Goal: Transaction & Acquisition: Subscribe to service/newsletter

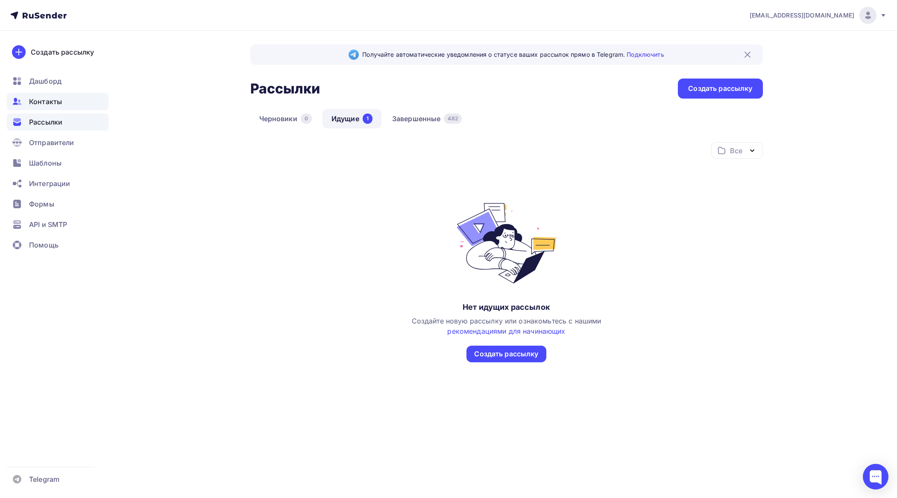
click at [43, 97] on span "Контакты" at bounding box center [45, 102] width 33 height 10
click at [56, 162] on span "Шаблоны" at bounding box center [45, 163] width 32 height 10
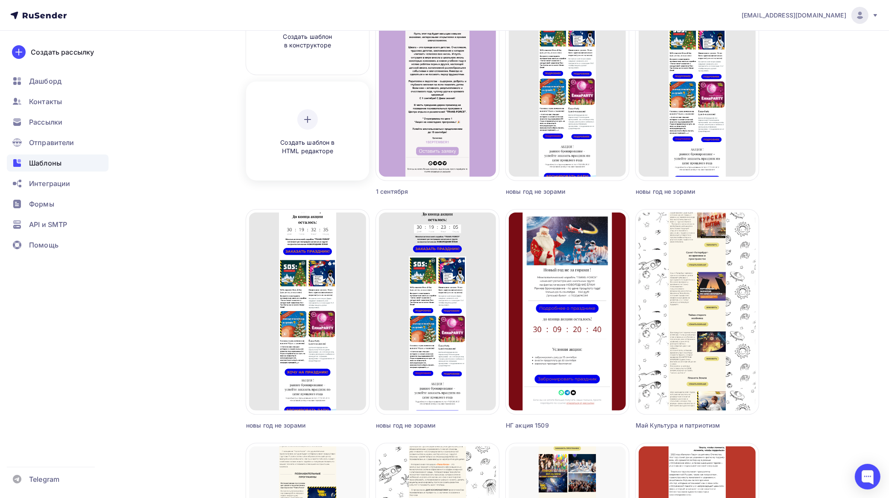
scroll to position [107, 0]
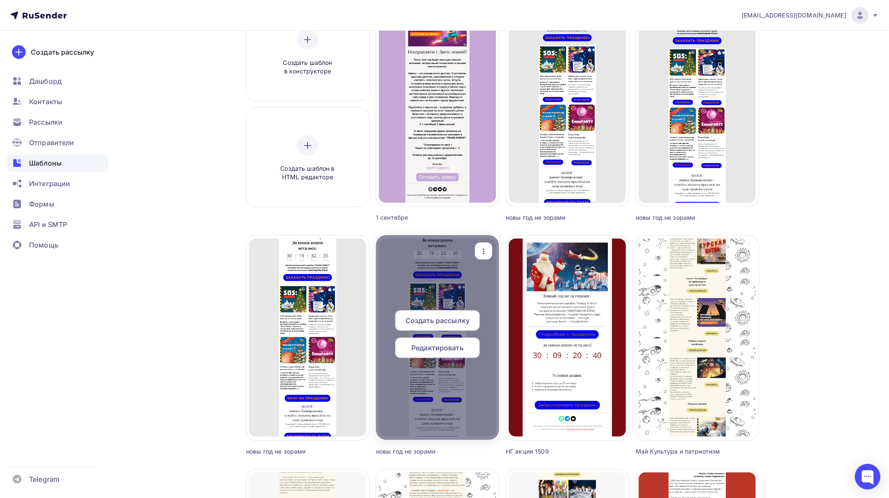
click at [479, 253] on icon "button" at bounding box center [483, 251] width 10 height 10
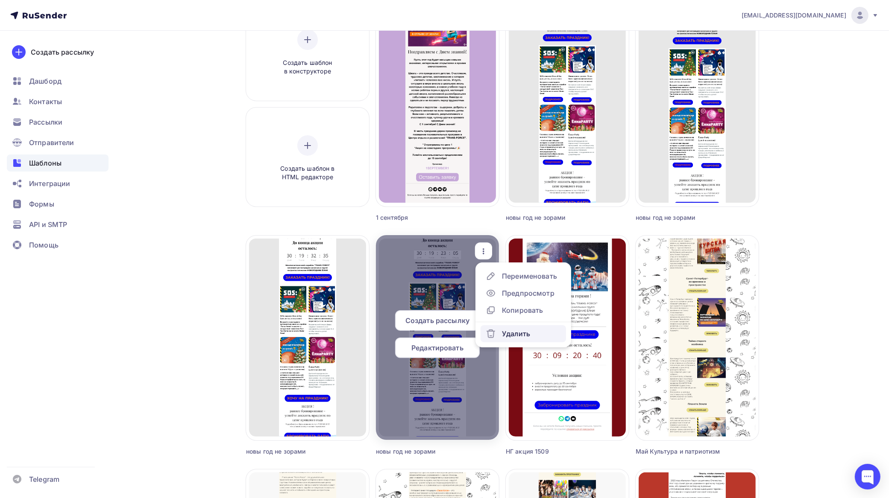
click at [517, 334] on div "Удалить" at bounding box center [516, 334] width 28 height 10
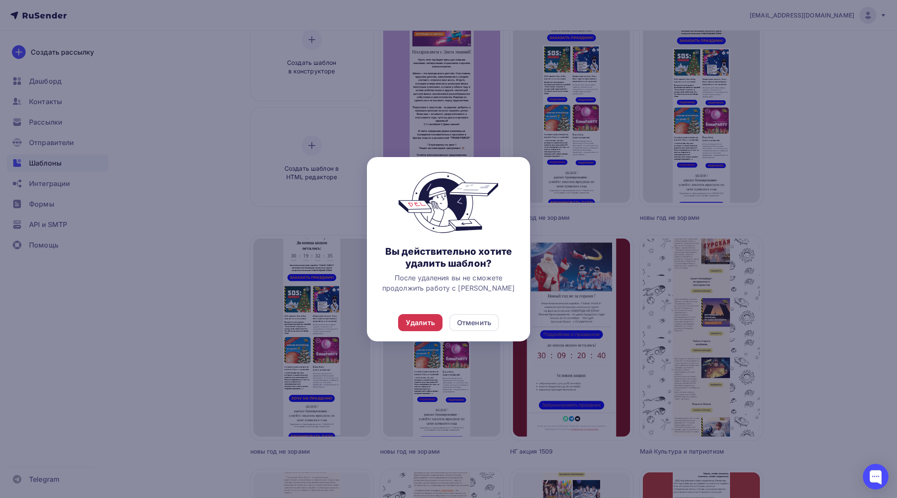
click at [416, 320] on div "Удалить" at bounding box center [420, 323] width 29 height 10
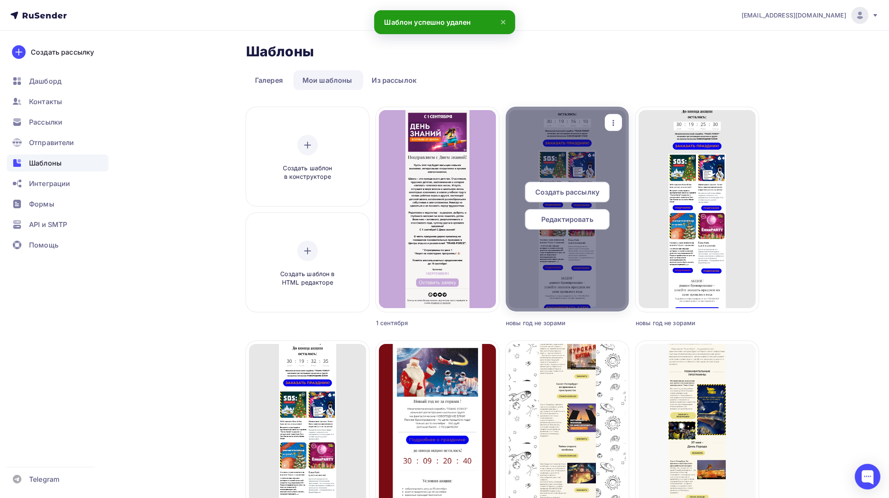
scroll to position [0, 0]
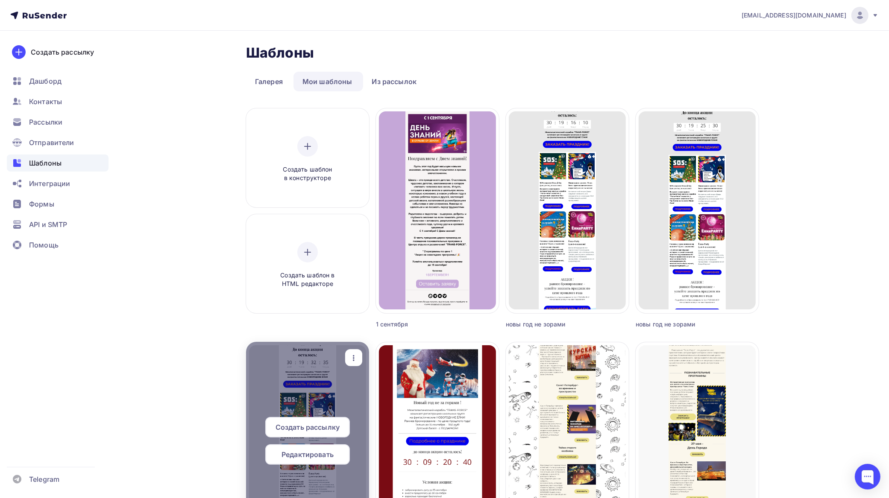
click at [357, 357] on icon "button" at bounding box center [353, 358] width 10 height 10
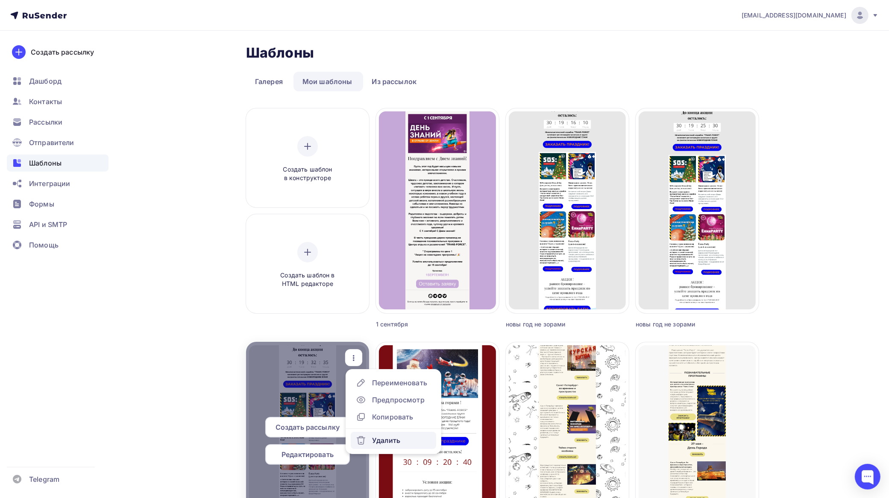
click at [391, 436] on div "Удалить" at bounding box center [386, 441] width 28 height 10
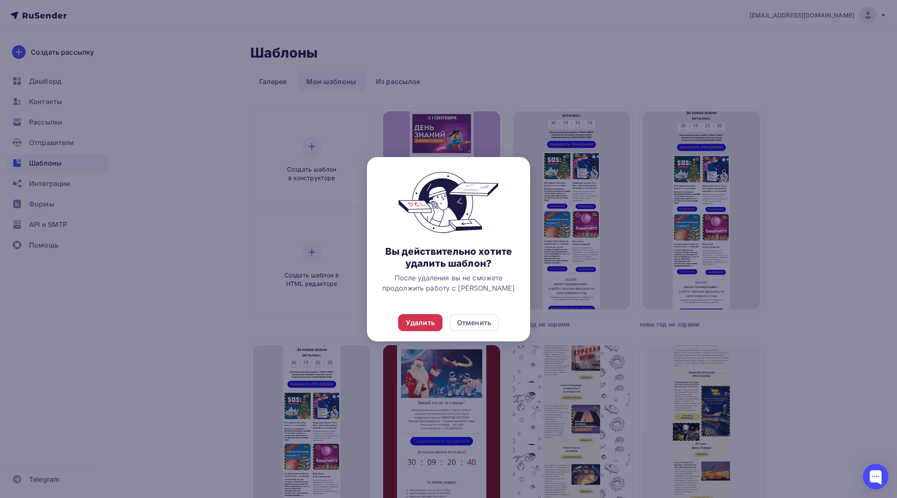
click at [433, 320] on div "Удалить" at bounding box center [420, 323] width 29 height 10
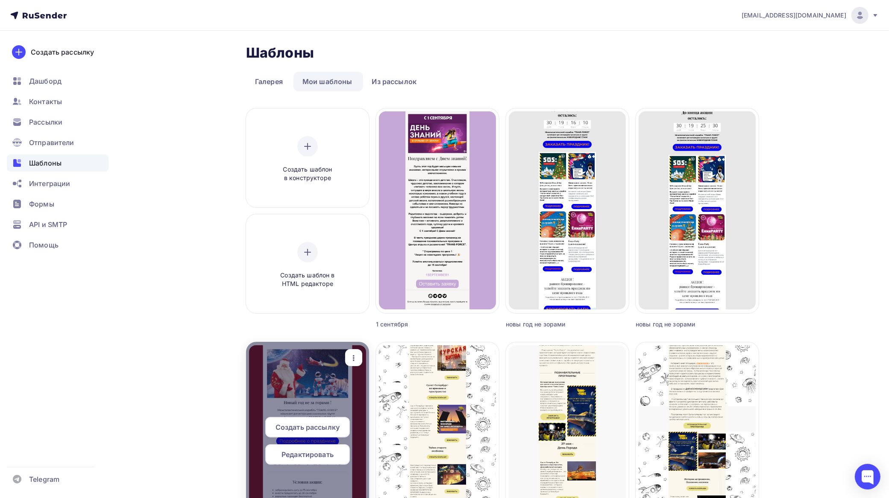
click at [300, 370] on div at bounding box center [307, 444] width 123 height 205
click at [325, 452] on span "Редактировать" at bounding box center [307, 455] width 52 height 10
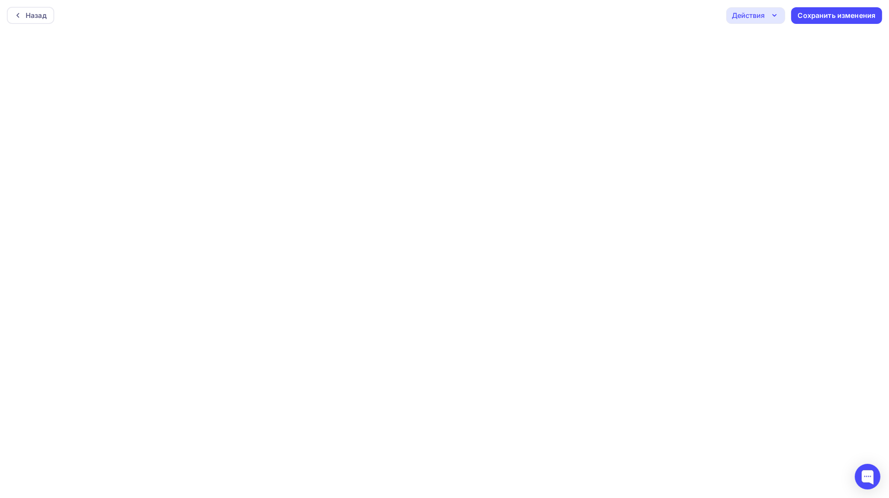
scroll to position [2, 0]
click at [26, 12] on div "Назад" at bounding box center [36, 13] width 21 height 10
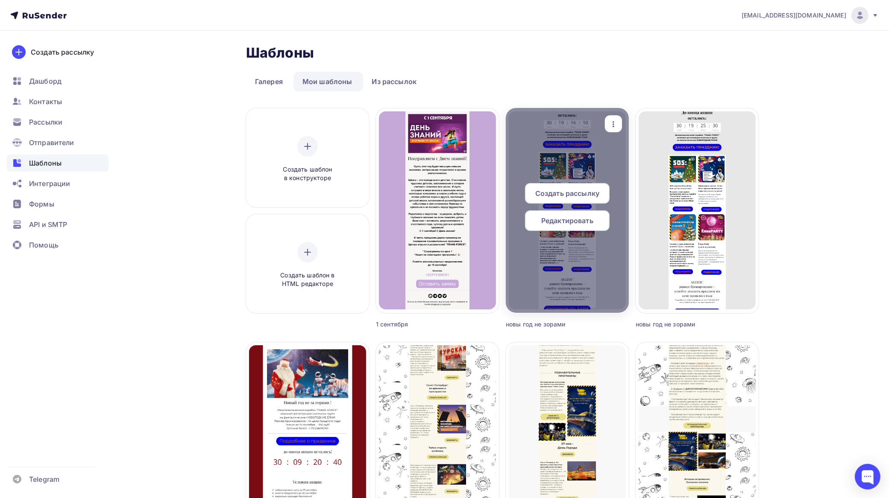
click at [605, 154] on div at bounding box center [567, 210] width 123 height 205
click at [574, 218] on span "Редактировать" at bounding box center [567, 221] width 52 height 10
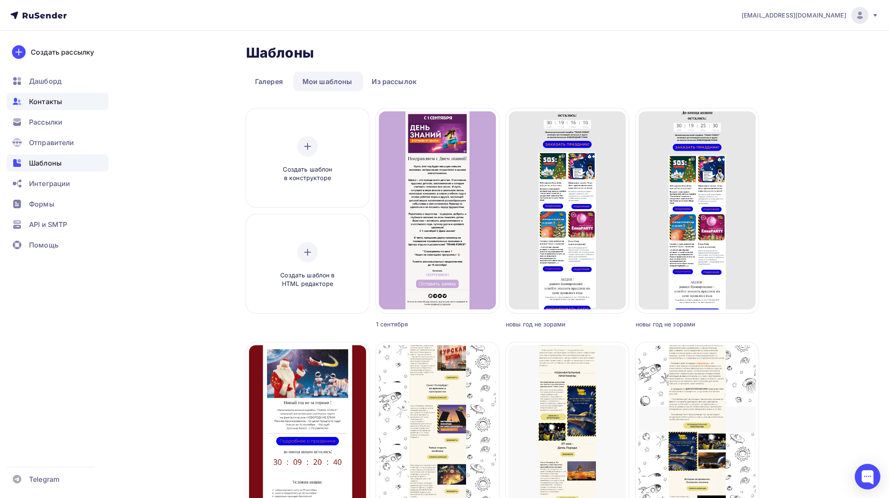
click at [36, 100] on span "Контакты" at bounding box center [45, 102] width 33 height 10
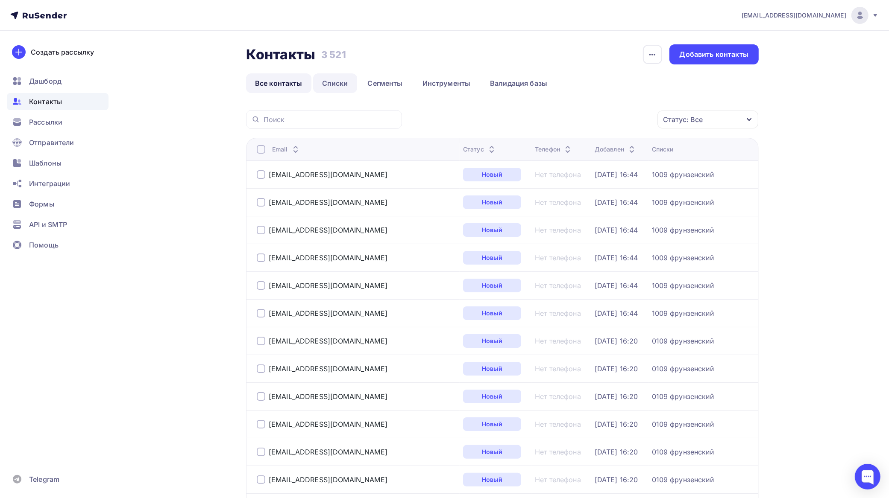
click at [343, 86] on link "Списки" at bounding box center [335, 83] width 44 height 20
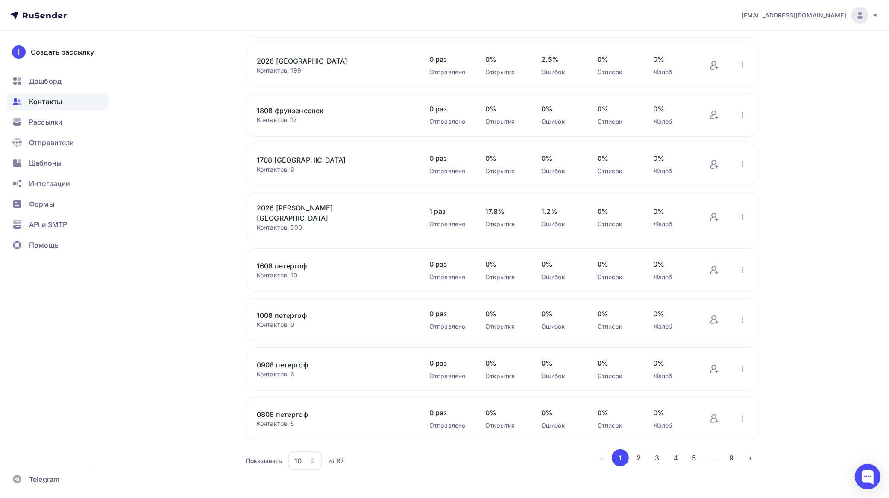
scroll to position [166, 0]
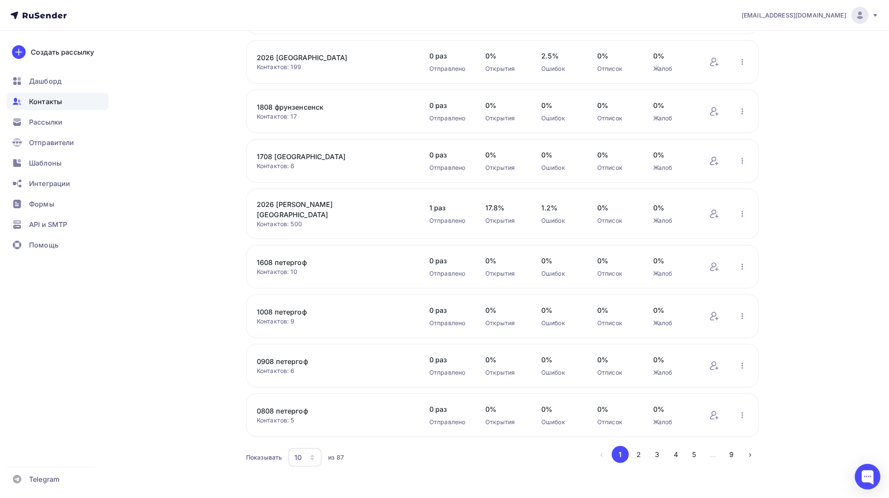
click at [310, 454] on icon "button" at bounding box center [312, 457] width 7 height 7
click at [308, 425] on div "100" at bounding box center [340, 427] width 82 height 10
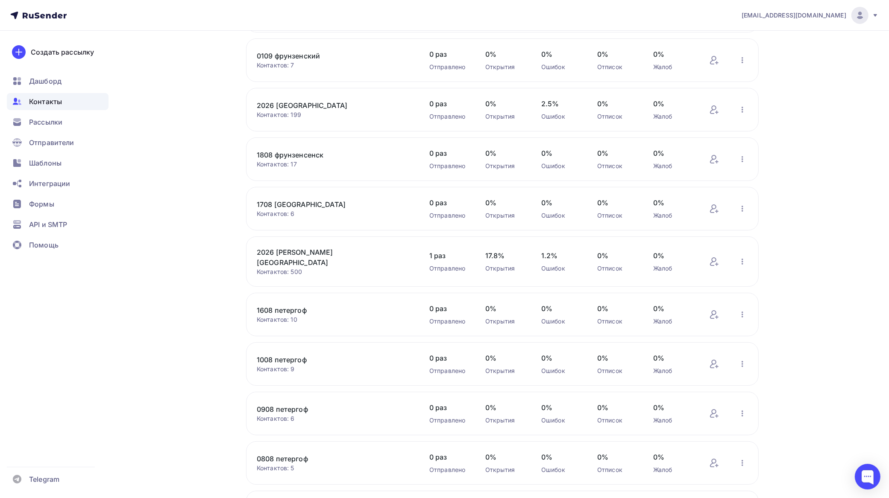
scroll to position [0, 0]
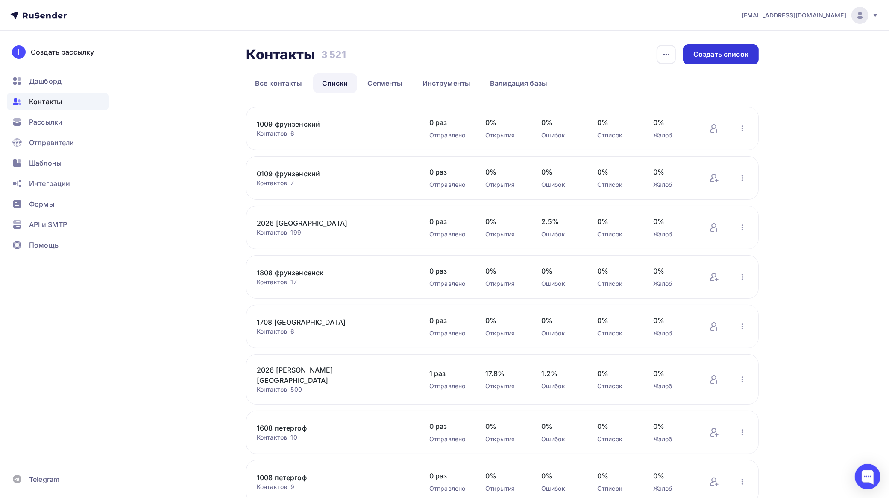
click at [731, 53] on div "Создать список" at bounding box center [720, 55] width 55 height 10
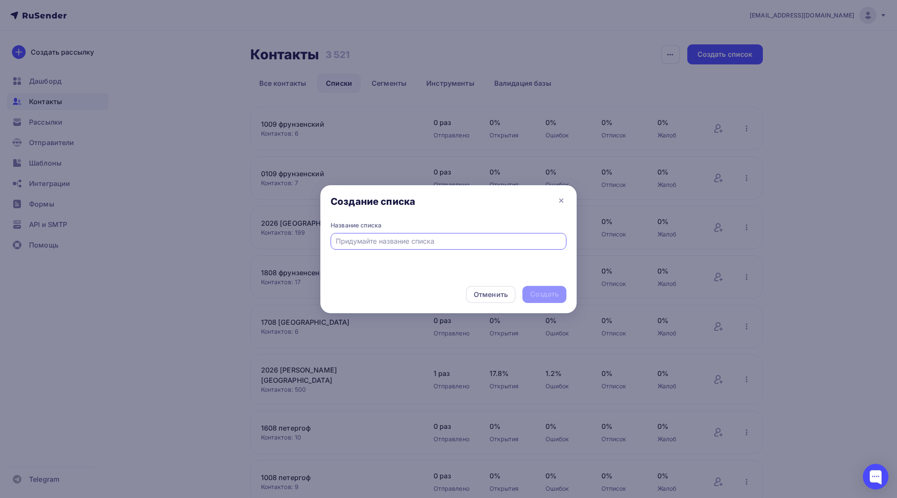
click at [408, 240] on input "text" at bounding box center [449, 241] width 226 height 10
type input "0409 невский 1"
click at [541, 290] on div "Создать" at bounding box center [544, 295] width 29 height 10
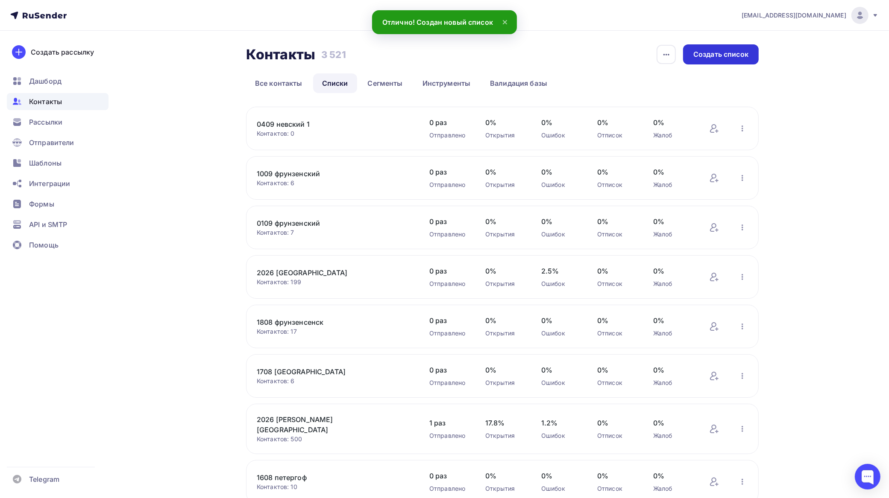
click at [714, 56] on div "Создать список" at bounding box center [720, 55] width 55 height 10
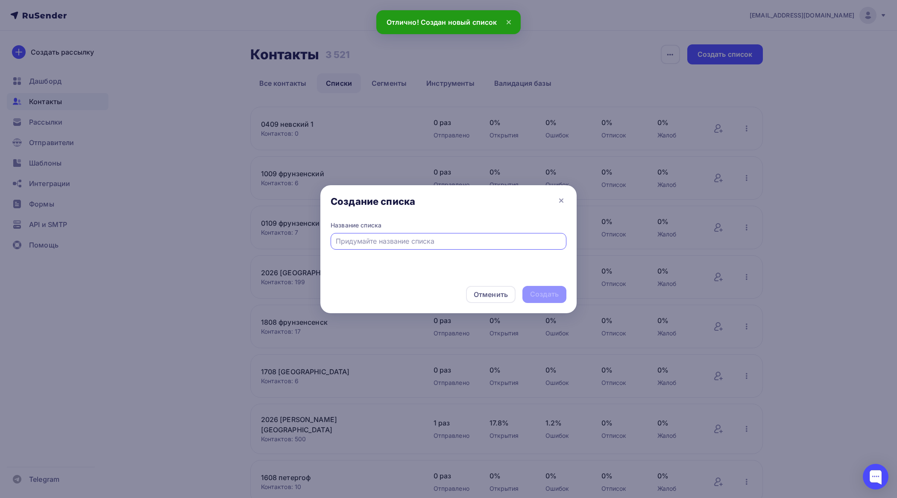
click at [392, 237] on input "text" at bounding box center [449, 241] width 226 height 10
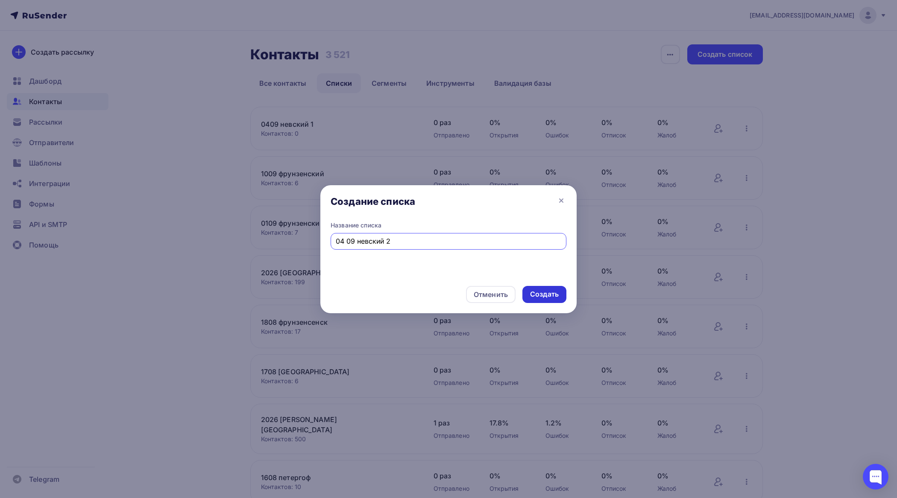
type input "04 09 невский 2"
click at [550, 287] on div "Создать" at bounding box center [544, 294] width 44 height 17
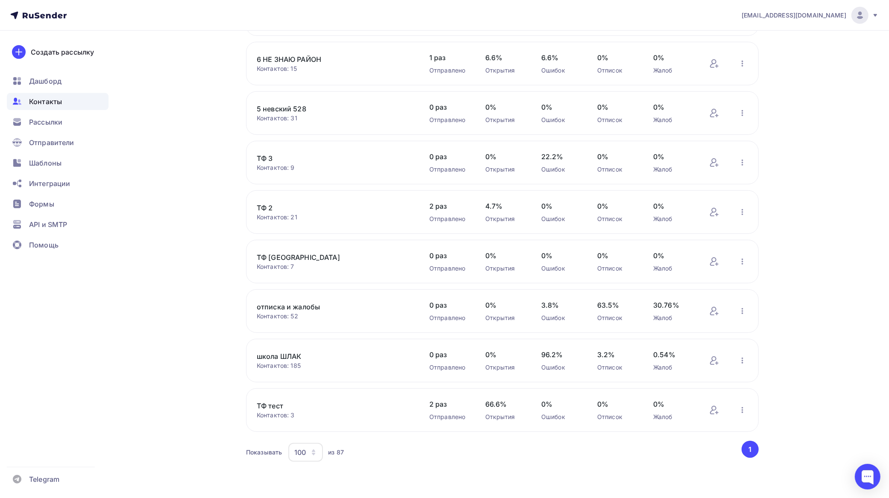
scroll to position [4041, 0]
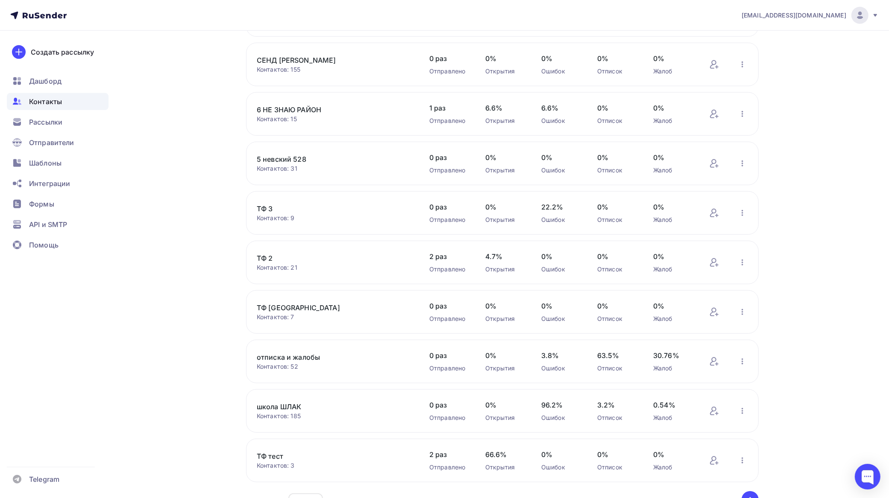
click at [302, 163] on link "5 невский 528" at bounding box center [329, 159] width 145 height 10
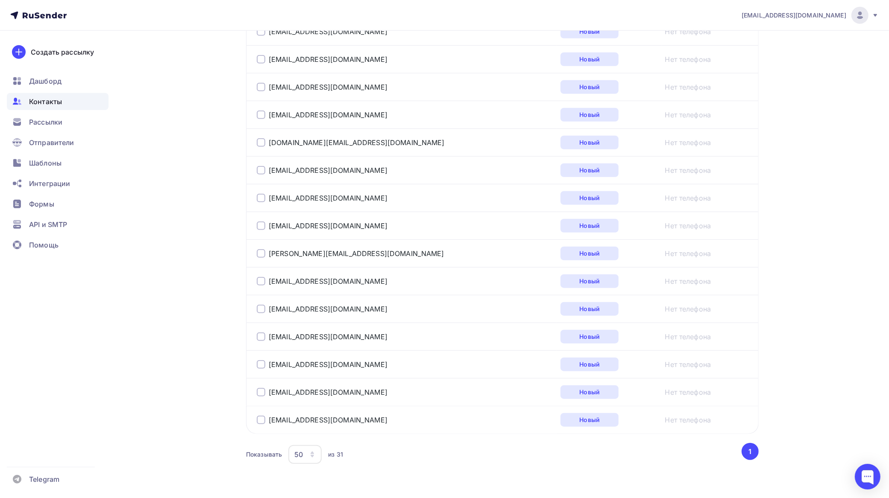
scroll to position [754, 0]
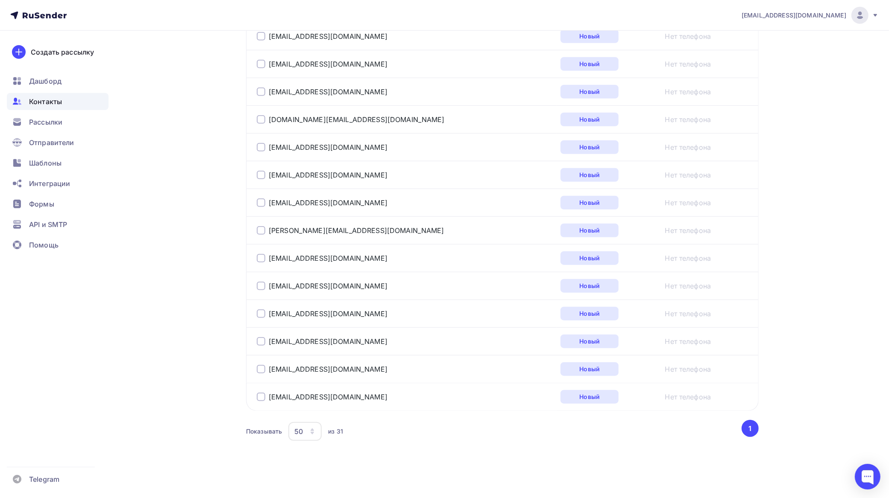
click at [295, 435] on div "50" at bounding box center [298, 432] width 9 height 10
click at [304, 353] on div "10" at bounding box center [340, 358] width 82 height 10
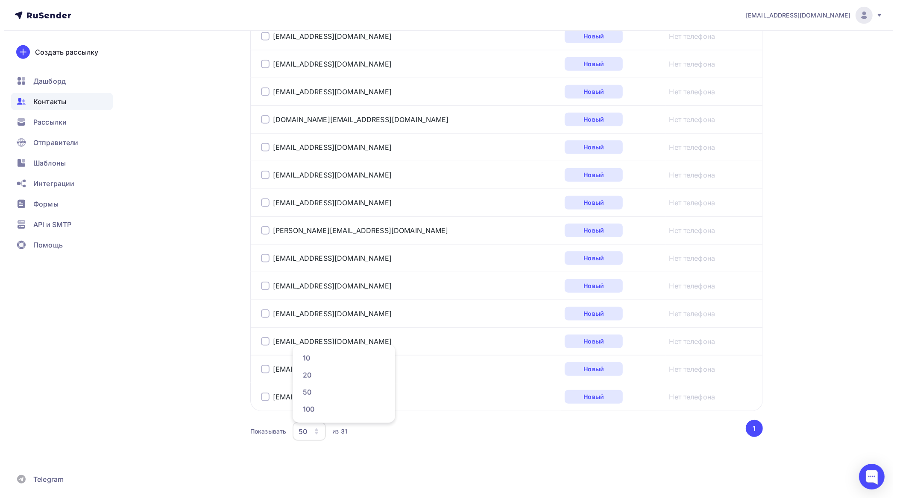
scroll to position [101, 0]
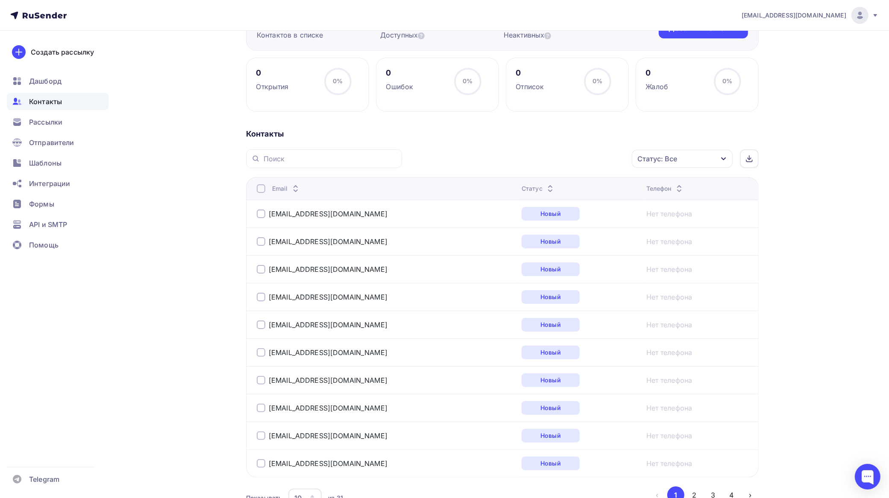
click at [260, 188] on div at bounding box center [261, 188] width 9 height 9
click at [549, 160] on div "Действие" at bounding box center [533, 159] width 33 height 10
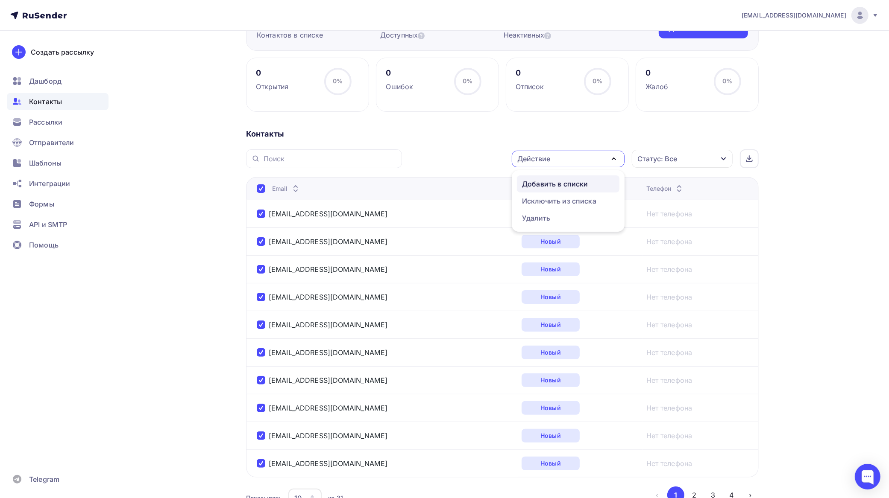
click at [551, 184] on div "Добавить в списки" at bounding box center [555, 184] width 66 height 10
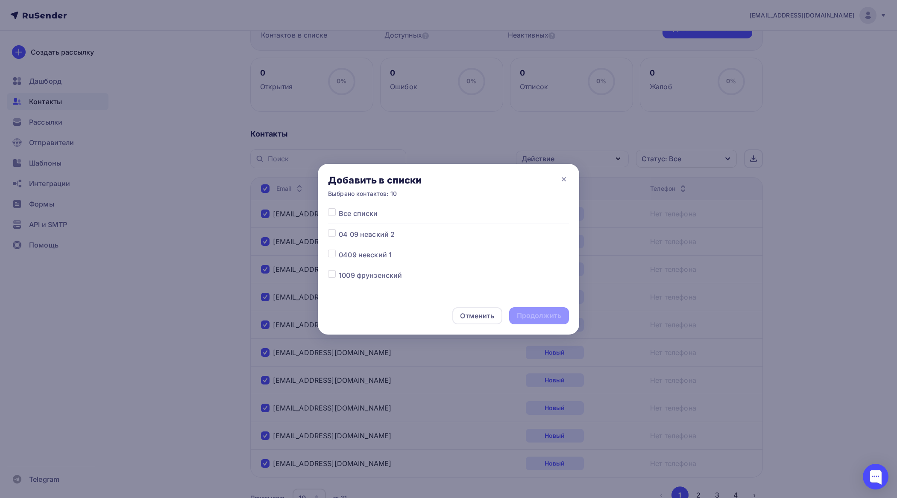
click at [336, 254] on div at bounding box center [333, 255] width 11 height 10
click at [339, 250] on label at bounding box center [339, 250] width 0 height 0
click at [330, 253] on input "checkbox" at bounding box center [332, 254] width 8 height 8
checkbox input "true"
click at [547, 314] on div "Продолжить" at bounding box center [539, 316] width 44 height 10
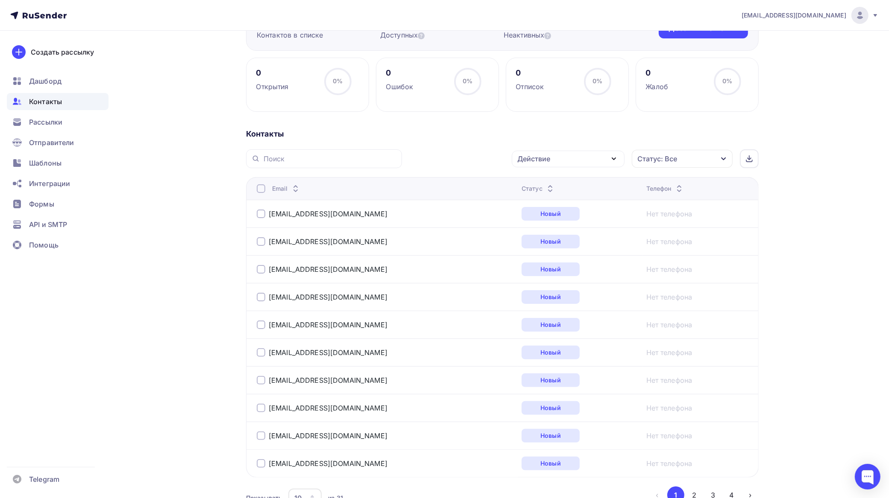
click at [261, 189] on div at bounding box center [261, 188] width 9 height 9
click at [261, 191] on div at bounding box center [261, 188] width 9 height 9
click at [562, 160] on div "Действие" at bounding box center [568, 159] width 113 height 17
click at [562, 184] on div "Добавить в списки" at bounding box center [555, 184] width 66 height 10
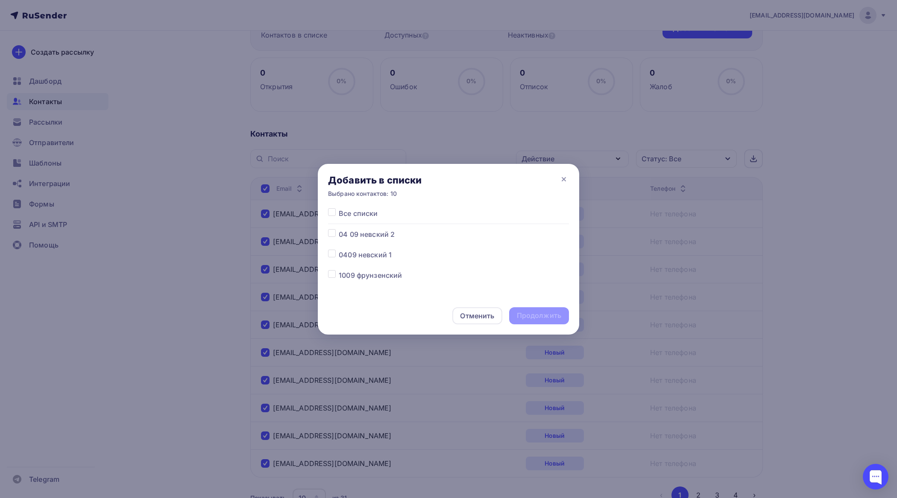
click at [339, 250] on label at bounding box center [339, 250] width 0 height 0
click at [334, 256] on input "checkbox" at bounding box center [332, 254] width 8 height 8
checkbox input "true"
click at [545, 313] on div "Продолжить" at bounding box center [539, 316] width 44 height 10
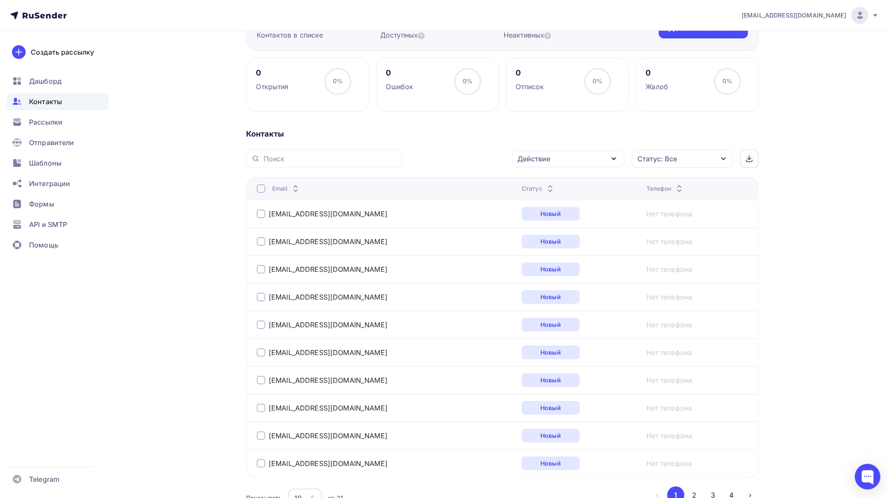
click at [260, 189] on div at bounding box center [261, 188] width 9 height 9
click at [261, 189] on div at bounding box center [261, 188] width 9 height 9
click at [584, 157] on div "Действие" at bounding box center [568, 159] width 113 height 17
click at [574, 196] on div "Исключить из списка" at bounding box center [559, 201] width 74 height 10
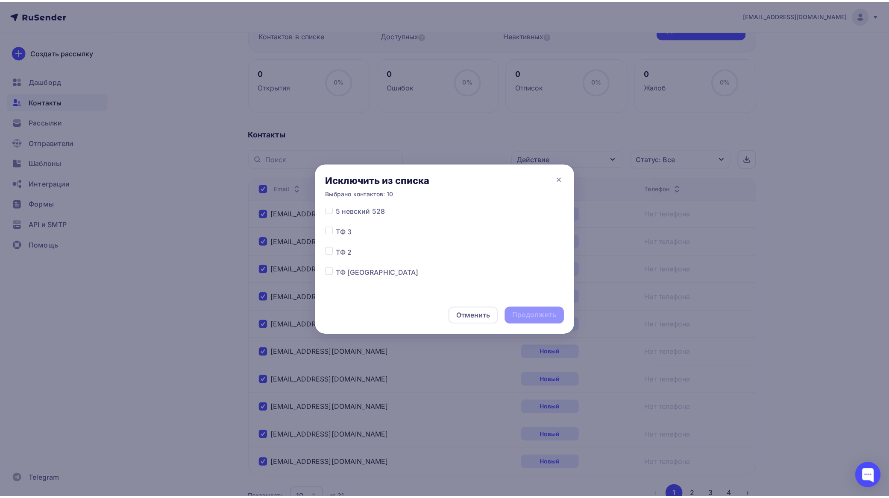
scroll to position [1683, 0]
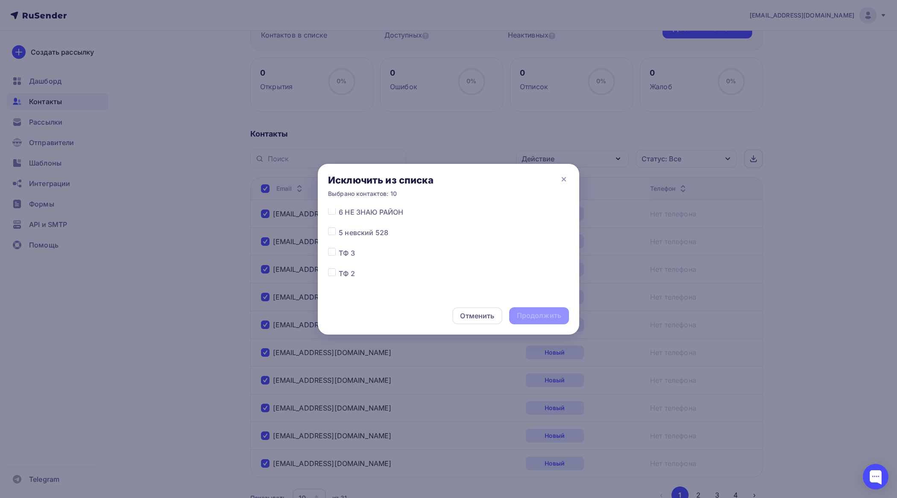
click at [331, 235] on div at bounding box center [333, 233] width 11 height 10
click at [325, 228] on div "Все списки 04 09 невский 2 0409 невский 1 1009 фрунзенский 0109 фрунзенский 202…" at bounding box center [448, 252] width 261 height 89
click at [339, 228] on label at bounding box center [339, 228] width 0 height 0
click at [330, 231] on input "checkbox" at bounding box center [332, 232] width 8 height 8
checkbox input "true"
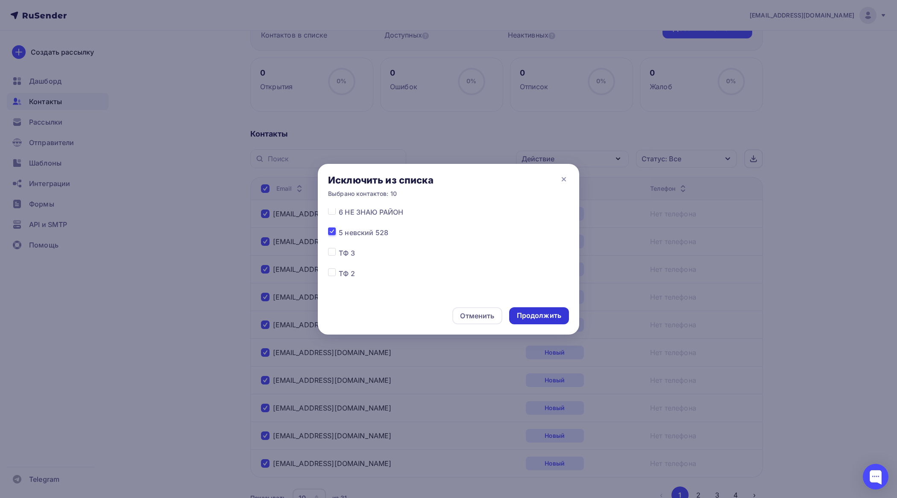
click at [547, 316] on div "Продолжить" at bounding box center [539, 316] width 44 height 10
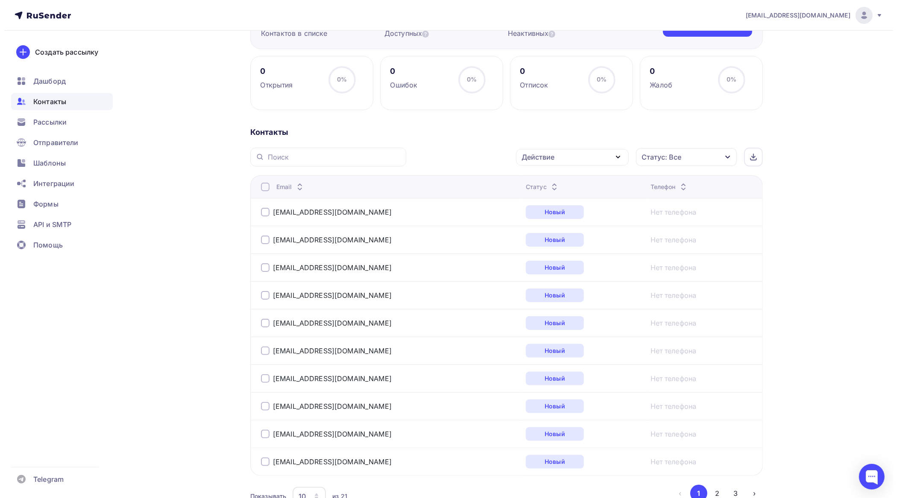
scroll to position [107, 0]
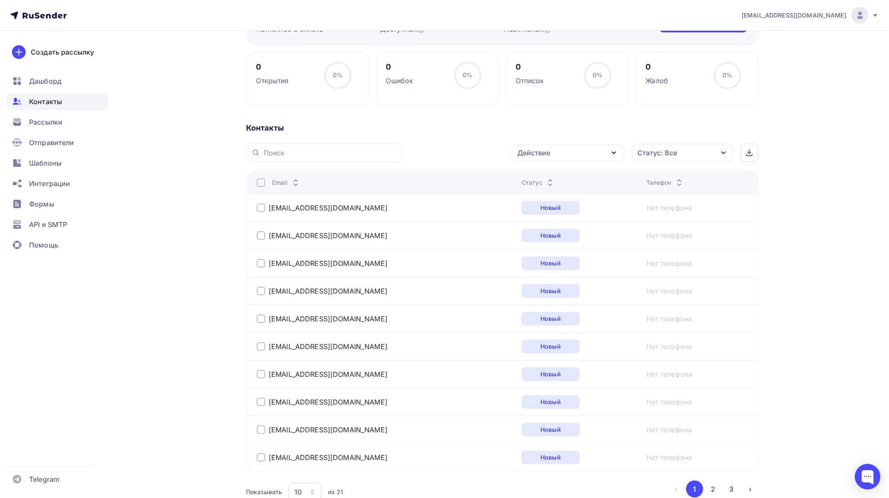
click at [263, 186] on div at bounding box center [261, 183] width 9 height 9
click at [262, 187] on div at bounding box center [261, 183] width 9 height 9
click at [583, 152] on div "Действие" at bounding box center [568, 153] width 113 height 17
click at [560, 176] on div "Добавить в списки" at bounding box center [555, 178] width 66 height 10
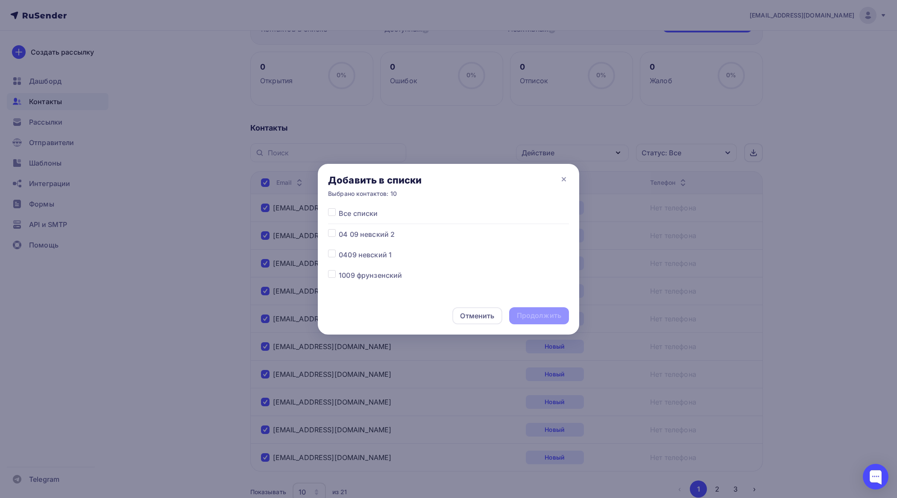
click at [339, 229] on label at bounding box center [339, 229] width 0 height 0
click at [333, 233] on input "checkbox" at bounding box center [332, 233] width 8 height 8
checkbox input "true"
click at [544, 317] on div "Продолжить" at bounding box center [539, 316] width 44 height 10
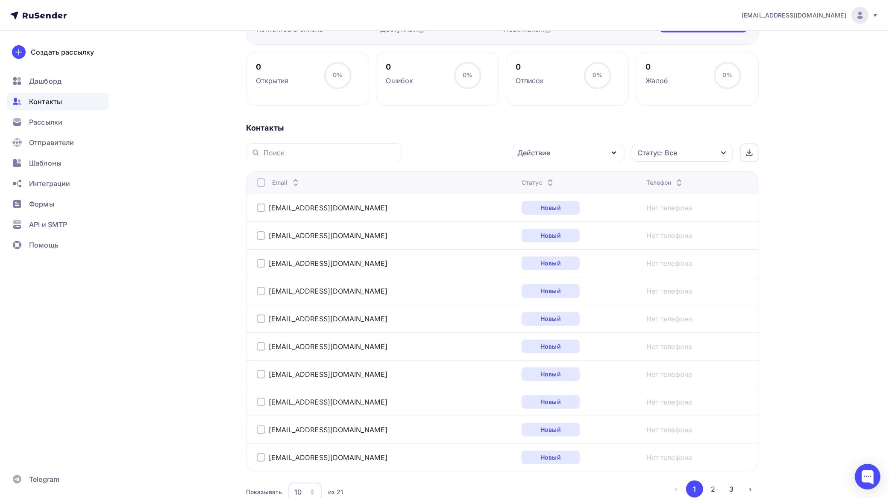
click at [262, 187] on div at bounding box center [261, 183] width 9 height 9
click at [577, 147] on div "Действие" at bounding box center [568, 153] width 113 height 17
click at [571, 176] on div "Добавить в списки" at bounding box center [555, 178] width 66 height 10
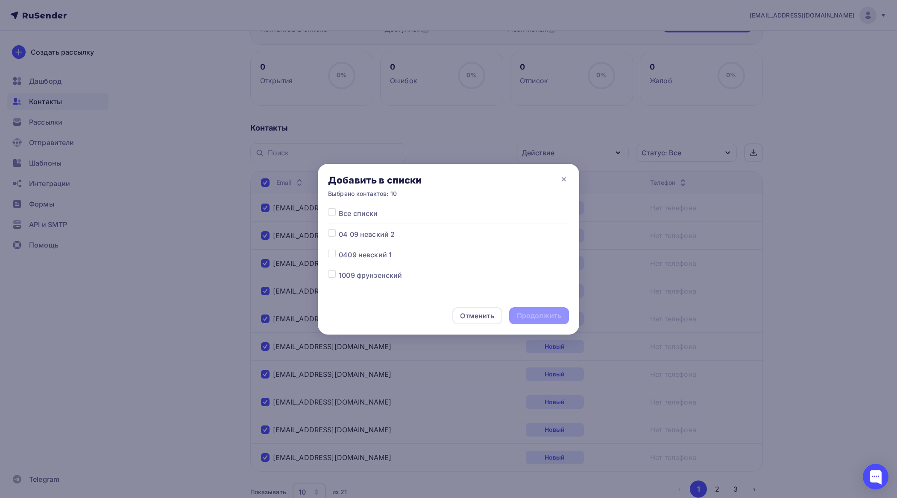
click at [339, 229] on label at bounding box center [339, 229] width 0 height 0
click at [334, 235] on input "checkbox" at bounding box center [332, 233] width 8 height 8
checkbox input "true"
click at [545, 309] on div "Продолжить" at bounding box center [539, 315] width 60 height 17
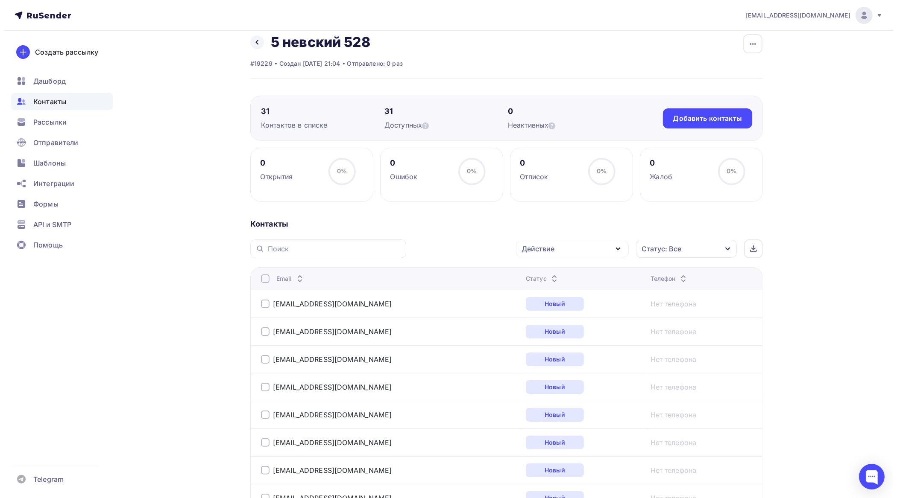
scroll to position [0, 0]
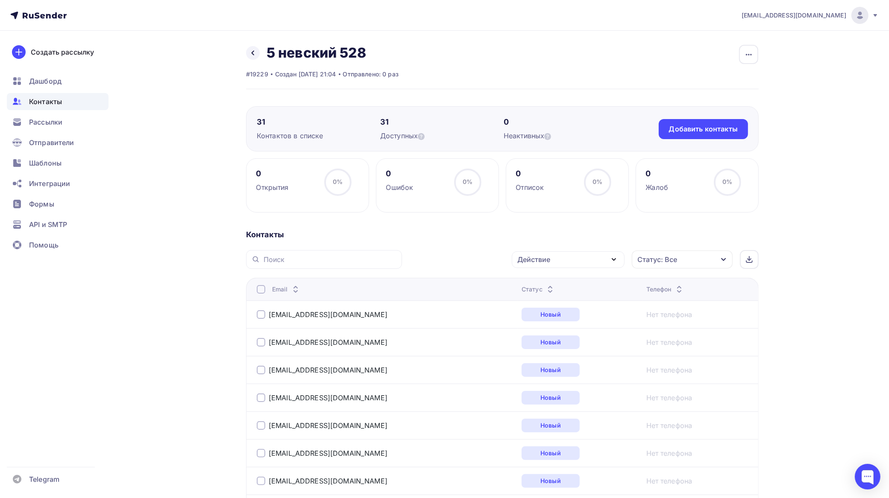
click at [261, 287] on div at bounding box center [261, 289] width 9 height 9
click at [260, 290] on div at bounding box center [261, 289] width 9 height 9
click at [551, 255] on div "Действие" at bounding box center [568, 260] width 113 height 17
click at [547, 302] on div "Исключить из списка" at bounding box center [559, 302] width 74 height 10
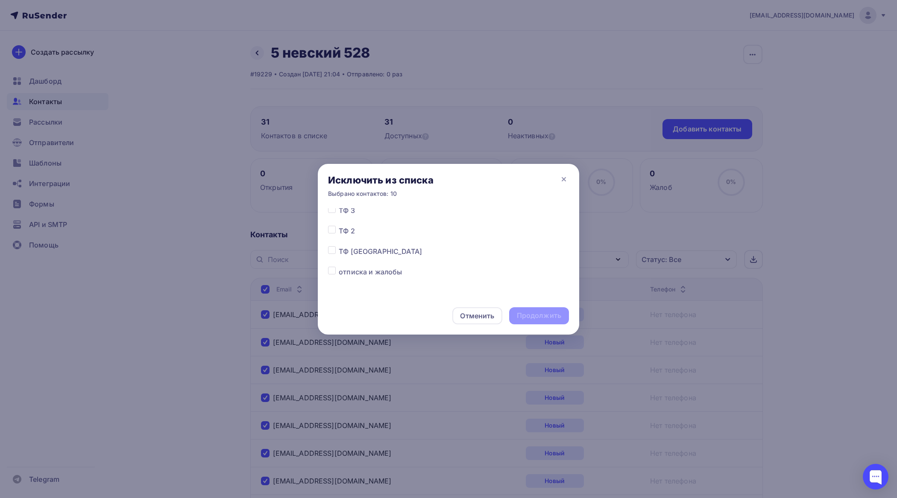
scroll to position [1661, 0]
click at [339, 249] on label at bounding box center [339, 249] width 0 height 0
click at [330, 253] on input "checkbox" at bounding box center [332, 253] width 8 height 8
checkbox input "true"
click at [539, 314] on div "Продолжить" at bounding box center [539, 316] width 44 height 10
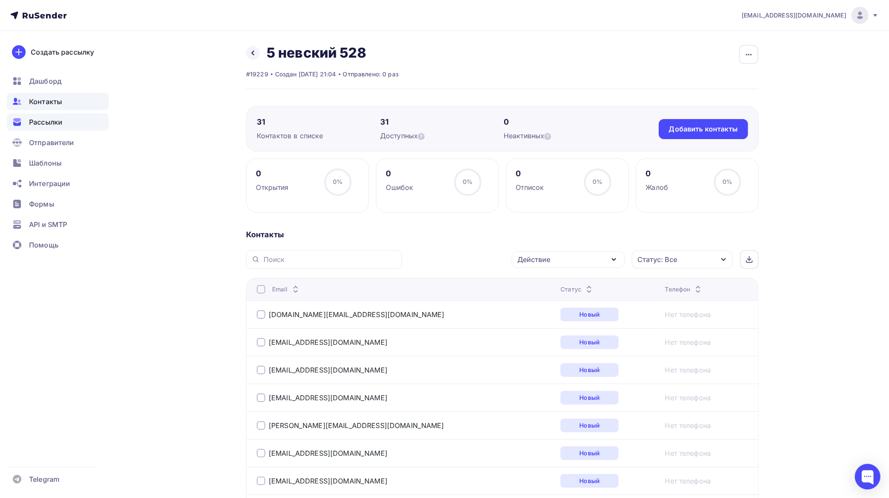
click at [51, 116] on div "Рассылки" at bounding box center [58, 122] width 102 height 17
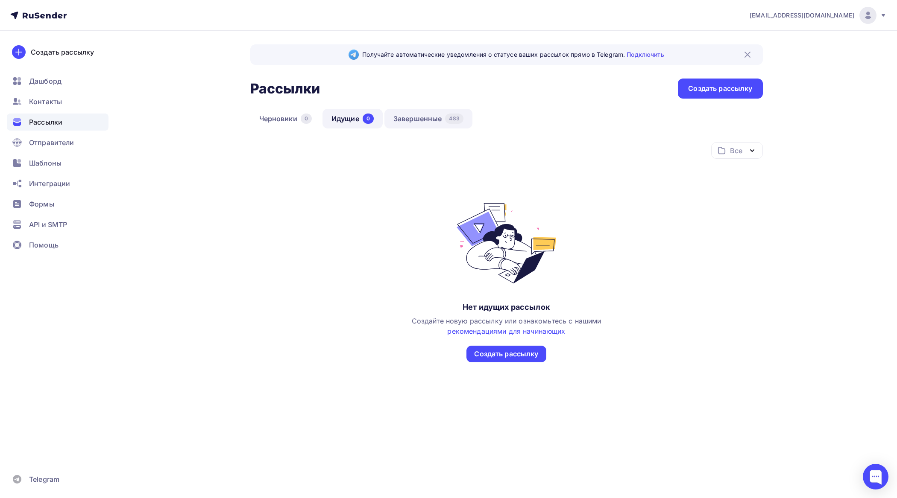
click at [430, 119] on link "Завершенные 483" at bounding box center [428, 119] width 88 height 20
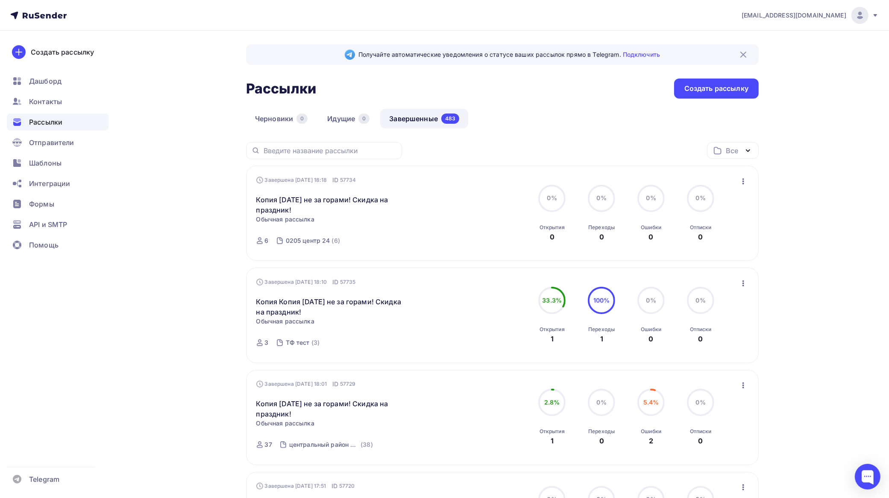
click at [744, 180] on icon "button" at bounding box center [743, 181] width 10 height 10
click at [712, 236] on div "Копировать в новую" at bounding box center [705, 238] width 88 height 10
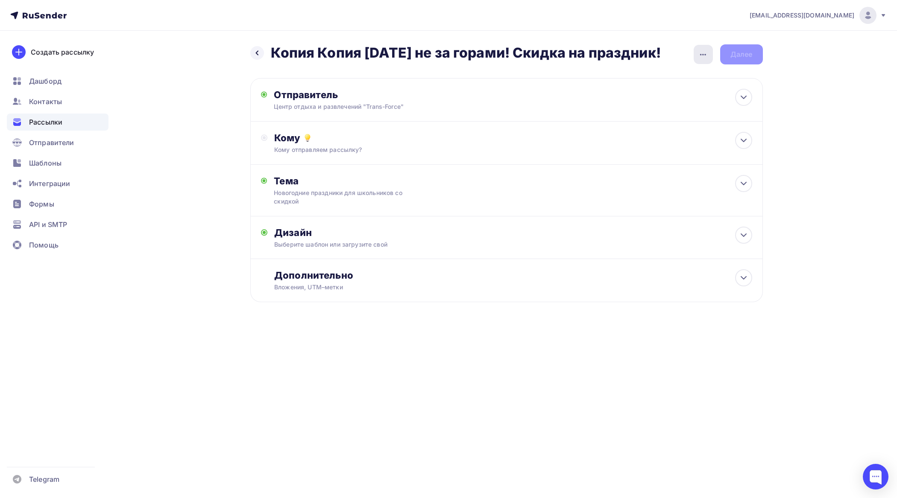
click at [701, 54] on icon "button" at bounding box center [703, 55] width 6 height 2
click at [683, 97] on div "Переименовать рассылку" at bounding box center [658, 98] width 106 height 10
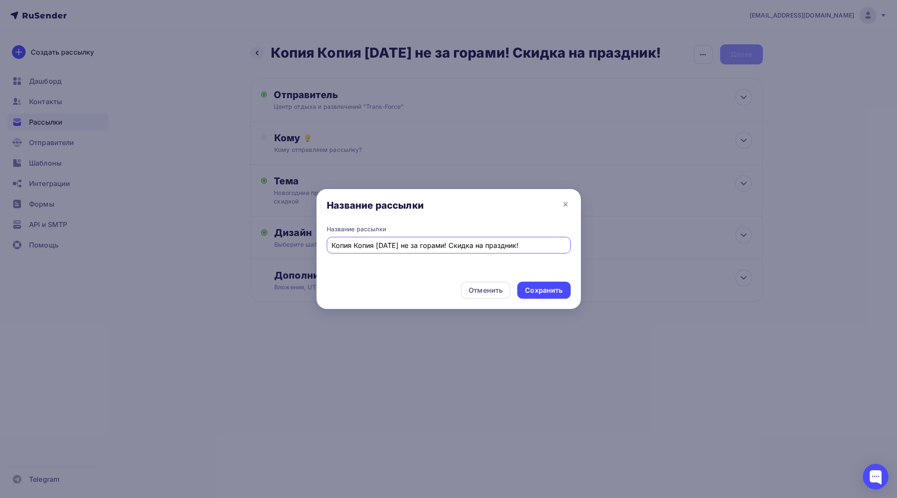
drag, startPoint x: 376, startPoint y: 242, endPoint x: 298, endPoint y: 244, distance: 78.2
click at [299, 244] on div "Название рассылки Название рассылки Копия Копия Новый год не за горами! Скидка …" at bounding box center [448, 249] width 897 height 498
type input "0409 1 [DATE] не за горами! Скидка на праздник!"
click at [544, 288] on div "Сохранить" at bounding box center [544, 291] width 38 height 10
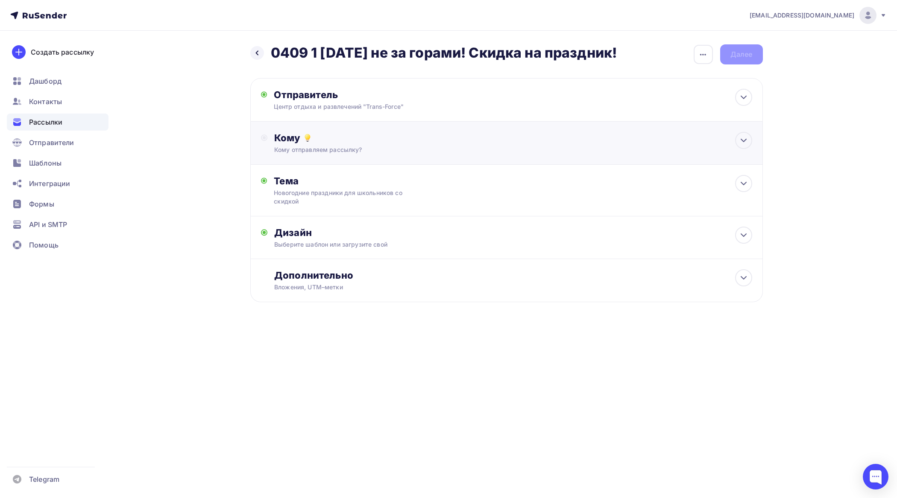
click at [342, 137] on div "Кому" at bounding box center [512, 138] width 477 height 12
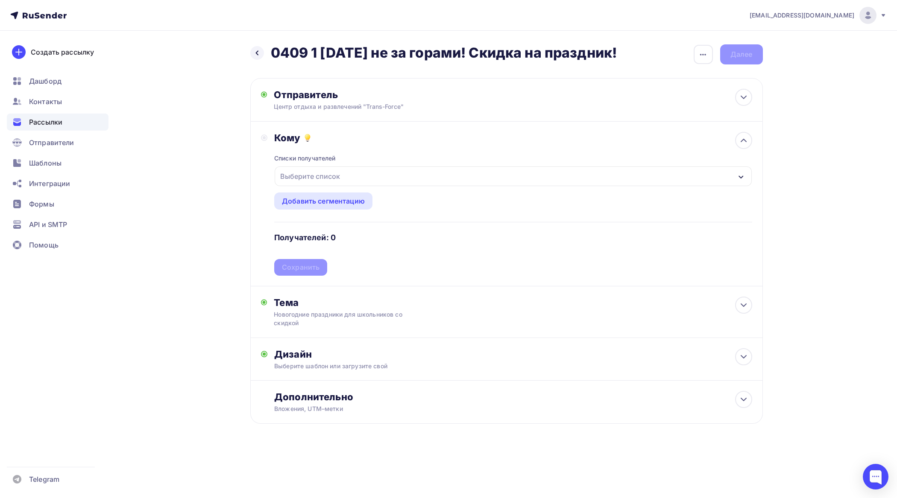
click at [346, 159] on div "Списки получателей Выберите список Все списки id 04 09 невский 2 (10) #26605 04…" at bounding box center [512, 210] width 477 height 132
click at [340, 173] on div "Выберите список" at bounding box center [310, 176] width 67 height 15
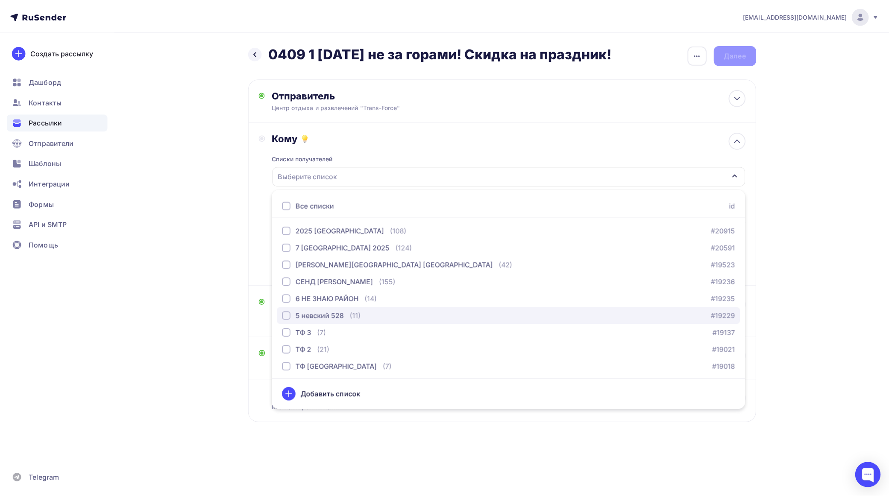
scroll to position [1297, 0]
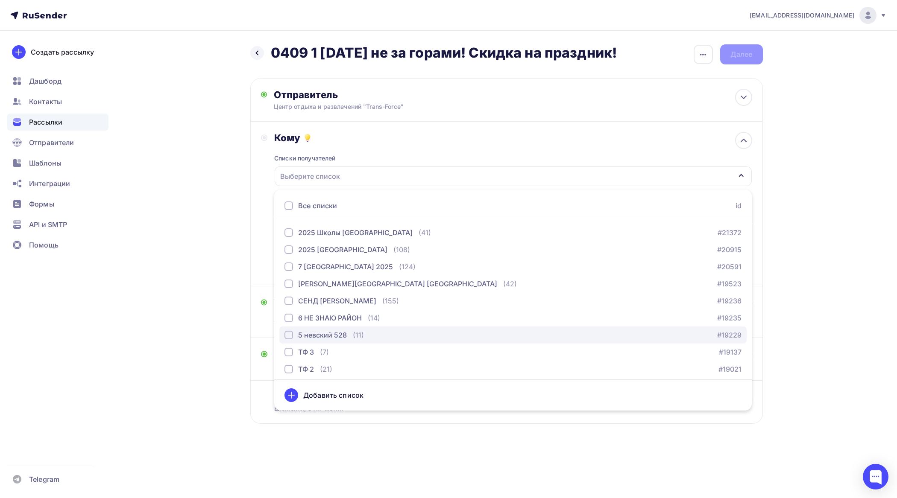
click at [290, 335] on div "button" at bounding box center [288, 335] width 9 height 9
click at [823, 284] on div "tfzakaz@yandex.ru Аккаунт Тарифы Выйти Создать рассылку Дашборд Контакты Рассыл…" at bounding box center [448, 239] width 897 height 479
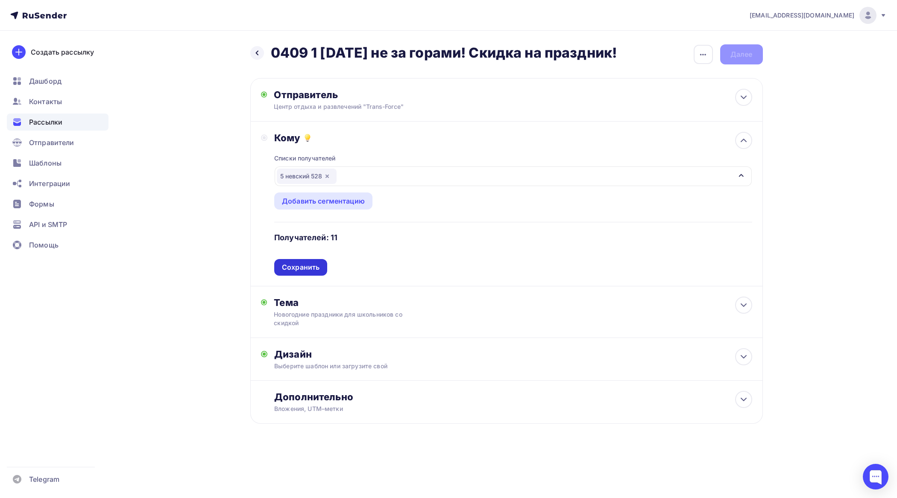
click at [318, 270] on div "Сохранить" at bounding box center [301, 268] width 38 height 10
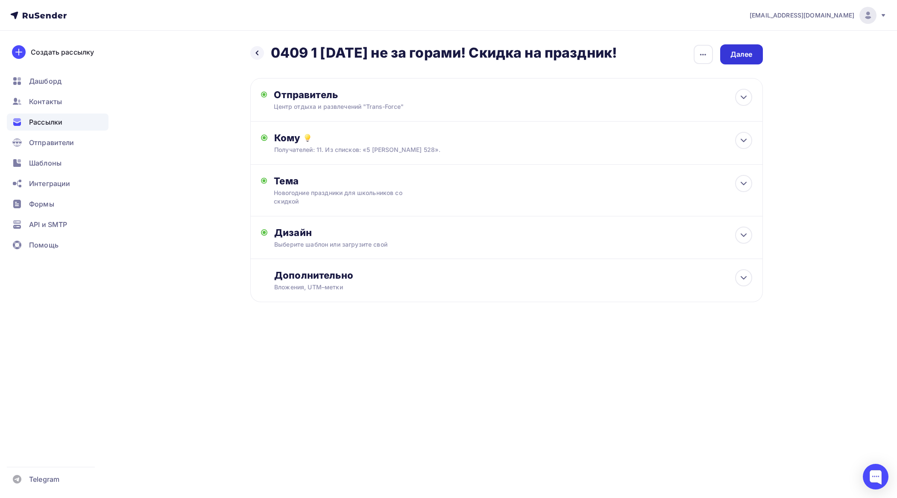
click at [757, 50] on div "Далее" at bounding box center [741, 54] width 43 height 20
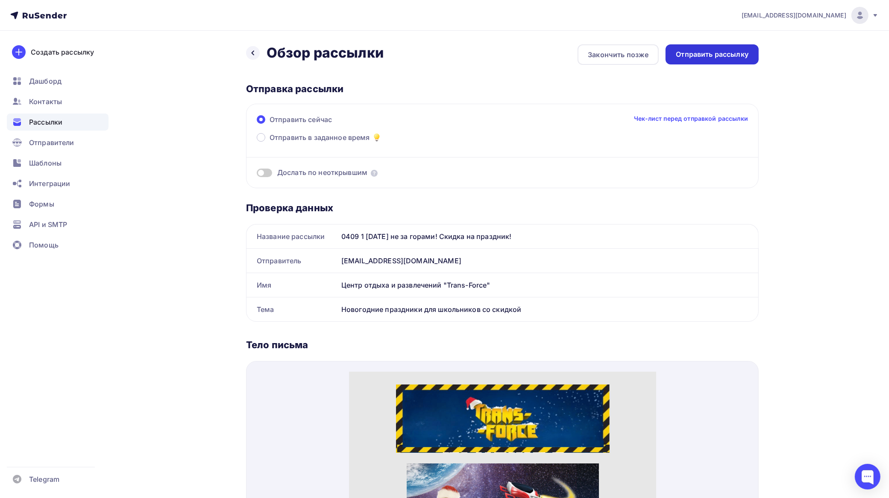
click at [729, 54] on div "Отправить рассылку" at bounding box center [712, 55] width 73 height 10
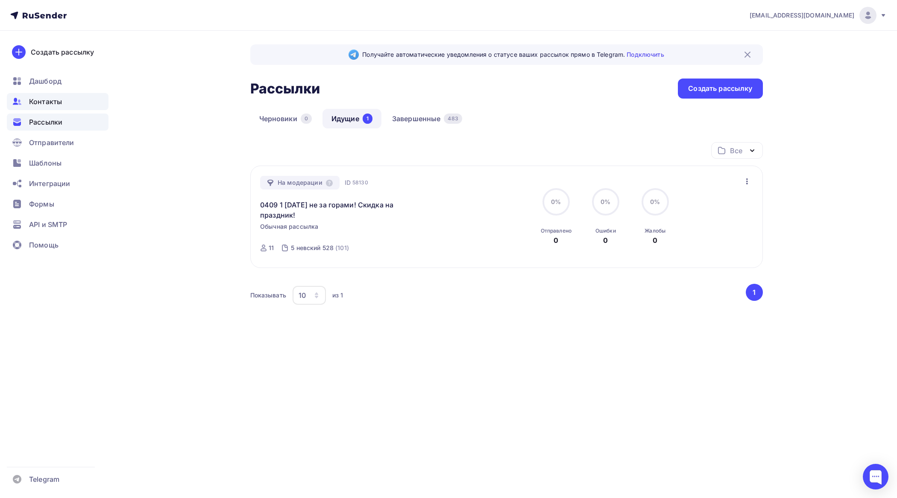
click at [51, 102] on span "Контакты" at bounding box center [45, 102] width 33 height 10
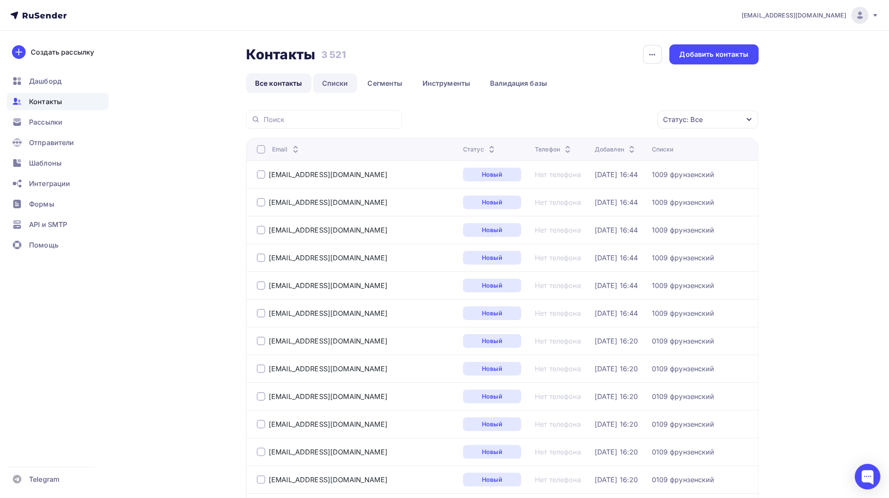
click at [338, 84] on link "Списки" at bounding box center [335, 83] width 44 height 20
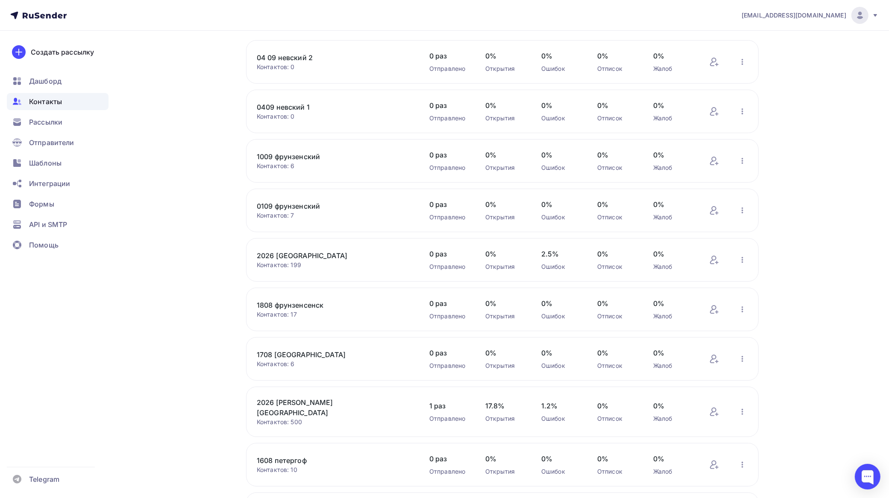
scroll to position [166, 0]
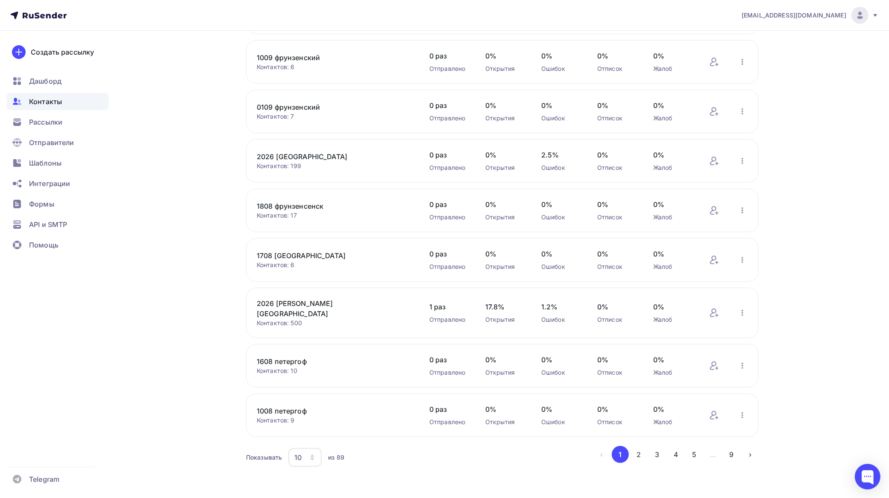
click at [304, 452] on div "10" at bounding box center [304, 457] width 33 height 19
click at [310, 424] on div "100" at bounding box center [340, 427] width 82 height 10
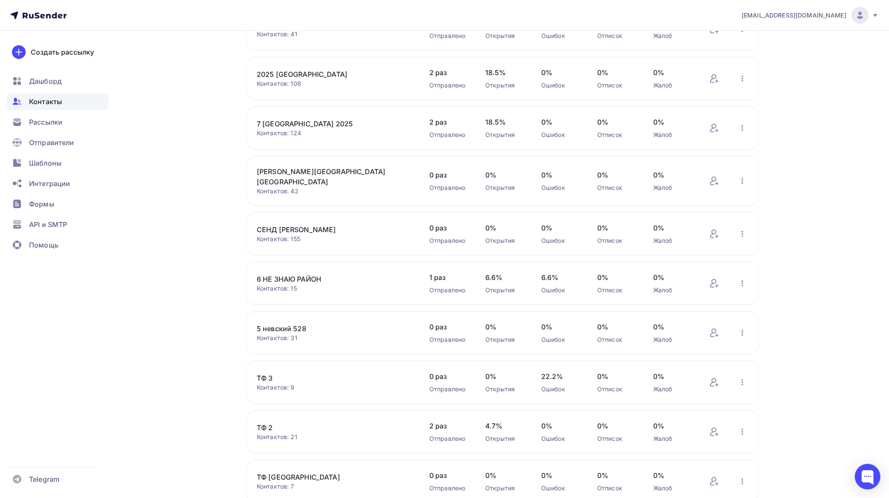
scroll to position [3956, 0]
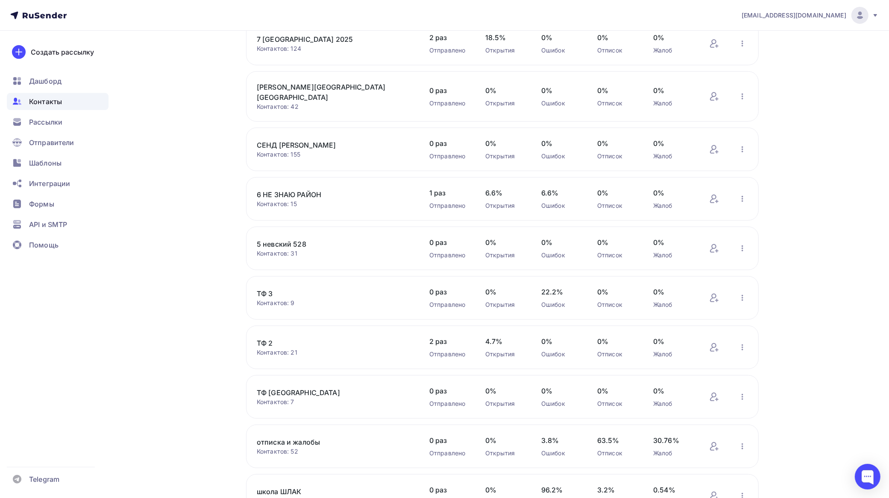
click at [312, 194] on link "6 НЕ ЗНАЮ РАЙОН" at bounding box center [329, 195] width 145 height 10
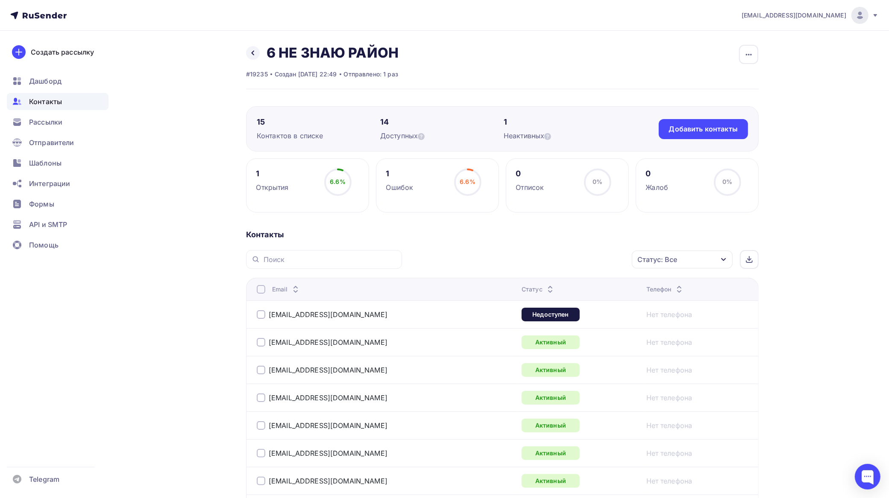
click at [261, 315] on div at bounding box center [261, 314] width 9 height 9
click at [552, 258] on div "Действие" at bounding box center [568, 260] width 113 height 17
click at [543, 285] on div "Добавить в списки" at bounding box center [555, 285] width 66 height 10
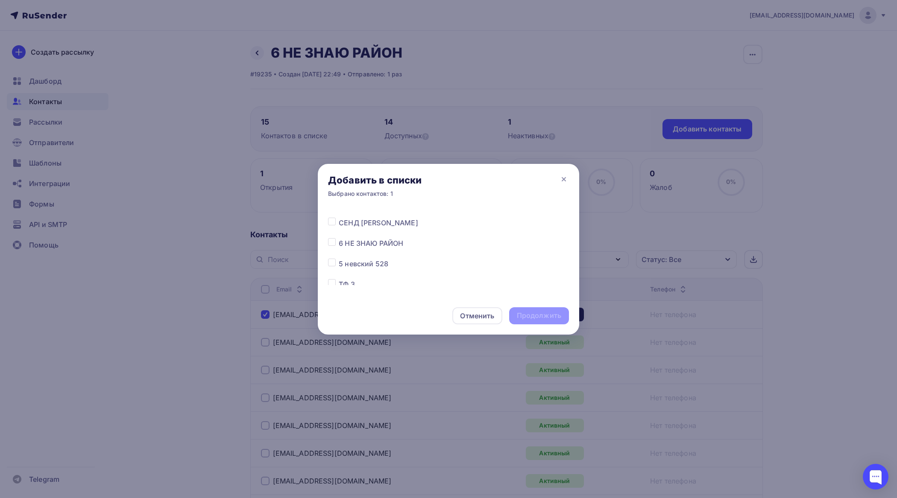
scroll to position [1768, 0]
click at [339, 245] on label at bounding box center [339, 245] width 0 height 0
click at [330, 248] on input "checkbox" at bounding box center [332, 249] width 8 height 8
checkbox input "true"
drag, startPoint x: 552, startPoint y: 310, endPoint x: 538, endPoint y: 312, distance: 13.7
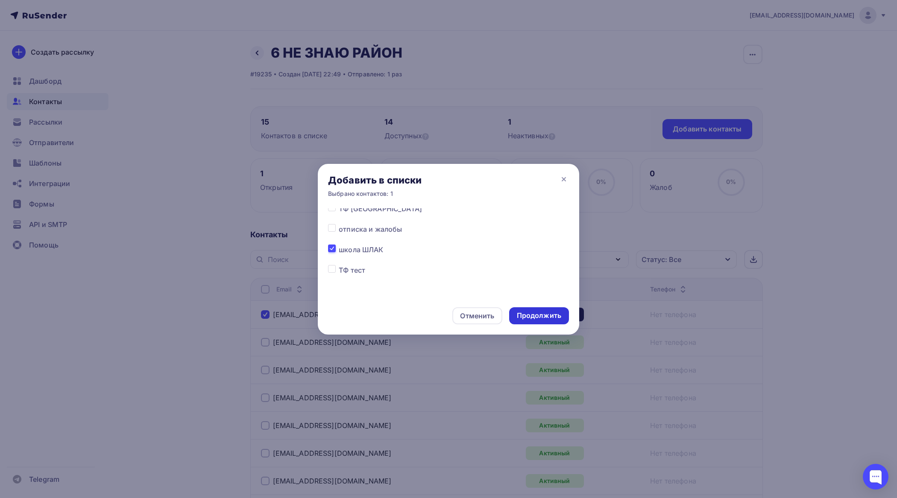
click at [552, 311] on div "Продолжить" at bounding box center [539, 315] width 60 height 17
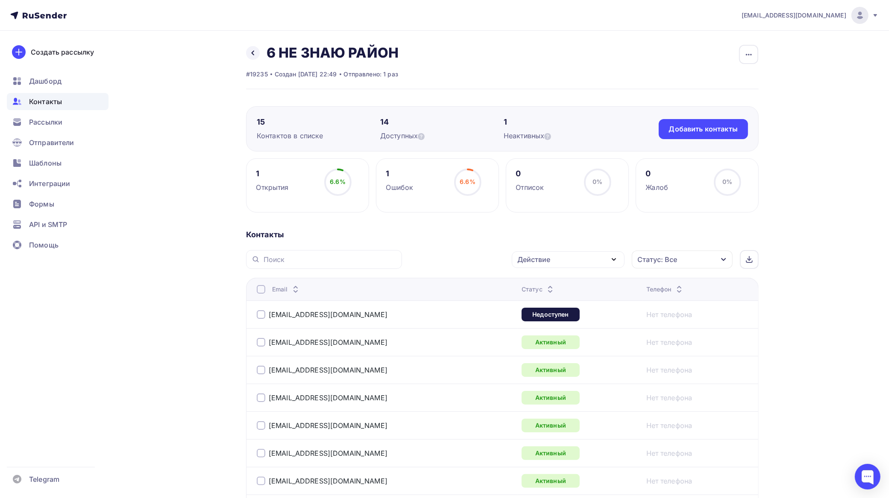
click at [259, 316] on div at bounding box center [261, 314] width 9 height 9
click at [564, 261] on div "Действие" at bounding box center [568, 260] width 113 height 17
click at [551, 285] on div "Добавить в списки" at bounding box center [555, 285] width 66 height 10
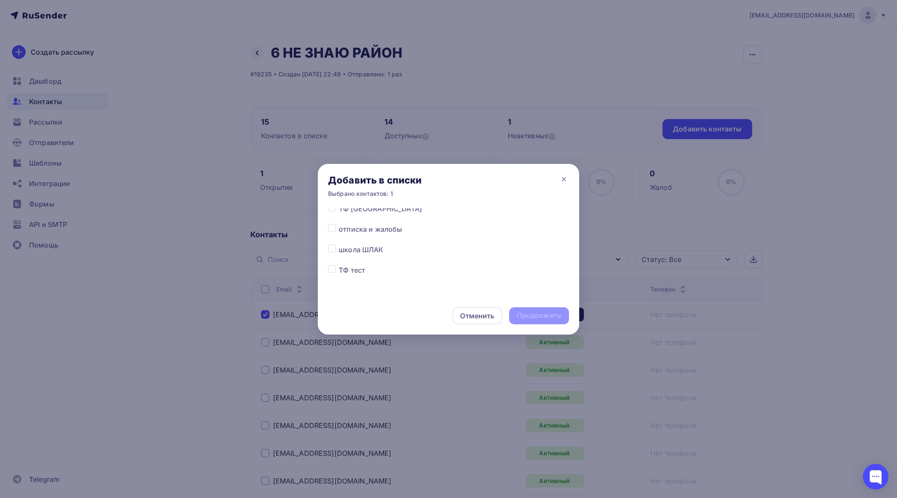
click at [339, 245] on label at bounding box center [339, 245] width 0 height 0
click at [332, 250] on input "checkbox" at bounding box center [332, 249] width 8 height 8
checkbox input "true"
click at [537, 317] on div "Продолжить" at bounding box center [539, 316] width 44 height 10
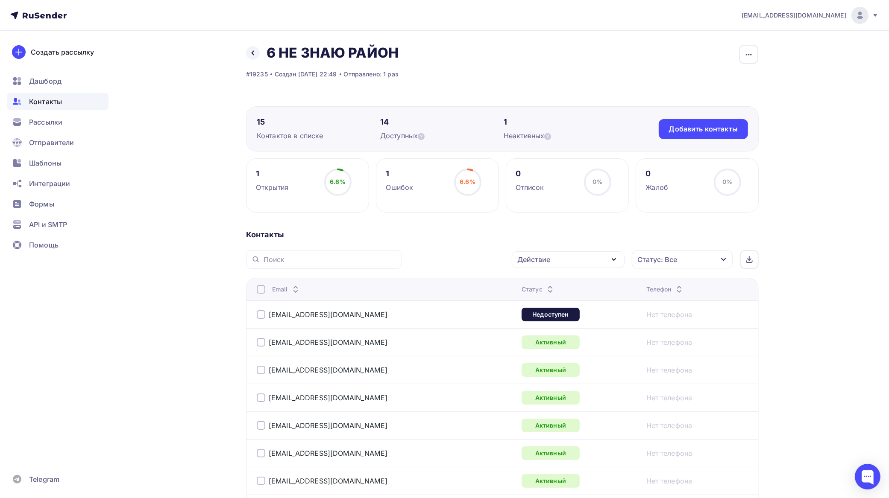
click at [579, 257] on div "Действие" at bounding box center [568, 260] width 113 height 17
click at [568, 298] on div "Исключить из списка" at bounding box center [559, 302] width 74 height 10
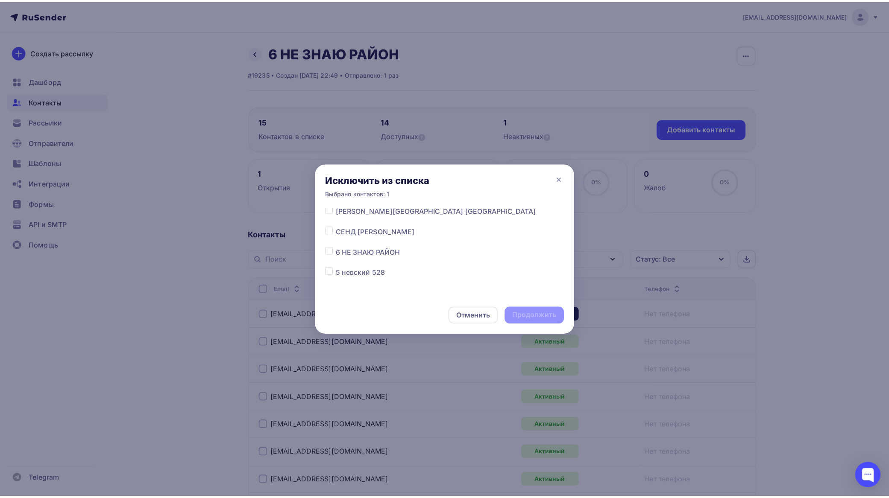
scroll to position [1661, 0]
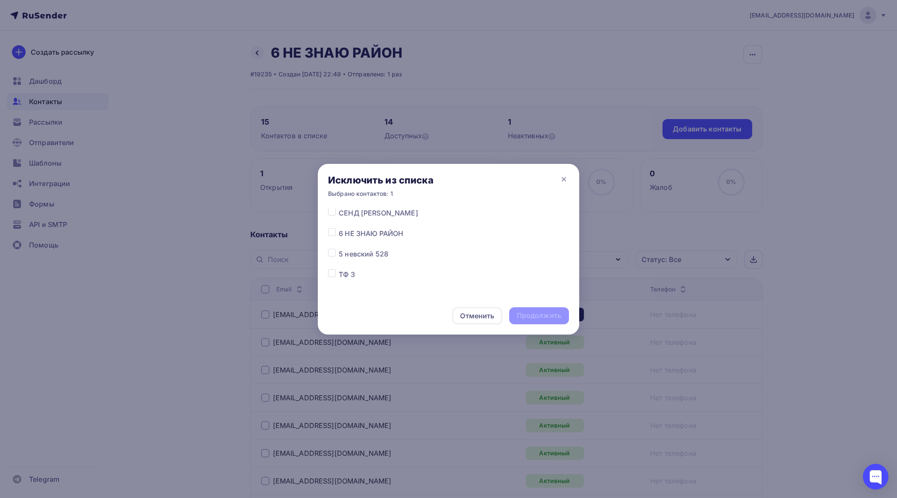
click at [339, 228] on label at bounding box center [339, 228] width 0 height 0
click at [330, 232] on input "checkbox" at bounding box center [332, 232] width 8 height 8
checkbox input "true"
click at [545, 309] on div "Продолжить" at bounding box center [539, 315] width 60 height 17
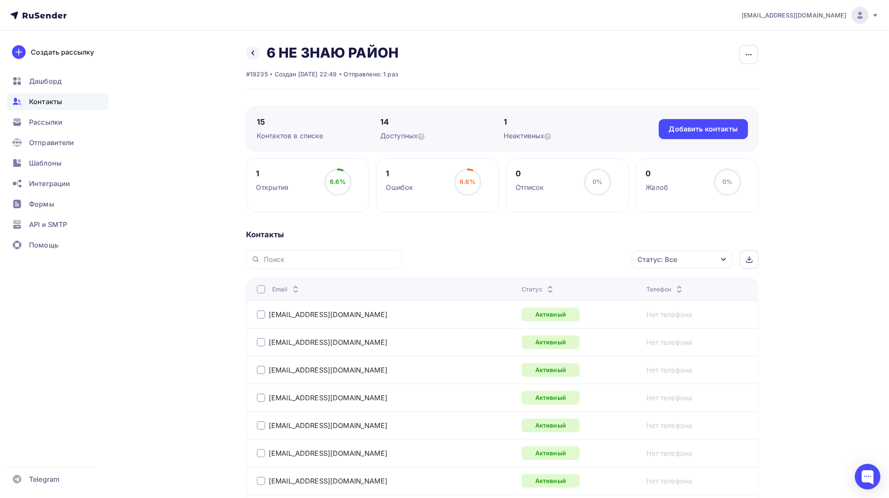
click at [63, 100] on div "Контакты" at bounding box center [58, 101] width 102 height 17
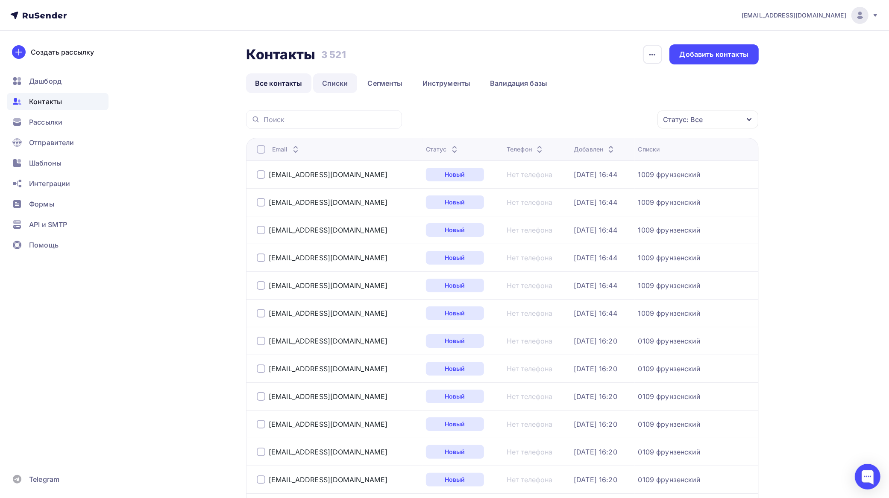
click at [340, 82] on link "Списки" at bounding box center [335, 83] width 44 height 20
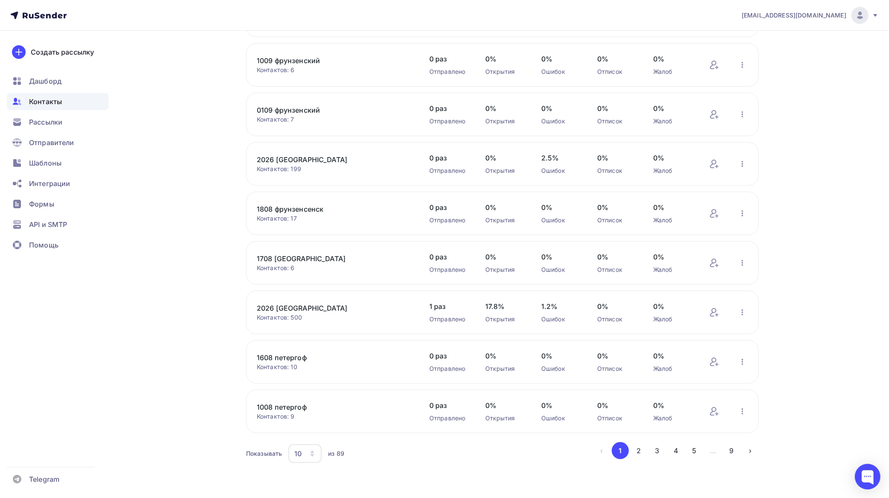
scroll to position [166, 0]
click at [305, 454] on div "10" at bounding box center [304, 452] width 33 height 19
click at [308, 430] on div "100" at bounding box center [340, 428] width 82 height 10
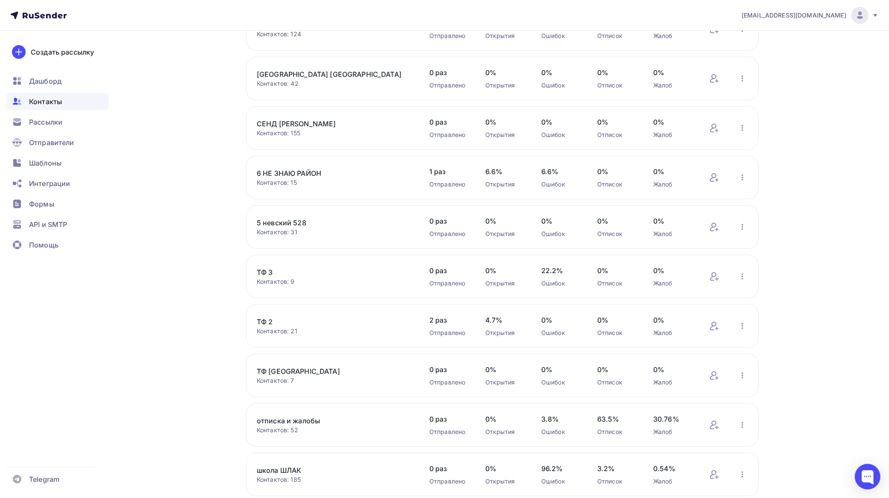
scroll to position [3957, 0]
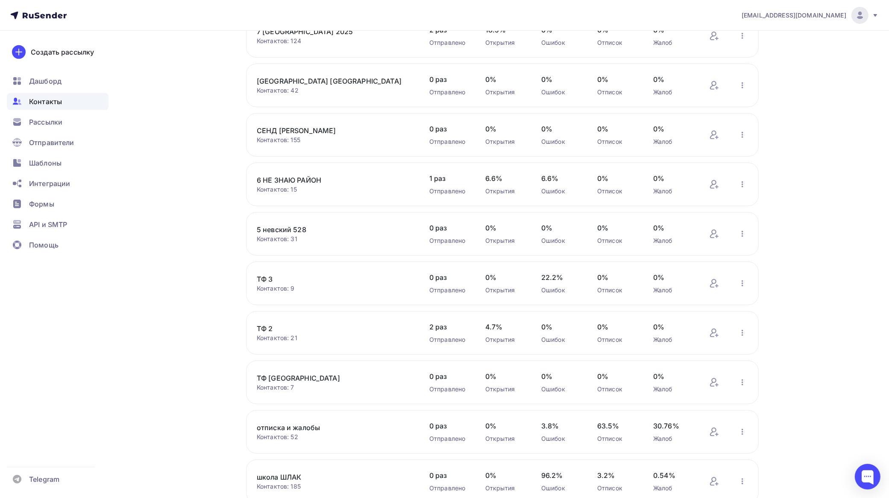
drag, startPoint x: 314, startPoint y: 199, endPoint x: 309, endPoint y: 199, distance: 5.1
click at [314, 185] on link "6 НЕ ЗНАЮ РАЙОН" at bounding box center [329, 180] width 145 height 10
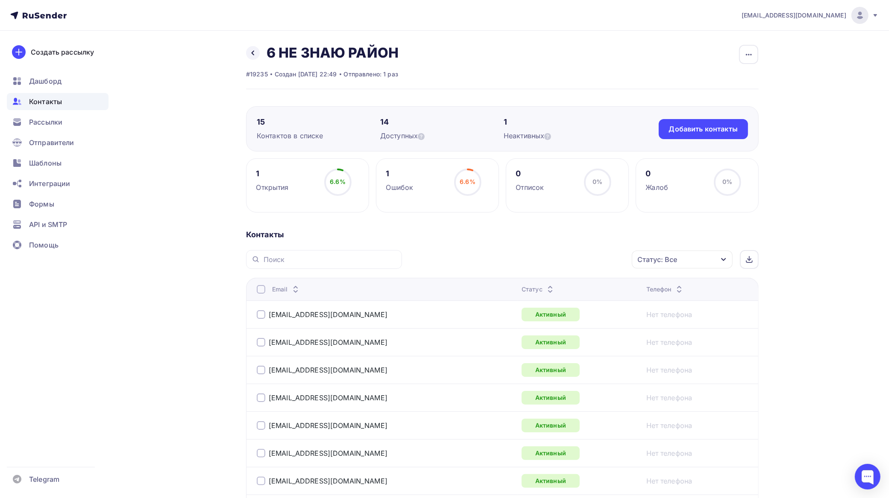
click at [264, 319] on div at bounding box center [261, 314] width 9 height 9
click at [557, 258] on div "Действие" at bounding box center [568, 260] width 113 height 17
click at [556, 287] on div "Добавить в списки" at bounding box center [555, 285] width 66 height 10
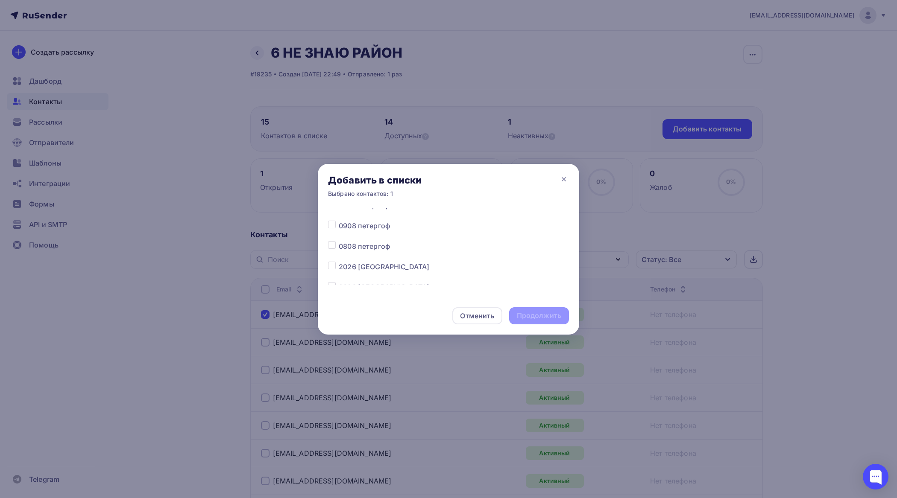
scroll to position [267, 0]
click at [339, 249] on label at bounding box center [339, 249] width 0 height 0
click at [329, 253] on input "checkbox" at bounding box center [332, 253] width 8 height 8
checkbox input "true"
click at [528, 317] on div "Продолжить" at bounding box center [539, 316] width 44 height 10
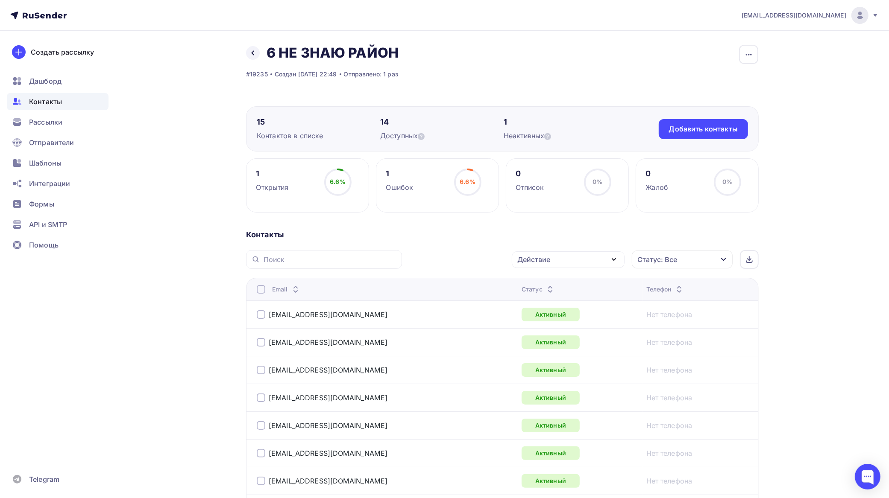
click at [254, 319] on td "124@shko.la" at bounding box center [382, 315] width 272 height 28
click at [264, 316] on div at bounding box center [261, 314] width 9 height 9
click at [565, 261] on div "Действие" at bounding box center [568, 260] width 113 height 17
click at [565, 300] on div "Исключить из списка" at bounding box center [559, 302] width 74 height 10
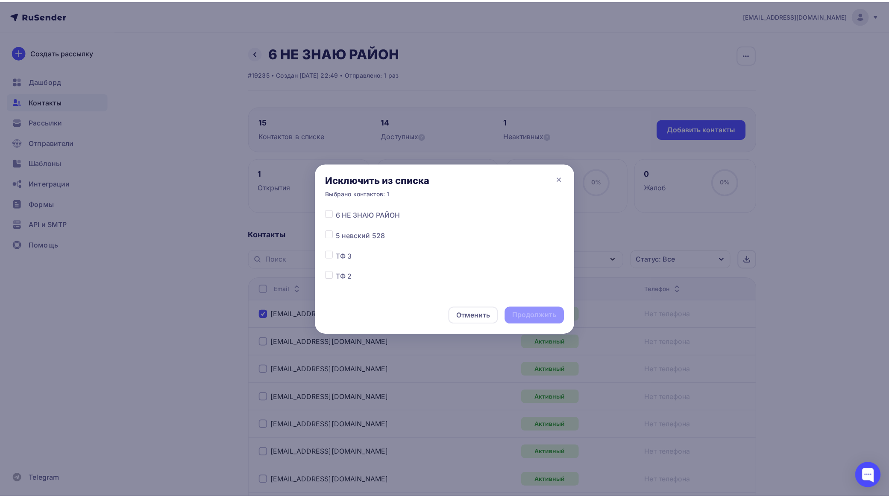
scroll to position [1661, 0]
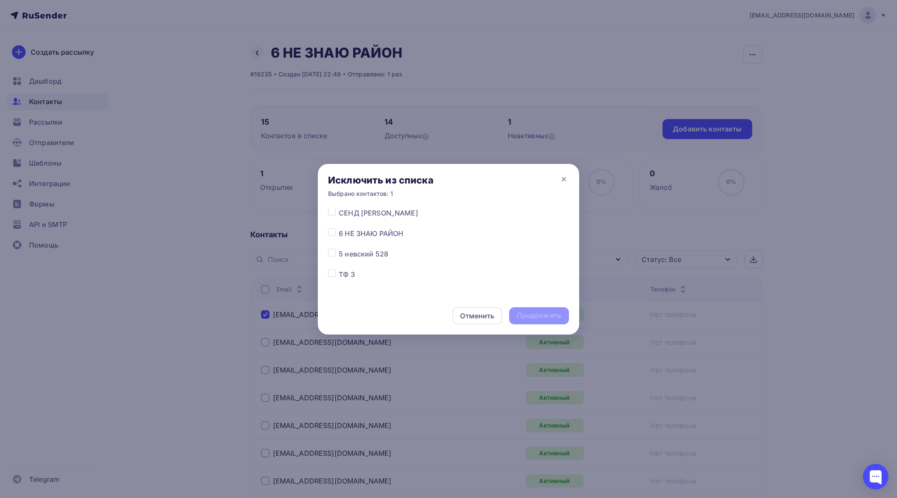
click at [339, 228] on label at bounding box center [339, 228] width 0 height 0
click at [329, 231] on input "checkbox" at bounding box center [332, 232] width 8 height 8
checkbox input "true"
click at [539, 315] on div "Продолжить" at bounding box center [539, 316] width 44 height 10
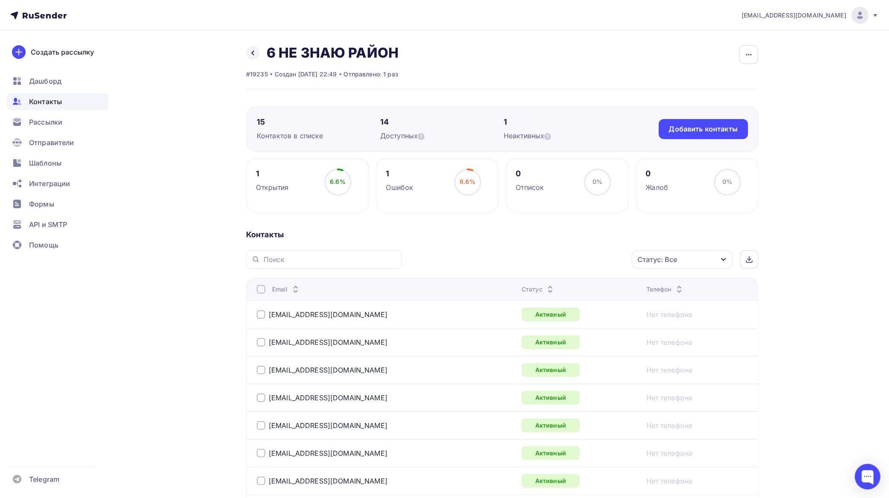
click at [261, 343] on div at bounding box center [261, 342] width 9 height 9
click at [259, 373] on div at bounding box center [261, 370] width 9 height 9
click at [559, 257] on div "Действие" at bounding box center [568, 260] width 113 height 17
click at [553, 287] on div "Добавить в списки" at bounding box center [555, 285] width 66 height 10
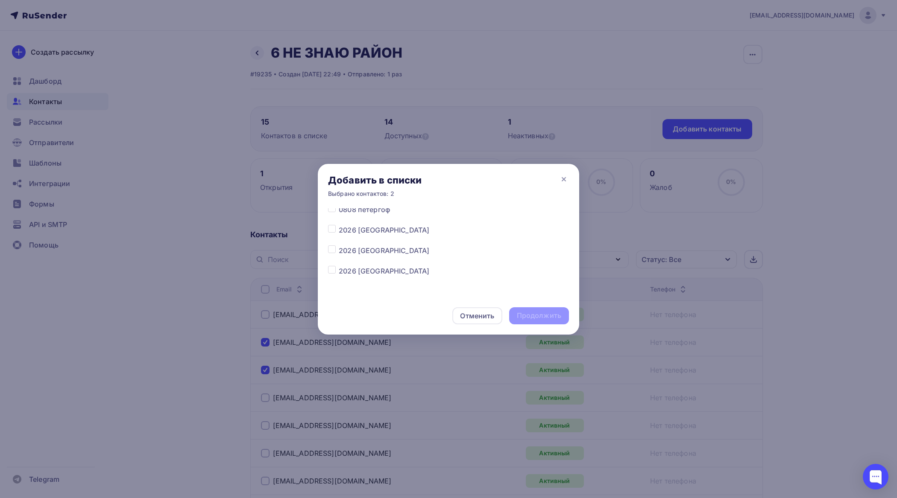
scroll to position [267, 0]
click at [339, 249] on label at bounding box center [339, 249] width 0 height 0
click at [332, 255] on input "checkbox" at bounding box center [332, 253] width 8 height 8
checkbox input "true"
click at [543, 312] on div "Продолжить" at bounding box center [539, 316] width 44 height 10
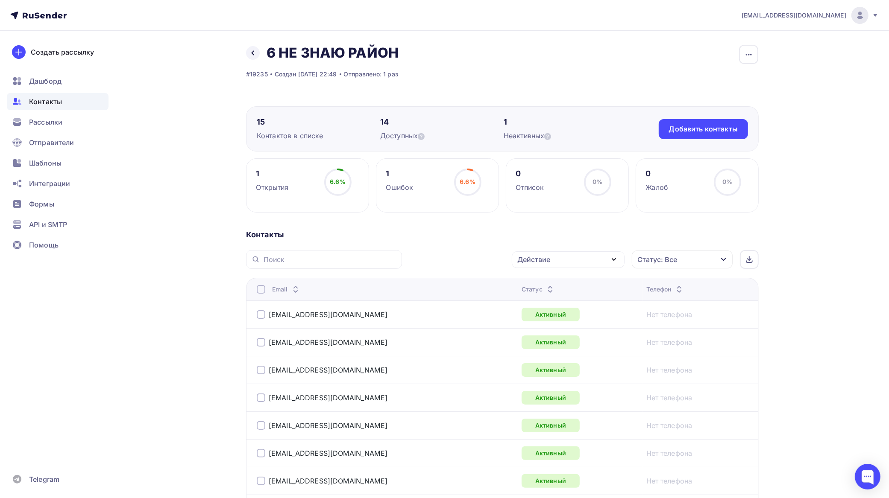
click at [261, 315] on div at bounding box center [261, 314] width 9 height 9
click at [258, 345] on div at bounding box center [261, 342] width 9 height 9
click at [566, 259] on div "Действие" at bounding box center [568, 260] width 113 height 17
click at [558, 299] on div "Исключить из списка" at bounding box center [559, 302] width 74 height 10
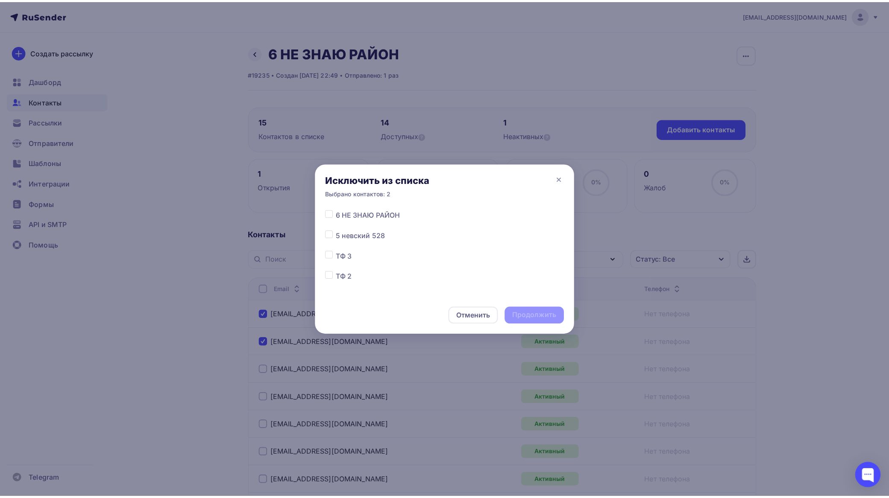
scroll to position [1661, 0]
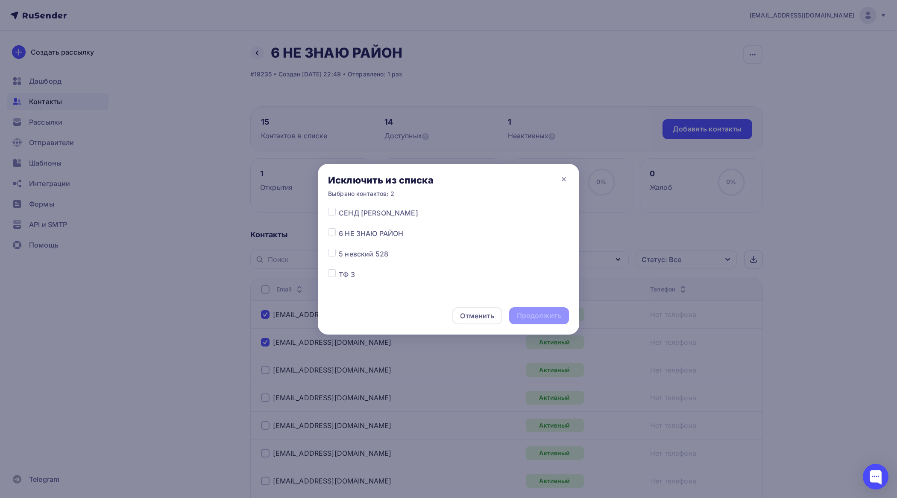
click at [339, 228] on label at bounding box center [339, 228] width 0 height 0
click at [332, 232] on input "checkbox" at bounding box center [332, 232] width 8 height 8
checkbox input "true"
click at [547, 317] on div "Продолжить" at bounding box center [539, 316] width 44 height 10
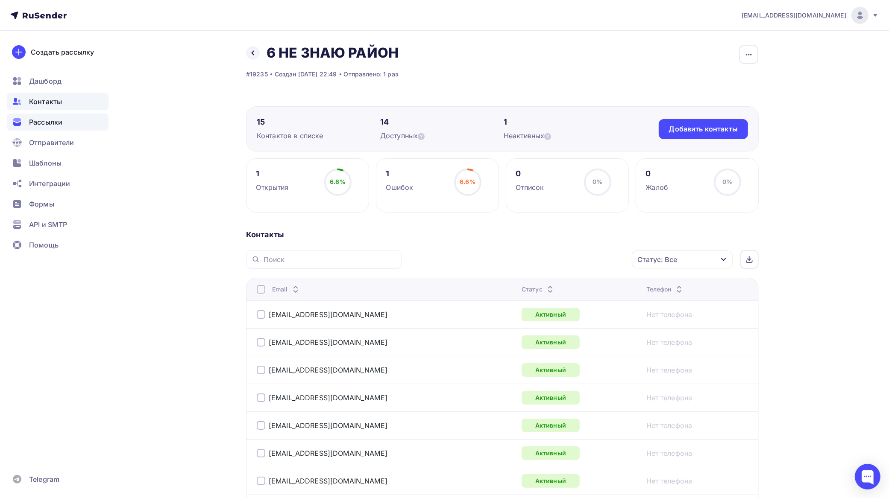
click at [48, 123] on span "Рассылки" at bounding box center [45, 122] width 33 height 10
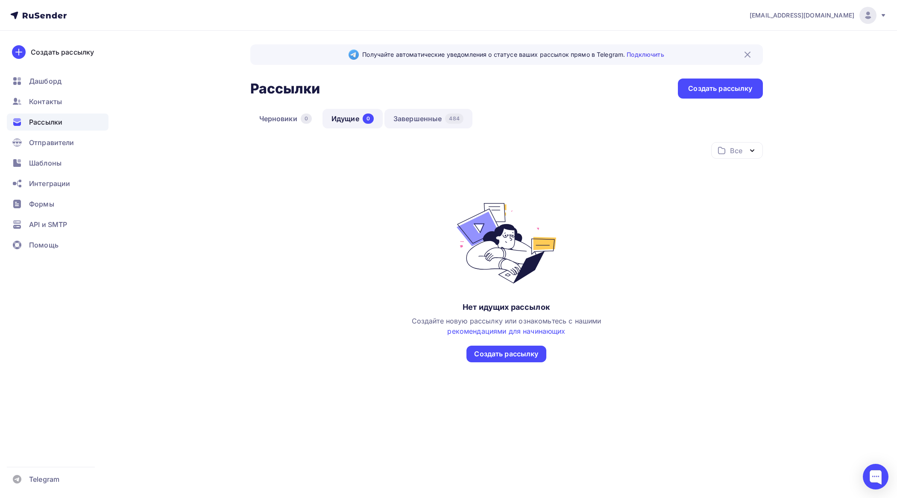
click at [429, 119] on link "Завершенные 484" at bounding box center [428, 119] width 88 height 20
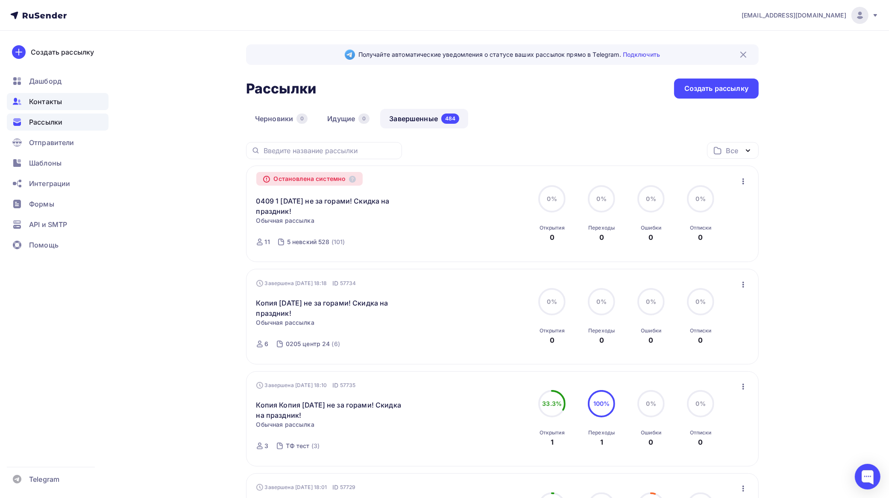
click at [46, 97] on span "Контакты" at bounding box center [45, 102] width 33 height 10
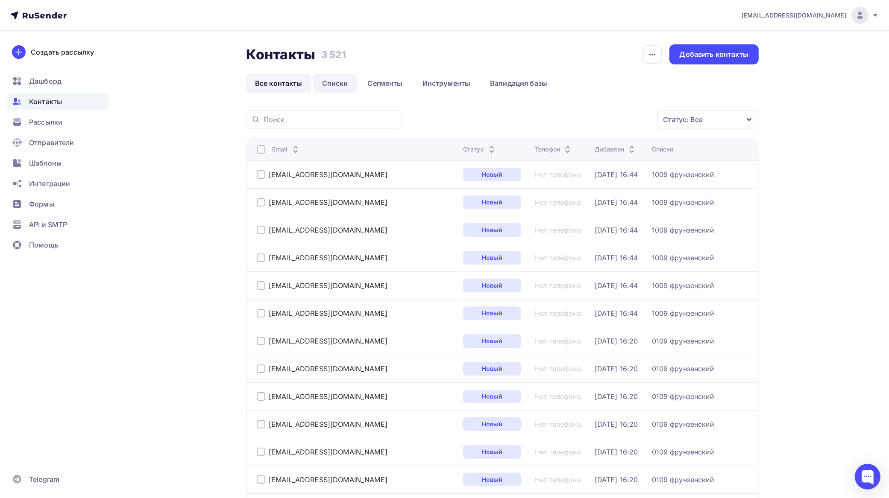
click at [346, 88] on link "Списки" at bounding box center [335, 83] width 44 height 20
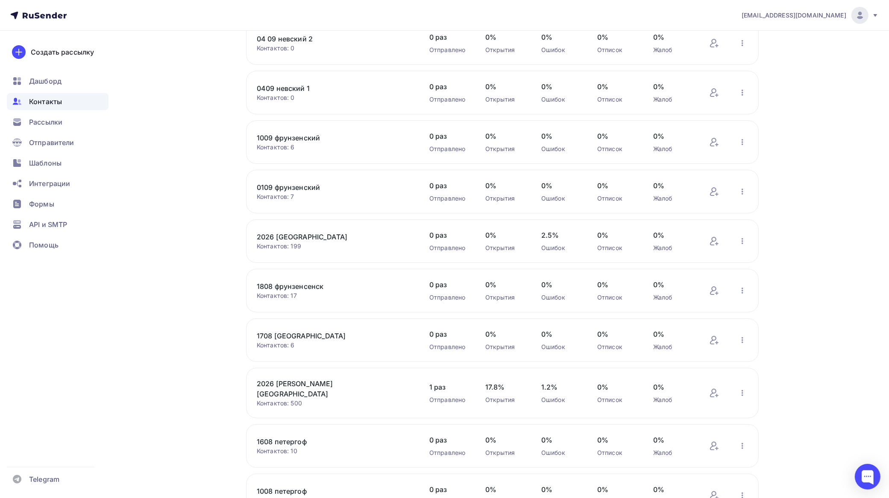
scroll to position [166, 0]
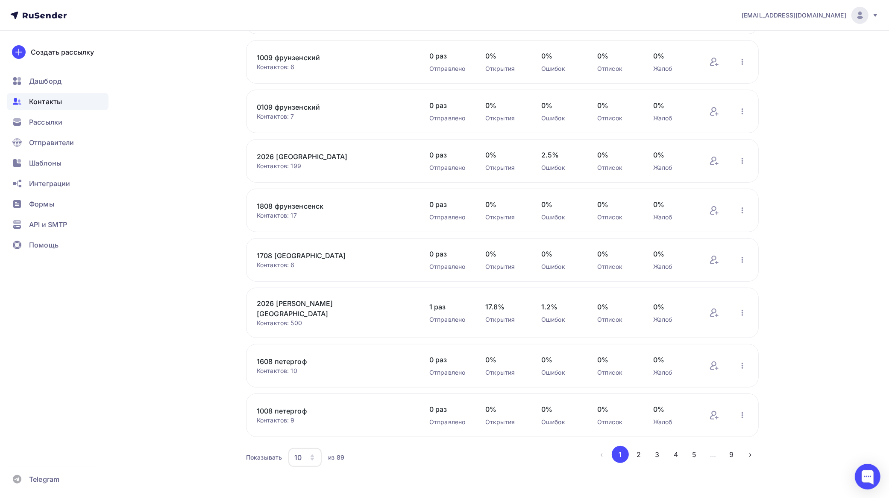
click at [311, 455] on icon "button" at bounding box center [312, 457] width 7 height 7
click at [314, 429] on div "100" at bounding box center [340, 427] width 82 height 10
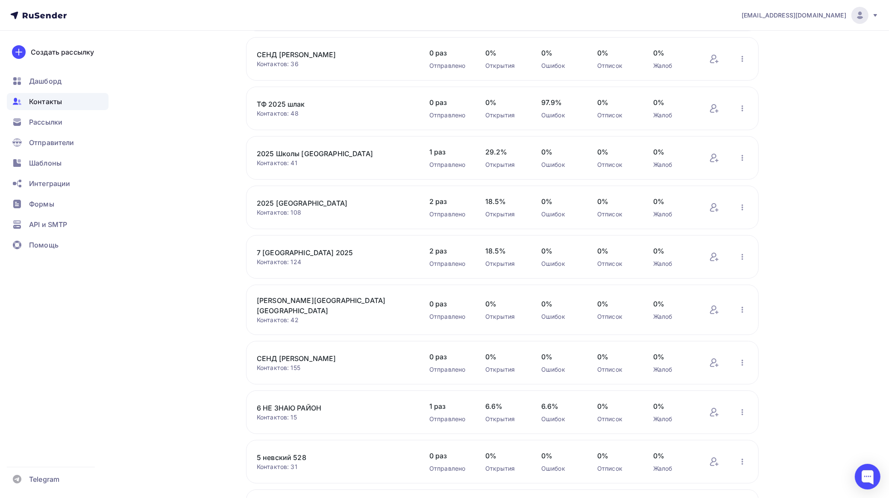
scroll to position [3796, 0]
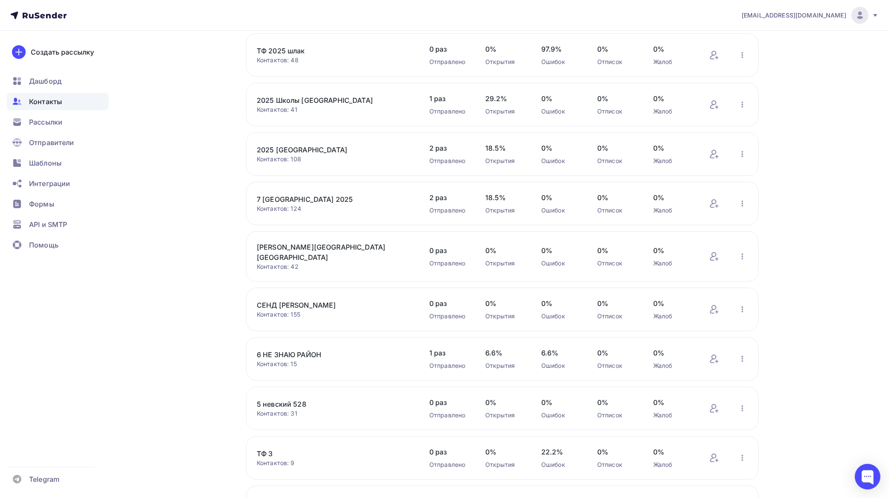
click at [304, 404] on link "5 невский 528" at bounding box center [329, 404] width 145 height 10
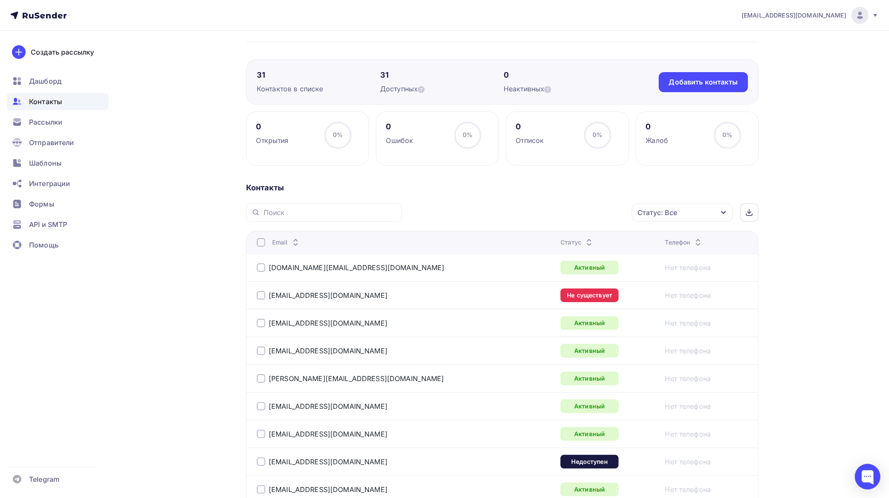
scroll to position [197, 0]
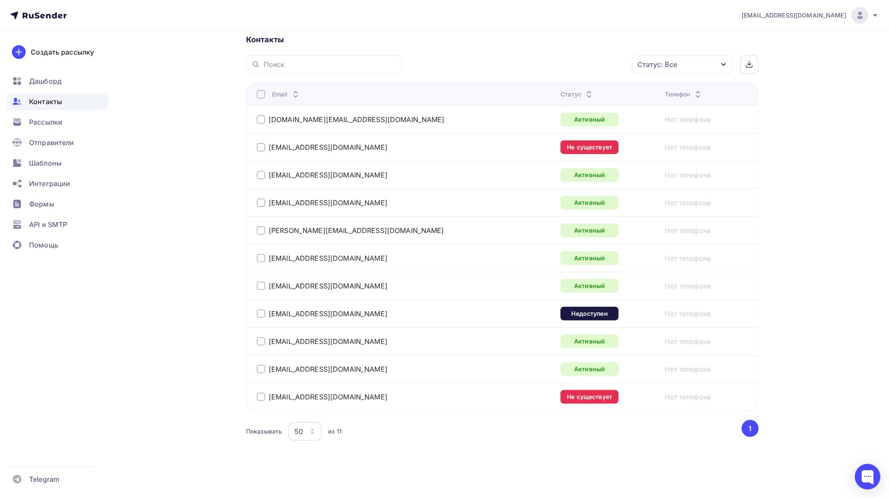
click at [263, 146] on div at bounding box center [261, 147] width 9 height 9
click at [257, 314] on div at bounding box center [261, 314] width 9 height 9
click at [263, 397] on div at bounding box center [261, 397] width 9 height 9
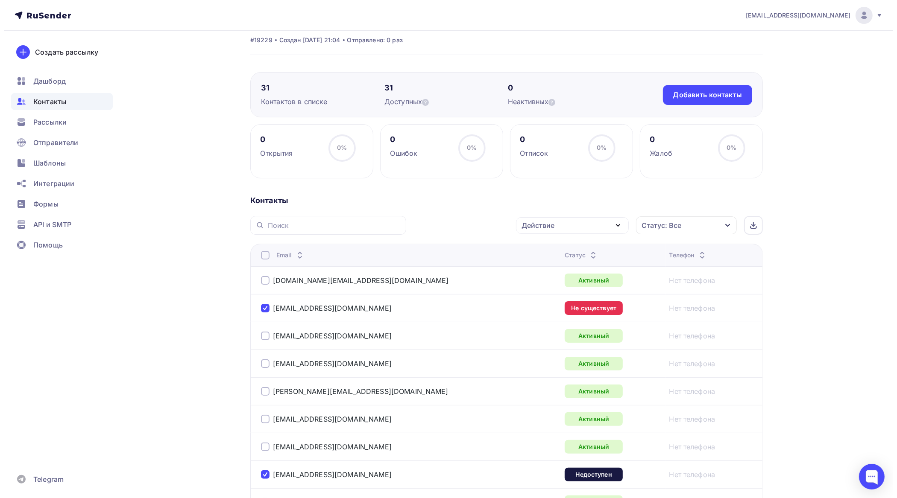
scroll to position [0, 0]
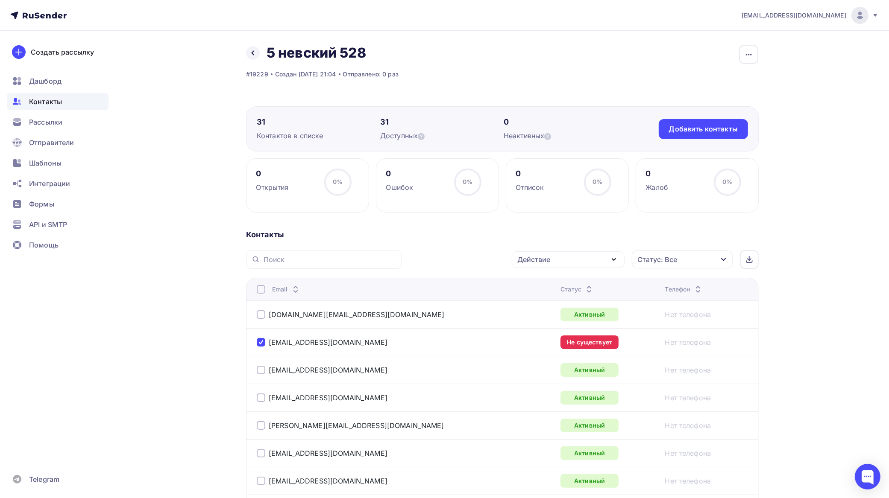
click at [748, 43] on div "Назад 5 [PERSON_NAME] 528 Переименовать список Скачать список Отписать адреса Н…" at bounding box center [444, 362] width 700 height 663
click at [750, 50] on icon "button" at bounding box center [749, 55] width 10 height 10
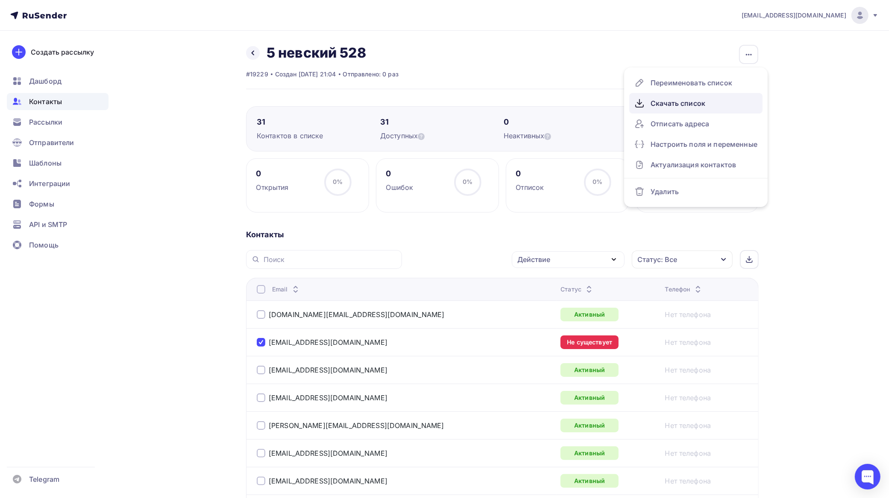
click at [697, 101] on div "Скачать список" at bounding box center [695, 104] width 123 height 14
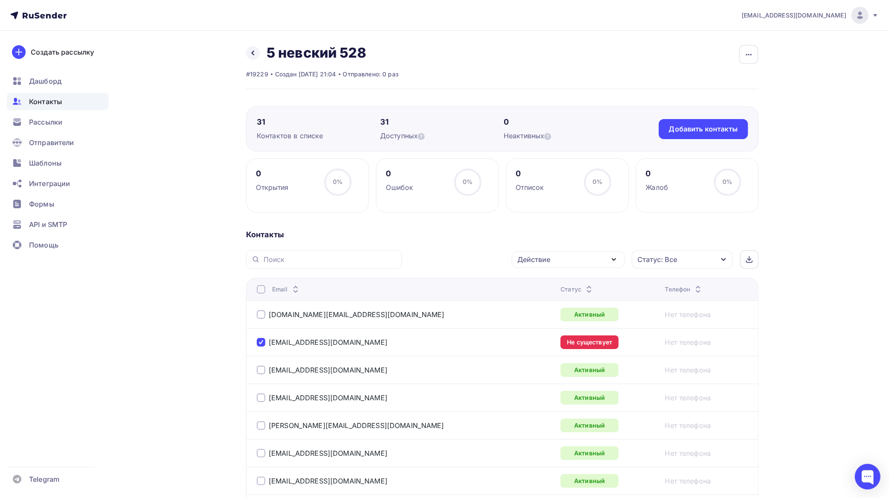
click at [549, 261] on div "Действие" at bounding box center [533, 260] width 33 height 10
click at [553, 284] on div "Добавить в списки" at bounding box center [555, 285] width 66 height 10
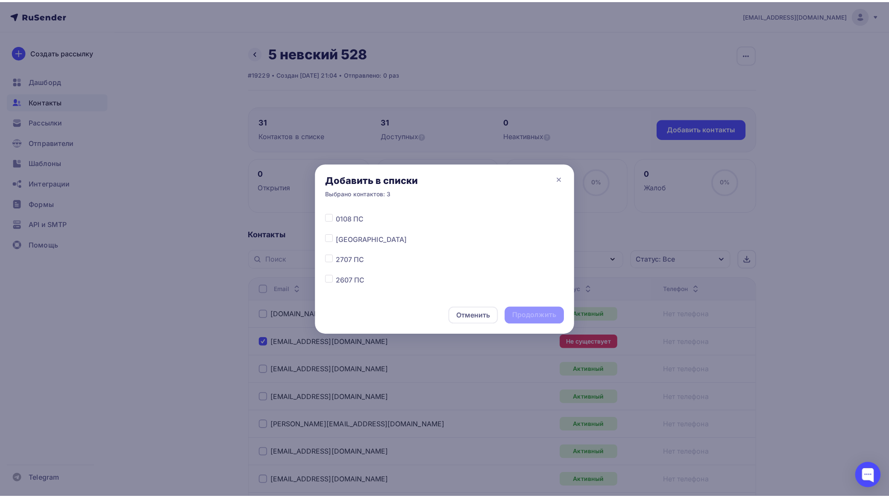
scroll to position [1768, 0]
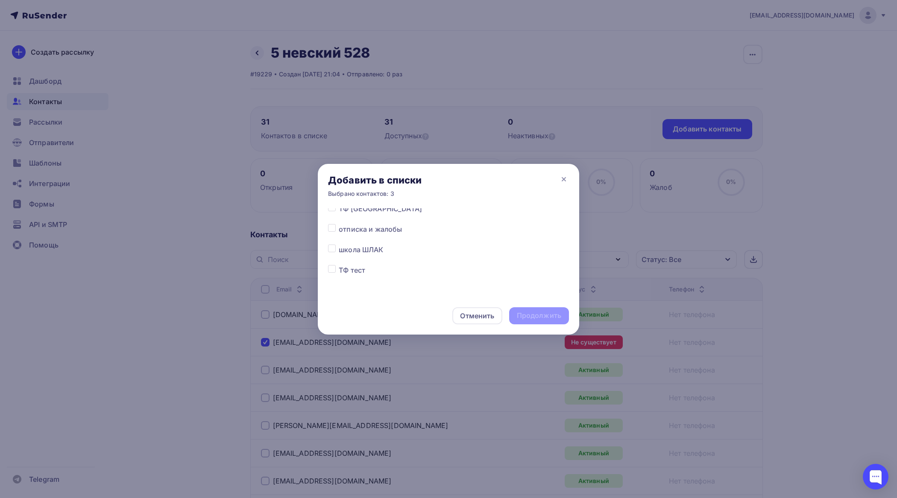
click at [339, 245] on label at bounding box center [339, 245] width 0 height 0
click at [330, 249] on input "checkbox" at bounding box center [332, 249] width 8 height 8
checkbox input "true"
click at [549, 311] on div "Продолжить" at bounding box center [539, 316] width 44 height 10
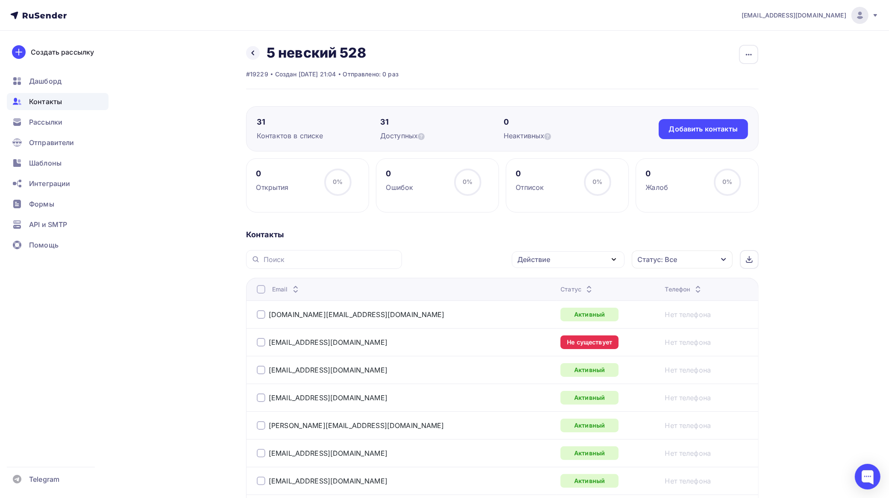
click at [259, 343] on div at bounding box center [261, 342] width 9 height 9
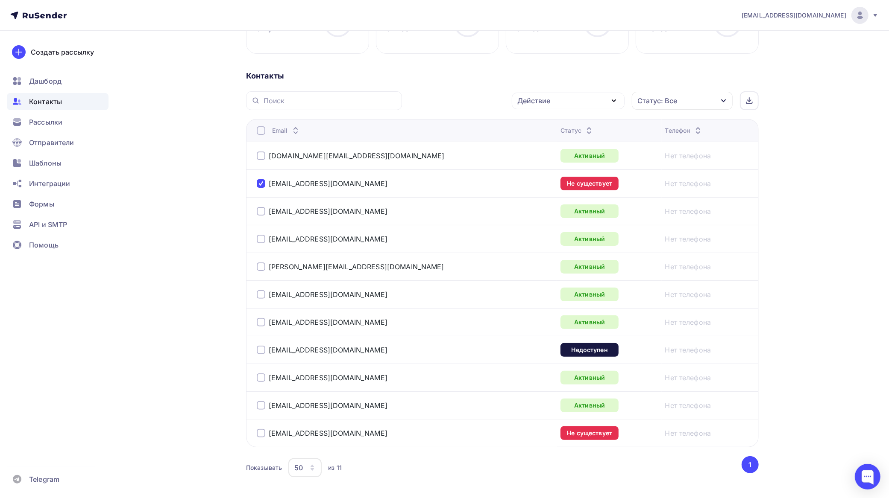
scroll to position [160, 0]
click at [260, 349] on div at bounding box center [261, 349] width 9 height 9
click at [261, 433] on div at bounding box center [261, 432] width 9 height 9
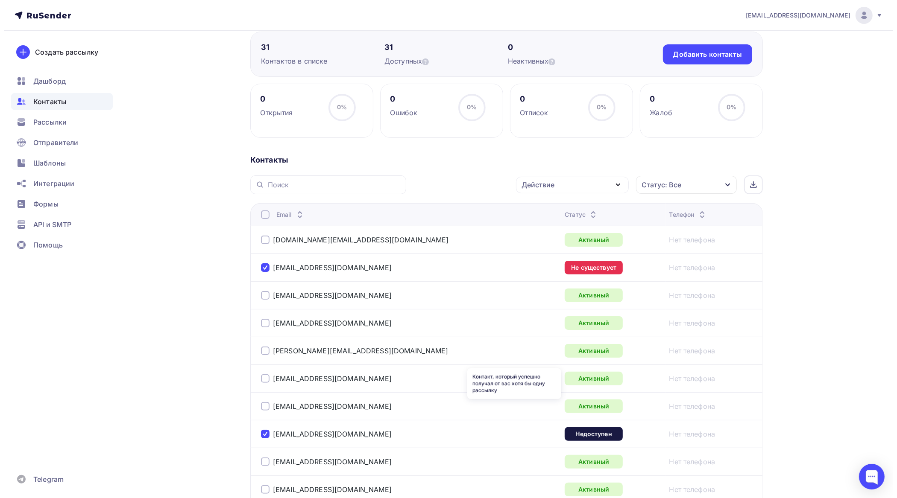
scroll to position [0, 0]
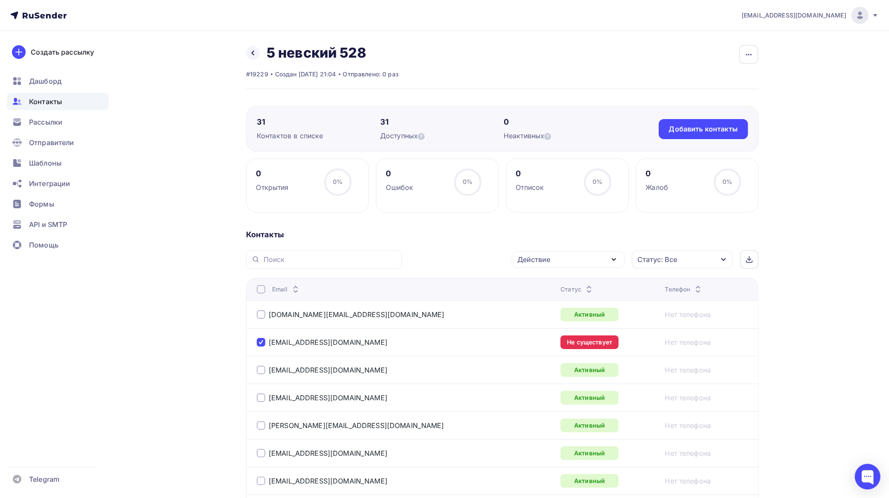
click at [587, 258] on div "Действие" at bounding box center [568, 260] width 113 height 17
click at [556, 300] on div "Исключить из списка" at bounding box center [559, 302] width 74 height 10
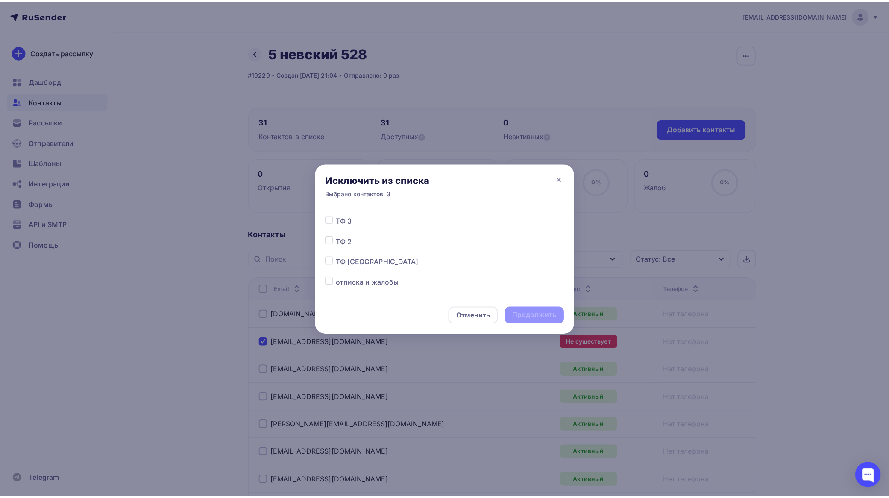
scroll to position [1661, 0]
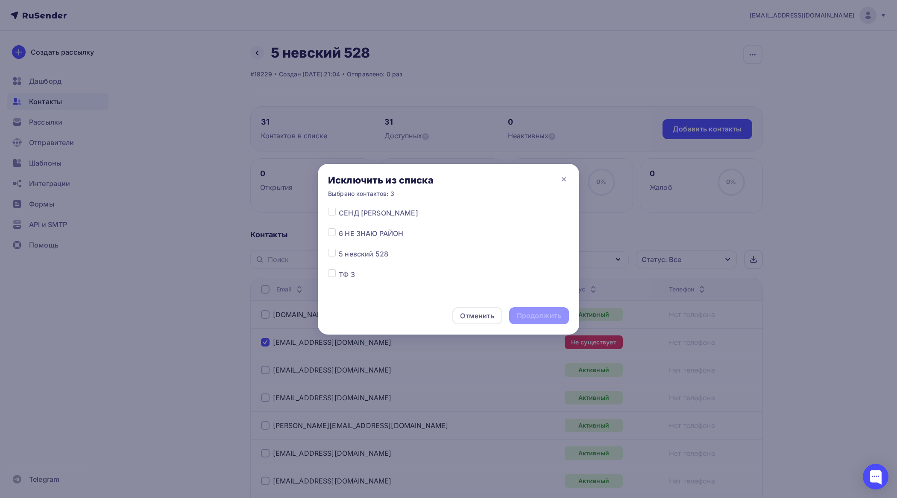
click at [336, 255] on div at bounding box center [333, 254] width 11 height 10
click at [339, 249] on label at bounding box center [339, 249] width 0 height 0
click at [334, 255] on input "checkbox" at bounding box center [332, 253] width 8 height 8
checkbox input "true"
click at [554, 314] on div "Продолжить" at bounding box center [539, 316] width 44 height 10
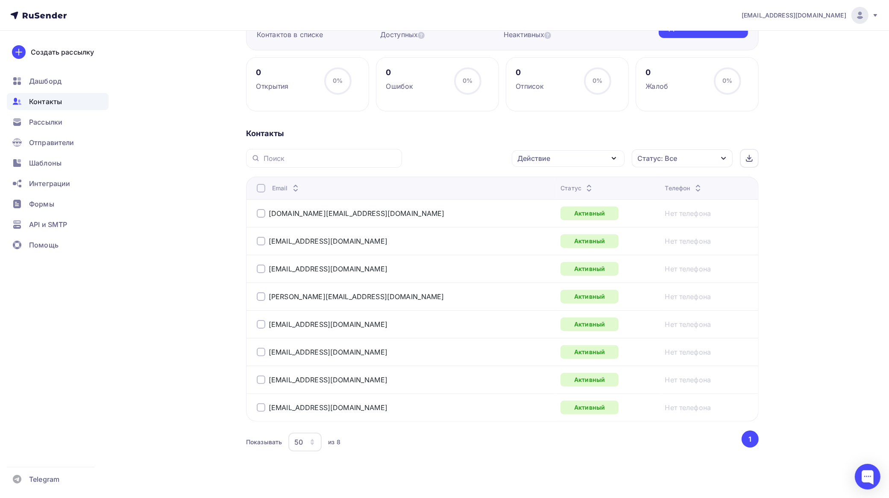
scroll to position [114, 0]
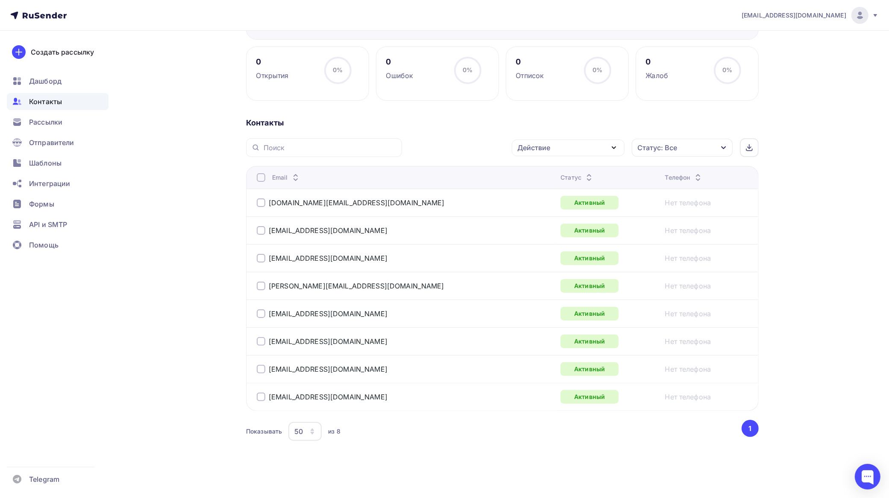
click at [260, 176] on div at bounding box center [261, 177] width 9 height 9
click at [547, 144] on div "Действие" at bounding box center [533, 148] width 33 height 10
click at [544, 170] on div "Добавить в списки" at bounding box center [555, 173] width 66 height 10
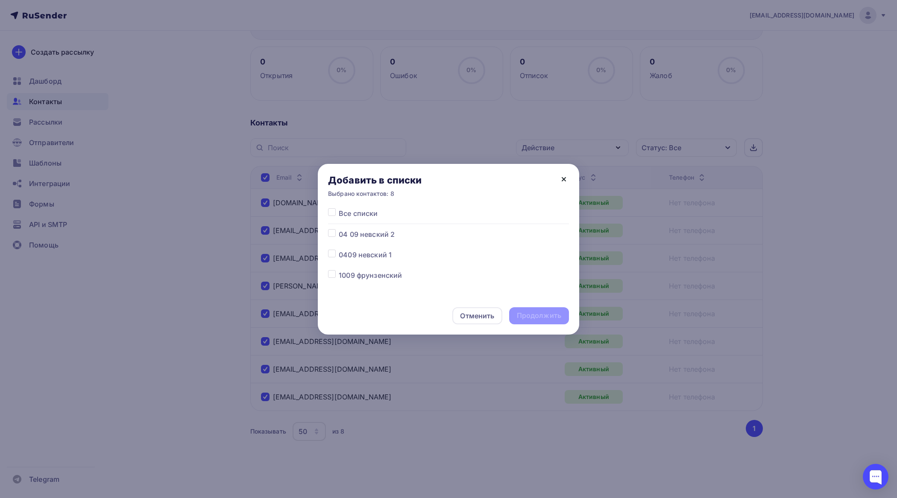
click at [566, 179] on icon at bounding box center [564, 179] width 10 height 10
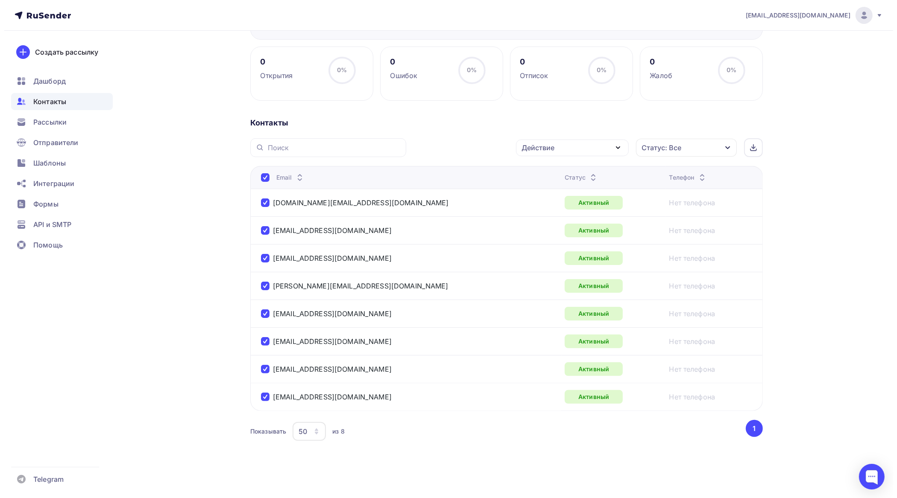
scroll to position [7, 0]
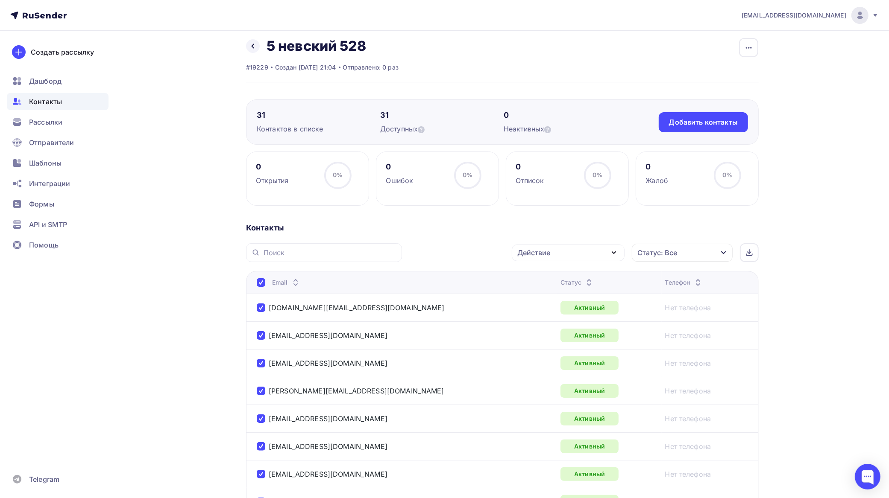
click at [565, 251] on div "Действие" at bounding box center [568, 253] width 113 height 17
click at [560, 274] on div "Добавить в списки" at bounding box center [555, 278] width 66 height 10
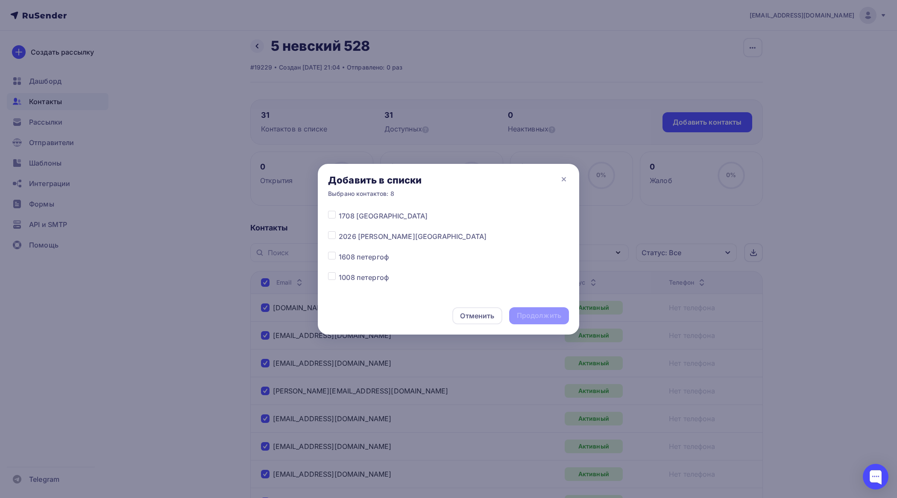
scroll to position [160, 0]
click at [339, 213] on label at bounding box center [339, 213] width 0 height 0
click at [334, 217] on input "checkbox" at bounding box center [332, 217] width 8 height 8
checkbox input "true"
click at [547, 312] on div "Продолжить" at bounding box center [539, 316] width 44 height 10
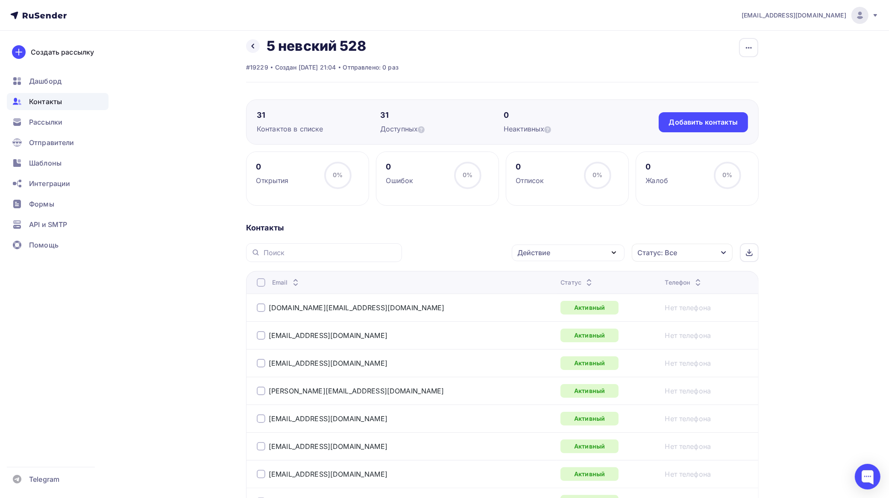
click at [262, 283] on div at bounding box center [261, 282] width 9 height 9
click at [571, 246] on div "Действие" at bounding box center [568, 253] width 113 height 17
click at [549, 278] on div "Добавить в списки" at bounding box center [555, 278] width 66 height 10
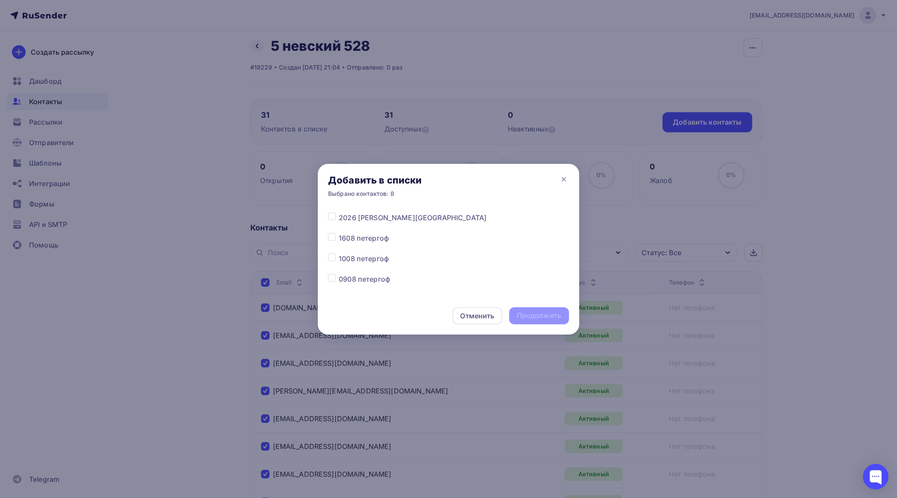
click at [339, 213] on label at bounding box center [339, 213] width 0 height 0
click at [330, 214] on input "checkbox" at bounding box center [332, 217] width 8 height 8
checkbox input "true"
click at [537, 317] on div "Продолжить" at bounding box center [539, 316] width 44 height 10
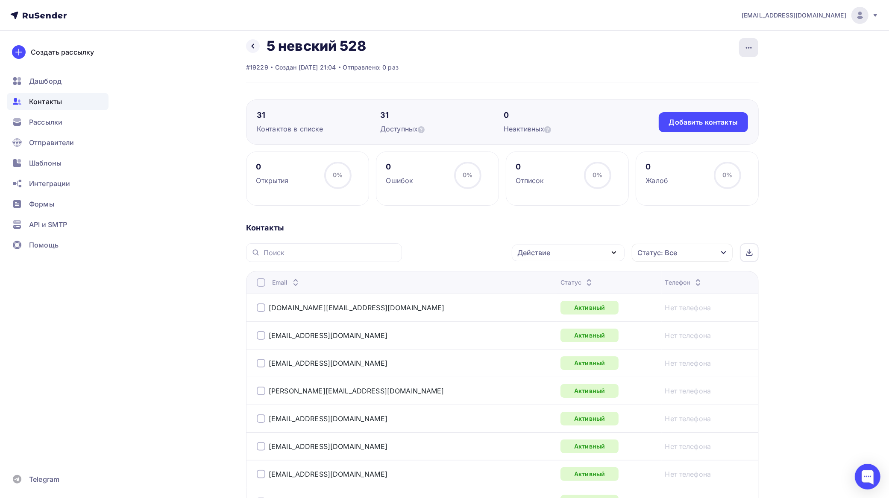
click at [754, 48] on div "button" at bounding box center [748, 47] width 19 height 19
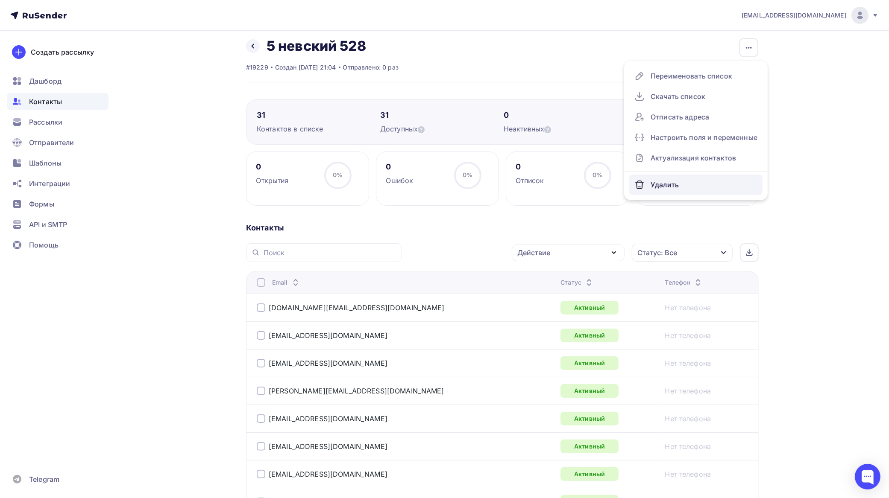
click at [660, 181] on div "Удалить" at bounding box center [695, 185] width 123 height 14
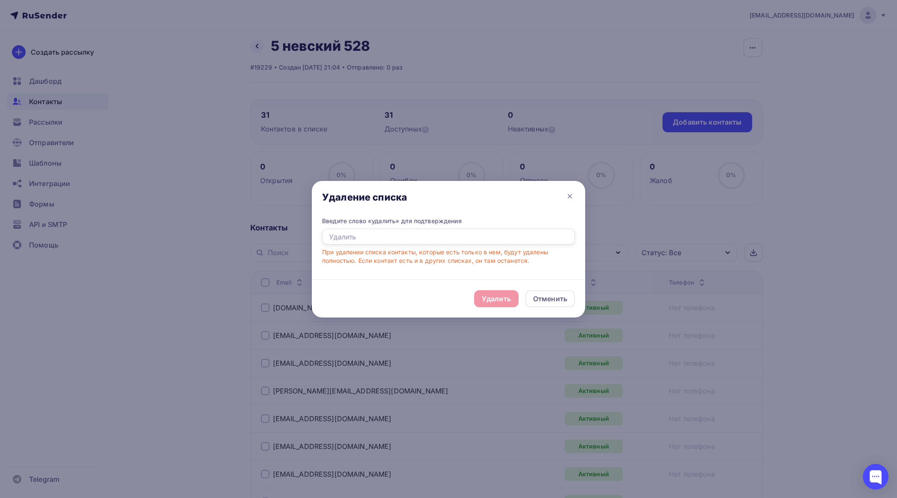
click at [435, 234] on input "text" at bounding box center [448, 237] width 253 height 16
type input "удалить"
click at [495, 304] on div "Удалить" at bounding box center [496, 299] width 29 height 10
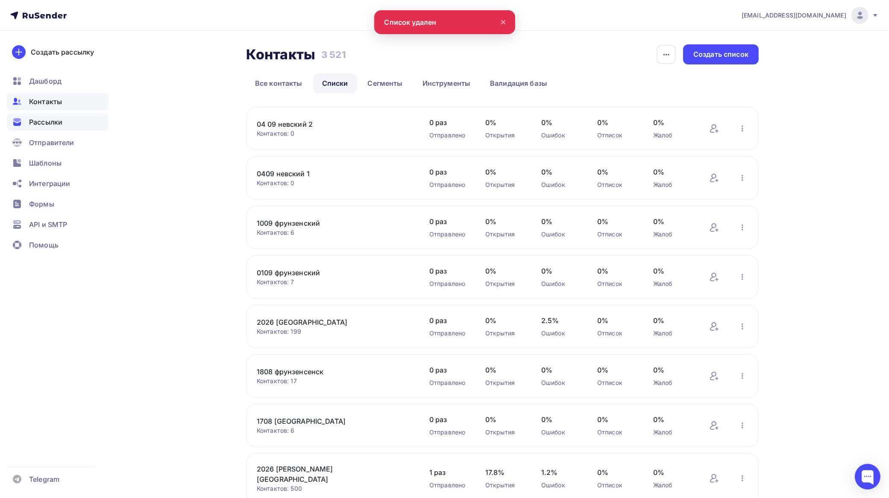
drag, startPoint x: 40, startPoint y: 121, endPoint x: 45, endPoint y: 120, distance: 5.6
click at [41, 120] on span "Рассылки" at bounding box center [45, 122] width 33 height 10
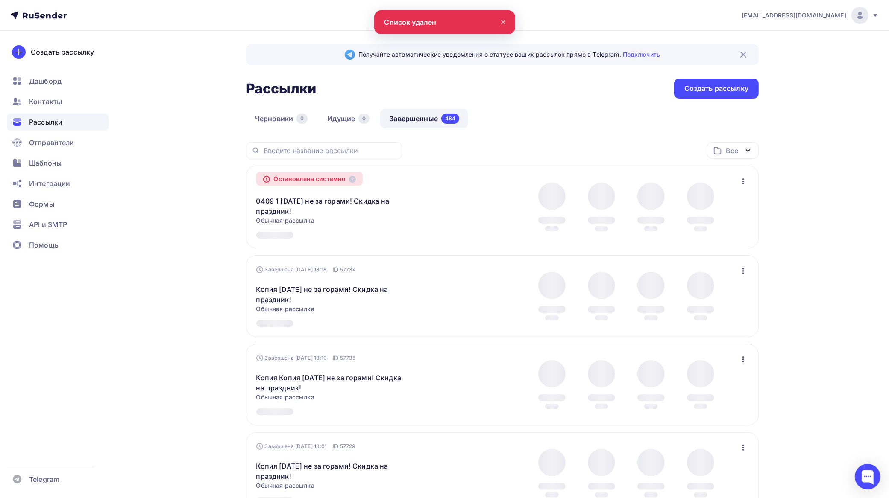
click at [414, 120] on link "Завершенные 484" at bounding box center [424, 119] width 88 height 20
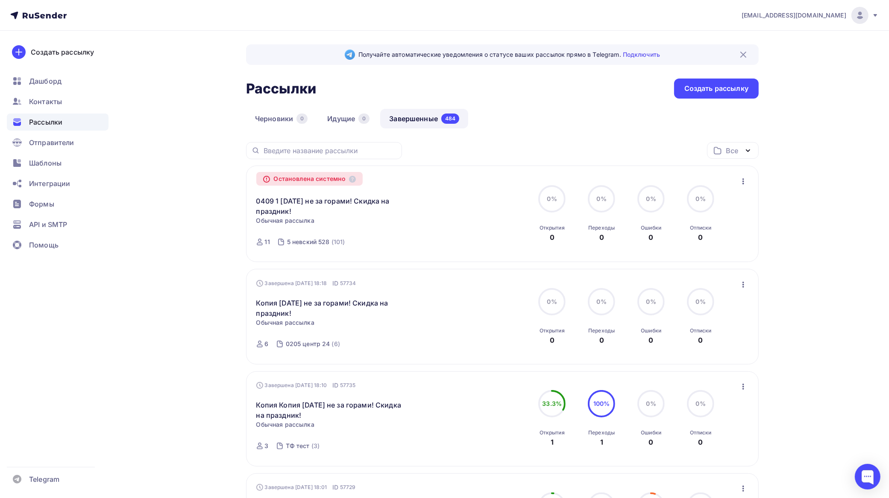
click at [744, 283] on icon "button" at bounding box center [743, 285] width 10 height 10
click at [712, 338] on div "Копировать в новую" at bounding box center [705, 342] width 88 height 10
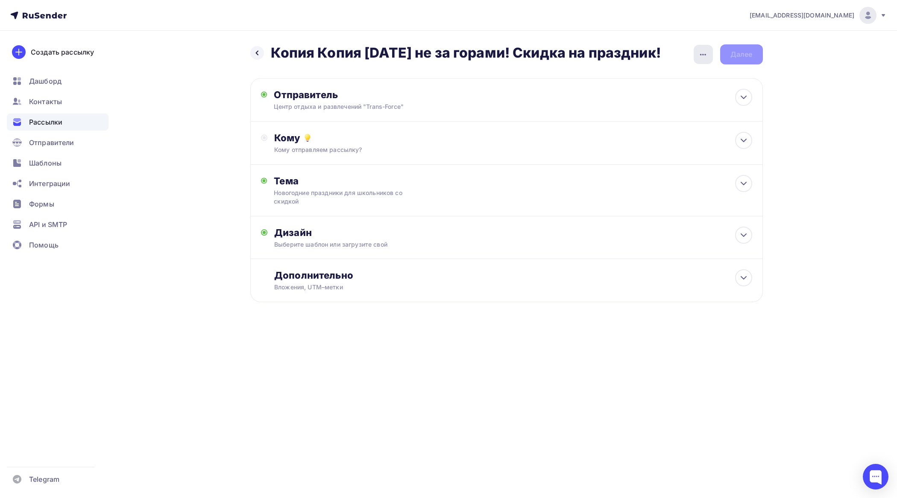
click at [700, 55] on icon "button" at bounding box center [703, 55] width 10 height 10
click at [657, 95] on div "Переименовать рассылку" at bounding box center [658, 98] width 106 height 10
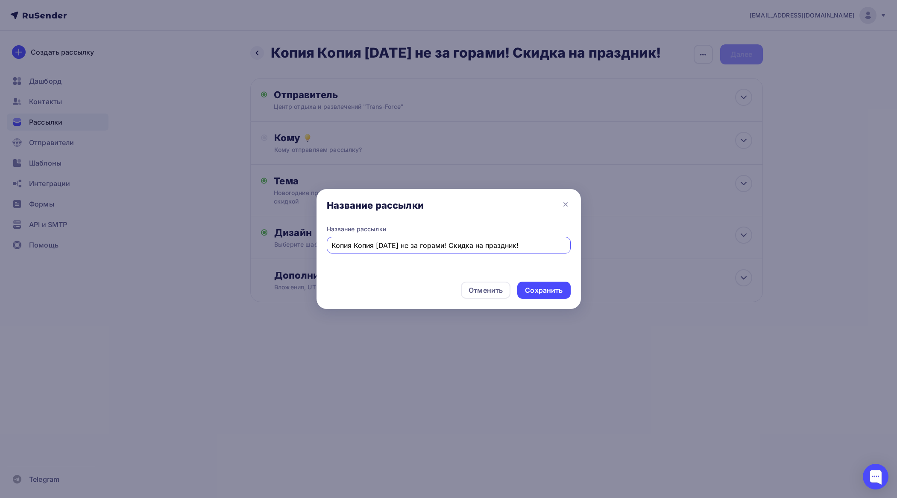
drag, startPoint x: 375, startPoint y: 243, endPoint x: 283, endPoint y: 243, distance: 91.8
click at [283, 243] on div "Название рассылки Название рассылки [GEOGRAPHIC_DATA] Копия [DATE] не за горами…" at bounding box center [448, 249] width 897 height 498
type input "0409 2 [DATE] не за горами! Скидка на праздник!"
click at [539, 286] on div "Сохранить" at bounding box center [544, 291] width 38 height 10
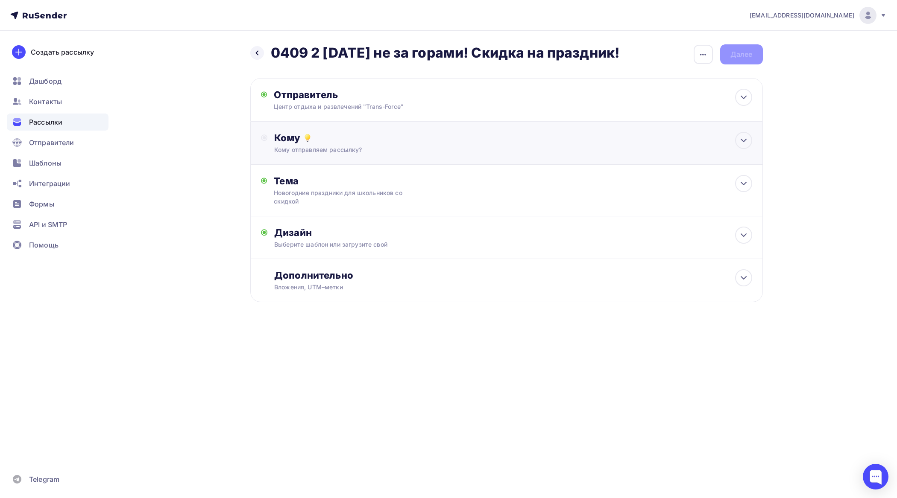
click at [322, 138] on div "Кому" at bounding box center [512, 138] width 477 height 12
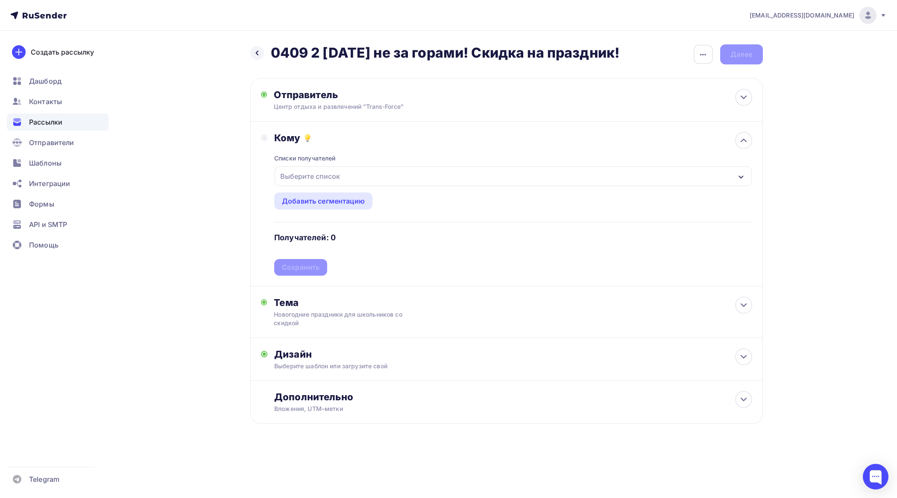
click at [325, 178] on div "Выберите список" at bounding box center [310, 176] width 67 height 15
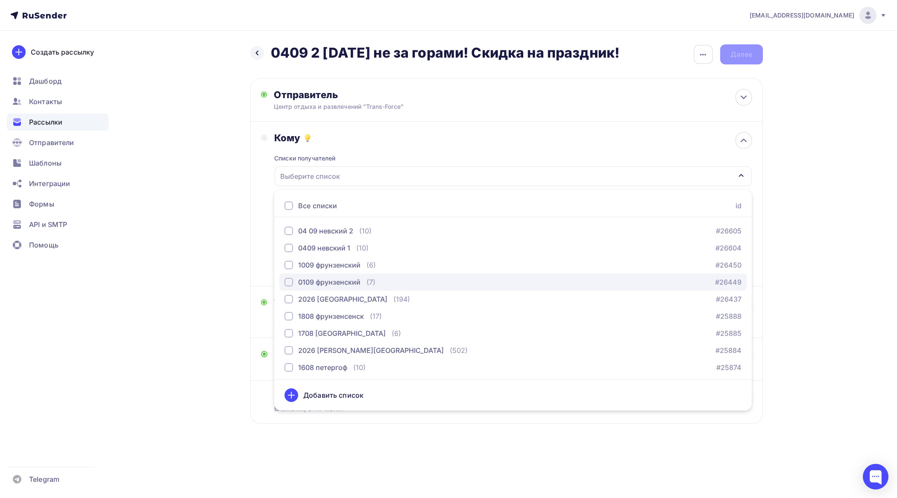
click at [291, 282] on div "button" at bounding box center [288, 282] width 9 height 9
click at [287, 279] on div "button" at bounding box center [288, 282] width 9 height 9
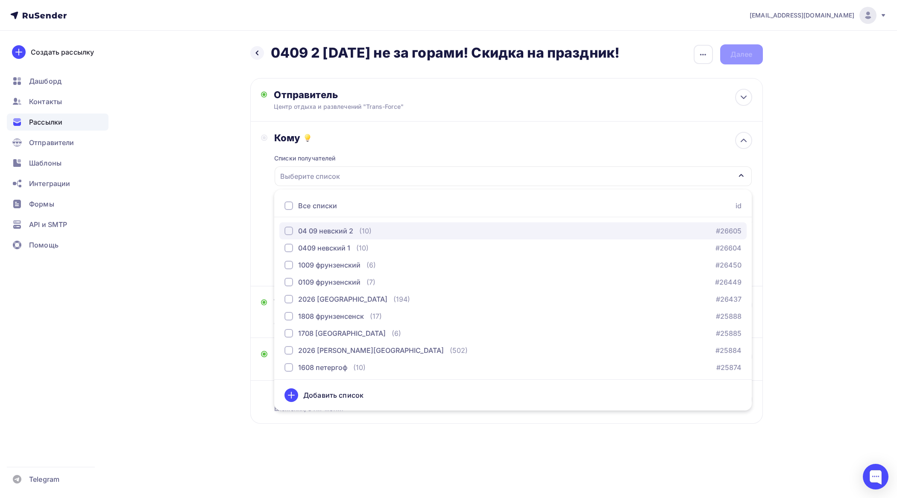
click at [289, 234] on div "button" at bounding box center [288, 231] width 9 height 9
click at [806, 176] on div "tfzakaz@yandex.ru Аккаунт Тарифы Выйти Создать рассылку Дашборд Контакты Рассыл…" at bounding box center [448, 239] width 897 height 479
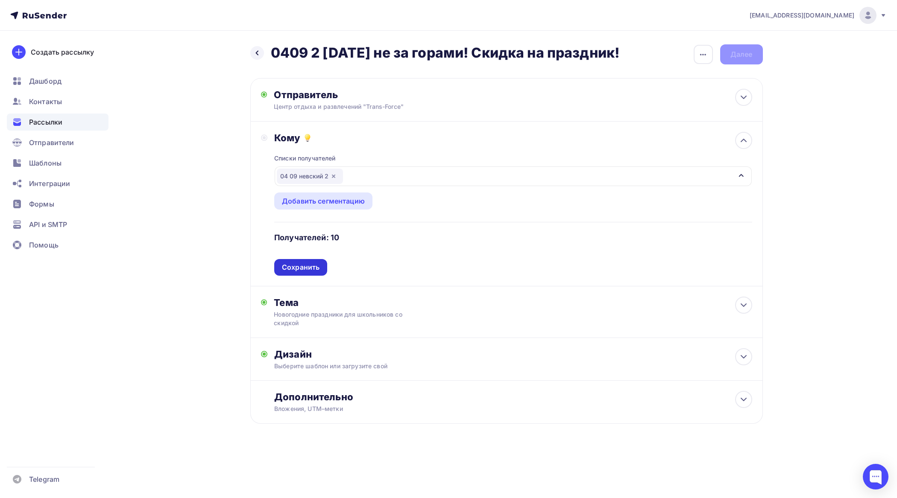
click at [296, 271] on div "Сохранить" at bounding box center [301, 268] width 38 height 10
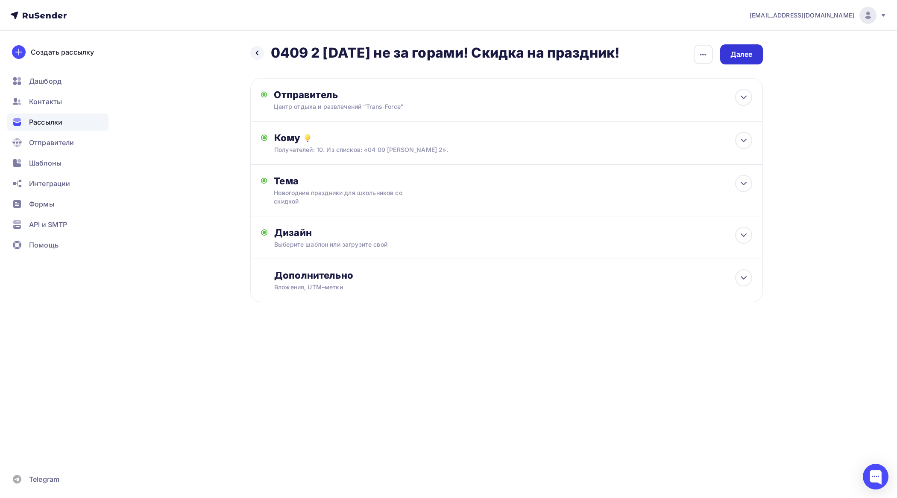
click at [737, 54] on div "Далее" at bounding box center [741, 55] width 22 height 10
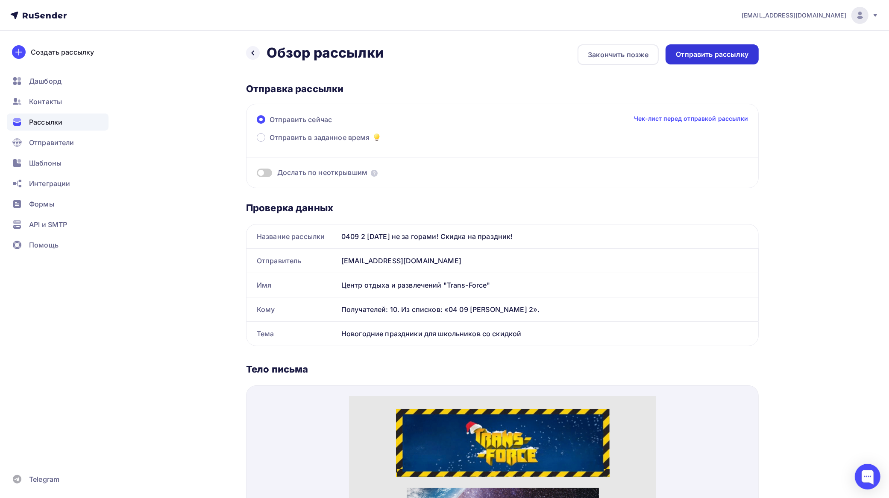
click at [723, 46] on div "Отправить рассылку" at bounding box center [711, 54] width 93 height 20
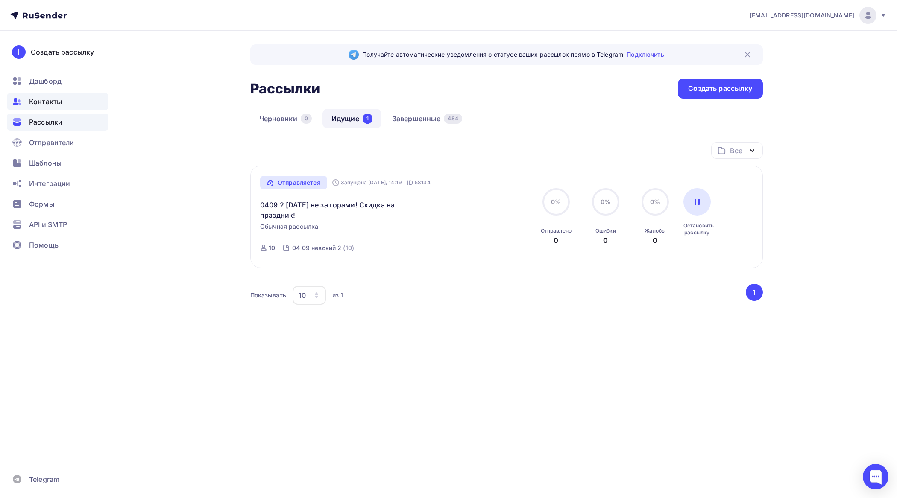
click at [55, 100] on span "Контакты" at bounding box center [45, 102] width 33 height 10
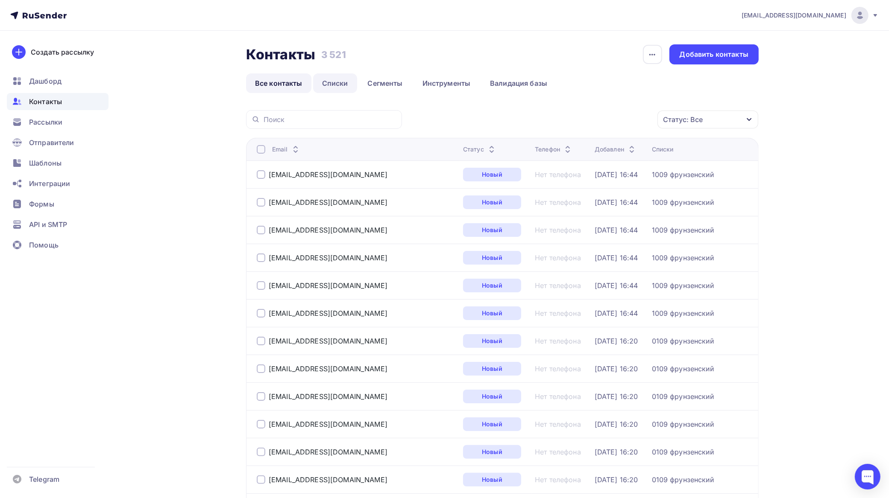
click at [336, 79] on link "Списки" at bounding box center [335, 83] width 44 height 20
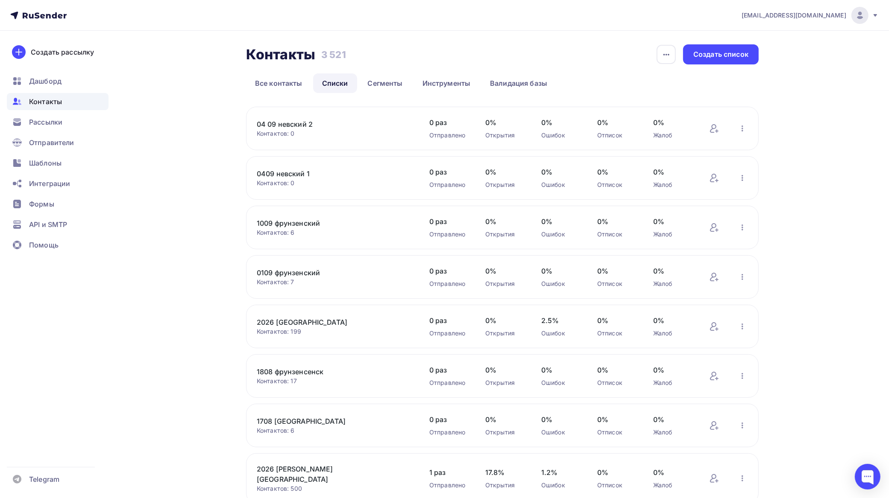
click at [310, 121] on link "04 09 невский 2" at bounding box center [329, 124] width 145 height 10
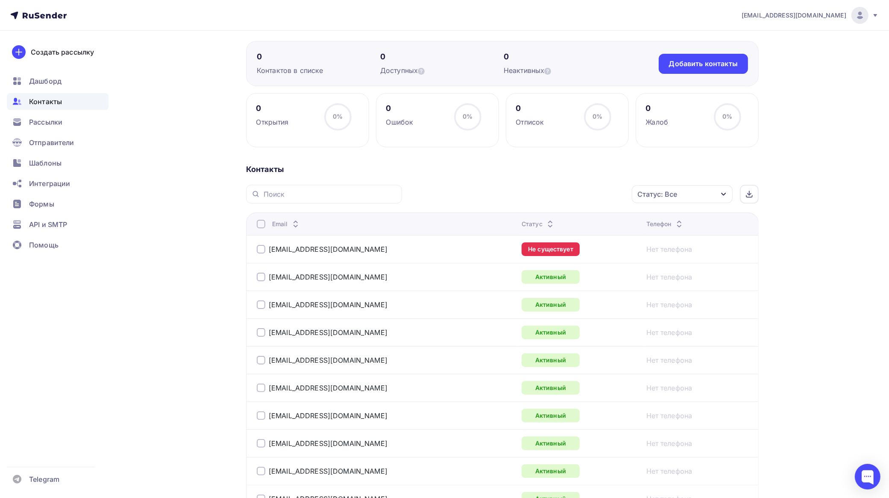
scroll to position [160, 0]
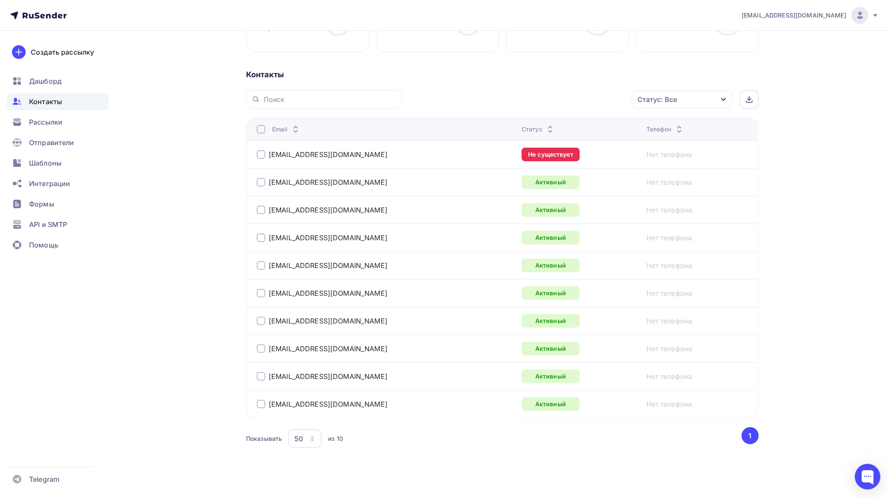
drag, startPoint x: 261, startPoint y: 156, endPoint x: 266, endPoint y: 156, distance: 4.7
click at [261, 156] on div at bounding box center [261, 154] width 9 height 9
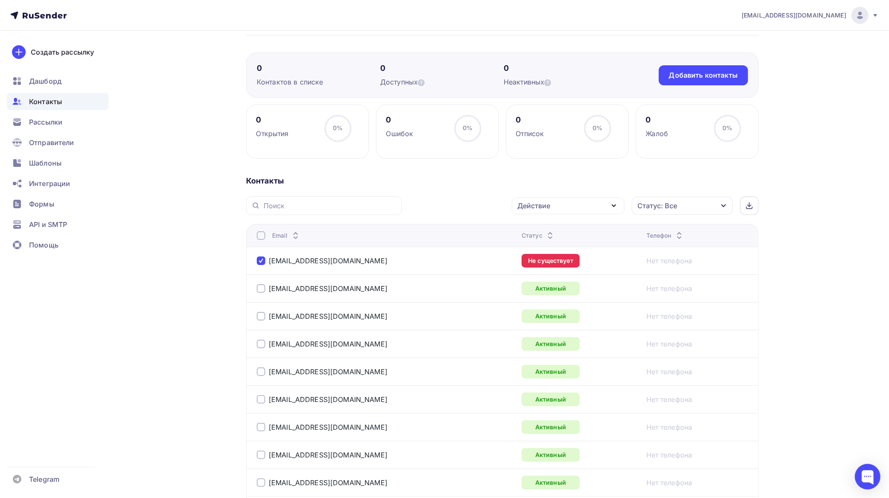
scroll to position [53, 0]
click at [60, 120] on span "Рассылки" at bounding box center [45, 122] width 33 height 10
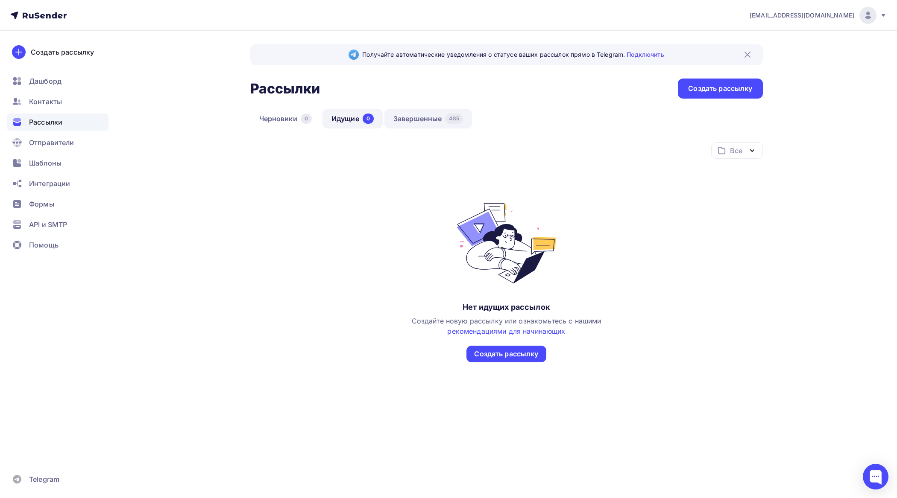
click at [422, 117] on link "Завершенные 485" at bounding box center [428, 119] width 88 height 20
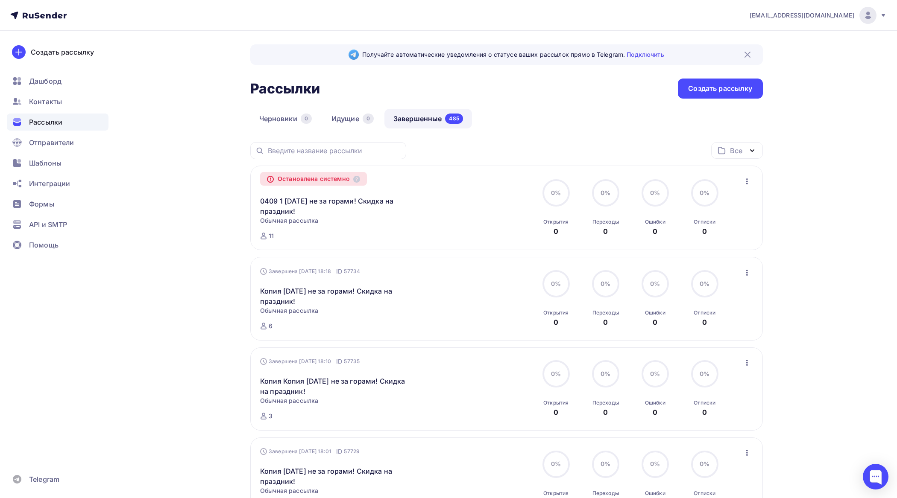
click at [0, 0] on div at bounding box center [0, 0] width 0 height 0
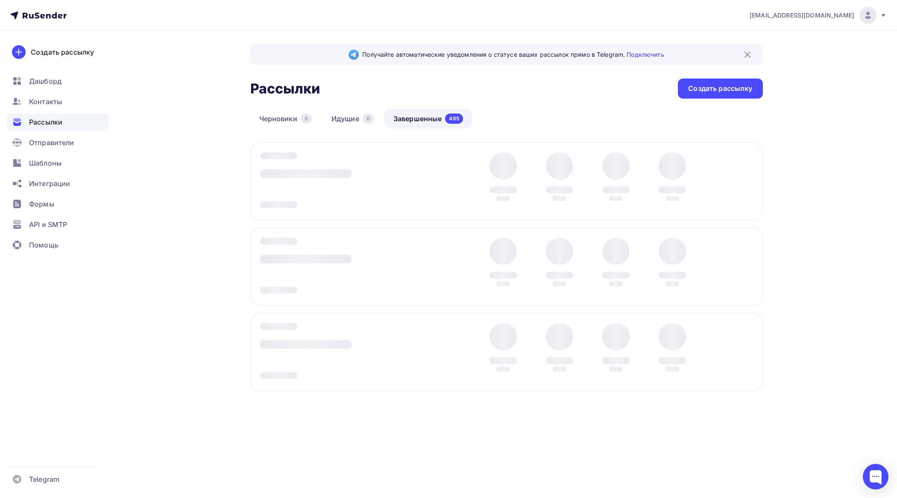
click at [364, 200] on div at bounding box center [341, 181] width 162 height 59
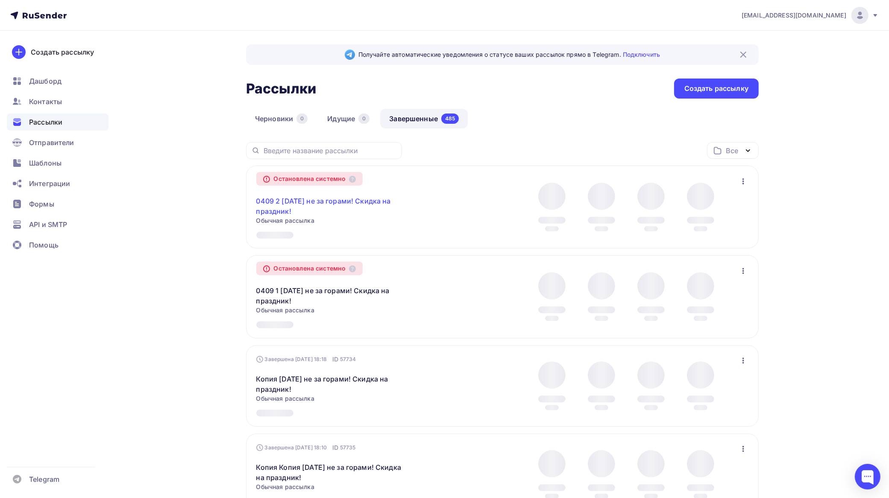
click at [357, 200] on link "0409 2 [DATE] не за горами! Скидка на праздник!" at bounding box center [329, 206] width 146 height 20
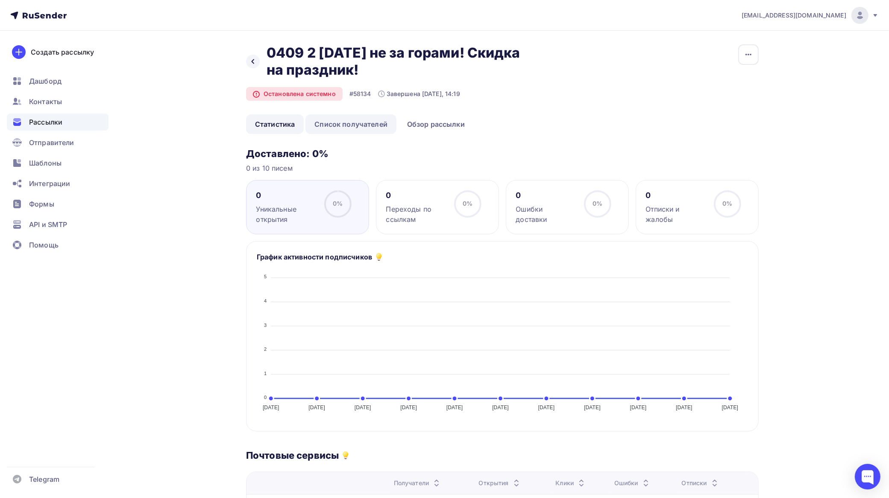
click at [348, 124] on link "Список получателей" at bounding box center [350, 124] width 91 height 20
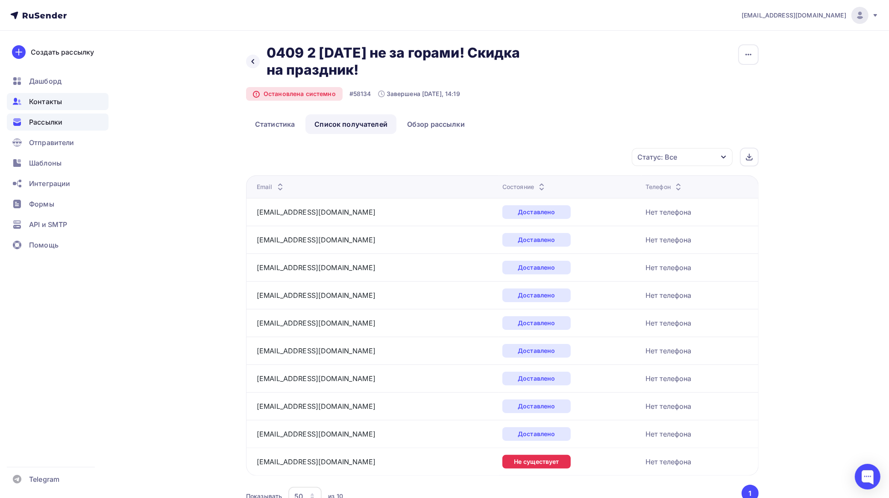
click at [50, 100] on span "Контакты" at bounding box center [45, 102] width 33 height 10
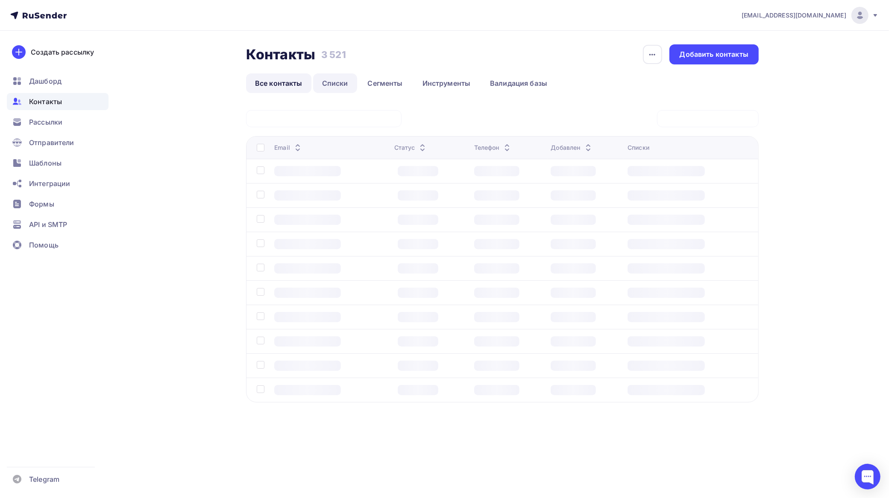
click at [344, 82] on link "Списки" at bounding box center [335, 83] width 44 height 20
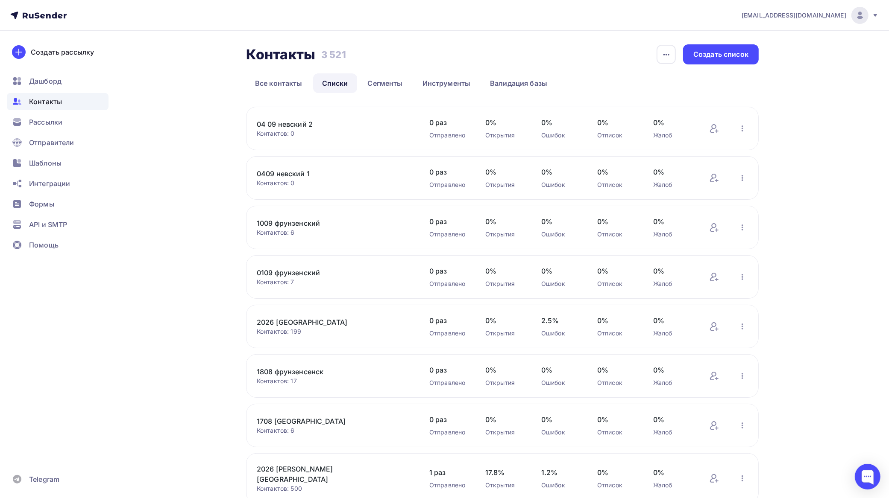
click at [304, 124] on link "04 09 невский 2" at bounding box center [329, 124] width 145 height 10
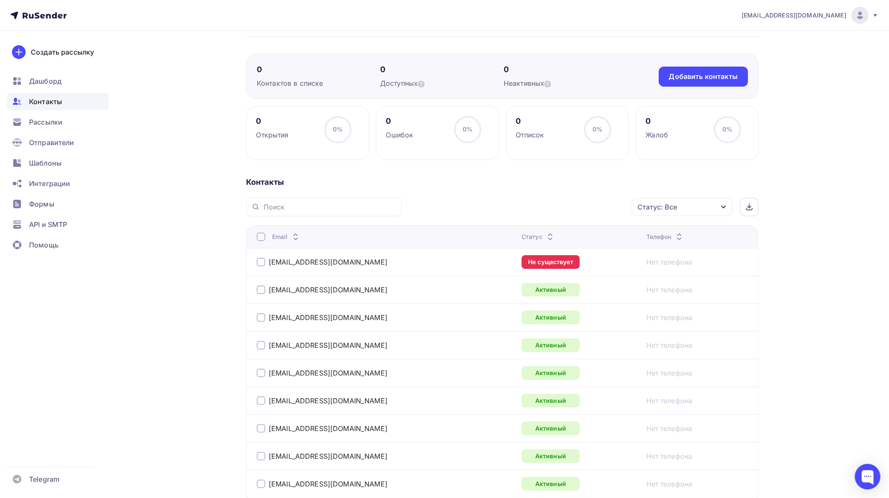
scroll to position [169, 0]
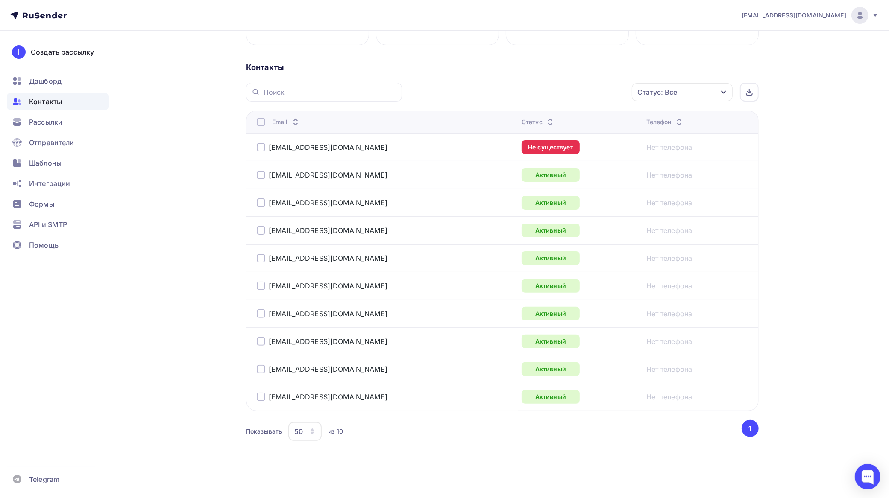
click at [262, 146] on div at bounding box center [261, 147] width 9 height 9
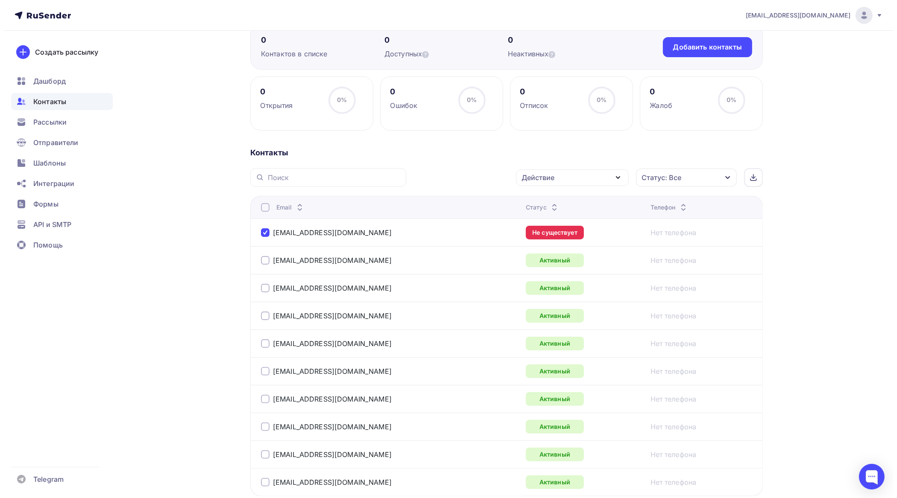
scroll to position [0, 0]
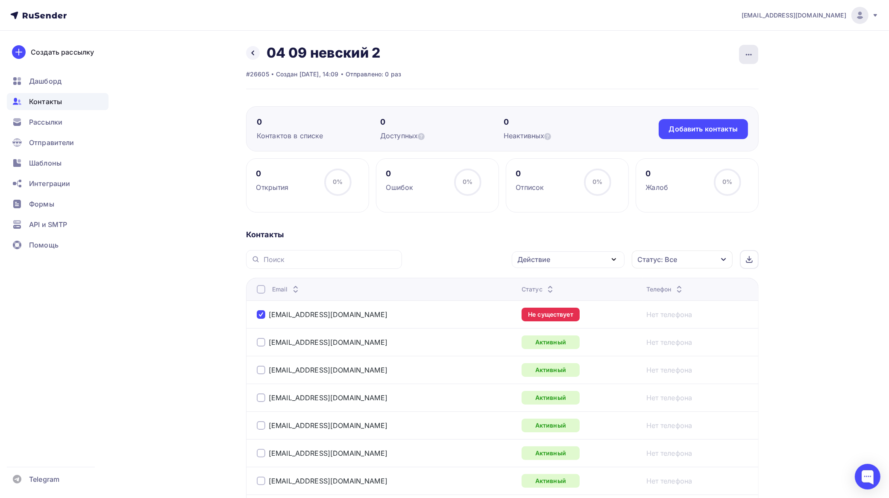
click at [750, 51] on icon "button" at bounding box center [749, 55] width 10 height 10
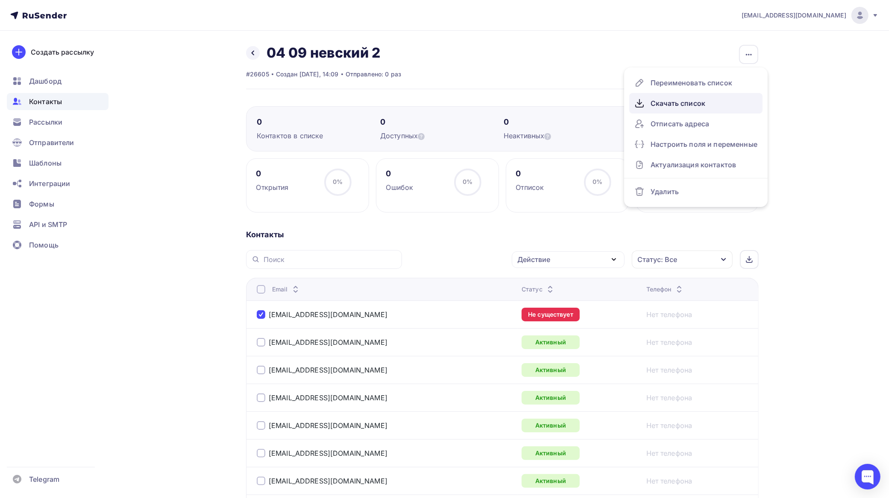
click at [703, 99] on div "Скачать список" at bounding box center [695, 104] width 123 height 14
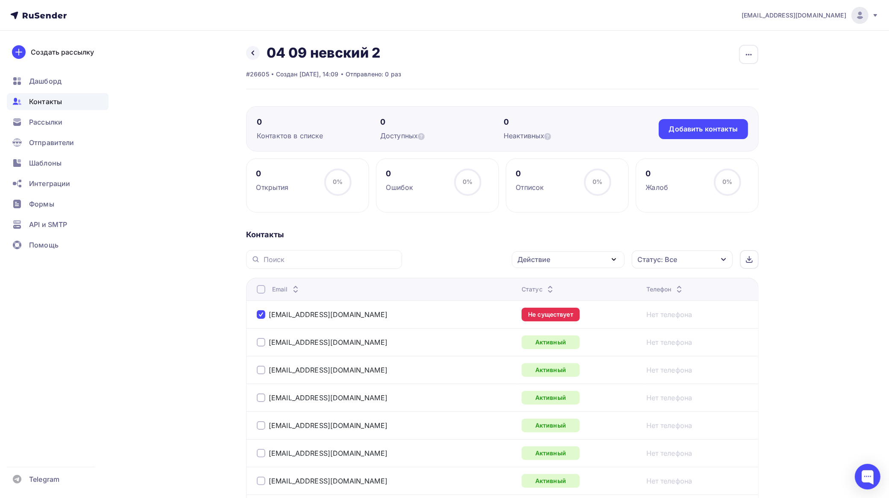
click at [547, 261] on div "Действие" at bounding box center [533, 260] width 33 height 10
click at [547, 283] on div "Добавить в списки" at bounding box center [555, 285] width 66 height 10
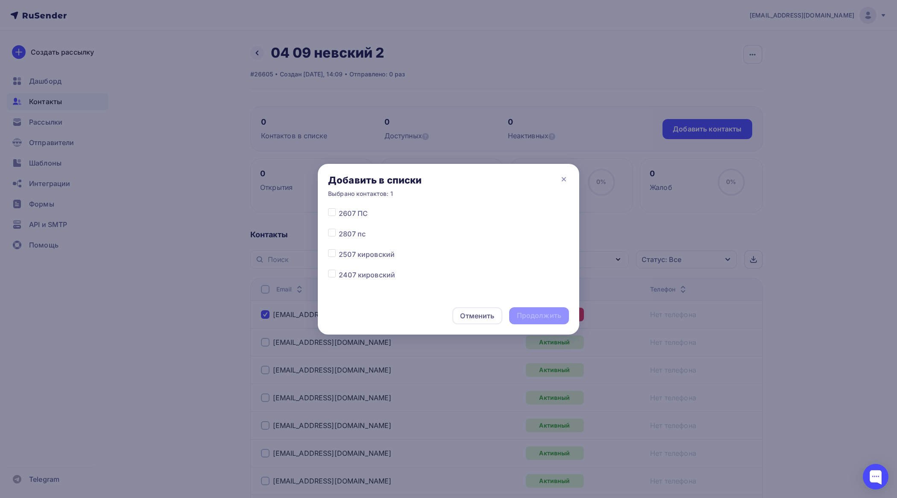
scroll to position [1748, 0]
click at [339, 245] on label at bounding box center [339, 245] width 0 height 0
click at [333, 249] on input "checkbox" at bounding box center [332, 249] width 8 height 8
checkbox input "true"
click at [529, 310] on div "Продолжить" at bounding box center [539, 315] width 60 height 17
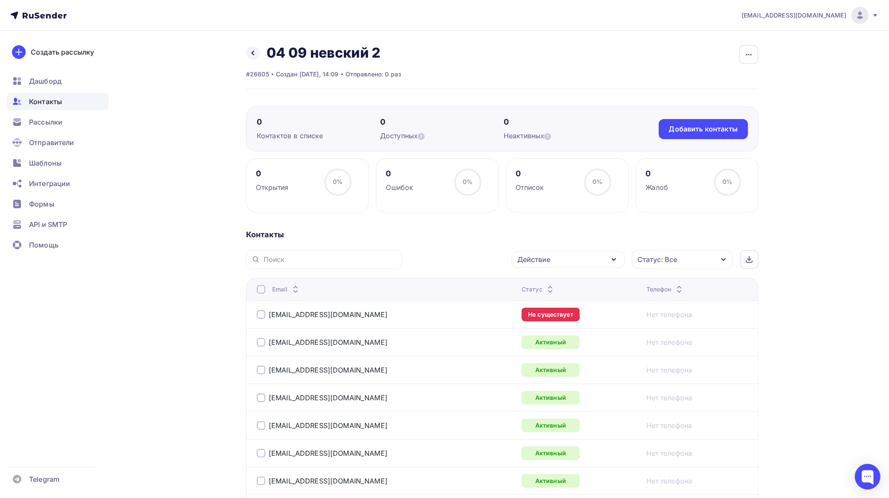
click at [258, 319] on div at bounding box center [261, 314] width 9 height 9
click at [573, 263] on div "Действие" at bounding box center [568, 260] width 113 height 17
click at [555, 284] on div "Добавить в списки" at bounding box center [555, 285] width 66 height 10
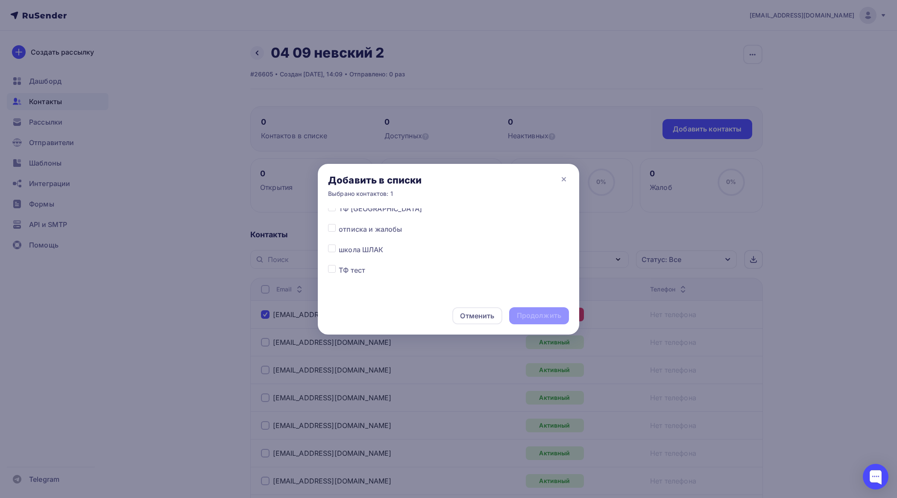
click at [339, 245] on label at bounding box center [339, 245] width 0 height 0
click at [331, 249] on input "checkbox" at bounding box center [332, 249] width 8 height 8
checkbox input "true"
click at [549, 314] on div "Продолжить" at bounding box center [539, 316] width 44 height 10
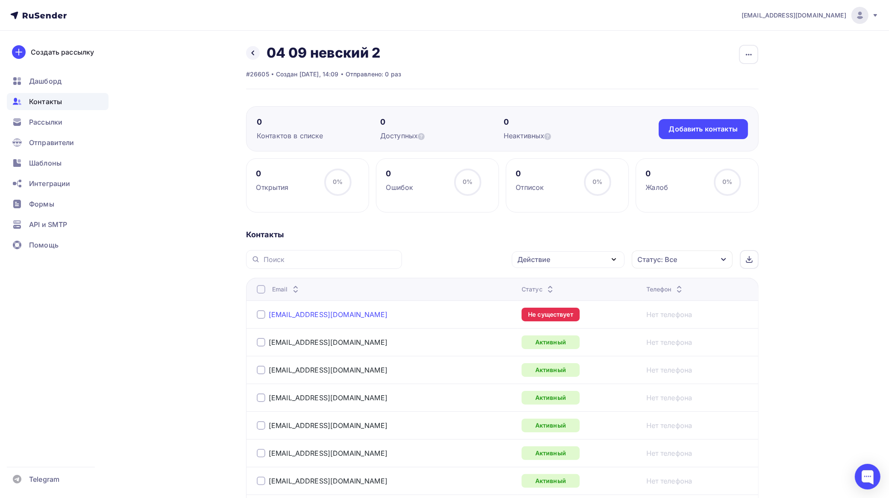
drag, startPoint x: 263, startPoint y: 317, endPoint x: 278, endPoint y: 314, distance: 16.0
click at [263, 316] on div at bounding box center [261, 314] width 9 height 9
click at [542, 259] on div "Действие" at bounding box center [533, 260] width 33 height 10
click at [546, 296] on link "Исключить из списка" at bounding box center [568, 301] width 102 height 17
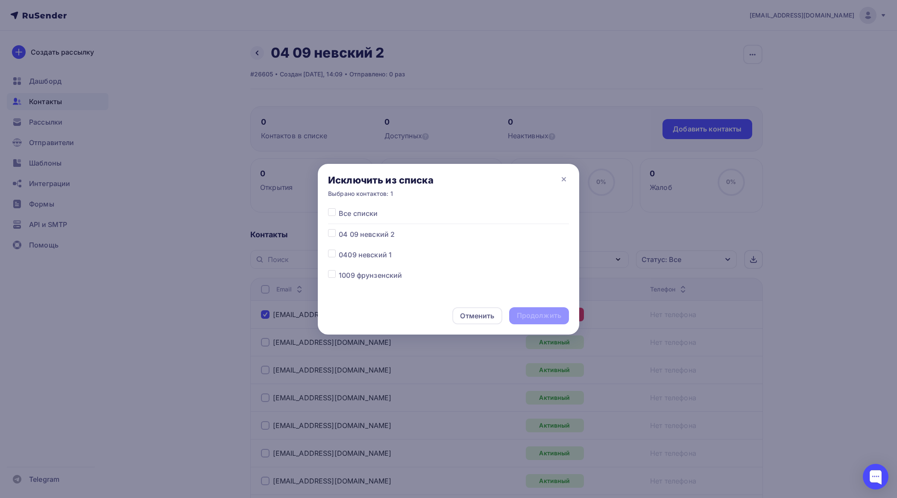
click at [339, 229] on label at bounding box center [339, 229] width 0 height 0
click at [331, 233] on input "checkbox" at bounding box center [332, 233] width 8 height 8
checkbox input "true"
click at [560, 315] on div "Продолжить" at bounding box center [539, 316] width 44 height 10
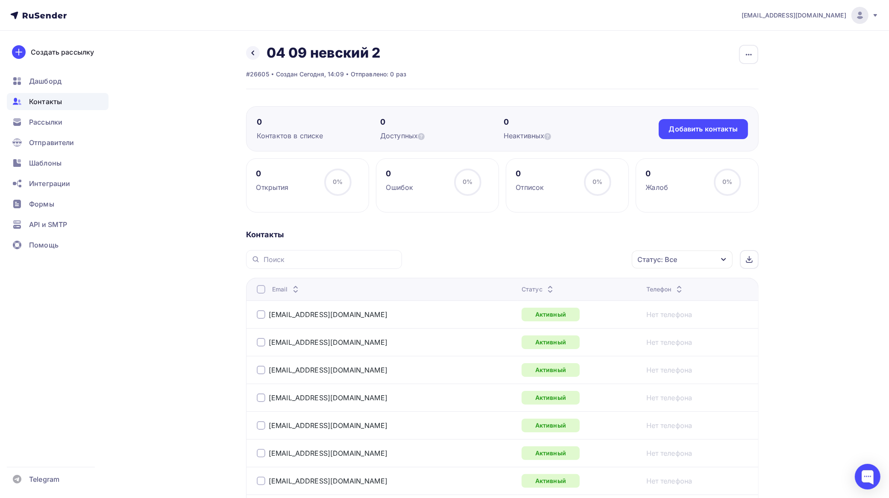
click at [262, 289] on div at bounding box center [261, 289] width 9 height 9
click at [553, 261] on div "Действие" at bounding box center [568, 260] width 113 height 17
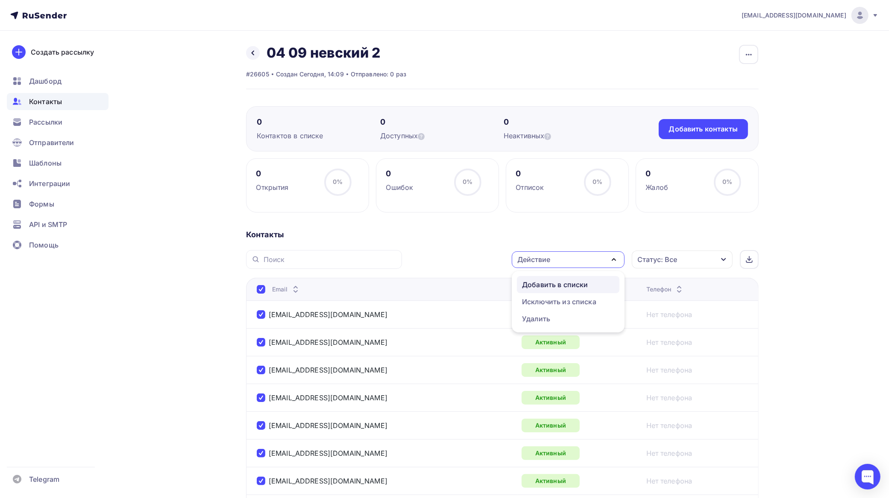
click at [556, 284] on div "Добавить в списки" at bounding box center [555, 285] width 66 height 10
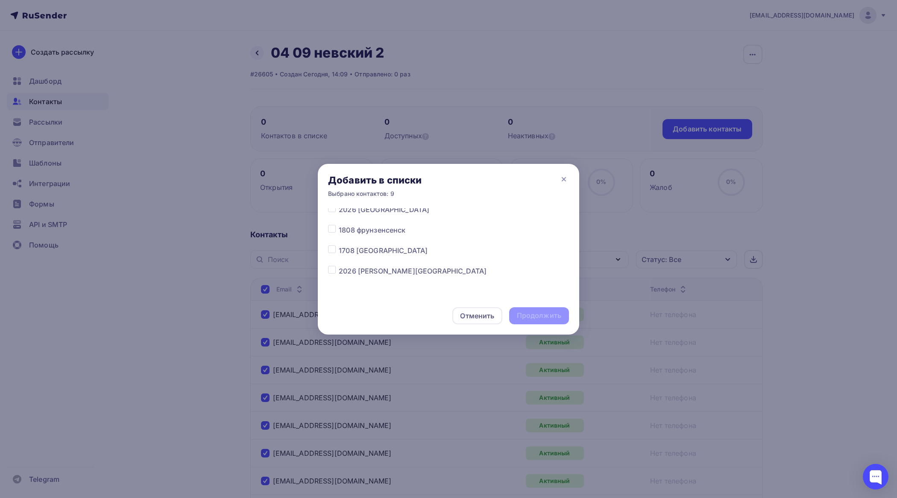
scroll to position [160, 0]
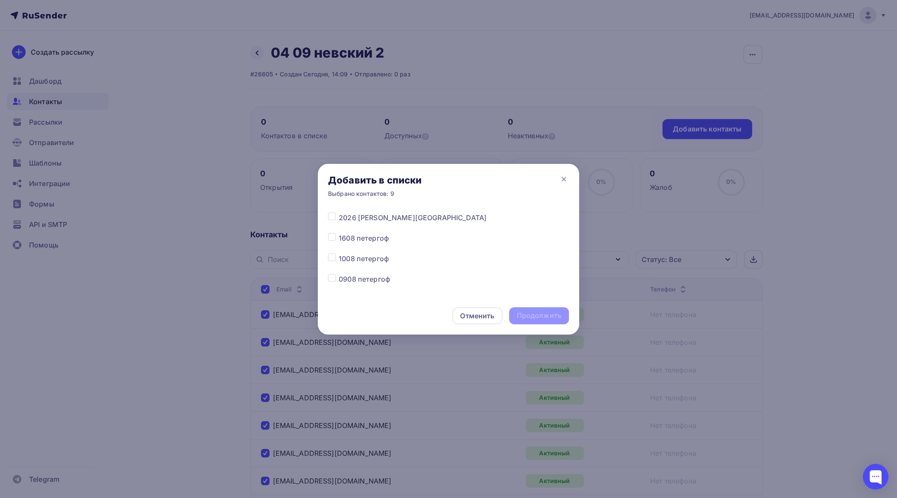
click at [339, 213] on label at bounding box center [339, 213] width 0 height 0
click at [335, 216] on input "checkbox" at bounding box center [332, 217] width 8 height 8
checkbox input "true"
click at [535, 310] on div "Продолжить" at bounding box center [539, 315] width 60 height 17
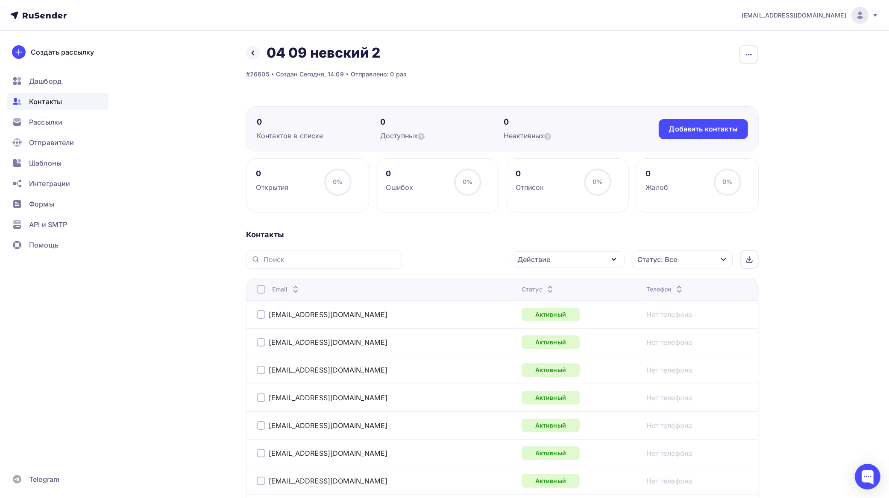
click at [261, 290] on div at bounding box center [261, 289] width 9 height 9
click at [264, 291] on div at bounding box center [261, 289] width 9 height 9
click at [567, 259] on div "Действие" at bounding box center [568, 260] width 113 height 17
click at [548, 282] on div "Добавить в списки" at bounding box center [555, 285] width 66 height 10
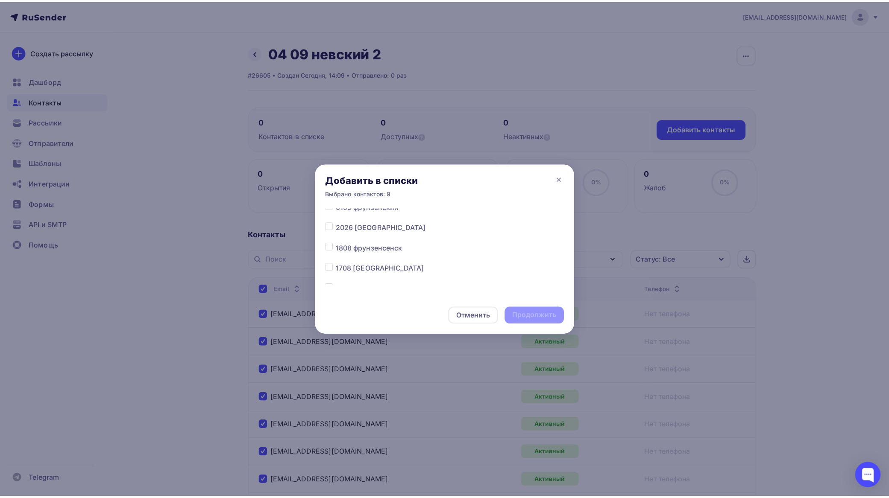
scroll to position [107, 0]
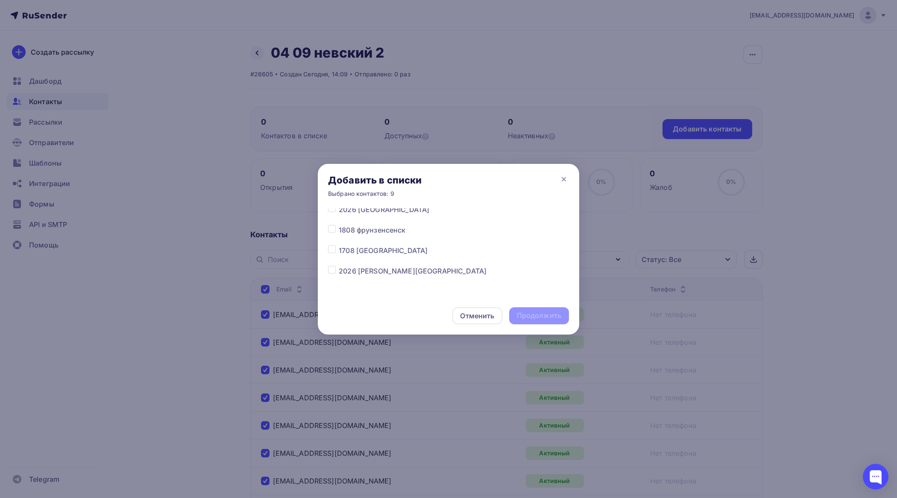
click at [337, 271] on div at bounding box center [333, 271] width 11 height 10
click at [339, 266] on label at bounding box center [339, 266] width 0 height 0
click at [335, 271] on input "checkbox" at bounding box center [332, 270] width 8 height 8
checkbox input "true"
click at [539, 313] on div "Продолжить" at bounding box center [539, 316] width 44 height 10
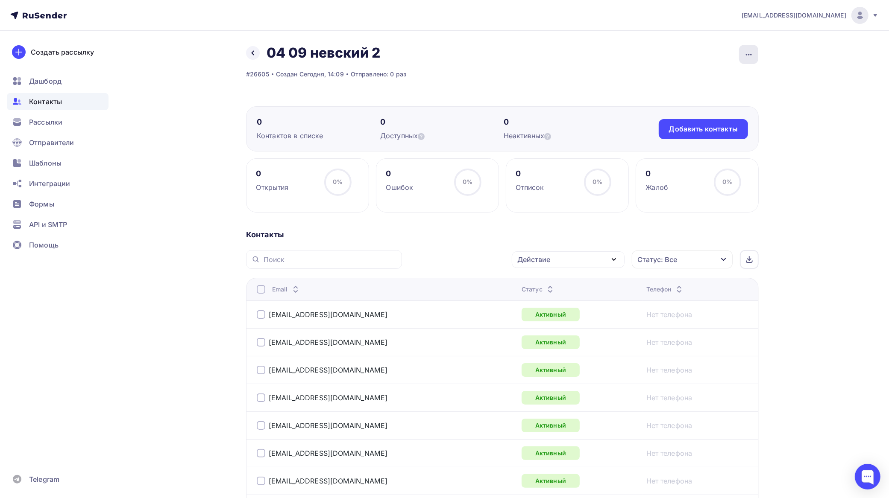
click at [750, 53] on icon "button" at bounding box center [749, 55] width 10 height 10
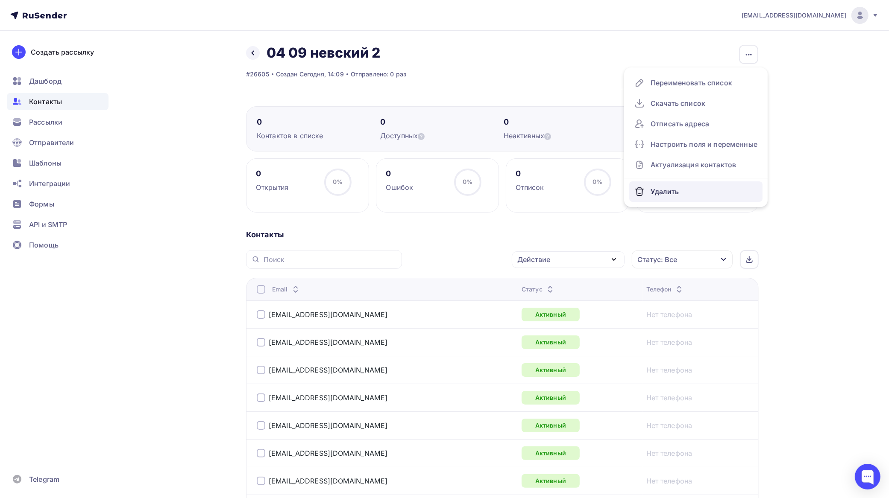
click at [669, 189] on div "Удалить" at bounding box center [695, 192] width 123 height 14
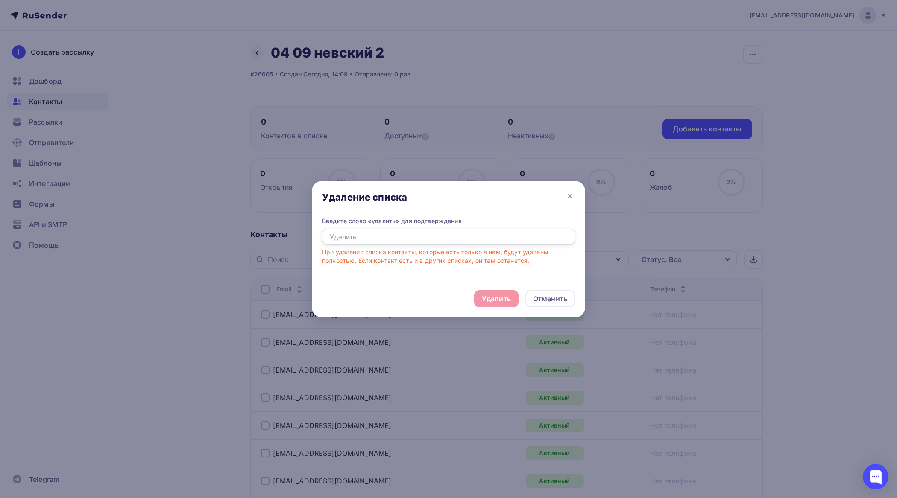
click at [425, 233] on input "text" at bounding box center [448, 237] width 253 height 16
type input "удалить"
click at [502, 300] on div "Удалить" at bounding box center [496, 299] width 29 height 10
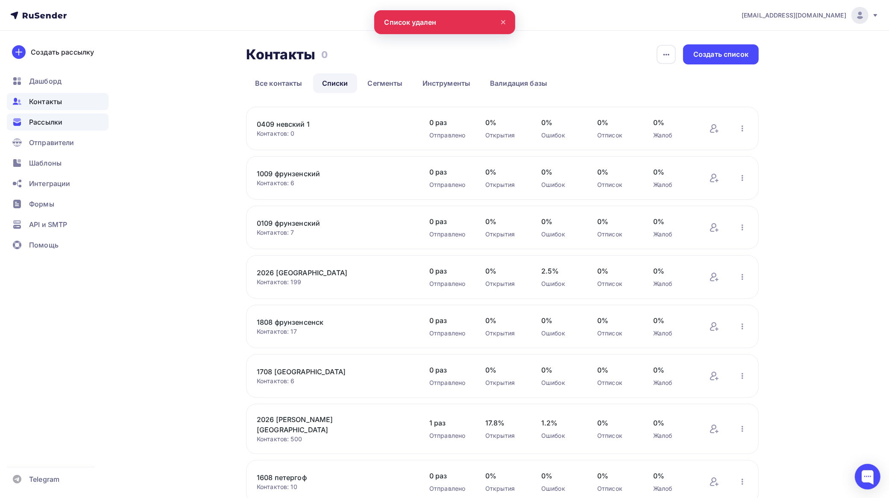
click at [56, 124] on span "Рассылки" at bounding box center [45, 122] width 33 height 10
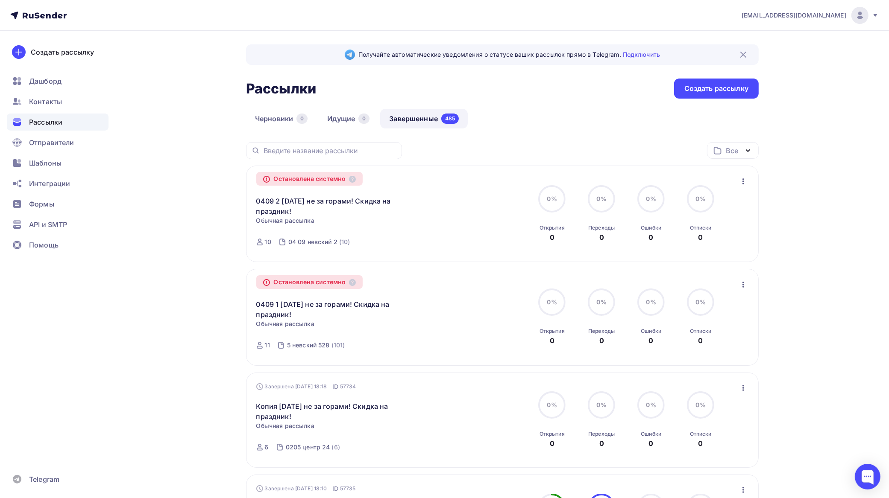
click at [746, 387] on icon "button" at bounding box center [743, 388] width 10 height 10
click at [707, 445] on div "Копировать в новую" at bounding box center [705, 445] width 88 height 10
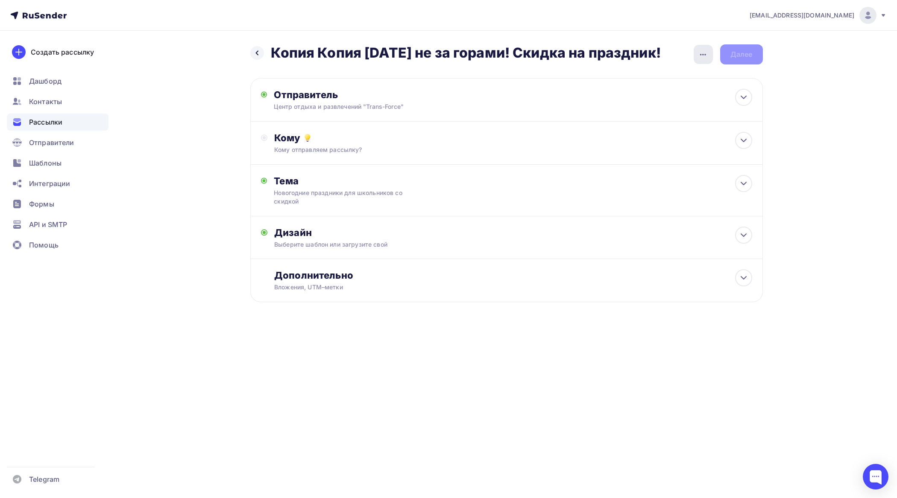
click at [701, 56] on icon "button" at bounding box center [703, 55] width 10 height 10
click at [667, 94] on div "Переименовать рассылку" at bounding box center [658, 98] width 106 height 10
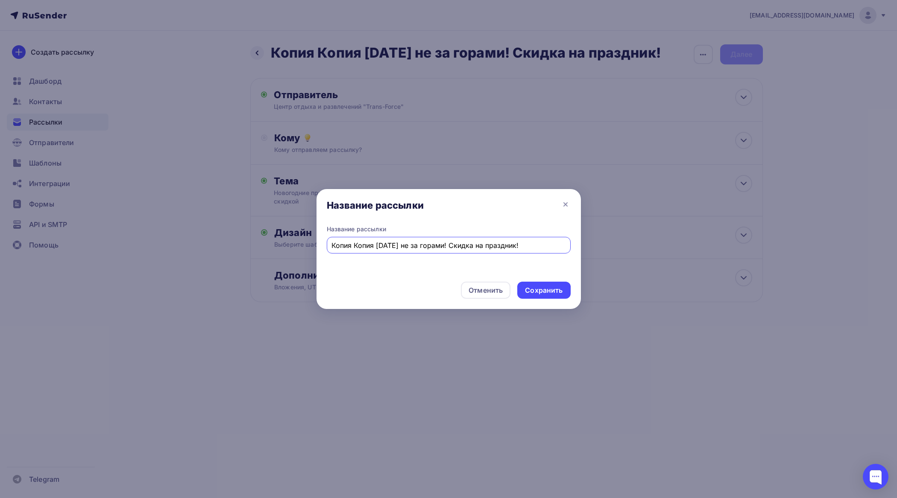
drag, startPoint x: 374, startPoint y: 246, endPoint x: 290, endPoint y: 248, distance: 84.6
click at [291, 247] on div "Название рассылки Название рассылки Копия Копия Новый год не за горами! Скидка …" at bounding box center [448, 249] width 897 height 498
type input "0409 3 [DATE] не за горами! Скидка на праздник!"
click at [527, 284] on div "Сохранить" at bounding box center [543, 290] width 53 height 17
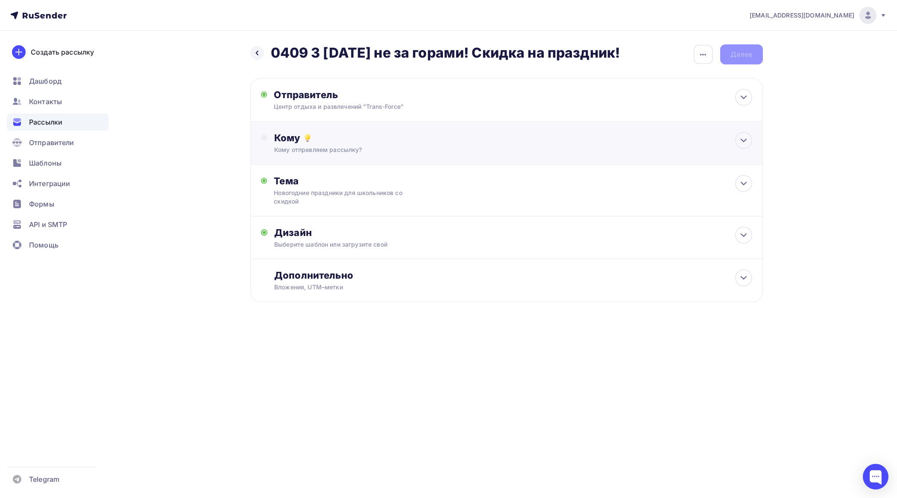
click at [306, 153] on div "Кому отправляем рассылку?" at bounding box center [489, 150] width 430 height 9
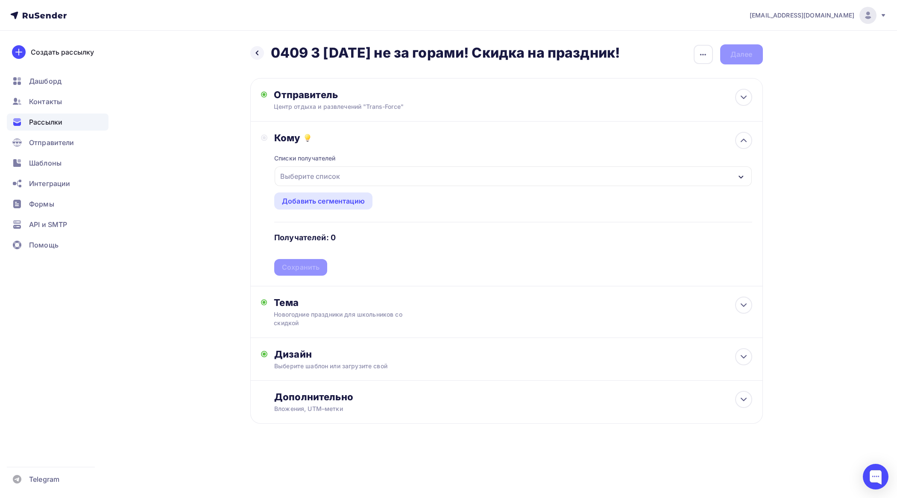
click at [308, 179] on div "Выберите список" at bounding box center [310, 176] width 67 height 15
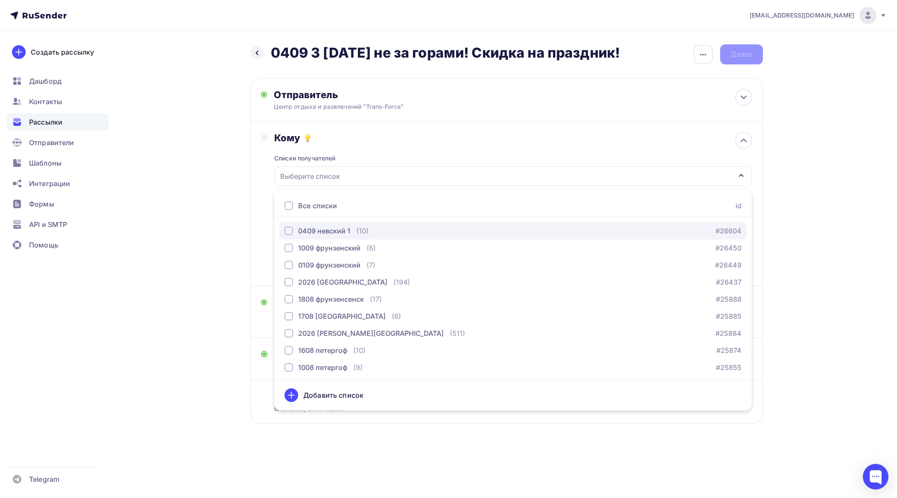
click at [316, 231] on div "0409 невский 1" at bounding box center [324, 231] width 52 height 10
click at [831, 278] on div "tfzakaz@yandex.ru Аккаунт Тарифы Выйти Создать рассылку Дашборд Контакты Рассыл…" at bounding box center [448, 239] width 897 height 479
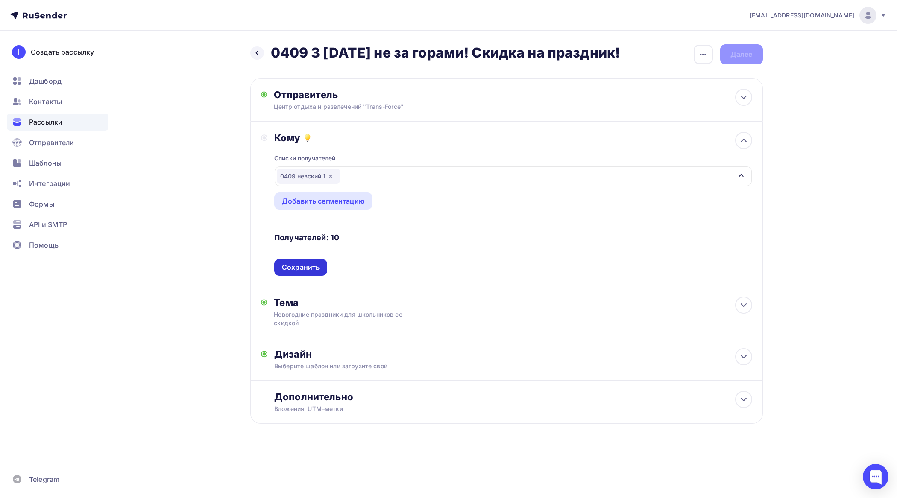
click at [303, 267] on div "Сохранить" at bounding box center [301, 268] width 38 height 10
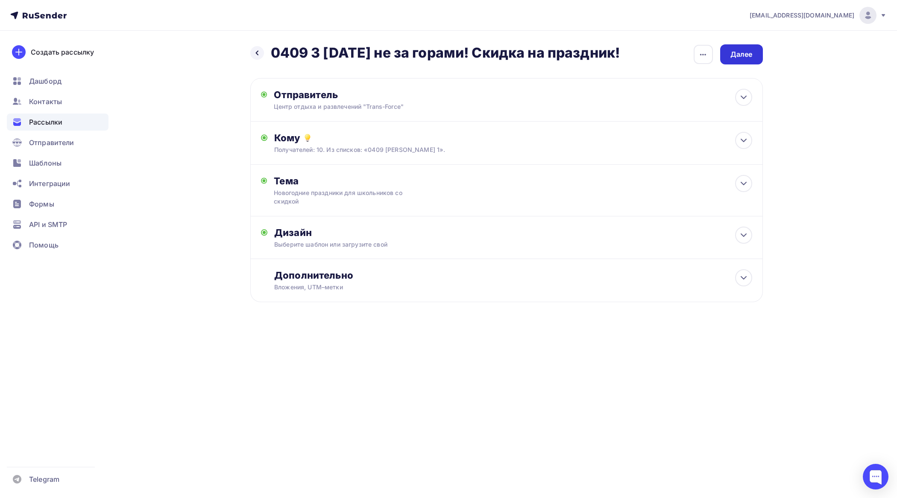
click at [732, 54] on div "Далее" at bounding box center [741, 55] width 22 height 10
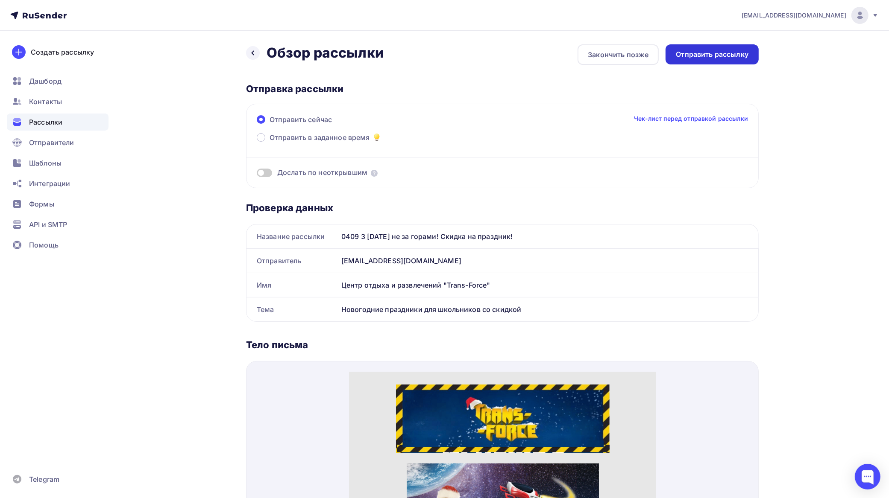
click at [741, 54] on div "Отправить рассылку" at bounding box center [712, 55] width 73 height 10
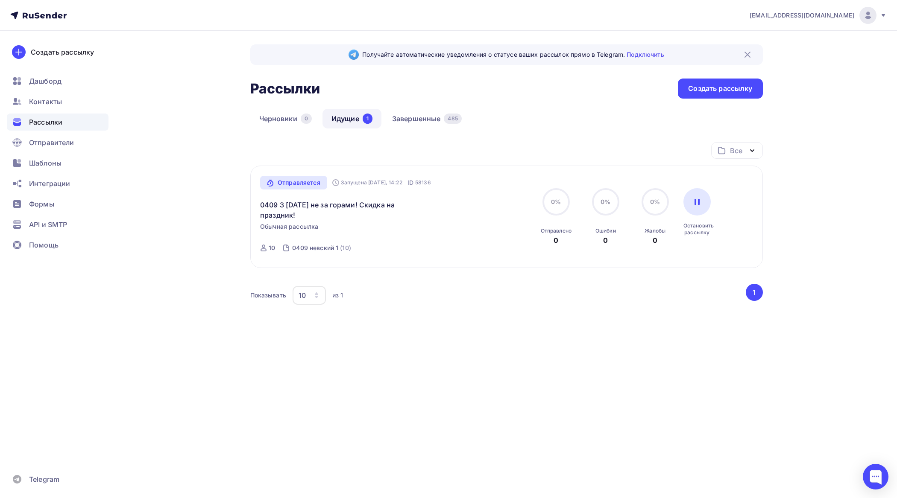
click at [53, 121] on span "Рассылки" at bounding box center [45, 122] width 33 height 10
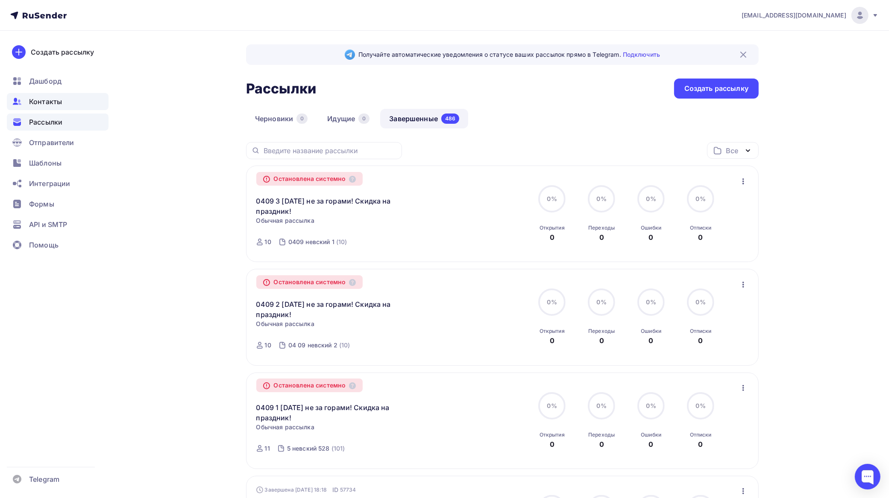
click at [56, 100] on span "Контакты" at bounding box center [45, 102] width 33 height 10
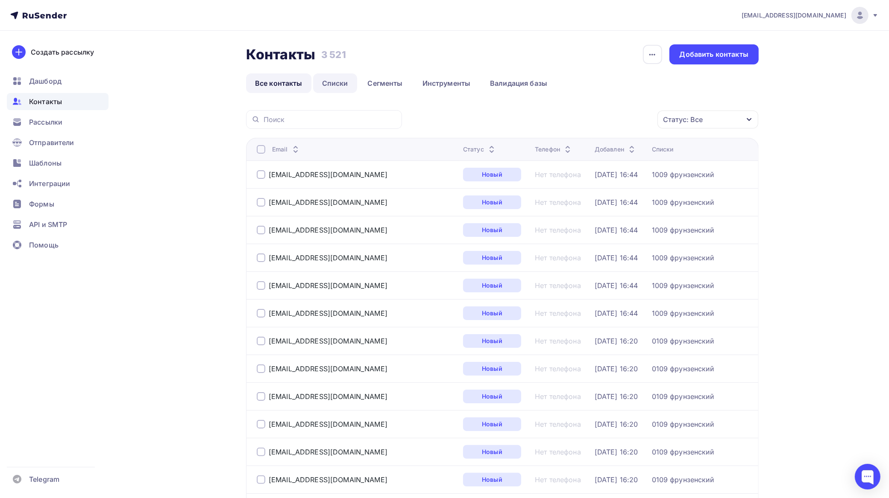
click at [345, 82] on link "Списки" at bounding box center [335, 83] width 44 height 20
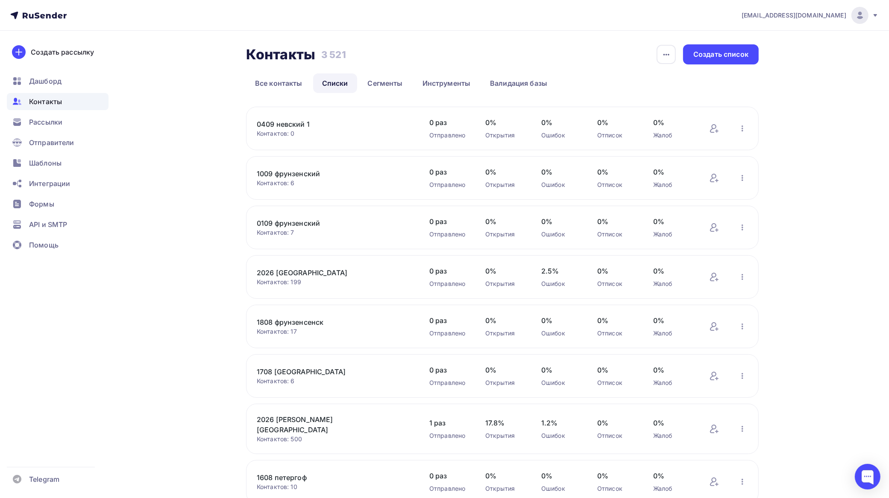
click at [307, 122] on link "0409 невский 1" at bounding box center [329, 124] width 145 height 10
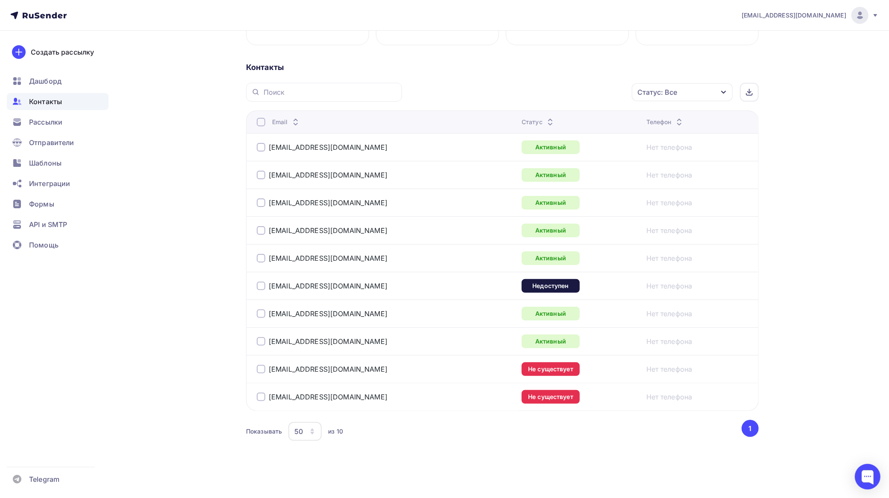
scroll to position [169, 0]
click at [261, 286] on div at bounding box center [261, 286] width 9 height 9
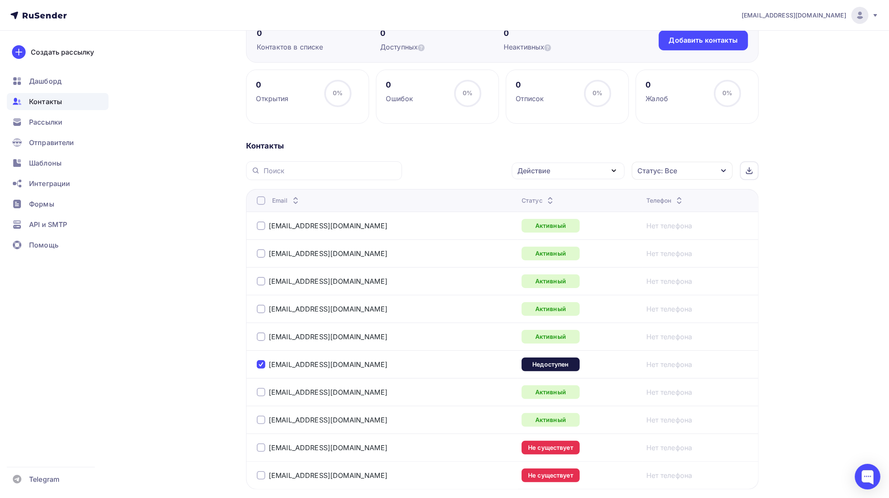
scroll to position [0, 0]
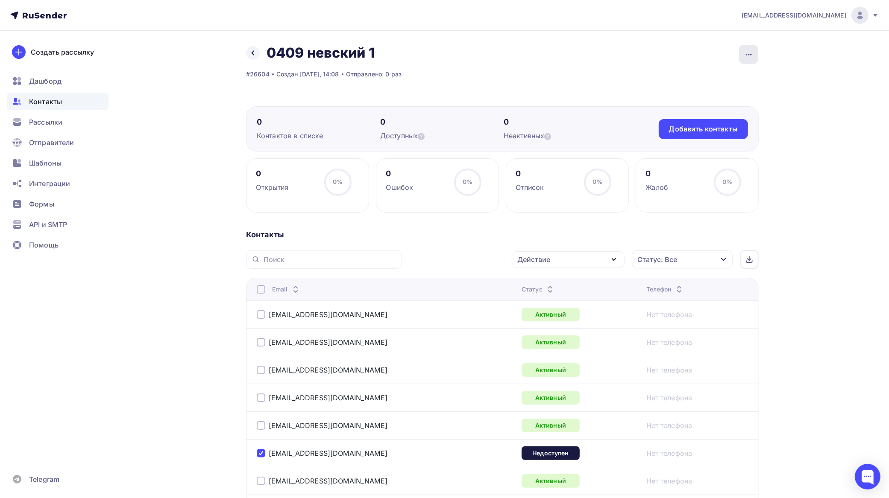
click at [746, 50] on icon "button" at bounding box center [749, 55] width 10 height 10
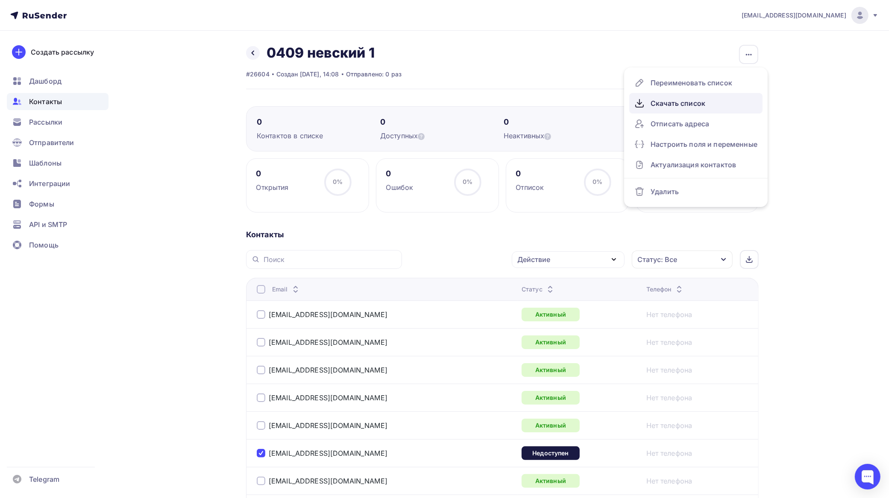
click at [684, 103] on div "Скачать список" at bounding box center [695, 104] width 123 height 14
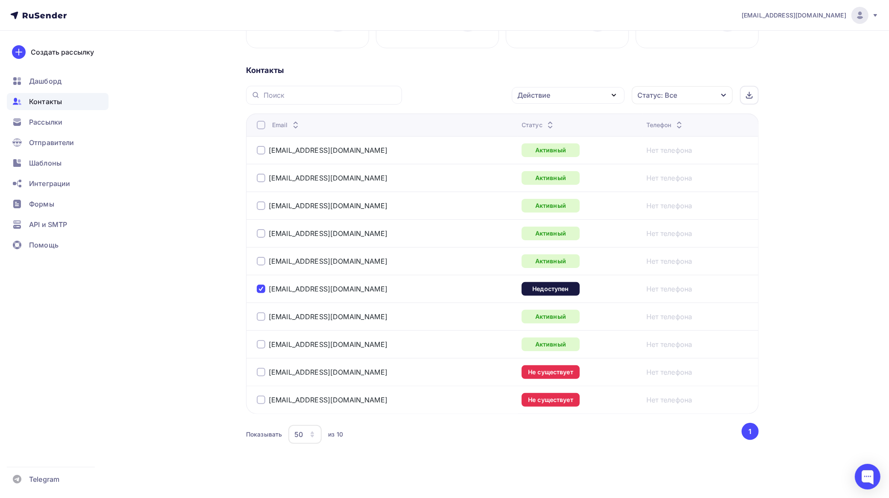
scroll to position [169, 0]
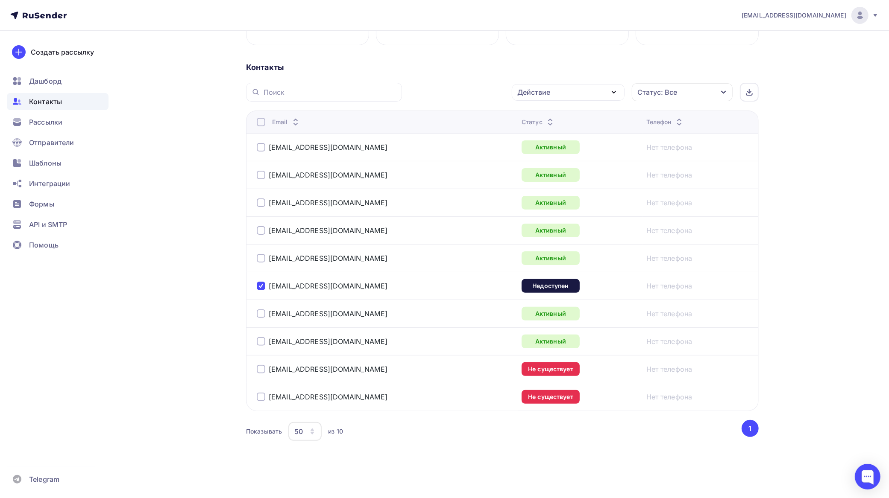
click at [262, 371] on div at bounding box center [261, 369] width 9 height 9
click at [259, 400] on div at bounding box center [261, 397] width 9 height 9
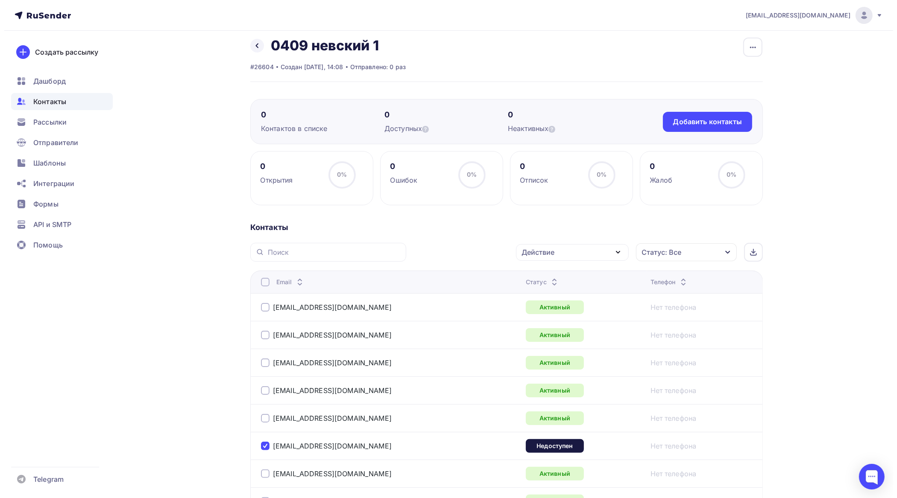
scroll to position [0, 0]
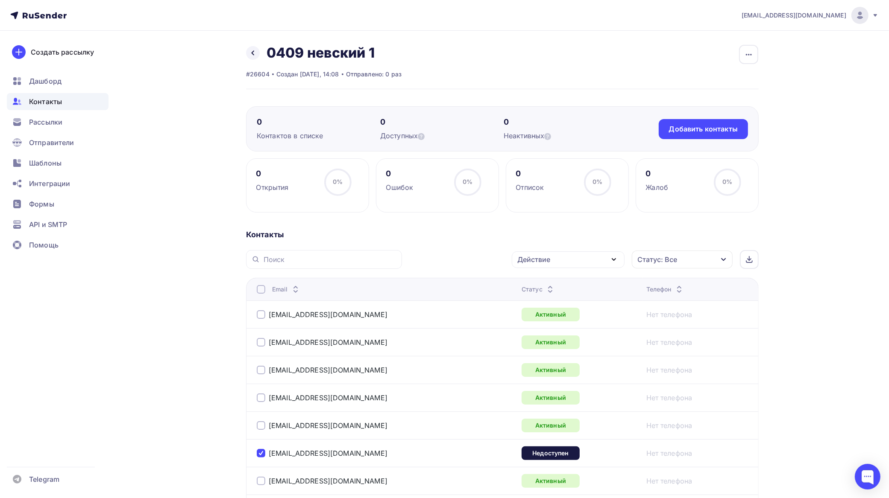
click at [547, 263] on div "Действие" at bounding box center [533, 260] width 33 height 10
click at [550, 284] on div "Добавить в списки" at bounding box center [555, 285] width 66 height 10
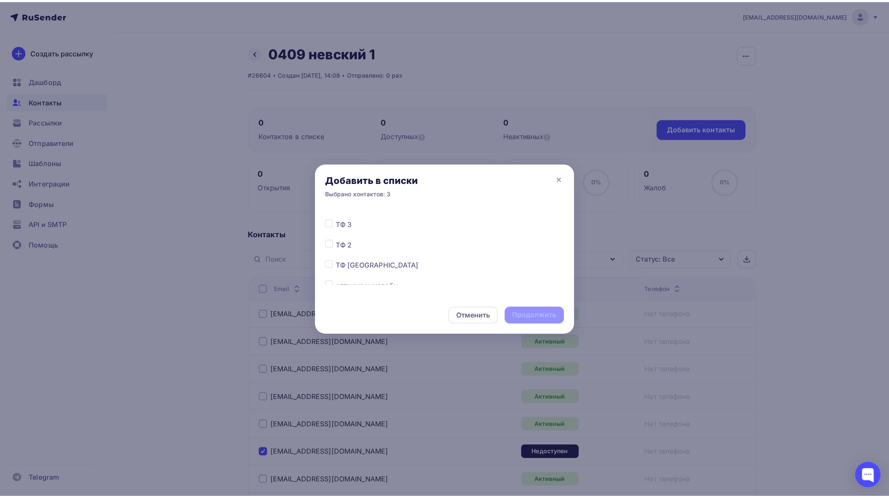
scroll to position [1727, 0]
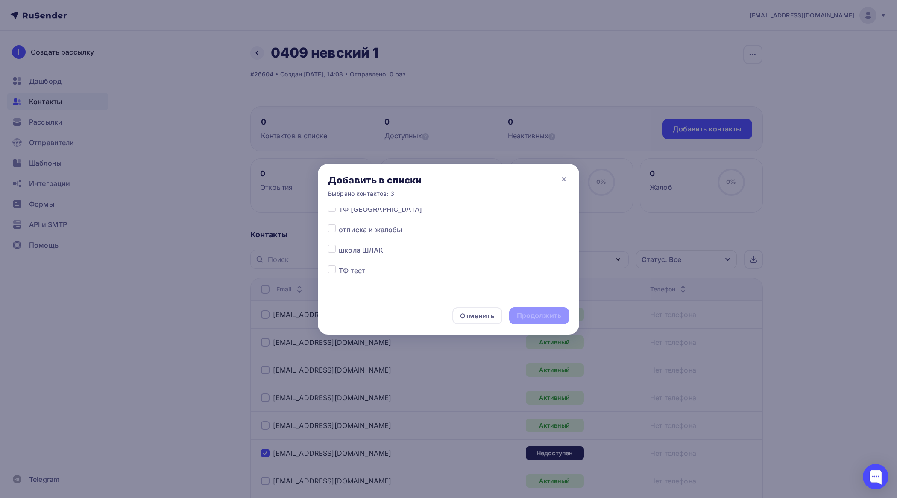
click at [339, 245] on label at bounding box center [339, 245] width 0 height 0
click at [332, 249] on input "checkbox" at bounding box center [332, 249] width 8 height 8
checkbox input "true"
click at [535, 317] on div "Продолжить" at bounding box center [539, 316] width 44 height 10
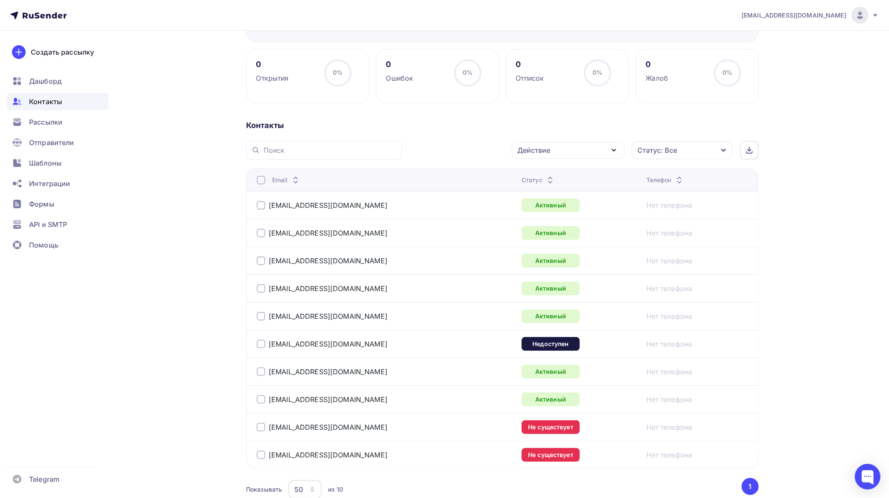
scroll to position [169, 0]
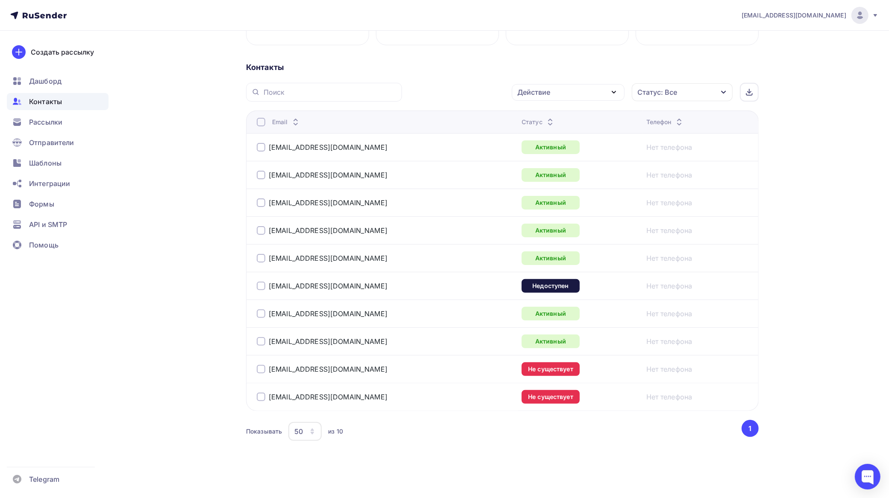
click at [262, 287] on div at bounding box center [261, 286] width 9 height 9
click at [261, 370] on div at bounding box center [261, 369] width 9 height 9
drag, startPoint x: 263, startPoint y: 396, endPoint x: 298, endPoint y: 384, distance: 36.6
click at [263, 396] on div at bounding box center [261, 397] width 9 height 9
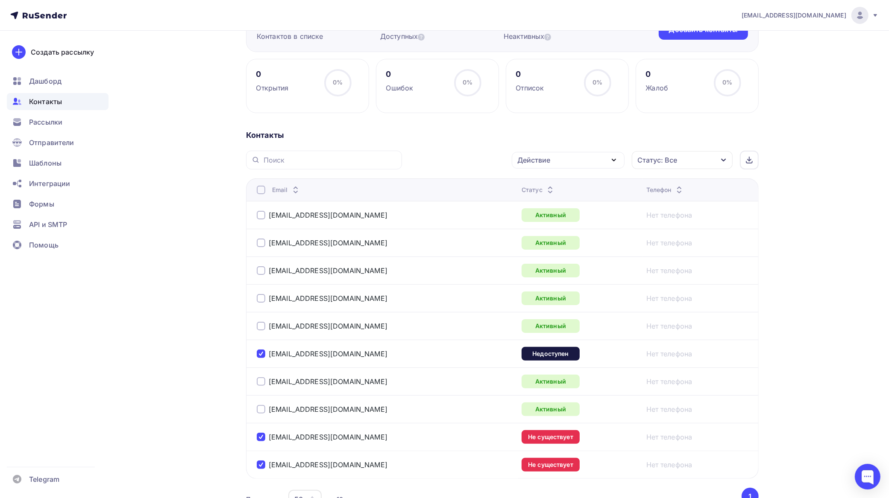
scroll to position [9, 0]
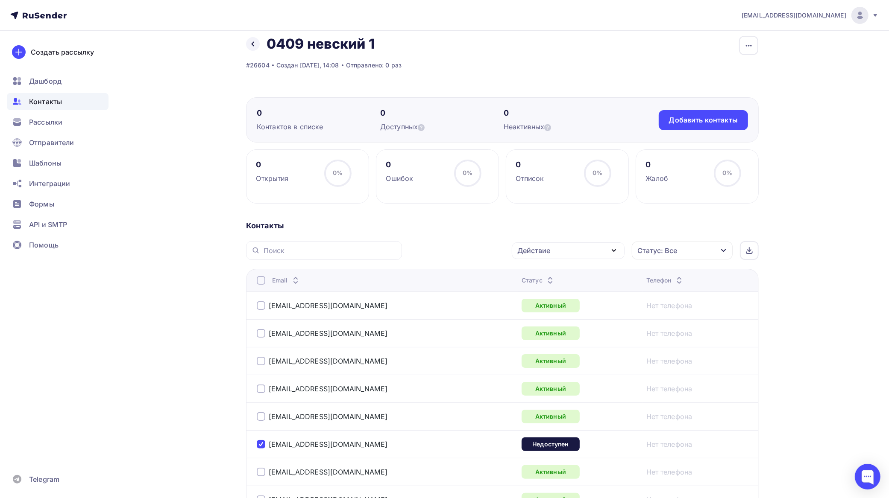
click at [572, 252] on div "Действие" at bounding box center [568, 251] width 113 height 17
click at [556, 291] on div "Исключить из списка" at bounding box center [559, 293] width 74 height 10
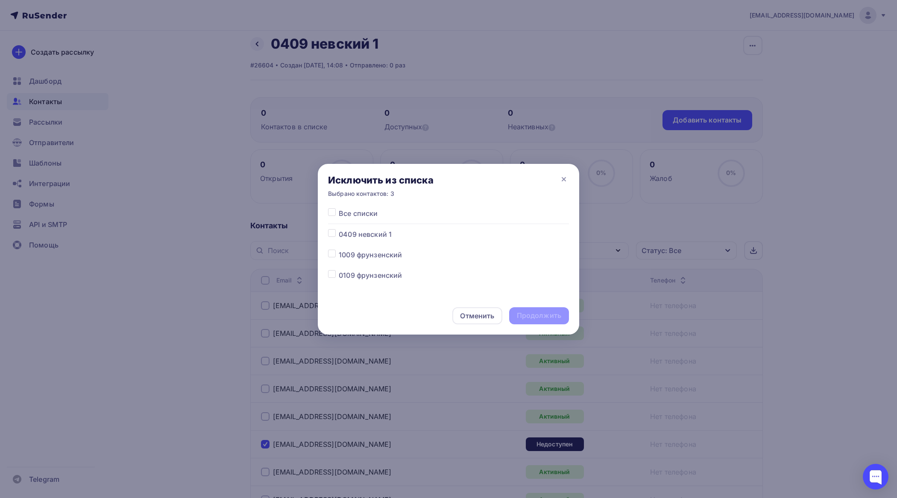
click at [339, 229] on label at bounding box center [339, 229] width 0 height 0
click at [334, 235] on input "checkbox" at bounding box center [332, 233] width 8 height 8
checkbox input "true"
click at [544, 313] on div "Продолжить" at bounding box center [539, 316] width 44 height 10
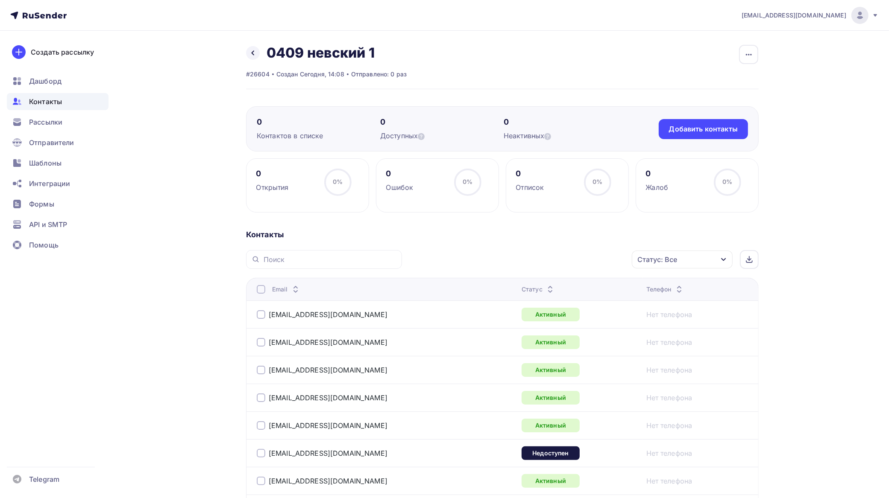
scroll to position [160, 0]
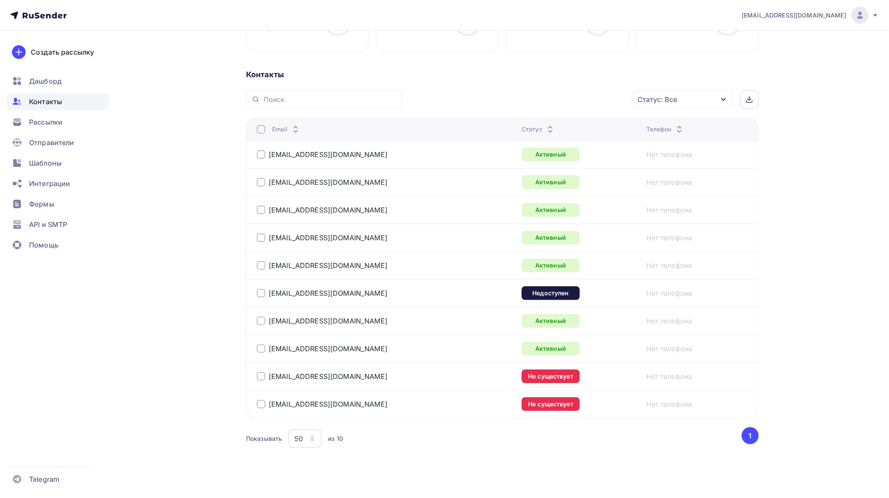
scroll to position [160, 0]
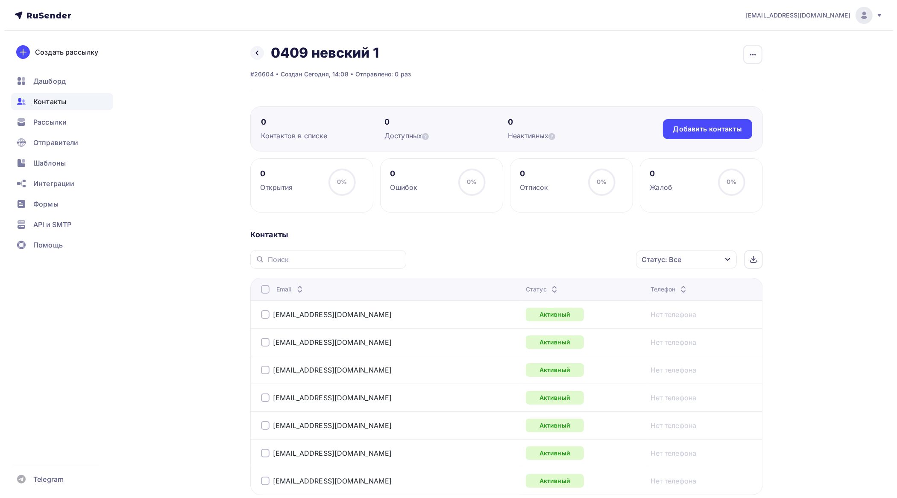
scroll to position [86, 0]
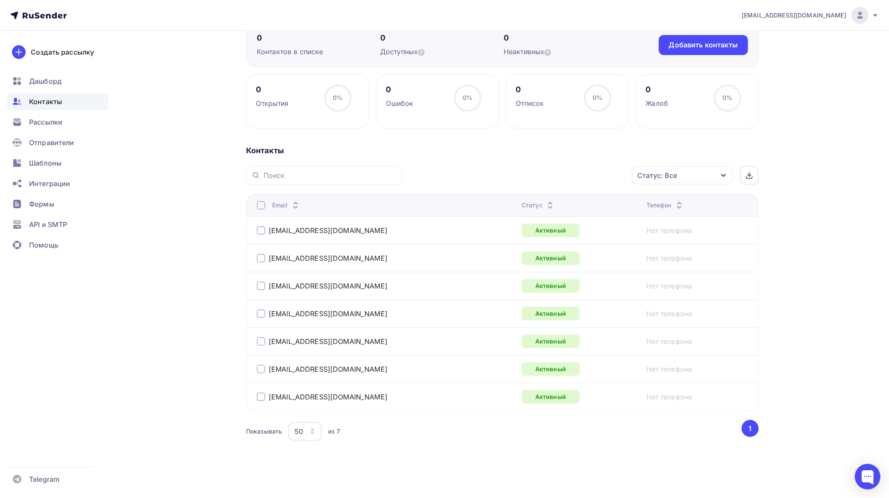
click at [259, 205] on div at bounding box center [261, 205] width 9 height 9
click at [579, 169] on div "Действие" at bounding box center [568, 175] width 113 height 17
click at [558, 199] on div "Добавить в списки" at bounding box center [555, 201] width 66 height 10
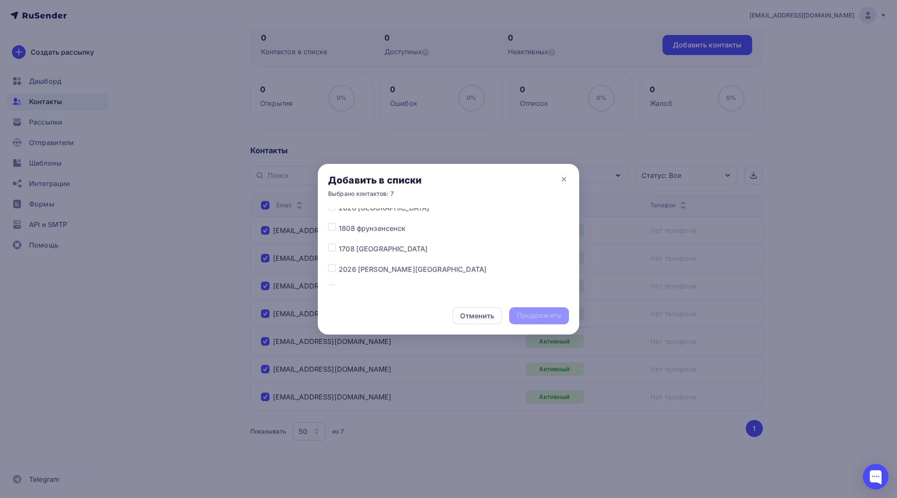
scroll to position [107, 0]
click at [339, 246] on label at bounding box center [339, 246] width 0 height 0
click at [330, 248] on input "checkbox" at bounding box center [332, 250] width 8 height 8
checkbox input "true"
click at [542, 313] on div "Продолжить" at bounding box center [539, 316] width 44 height 10
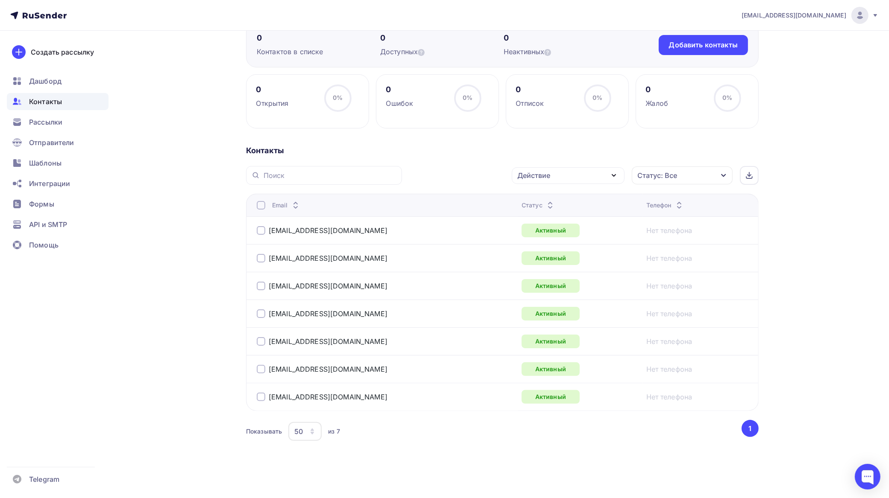
click at [265, 206] on div at bounding box center [261, 205] width 9 height 9
click at [263, 206] on div at bounding box center [261, 205] width 9 height 9
click at [549, 173] on div "Действие" at bounding box center [533, 175] width 33 height 10
click at [535, 199] on div "Добавить в списки" at bounding box center [555, 201] width 66 height 10
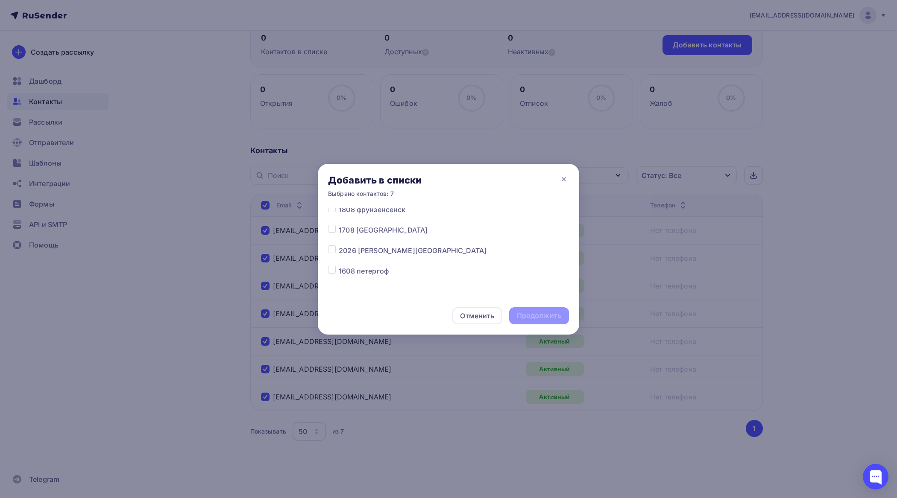
click at [339, 246] on label at bounding box center [339, 246] width 0 height 0
click at [329, 249] on input "checkbox" at bounding box center [332, 250] width 8 height 8
checkbox input "true"
click at [537, 311] on div "Продолжить" at bounding box center [539, 316] width 44 height 10
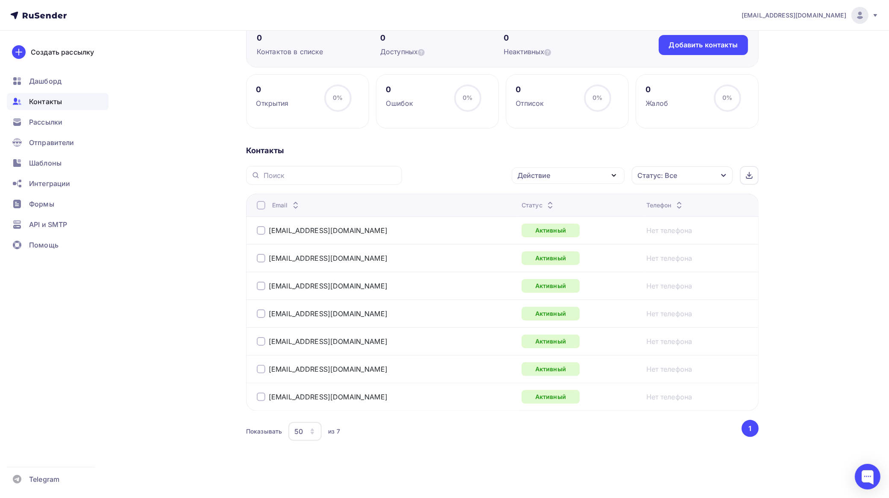
scroll to position [0, 0]
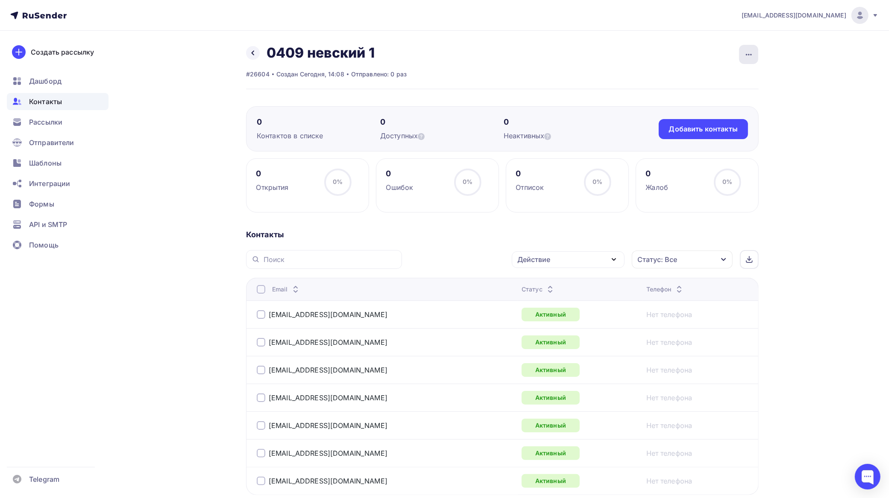
click at [748, 56] on icon "button" at bounding box center [749, 55] width 10 height 10
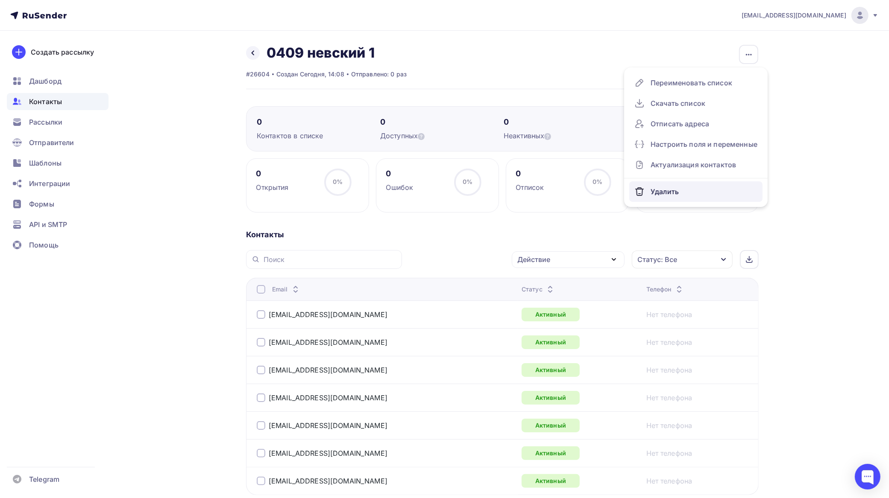
click at [666, 185] on div "Удалить" at bounding box center [695, 192] width 123 height 14
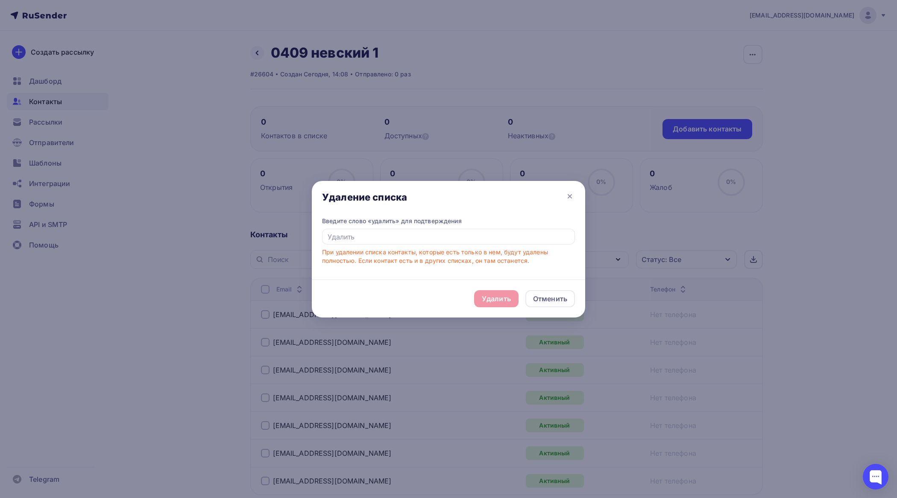
click at [472, 227] on div "Введите слово «удалить» для подтверждения При удалении списка контакты, которые…" at bounding box center [448, 241] width 253 height 49
click at [475, 235] on input "text" at bounding box center [448, 237] width 253 height 16
type input "удалить"
click at [498, 294] on div "Удалить" at bounding box center [496, 299] width 29 height 10
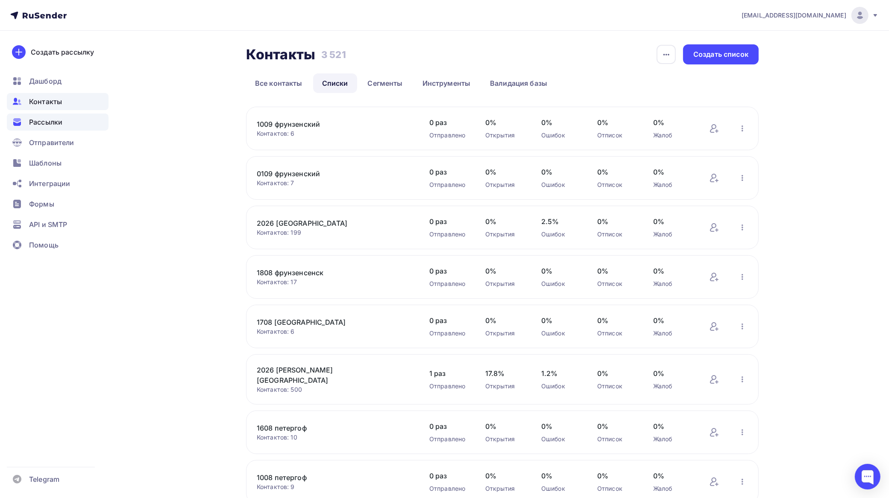
click at [58, 122] on span "Рассылки" at bounding box center [45, 122] width 33 height 10
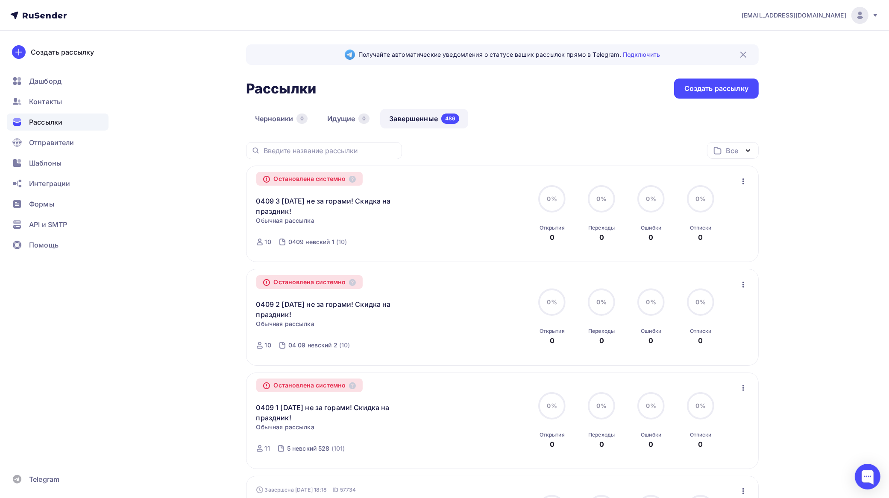
click at [419, 118] on link "Завершенные 486" at bounding box center [424, 119] width 88 height 20
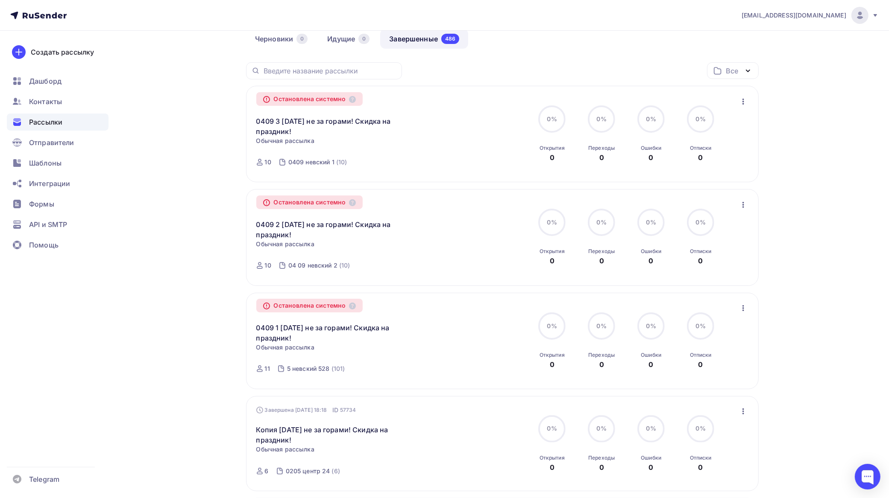
scroll to position [214, 0]
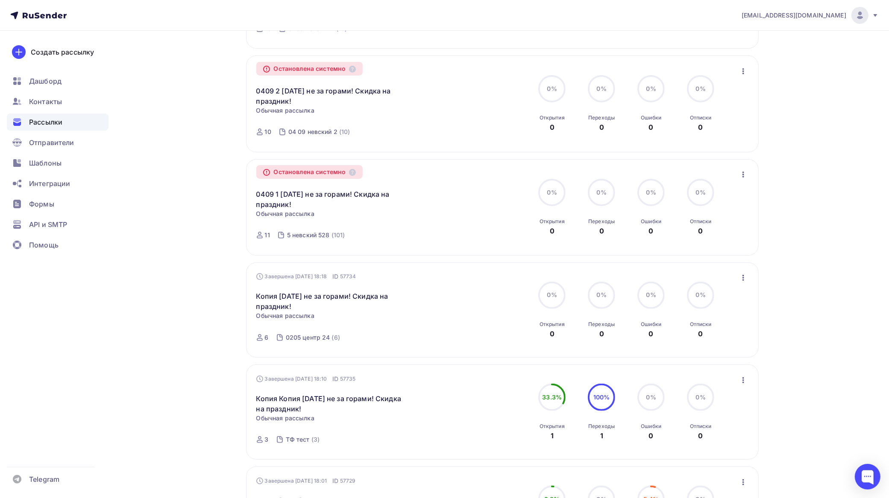
click at [741, 276] on icon "button" at bounding box center [743, 278] width 10 height 10
click at [714, 335] on div "Копировать в новую" at bounding box center [705, 335] width 88 height 10
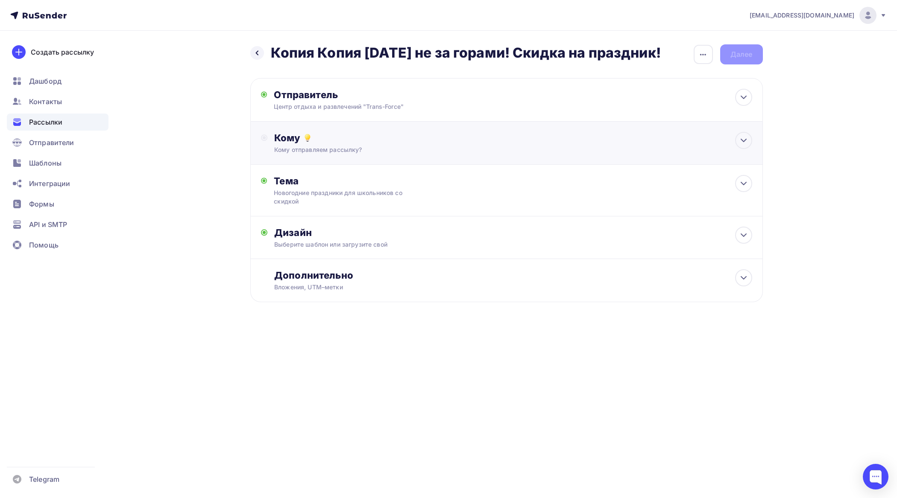
click at [368, 144] on div "Кому Кому отправляем рассылку? Списки получателей Выберите список Все списки id…" at bounding box center [512, 143] width 477 height 22
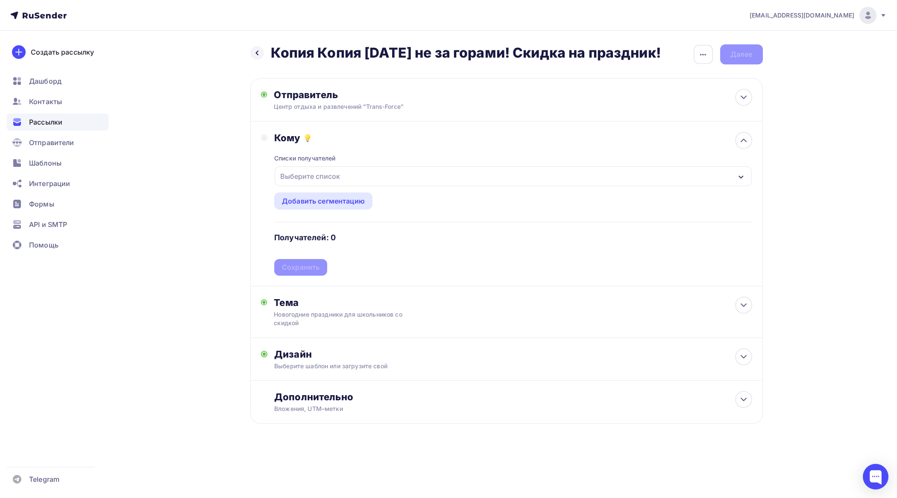
click at [340, 174] on div "Выберите список" at bounding box center [310, 176] width 67 height 15
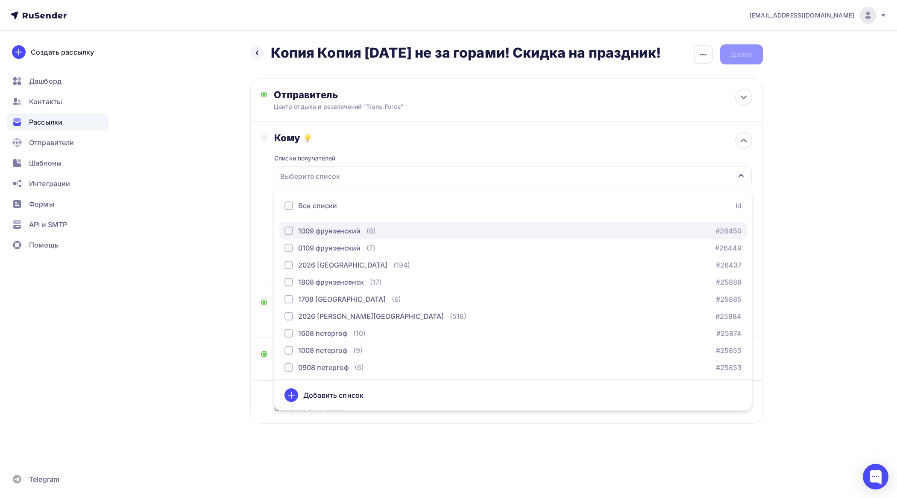
click at [352, 228] on div "1009 фрунзенский" at bounding box center [329, 231] width 62 height 10
click at [849, 124] on div "tfzakaz@yandex.ru Аккаунт Тарифы Выйти Создать рассылку Дашборд Контакты Рассыл…" at bounding box center [448, 239] width 897 height 479
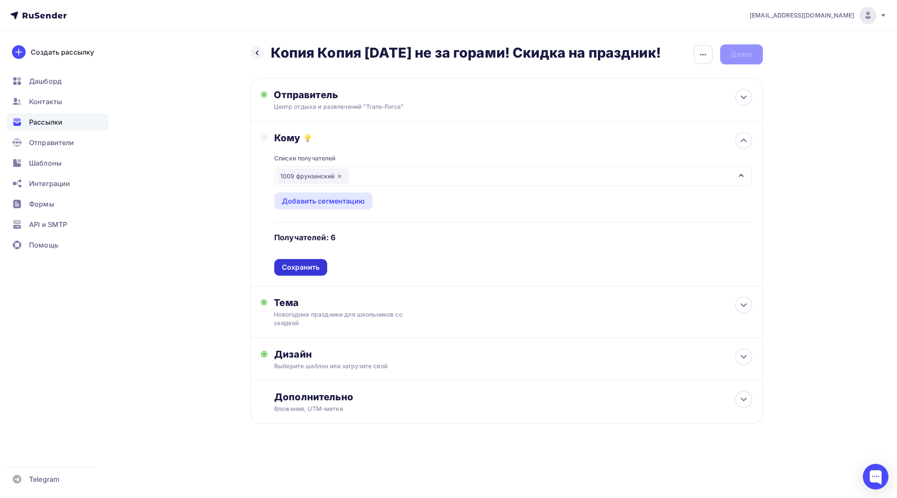
click at [305, 272] on div "Сохранить" at bounding box center [301, 268] width 38 height 10
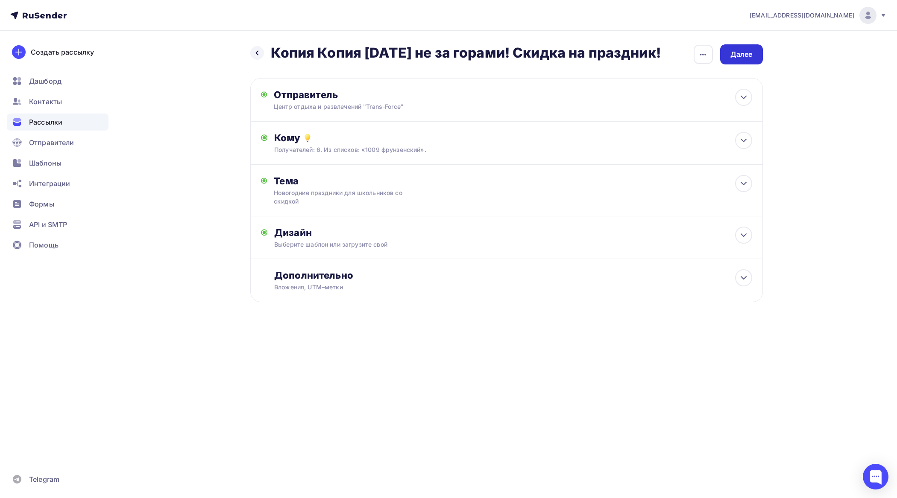
click at [752, 52] on div "Далее" at bounding box center [741, 54] width 43 height 20
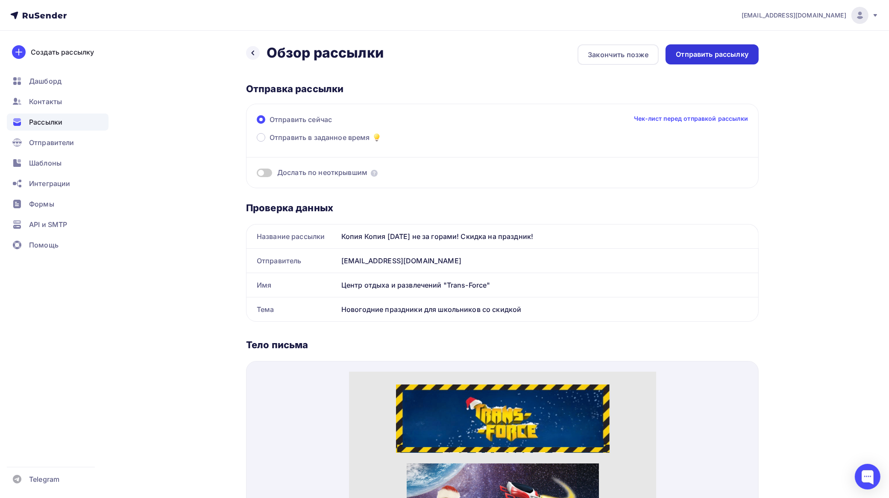
click at [737, 55] on div "Отправить рассылку" at bounding box center [712, 55] width 73 height 10
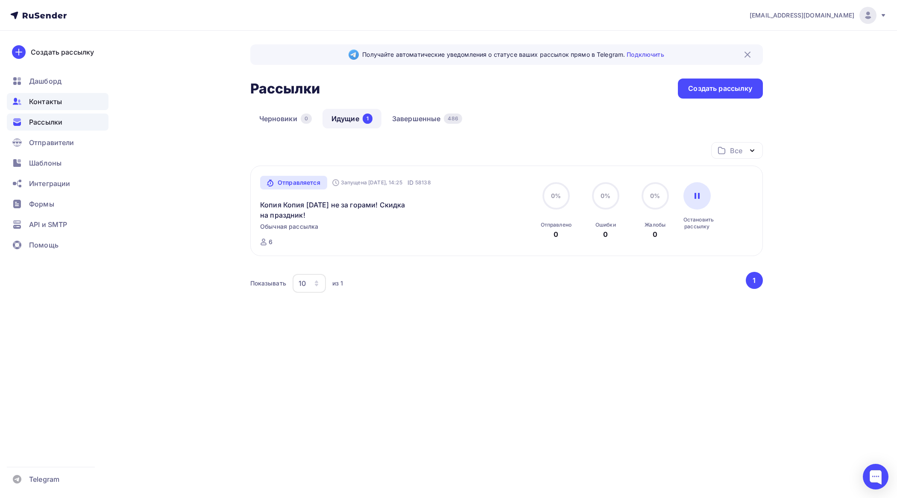
click at [56, 103] on span "Контакты" at bounding box center [45, 102] width 33 height 10
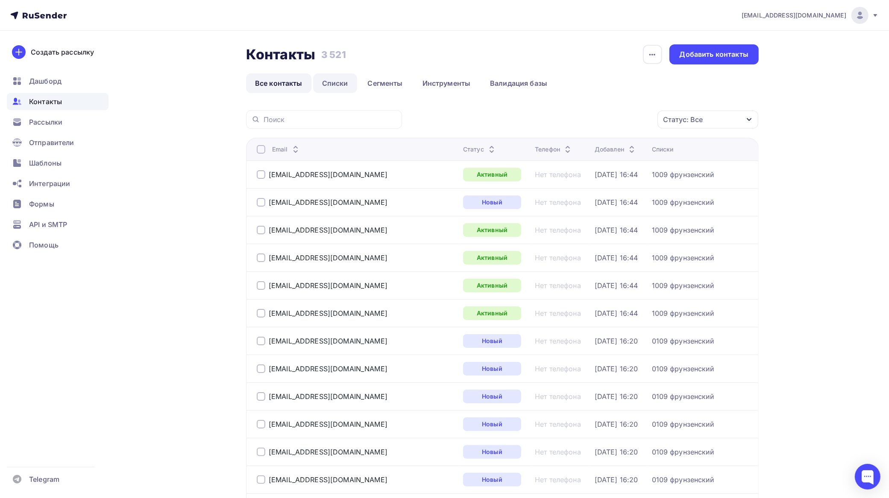
click at [332, 80] on link "Списки" at bounding box center [335, 83] width 44 height 20
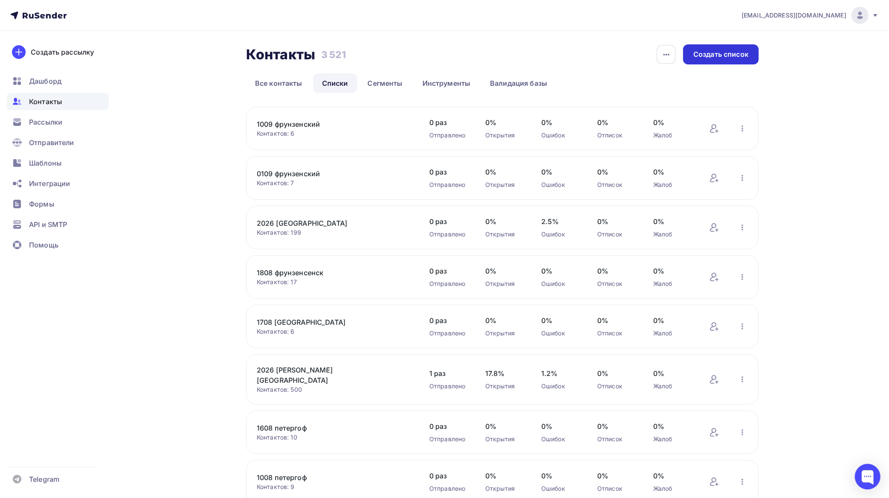
click at [732, 50] on div "Создать список" at bounding box center [720, 55] width 55 height 10
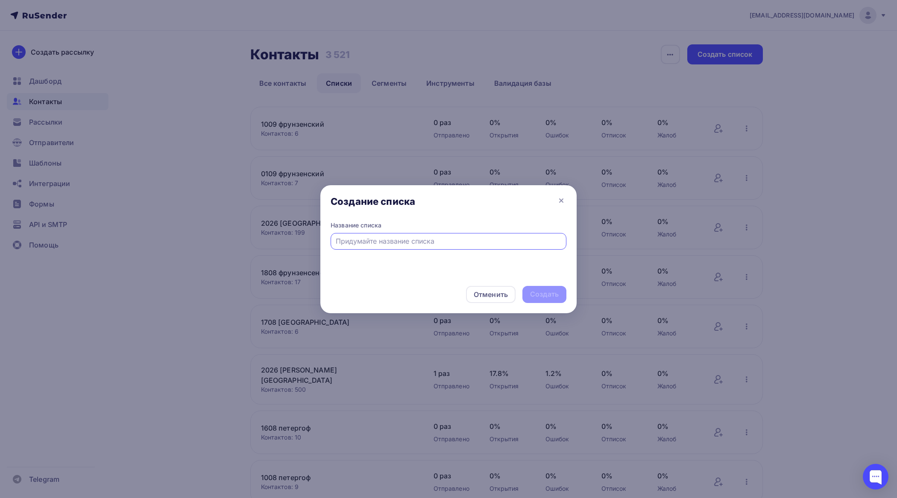
click at [460, 244] on input "text" at bounding box center [449, 241] width 226 height 10
type input "2026 [GEOGRAPHIC_DATA]"
click at [541, 291] on div "Создать" at bounding box center [544, 295] width 29 height 10
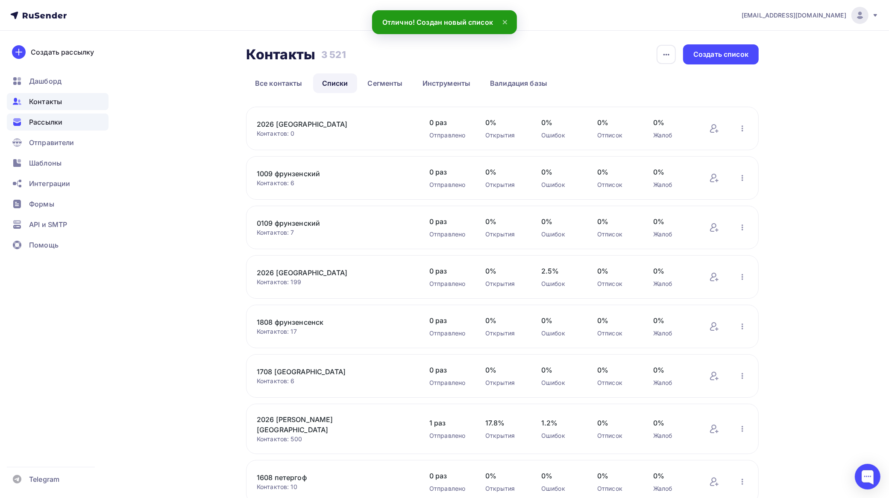
click at [59, 121] on span "Рассылки" at bounding box center [45, 122] width 33 height 10
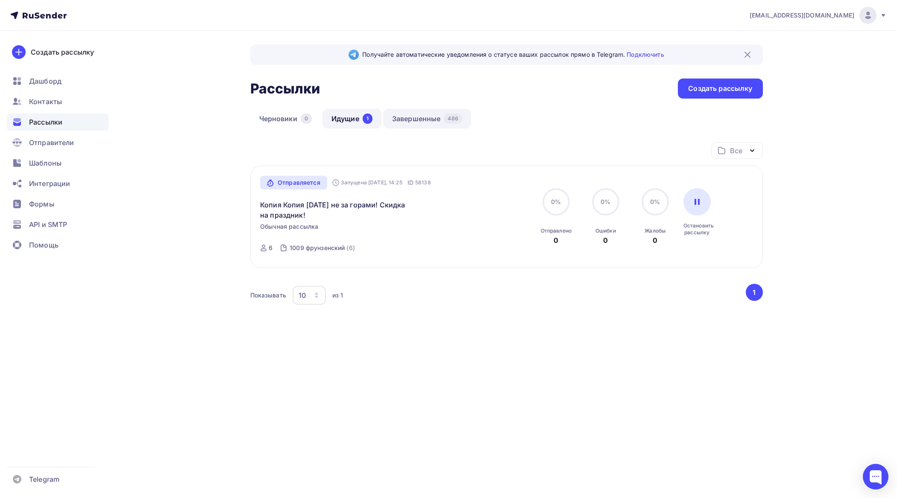
click at [436, 113] on link "Завершенные 486" at bounding box center [427, 119] width 88 height 20
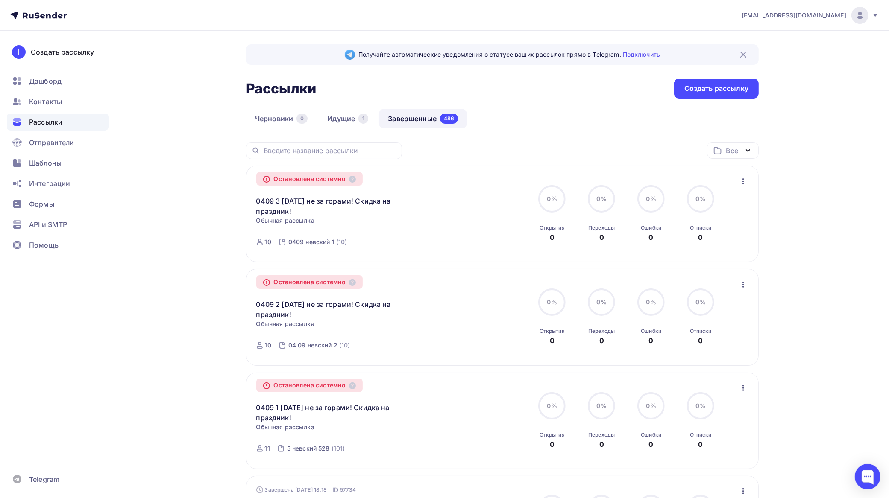
scroll to position [267, 0]
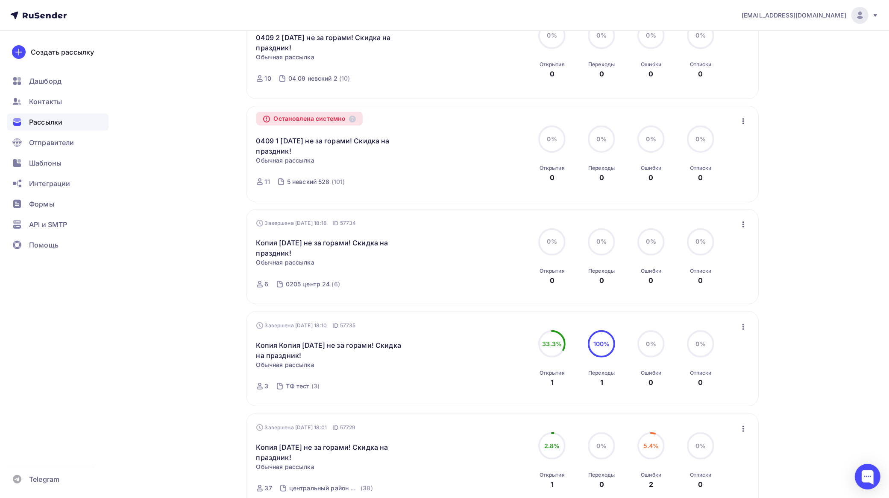
click at [744, 224] on icon "button" at bounding box center [743, 225] width 10 height 10
click at [714, 280] on div "Копировать в новую" at bounding box center [705, 281] width 88 height 10
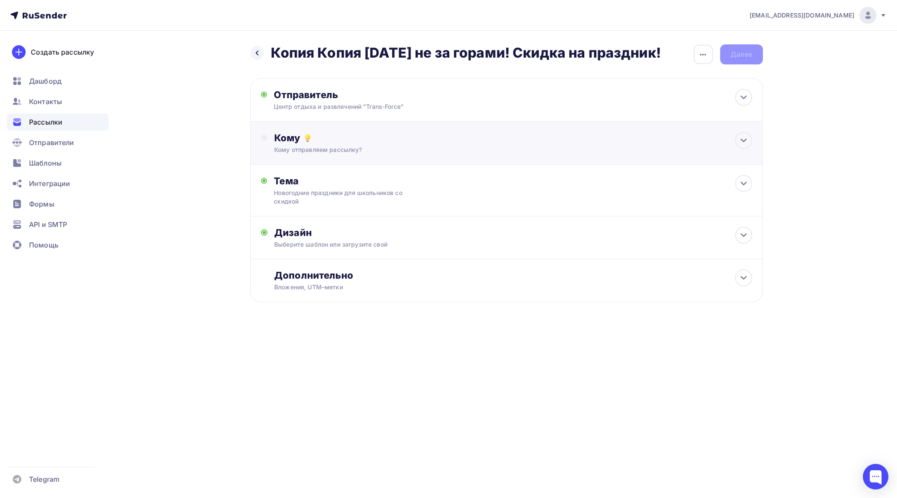
click at [357, 141] on div "Кому" at bounding box center [512, 138] width 477 height 12
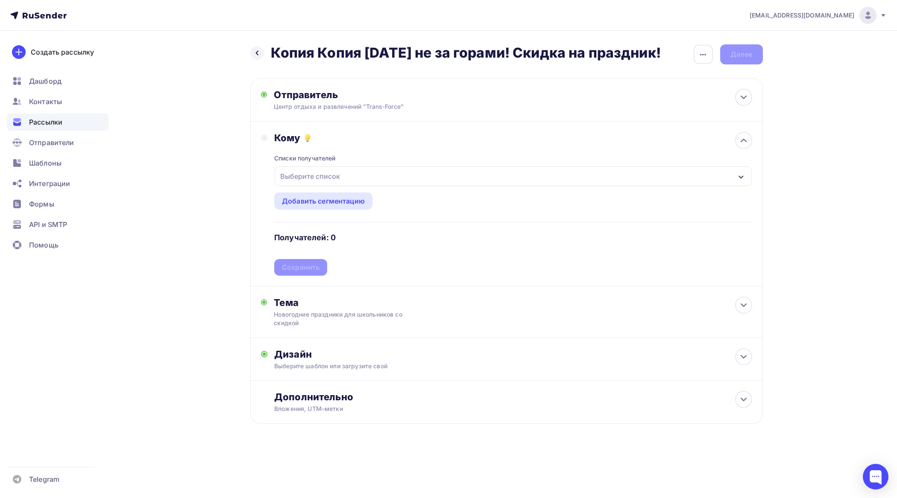
click at [357, 173] on div "Выберите список" at bounding box center [513, 177] width 477 height 20
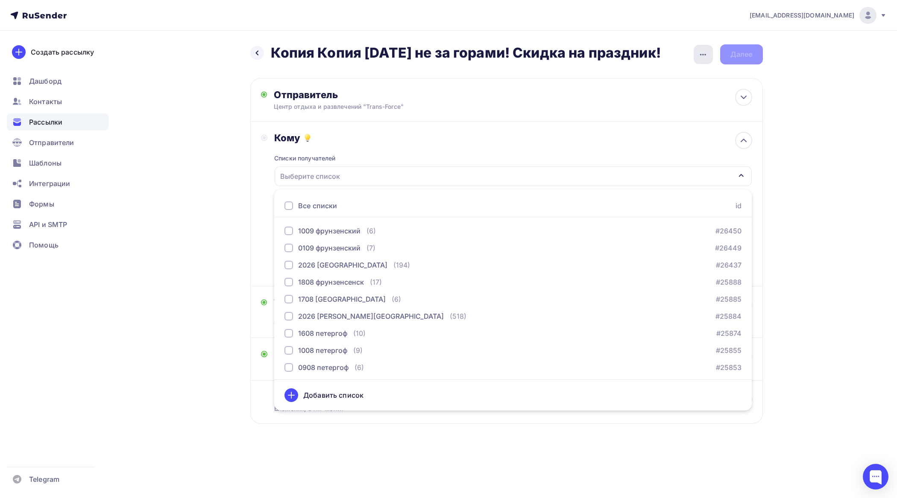
click at [702, 53] on icon "button" at bounding box center [703, 55] width 10 height 10
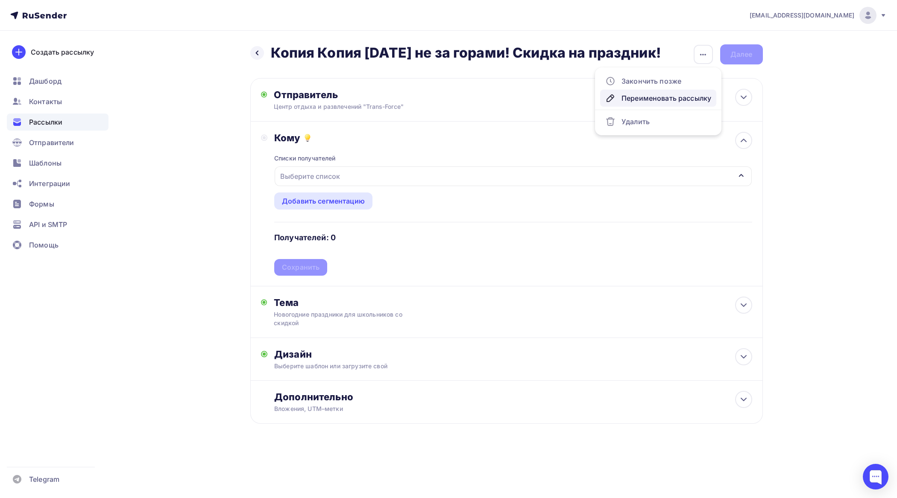
click at [656, 97] on div "Переименовать рассылку" at bounding box center [658, 98] width 106 height 10
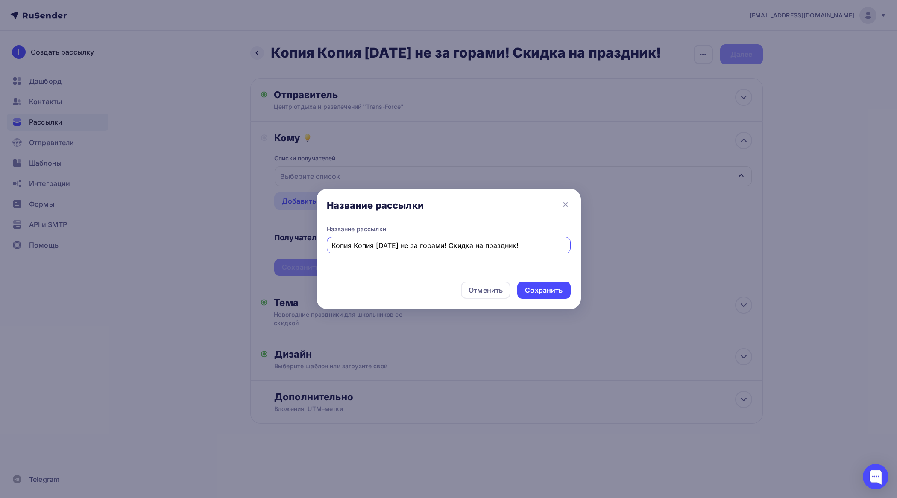
drag, startPoint x: 375, startPoint y: 244, endPoint x: 253, endPoint y: 246, distance: 121.3
click at [253, 246] on div "Название рассылки Название рассылки Копия Копия Новый год не за горами! Скидка …" at bounding box center [448, 249] width 897 height 498
type input "0409 5 [DATE] не за горами! Скидка на праздник!"
click at [550, 289] on div "Сохранить" at bounding box center [544, 291] width 38 height 10
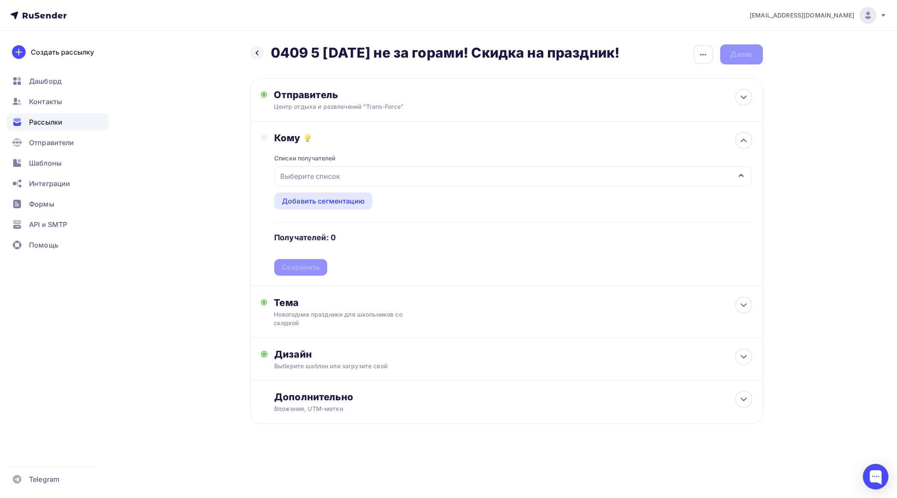
click at [382, 173] on div "Выберите список" at bounding box center [513, 177] width 477 height 20
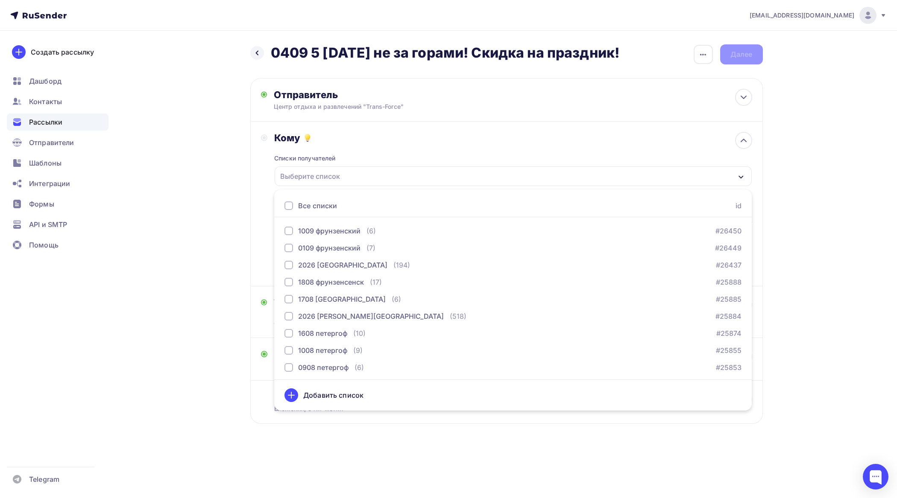
click at [799, 259] on div "tfzakaz@yandex.ru Аккаунт Тарифы Выйти Создать рассылку Дашборд Контакты Рассыл…" at bounding box center [448, 239] width 897 height 479
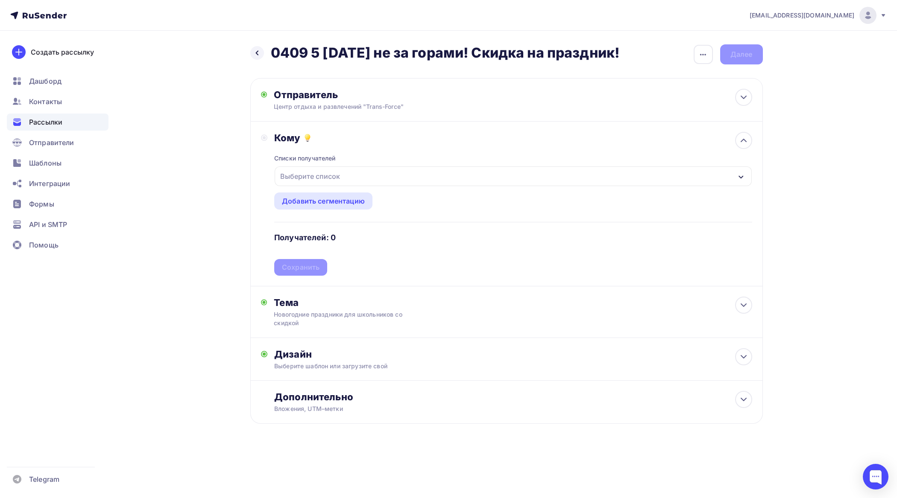
click at [357, 175] on div "Выберите список" at bounding box center [513, 177] width 477 height 20
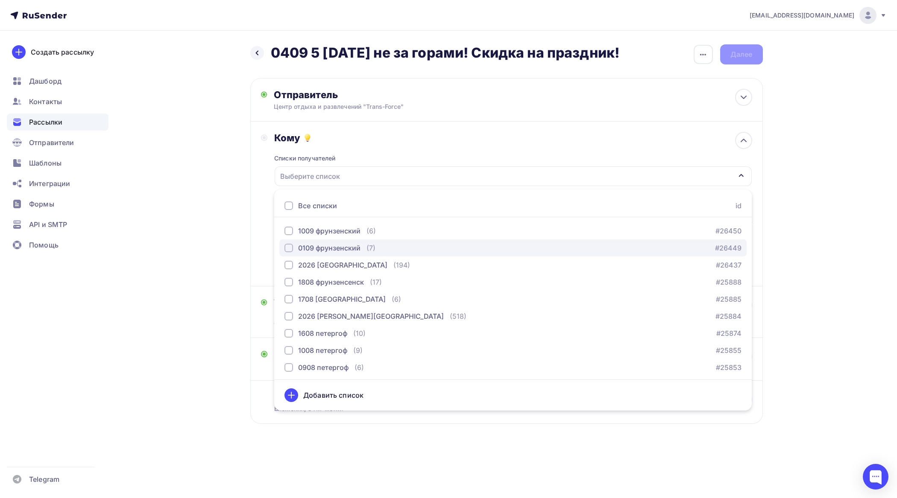
click at [289, 250] on div "button" at bounding box center [288, 248] width 9 height 9
click at [824, 217] on div "tfzakaz@yandex.ru Аккаунт Тарифы Выйти Создать рассылку Дашборд Контакты Рассыл…" at bounding box center [448, 239] width 897 height 479
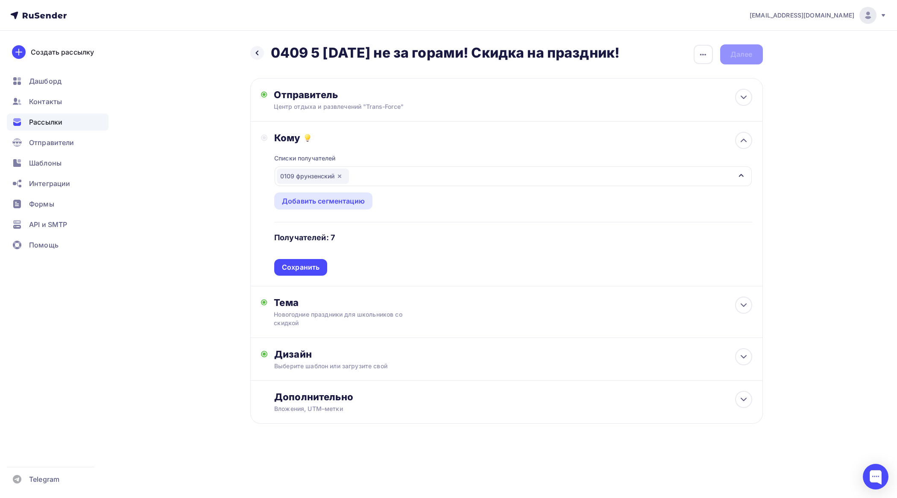
click at [309, 261] on div "Сохранить" at bounding box center [300, 267] width 53 height 17
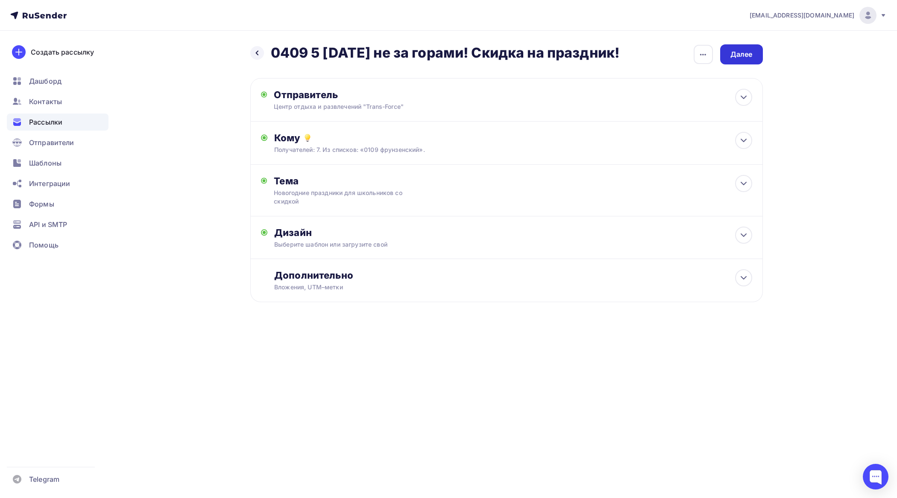
click at [742, 50] on div "Далее" at bounding box center [741, 55] width 22 height 10
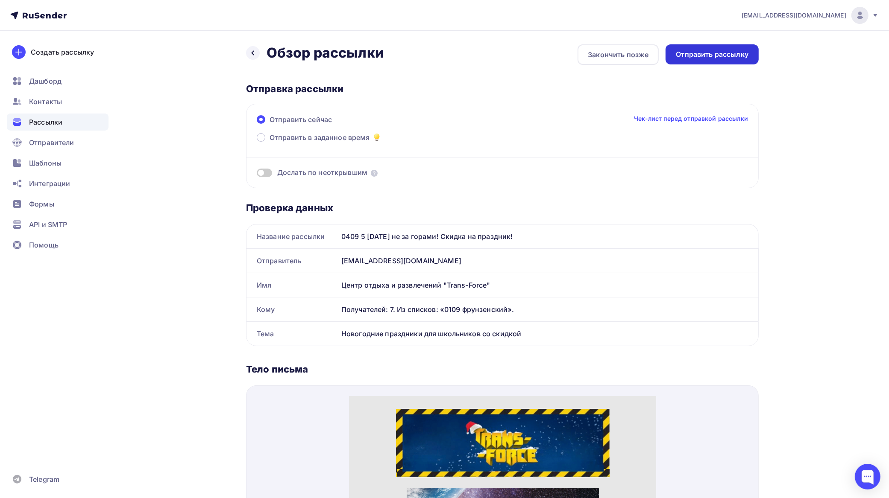
click at [710, 47] on div "Отправить рассылку" at bounding box center [711, 54] width 93 height 20
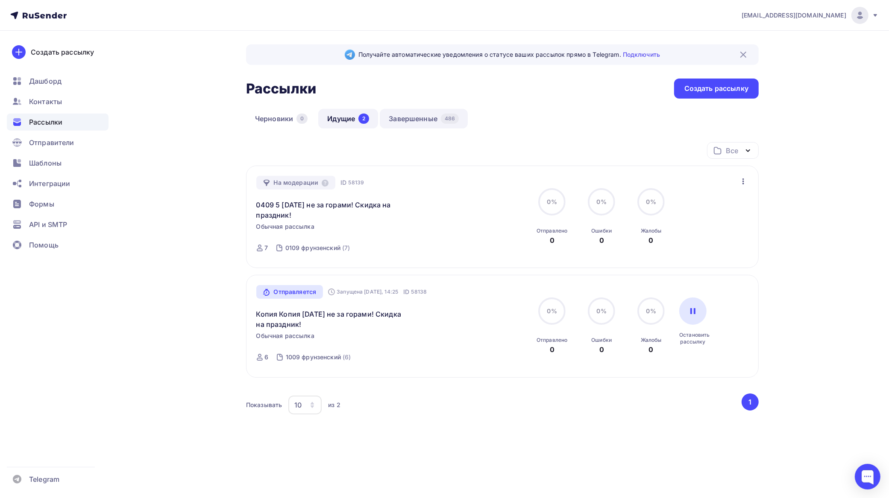
click at [413, 120] on link "Завершенные 486" at bounding box center [424, 119] width 88 height 20
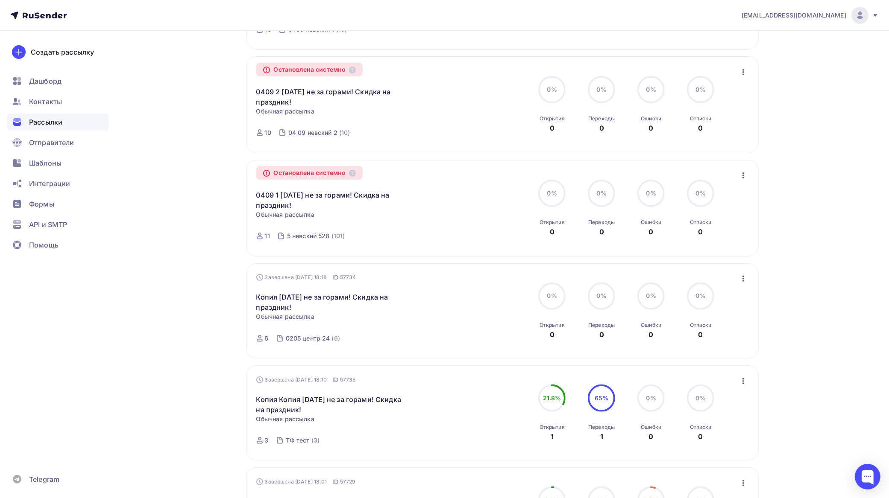
scroll to position [214, 0]
click at [743, 275] on icon "button" at bounding box center [743, 278] width 10 height 10
click at [690, 338] on div "Копировать в новую" at bounding box center [705, 335] width 88 height 10
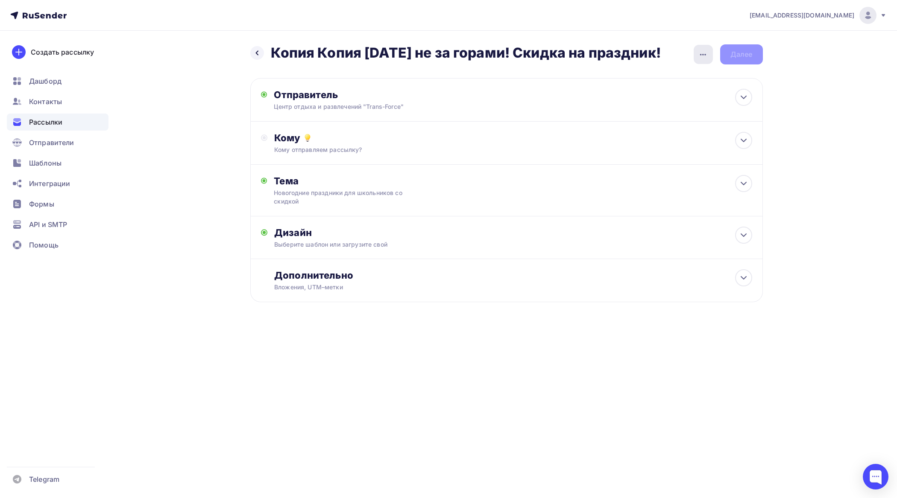
click at [706, 46] on div "button" at bounding box center [703, 54] width 19 height 19
click at [684, 101] on div "Переименовать рассылку" at bounding box center [658, 98] width 106 height 10
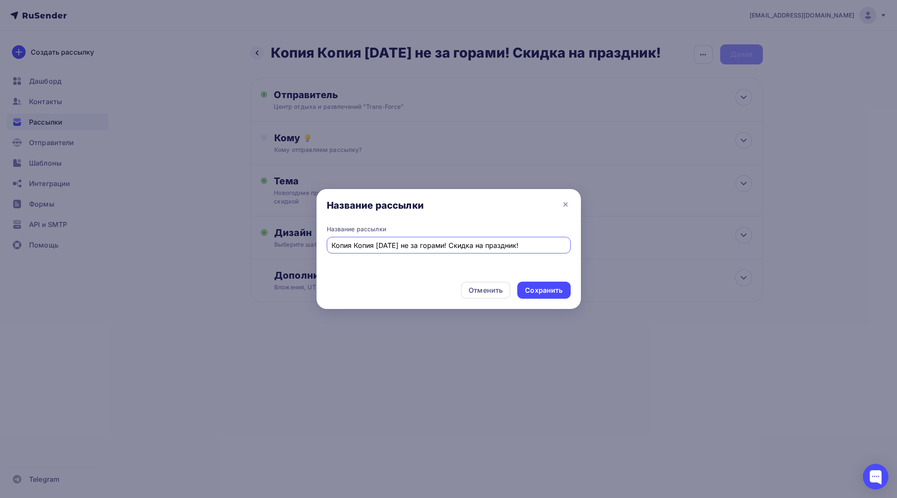
drag, startPoint x: 374, startPoint y: 244, endPoint x: 283, endPoint y: 246, distance: 90.6
click at [283, 246] on div "Название рассылки Название рассылки Копия Копия Новый год не за горами! Скидка …" at bounding box center [448, 249] width 897 height 498
type input "0409 6 [DATE] не за горами! Скидка на праздник!"
click at [540, 287] on div "Сохранить" at bounding box center [544, 291] width 38 height 10
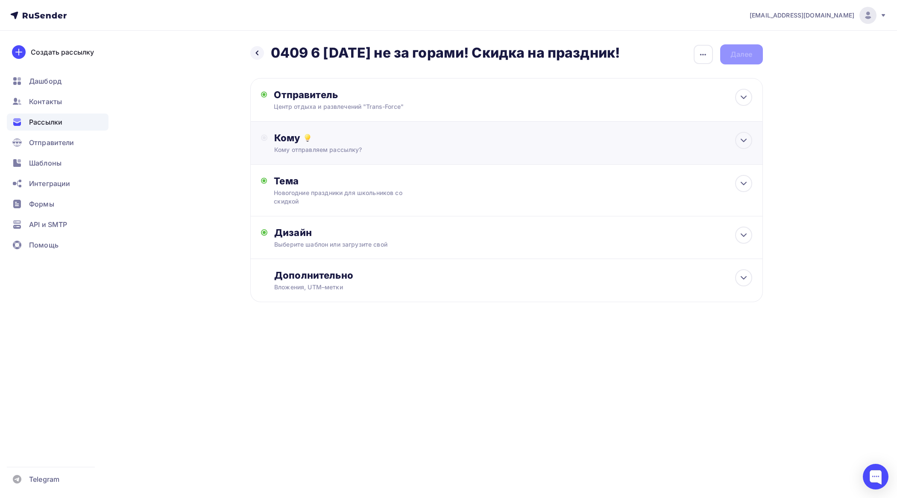
click at [386, 140] on div "Кому" at bounding box center [512, 138] width 477 height 12
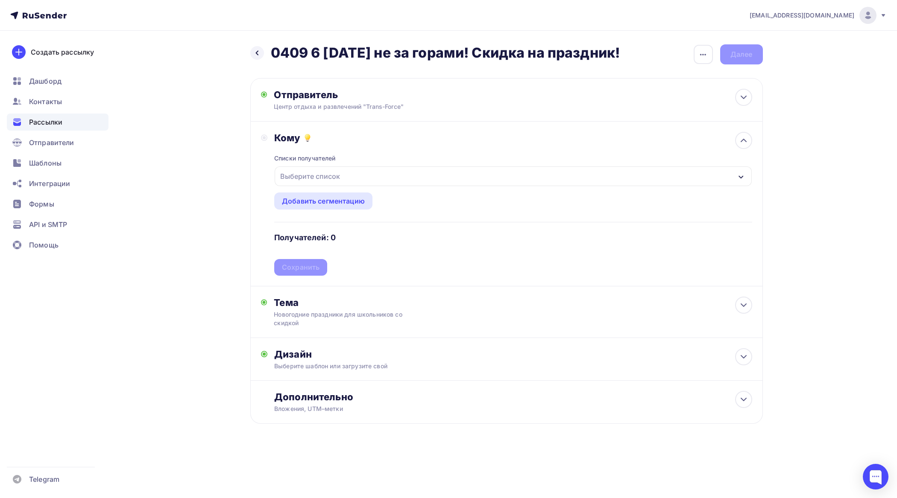
click at [355, 174] on div "Выберите список" at bounding box center [513, 177] width 477 height 20
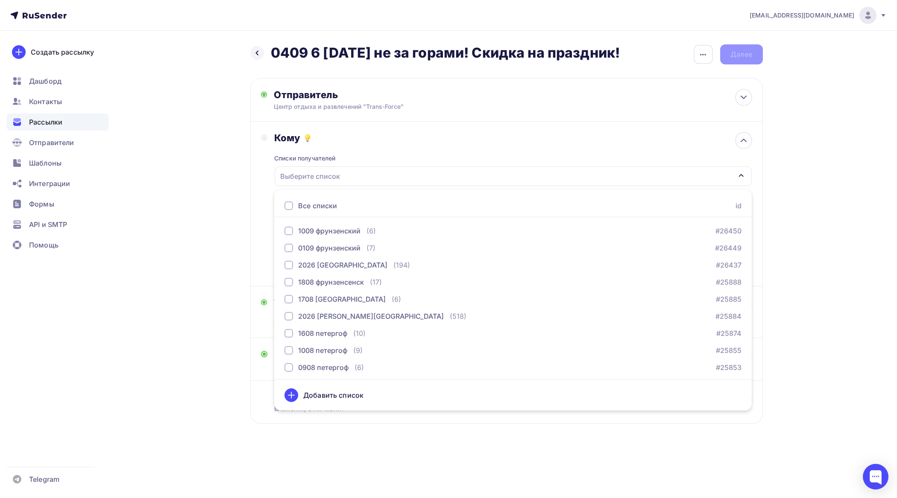
click at [210, 224] on div "Назад 0409 6 Новый год не за горами! Скидка на праздник! 0409 6 Новый год не за…" at bounding box center [449, 255] width 700 height 448
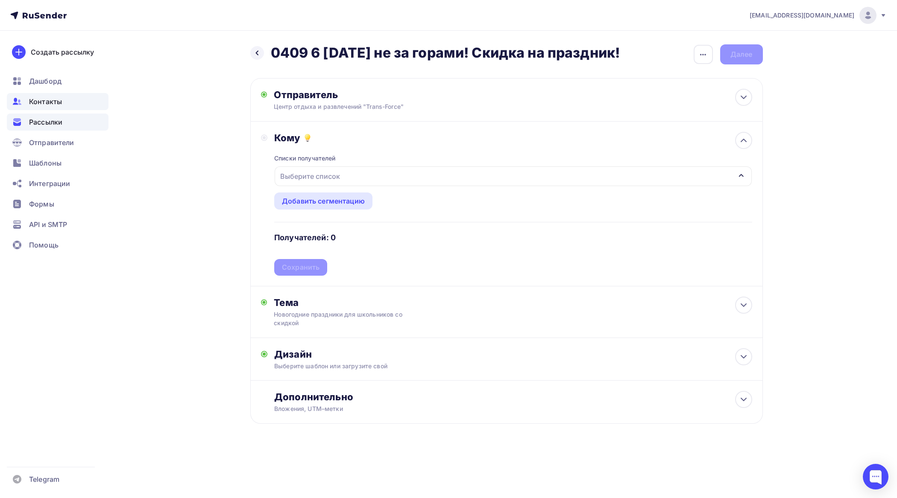
click at [53, 100] on span "Контакты" at bounding box center [45, 102] width 33 height 10
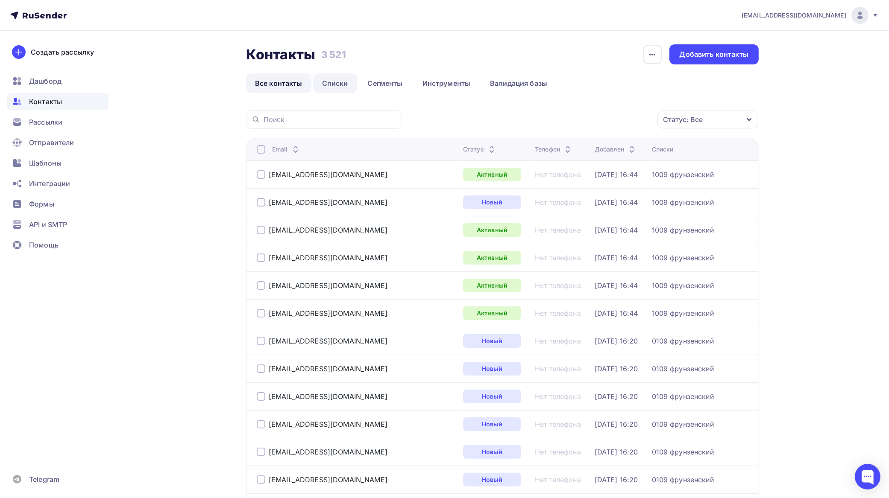
click at [329, 82] on link "Списки" at bounding box center [335, 83] width 44 height 20
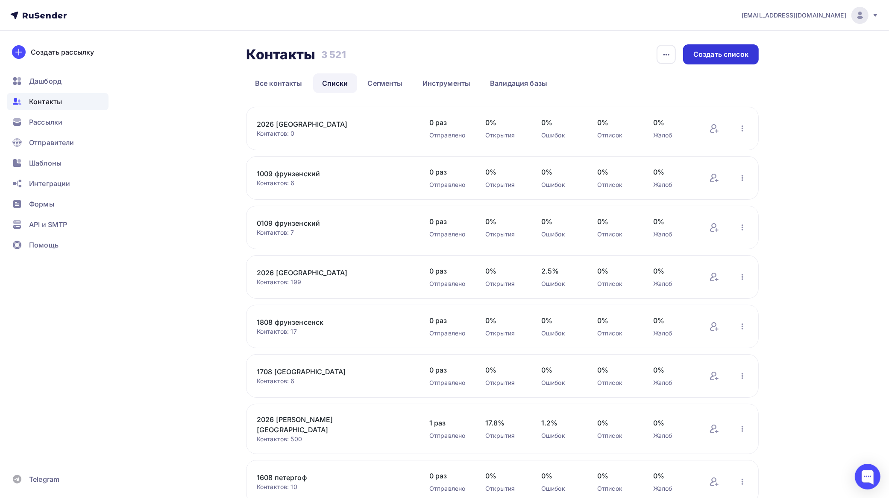
click at [712, 50] on div "Создать список" at bounding box center [720, 55] width 55 height 10
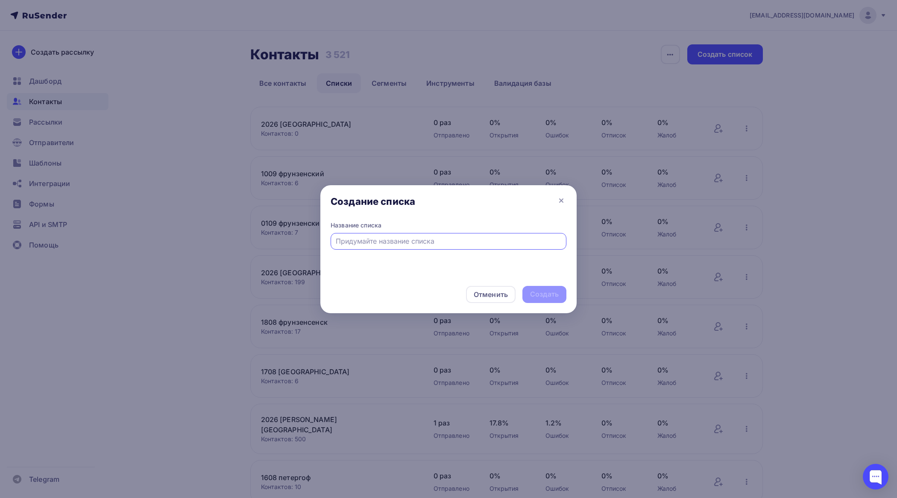
drag, startPoint x: 401, startPoint y: 237, endPoint x: 402, endPoint y: 215, distance: 22.6
click at [402, 235] on div at bounding box center [449, 241] width 236 height 17
type input "0409 [GEOGRAPHIC_DATA] 1"
click at [550, 292] on div "Создать" at bounding box center [544, 295] width 29 height 10
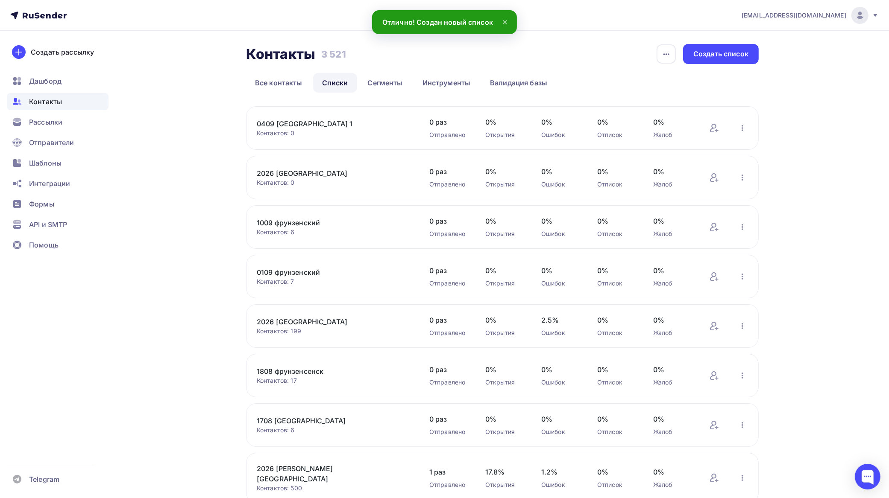
scroll to position [160, 0]
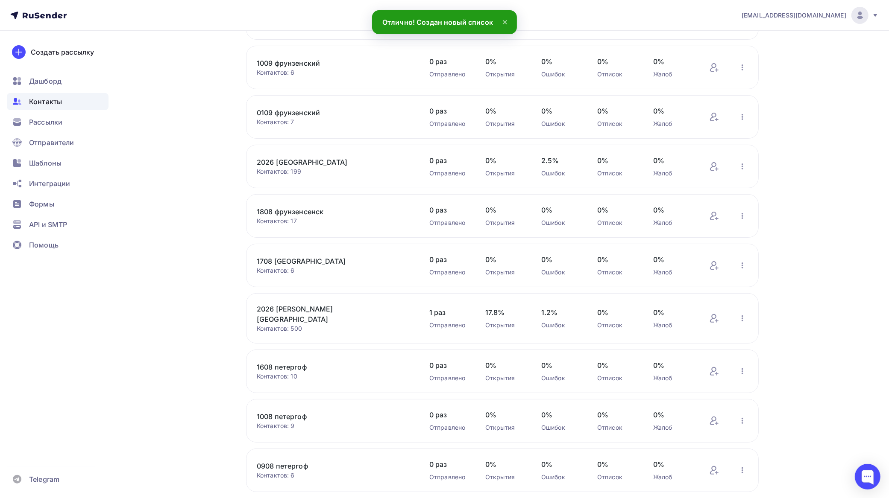
click at [310, 210] on link "1808 фрунзенсенск" at bounding box center [329, 212] width 145 height 10
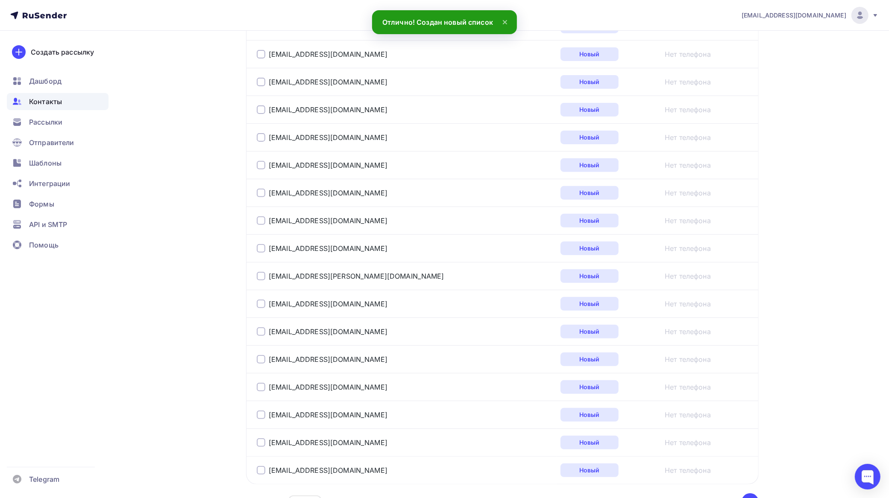
scroll to position [364, 0]
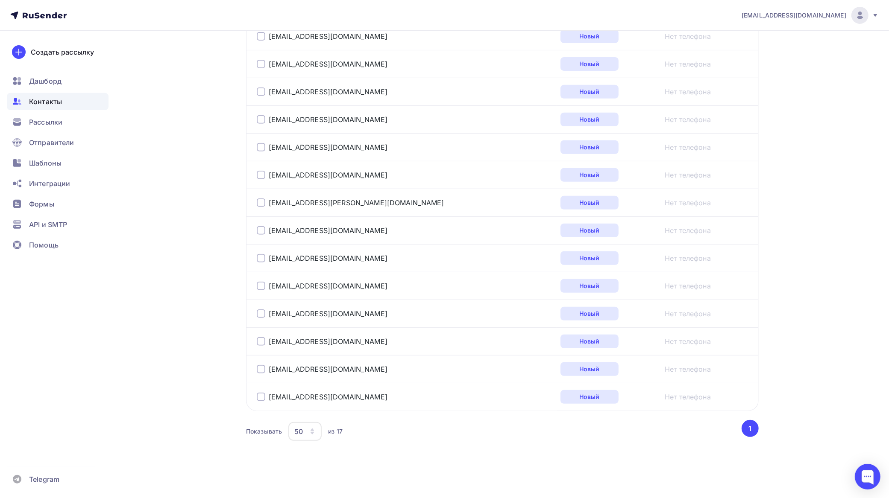
click at [308, 432] on div "50" at bounding box center [304, 431] width 33 height 19
click at [308, 352] on div "10" at bounding box center [340, 357] width 82 height 10
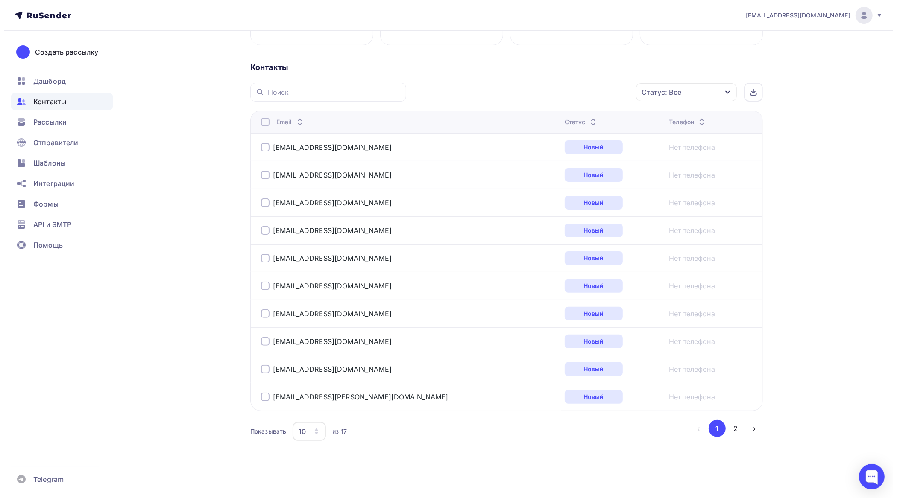
scroll to position [116, 0]
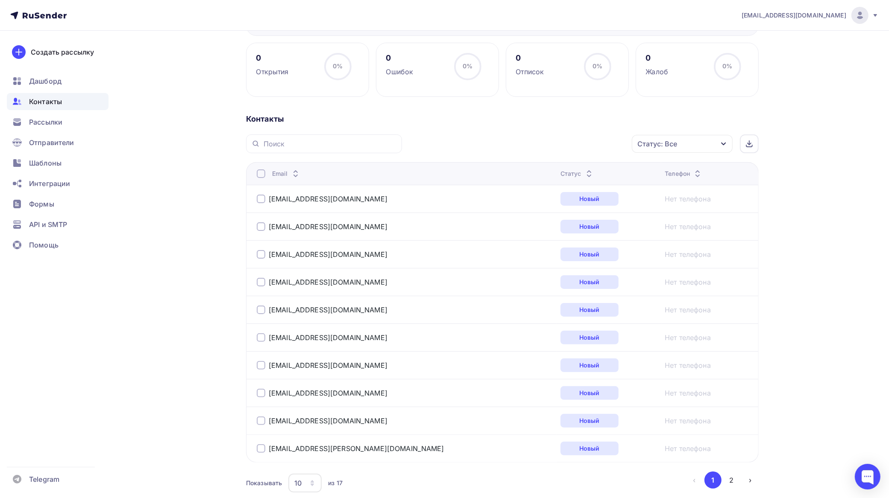
click at [261, 178] on div at bounding box center [261, 174] width 9 height 9
click at [574, 137] on div "Действие" at bounding box center [568, 144] width 113 height 17
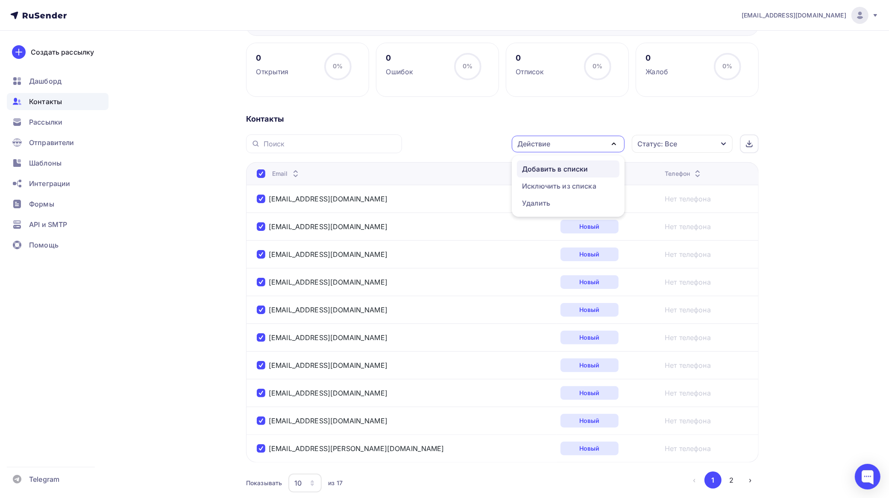
click at [554, 167] on div "Добавить в списки" at bounding box center [555, 169] width 66 height 10
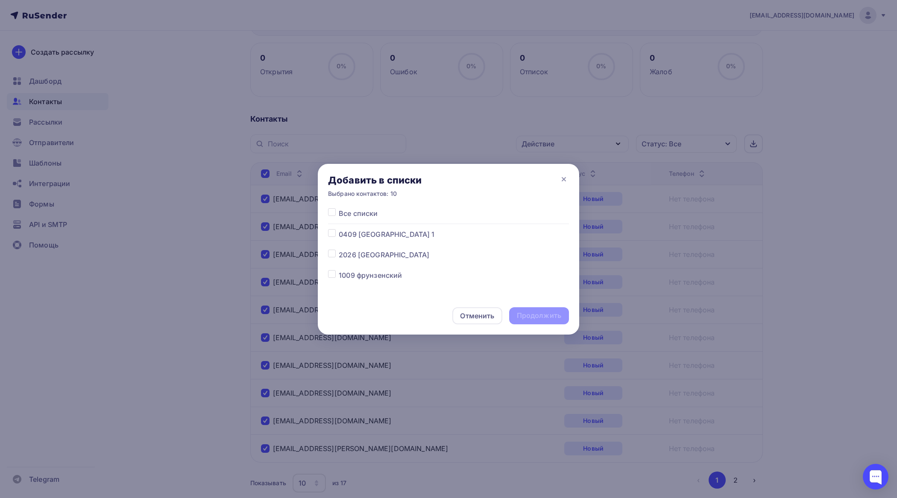
click at [338, 237] on div at bounding box center [333, 234] width 11 height 10
click at [336, 237] on div at bounding box center [333, 234] width 11 height 10
click at [339, 229] on label at bounding box center [339, 229] width 0 height 0
click at [334, 235] on input "checkbox" at bounding box center [332, 233] width 8 height 8
checkbox input "true"
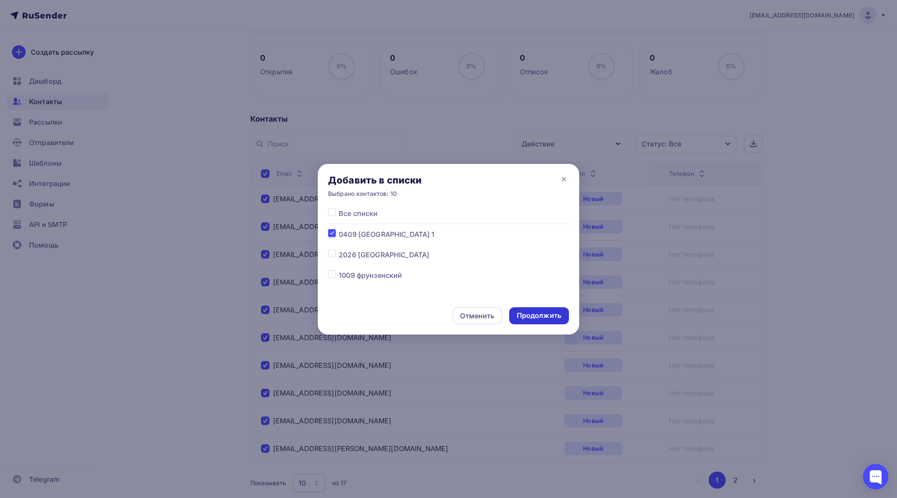
drag, startPoint x: 547, startPoint y: 314, endPoint x: 541, endPoint y: 313, distance: 6.6
click at [547, 314] on div "Продолжить" at bounding box center [539, 316] width 44 height 10
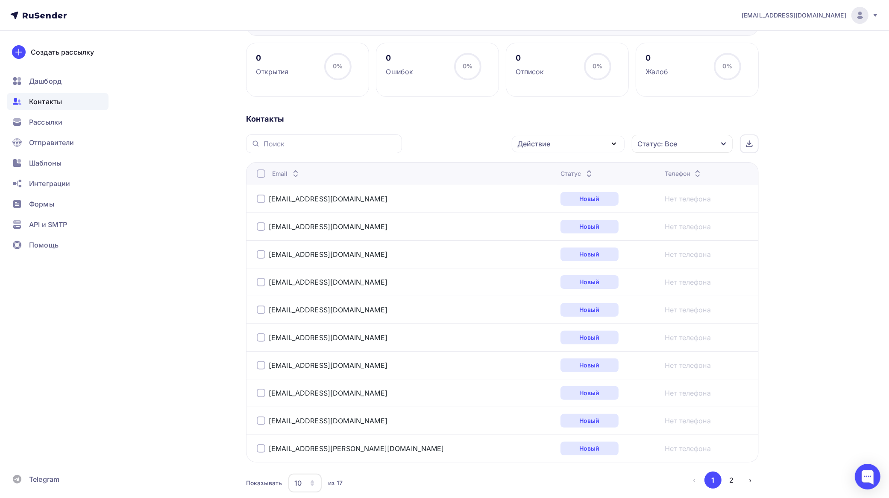
click at [260, 176] on div at bounding box center [261, 174] width 9 height 9
click at [262, 176] on div at bounding box center [261, 174] width 9 height 9
click at [564, 138] on div "Действие" at bounding box center [568, 144] width 113 height 17
click at [527, 163] on link "Добавить в списки" at bounding box center [568, 169] width 102 height 17
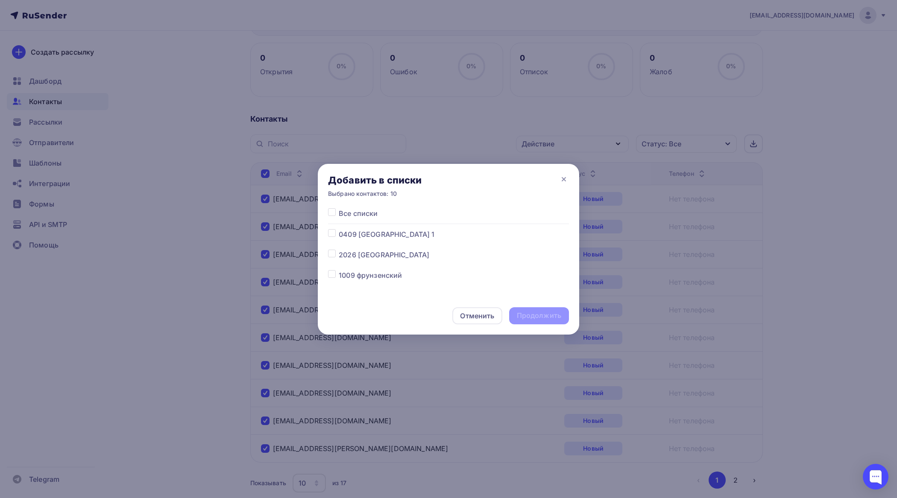
click at [339, 229] on label at bounding box center [339, 229] width 0 height 0
click at [329, 232] on input "checkbox" at bounding box center [332, 233] width 8 height 8
checkbox input "true"
click at [530, 313] on div "Продолжить" at bounding box center [539, 316] width 44 height 10
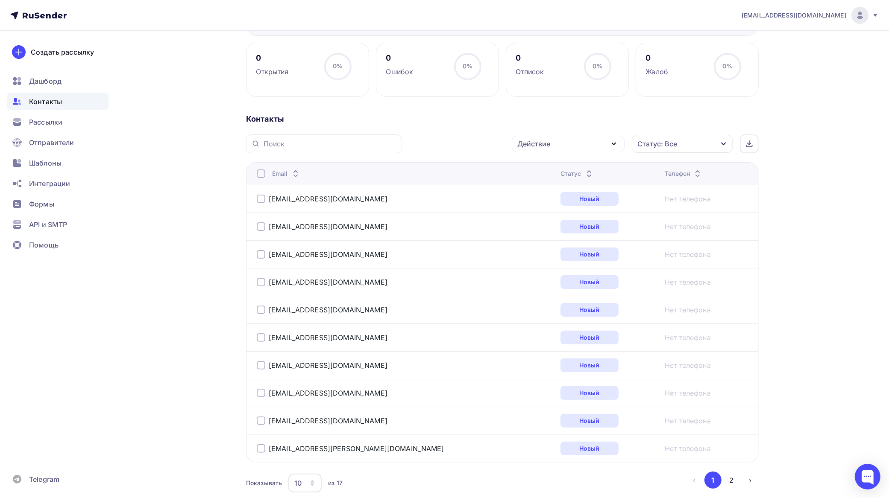
click at [263, 174] on div at bounding box center [261, 174] width 9 height 9
click at [263, 173] on div at bounding box center [261, 174] width 9 height 9
click at [575, 140] on div "Действие" at bounding box center [568, 144] width 113 height 17
click at [556, 184] on div "Исключить из списка" at bounding box center [559, 186] width 74 height 10
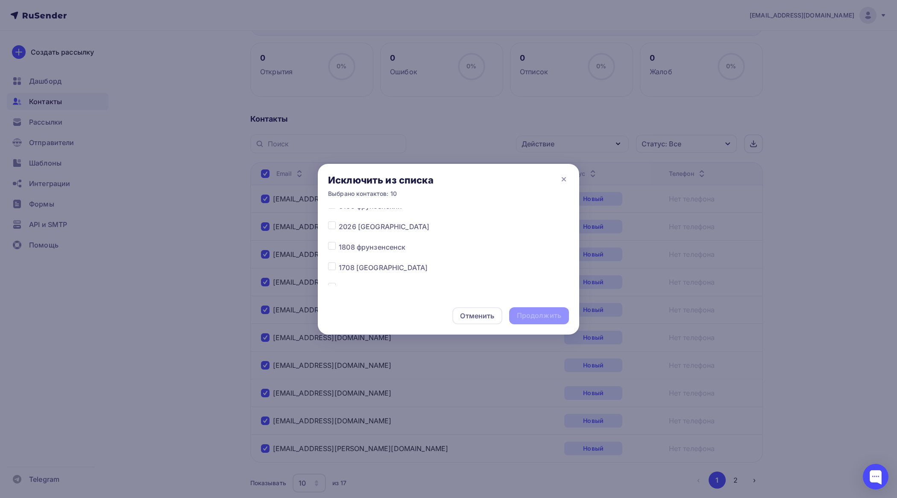
scroll to position [107, 0]
click at [339, 225] on label at bounding box center [339, 225] width 0 height 0
click at [334, 230] on input "checkbox" at bounding box center [332, 229] width 8 height 8
checkbox input "true"
click at [551, 314] on div "Продолжить" at bounding box center [539, 316] width 44 height 10
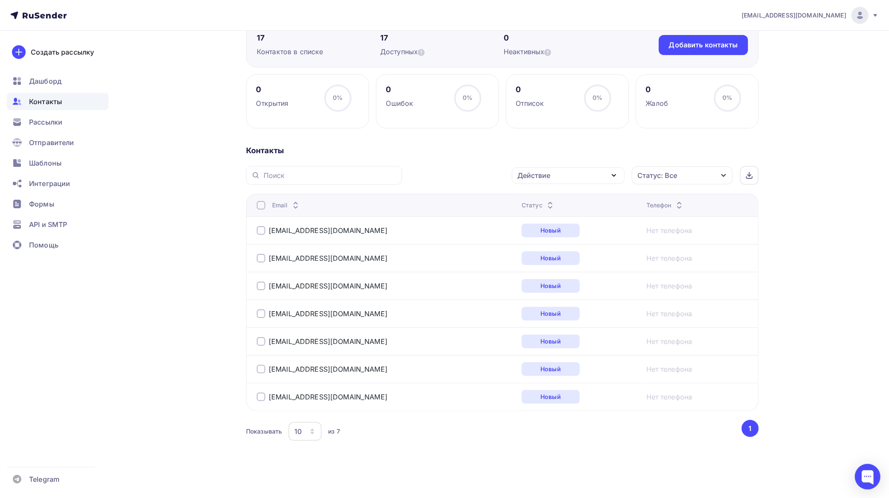
scroll to position [86, 0]
click at [46, 126] on span "Рассылки" at bounding box center [45, 122] width 33 height 10
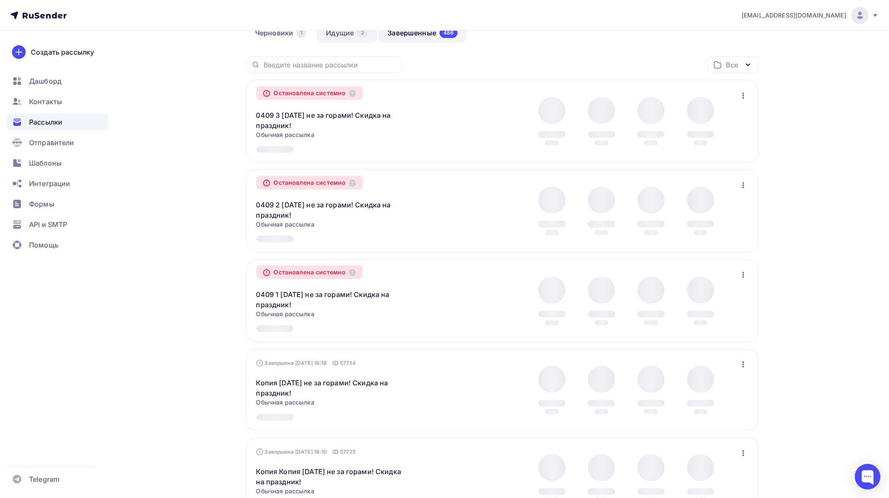
click at [282, 43] on link "Черновики 1" at bounding box center [280, 33] width 69 height 20
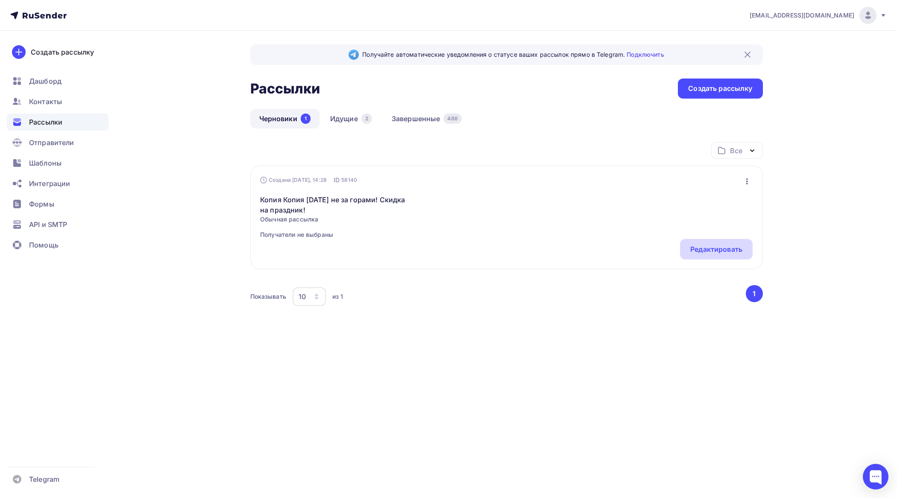
click at [723, 250] on div "Редактировать" at bounding box center [716, 249] width 52 height 10
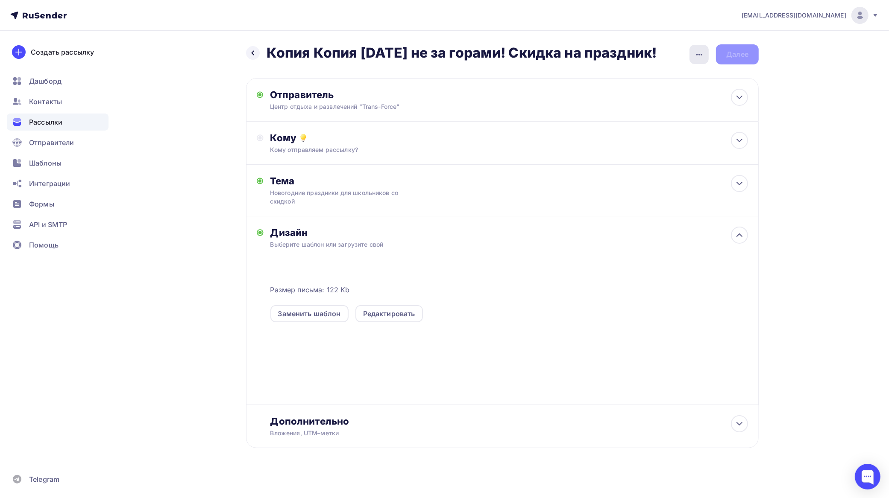
click at [701, 51] on icon "button" at bounding box center [699, 55] width 10 height 10
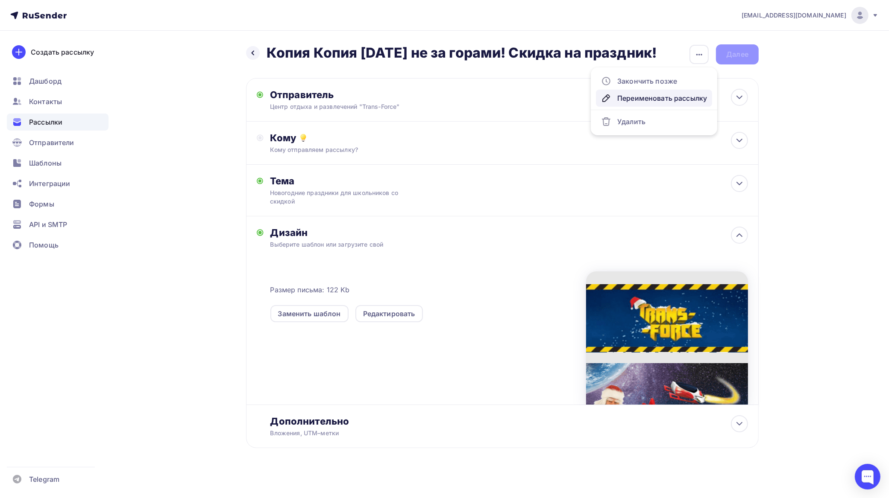
click at [650, 98] on div "Переименовать рассылку" at bounding box center [654, 98] width 106 height 10
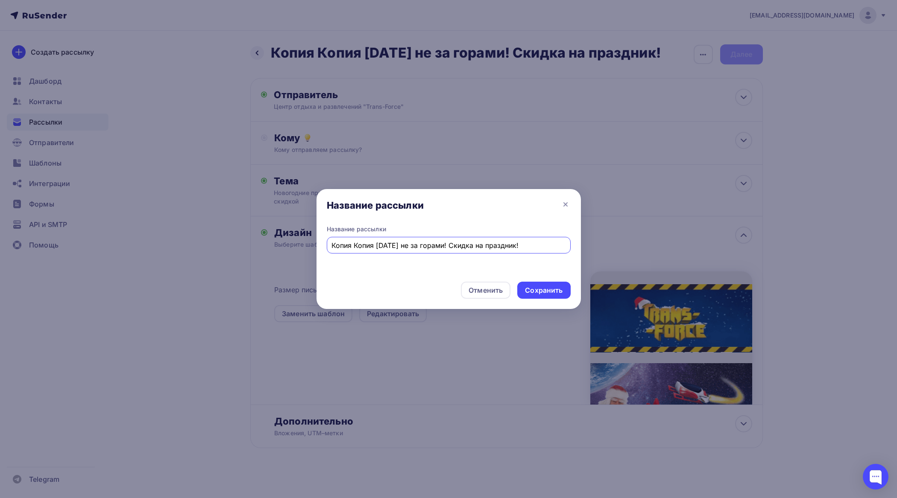
drag, startPoint x: 366, startPoint y: 243, endPoint x: 230, endPoint y: 244, distance: 136.7
click at [230, 244] on div "Название рассылки Название рассылки Копия Копия Новый год не за горами! Скидка …" at bounding box center [448, 249] width 897 height 498
type input "0409 6 [DATE] не за горами! Скидка на праздник!"
click at [547, 286] on div "Сохранить" at bounding box center [544, 291] width 38 height 10
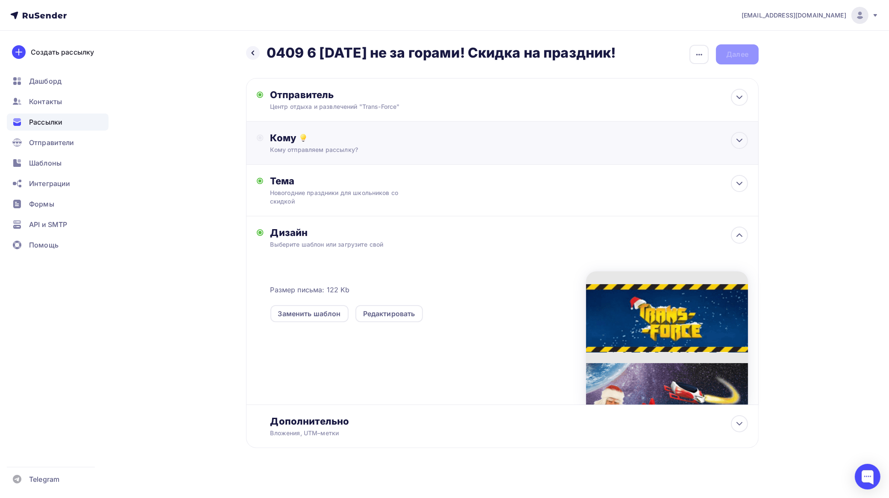
click at [310, 153] on div "Кому отправляем рассылку?" at bounding box center [485, 150] width 430 height 9
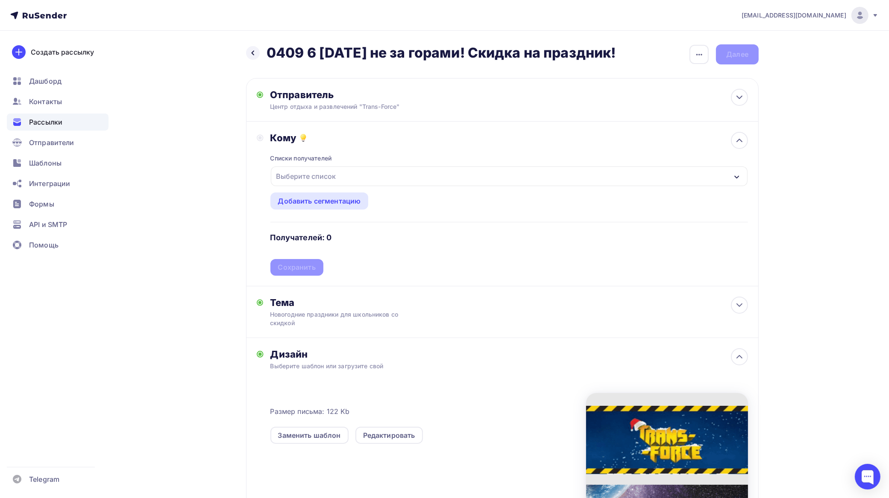
click at [322, 174] on div "Выберите список" at bounding box center [306, 176] width 67 height 15
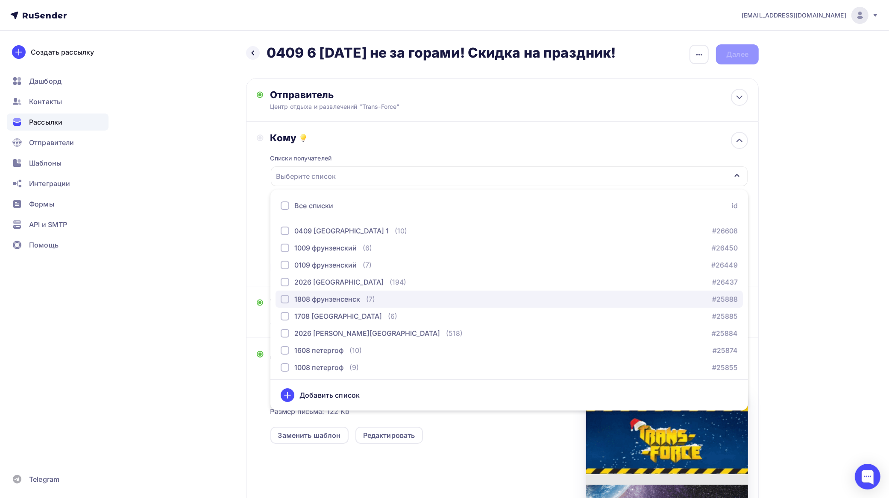
click at [289, 297] on div "1808 фрунзенсенск" at bounding box center [320, 299] width 79 height 10
click at [288, 300] on div "button" at bounding box center [285, 299] width 9 height 9
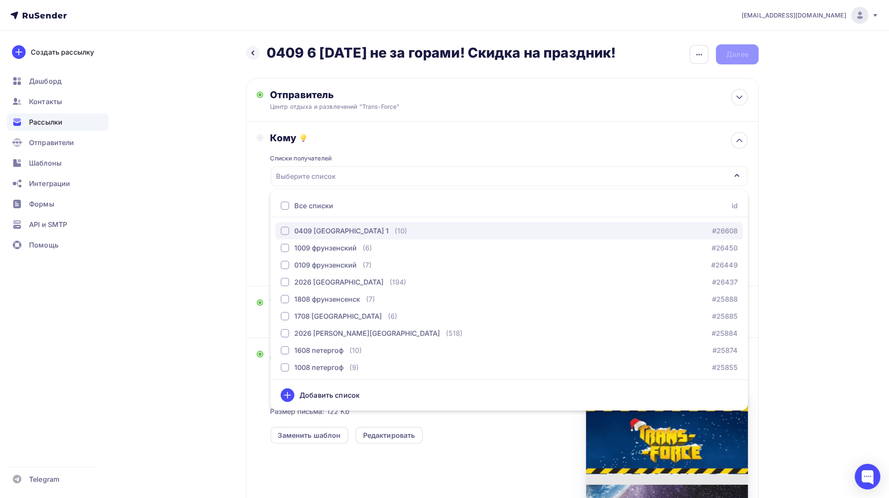
click at [287, 229] on div "button" at bounding box center [285, 231] width 9 height 9
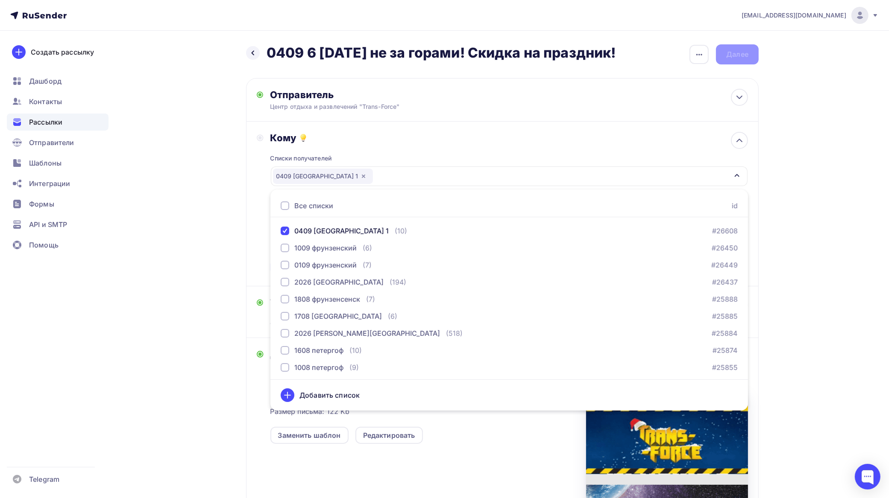
click at [811, 299] on div "tfzakaz@yandex.ru Аккаунт Тарифы Выйти Создать рассылку Дашборд Контакты Рассыл…" at bounding box center [444, 312] width 889 height 625
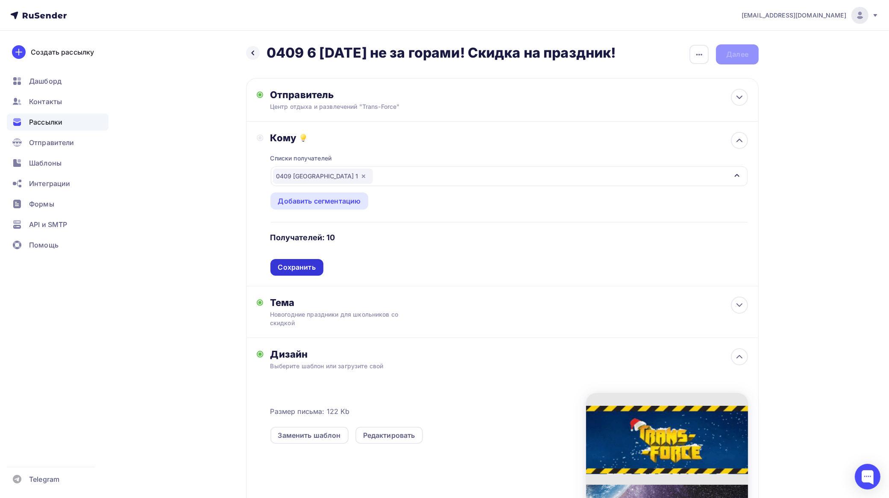
click at [295, 265] on div "Сохранить" at bounding box center [297, 268] width 38 height 10
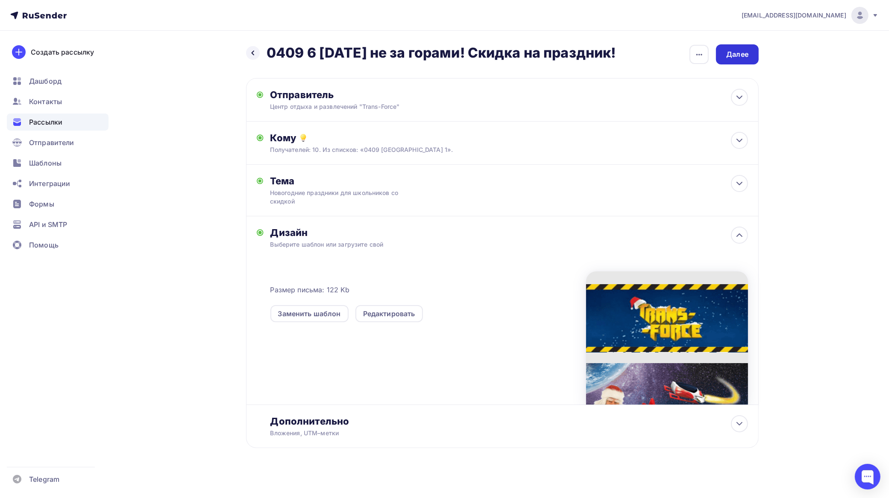
click at [740, 53] on div "Далее" at bounding box center [737, 55] width 22 height 10
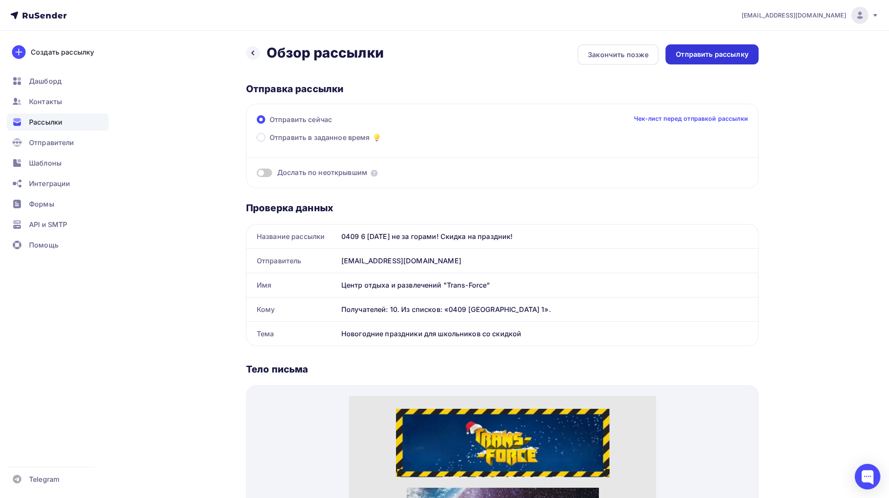
click at [720, 50] on div "Отправить рассылку" at bounding box center [712, 55] width 73 height 10
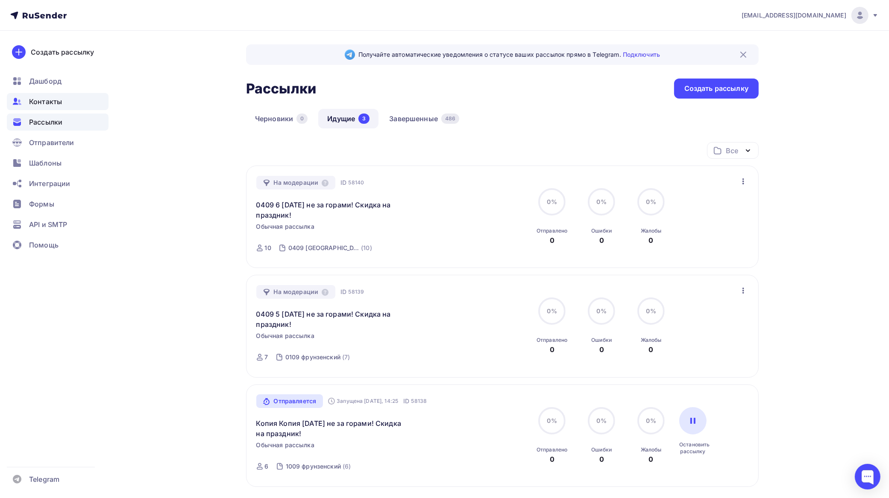
click at [50, 100] on span "Контакты" at bounding box center [45, 102] width 33 height 10
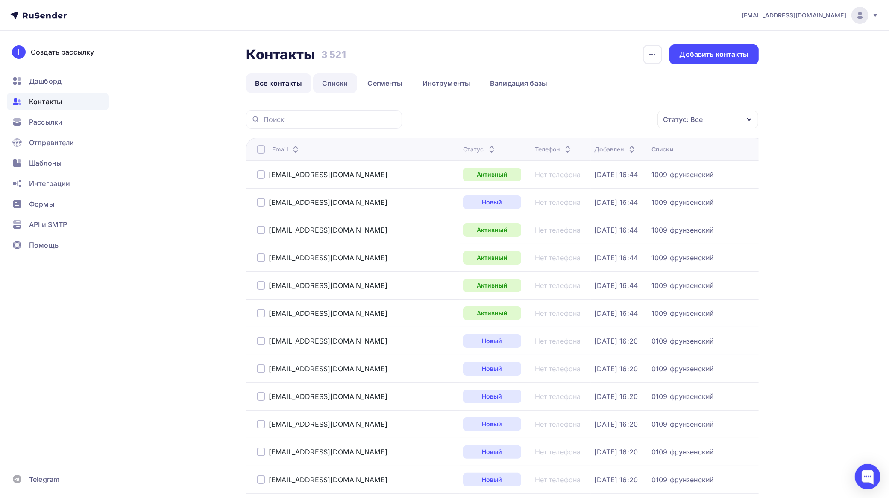
click at [343, 82] on link "Списки" at bounding box center [335, 83] width 44 height 20
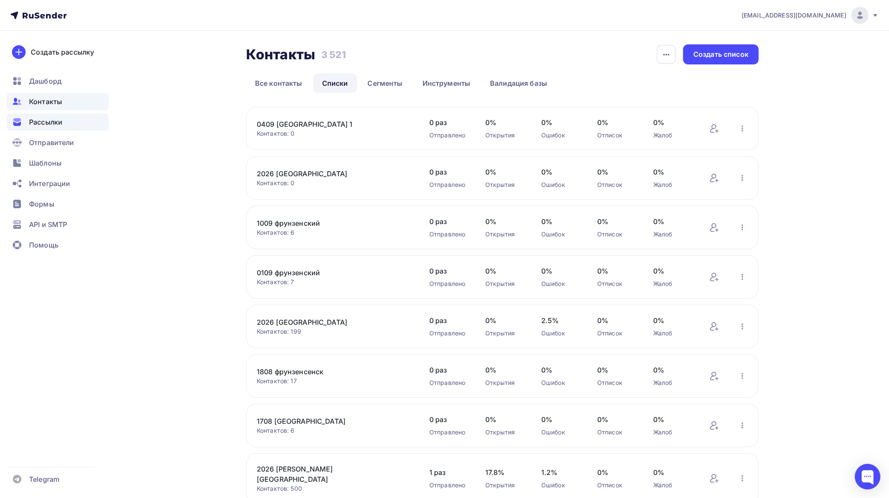
click at [51, 123] on span "Рассылки" at bounding box center [45, 122] width 33 height 10
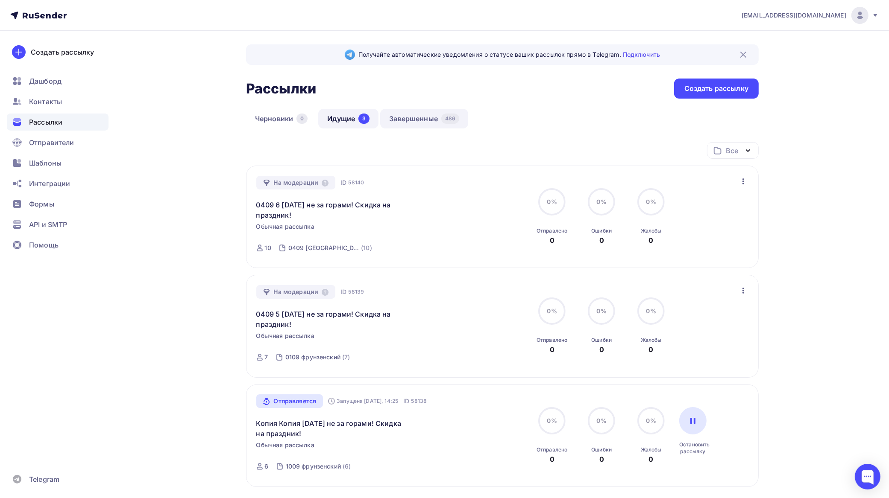
click at [421, 119] on link "Завершенные 486" at bounding box center [424, 119] width 88 height 20
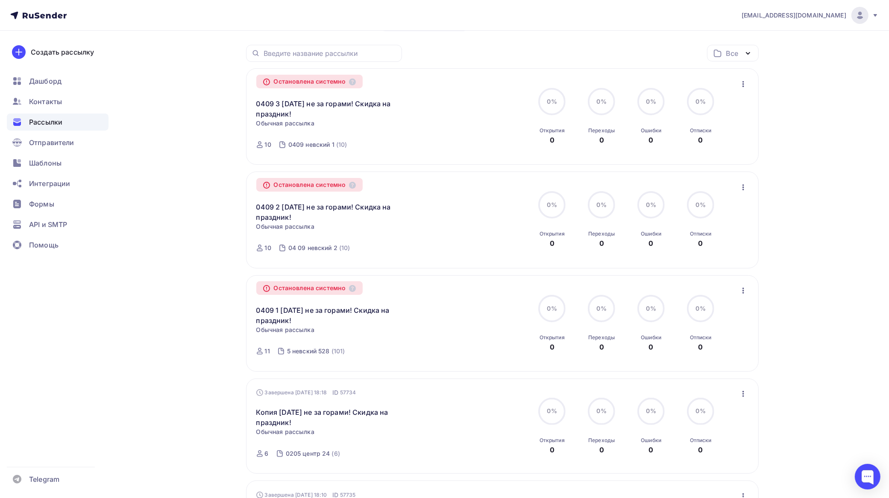
scroll to position [160, 0]
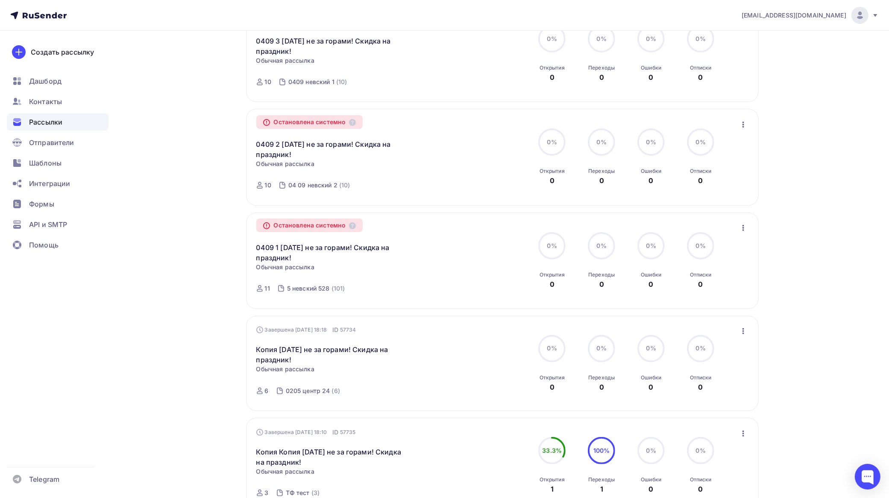
click at [740, 330] on icon "button" at bounding box center [743, 331] width 10 height 10
click at [702, 389] on div "Копировать в новую" at bounding box center [705, 388] width 88 height 10
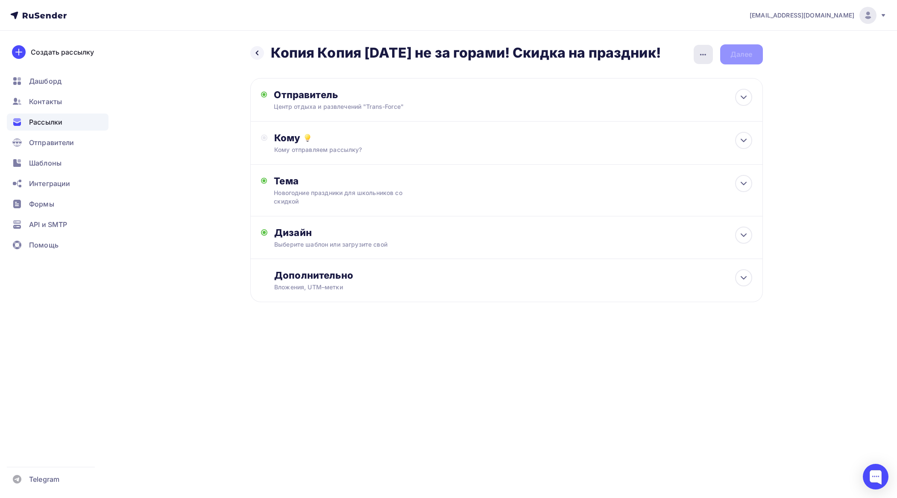
click at [703, 56] on icon "button" at bounding box center [703, 55] width 10 height 10
click at [665, 97] on div "Переименовать рассылку" at bounding box center [658, 98] width 106 height 10
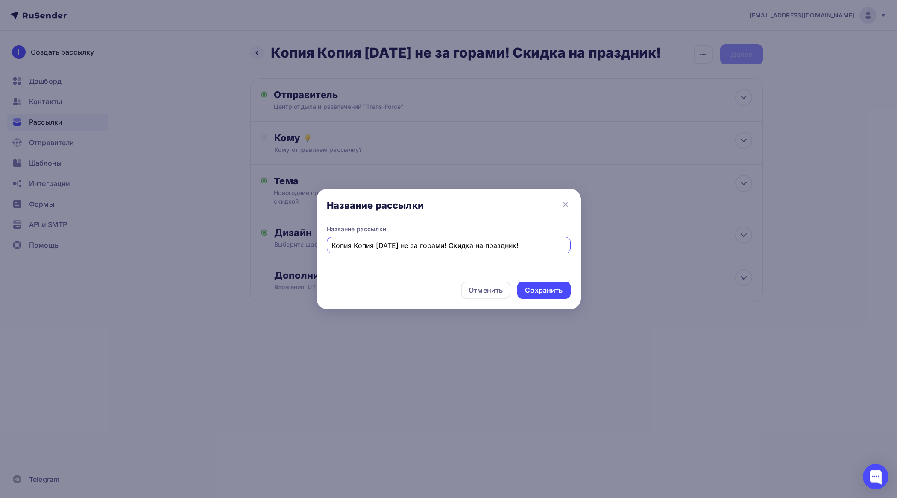
drag, startPoint x: 375, startPoint y: 243, endPoint x: 287, endPoint y: 240, distance: 87.2
click at [288, 240] on div "Название рассылки Название рассылки Копия Копия Новый год не за горами! Скидка …" at bounding box center [448, 249] width 897 height 498
type input "0409 7 [DATE] не за горами! Скидка на праздник!"
click at [552, 299] on div "Отменить Сохранить" at bounding box center [448, 292] width 264 height 34
click at [549, 292] on div "Сохранить" at bounding box center [544, 291] width 38 height 10
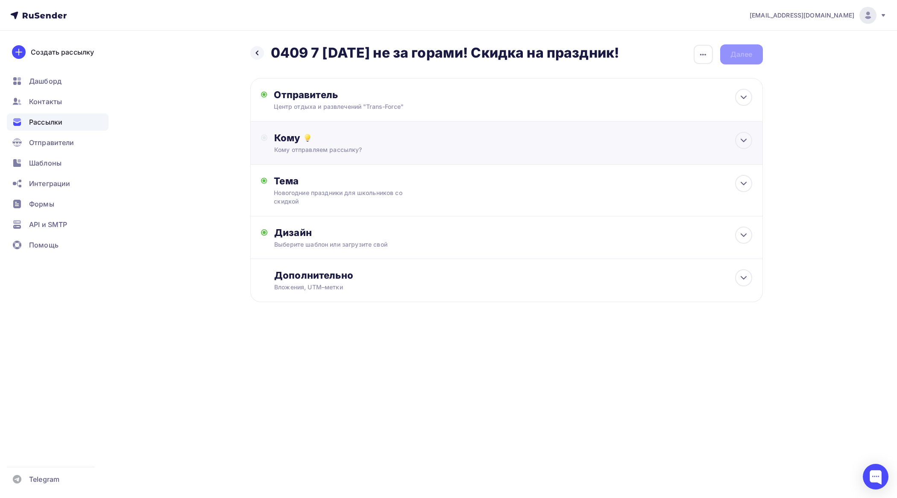
click at [347, 143] on div "Кому" at bounding box center [512, 138] width 477 height 12
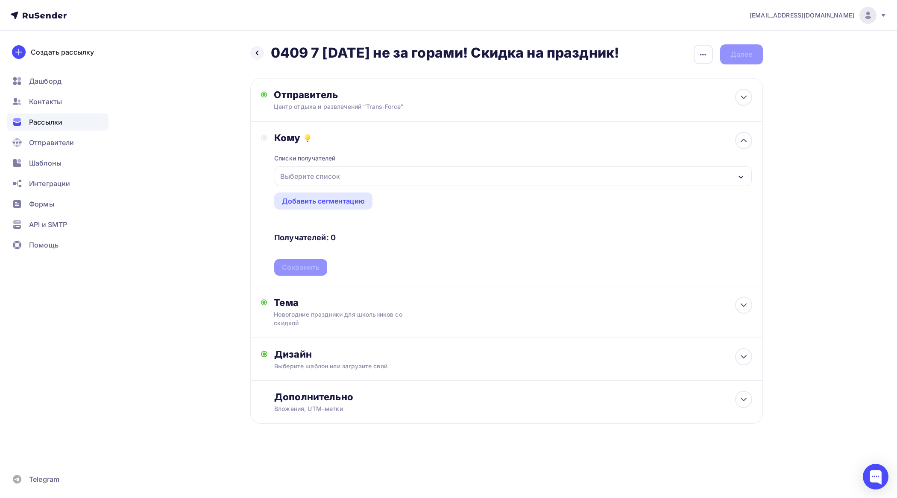
click at [335, 171] on div "Выберите список" at bounding box center [310, 176] width 67 height 15
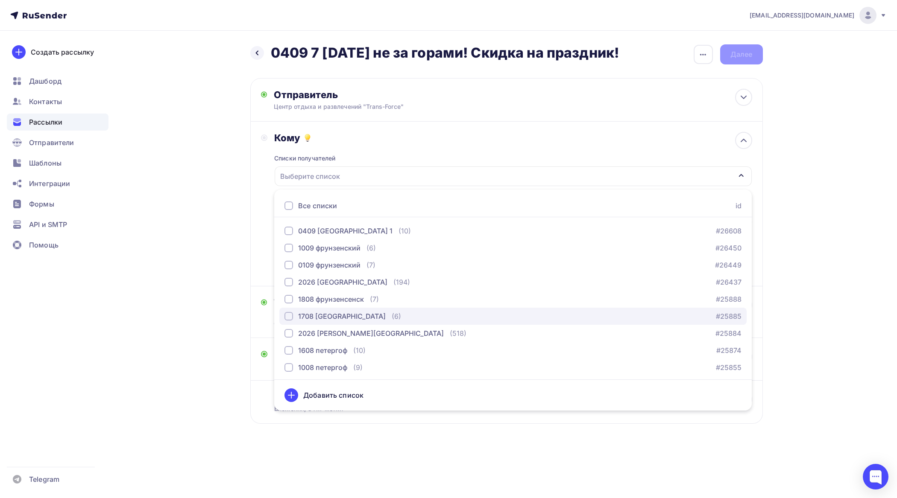
click at [290, 315] on div "button" at bounding box center [288, 316] width 9 height 9
click at [831, 272] on div "tfzakaz@yandex.ru Аккаунт Тарифы Выйти Создать рассылку Дашборд Контакты Рассыл…" at bounding box center [448, 239] width 897 height 479
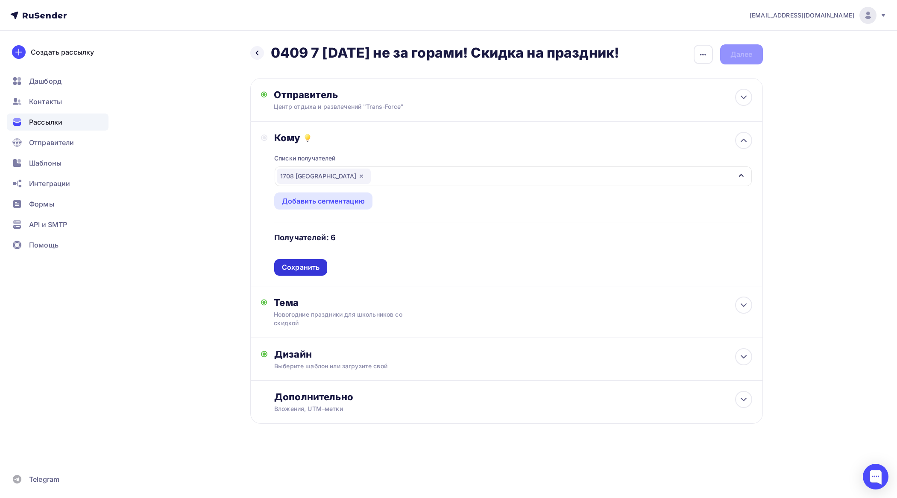
click at [308, 265] on div "Сохранить" at bounding box center [301, 268] width 38 height 10
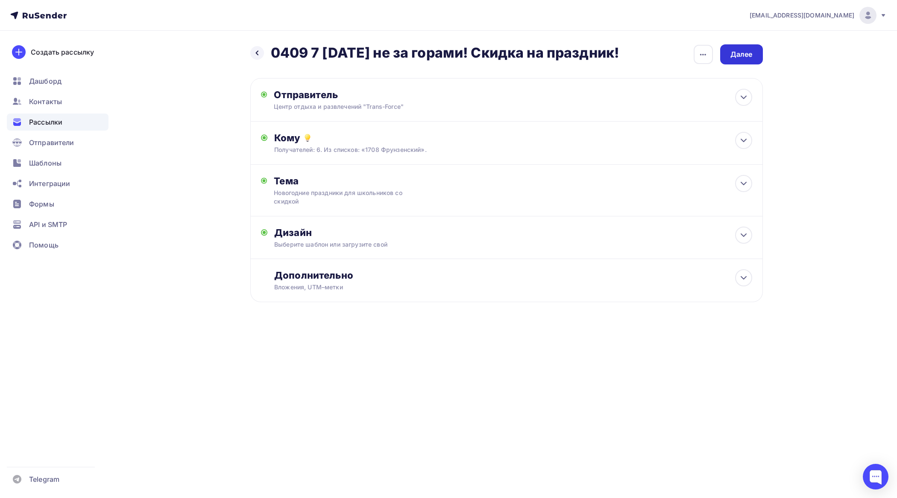
click at [741, 51] on div "Далее" at bounding box center [741, 55] width 22 height 10
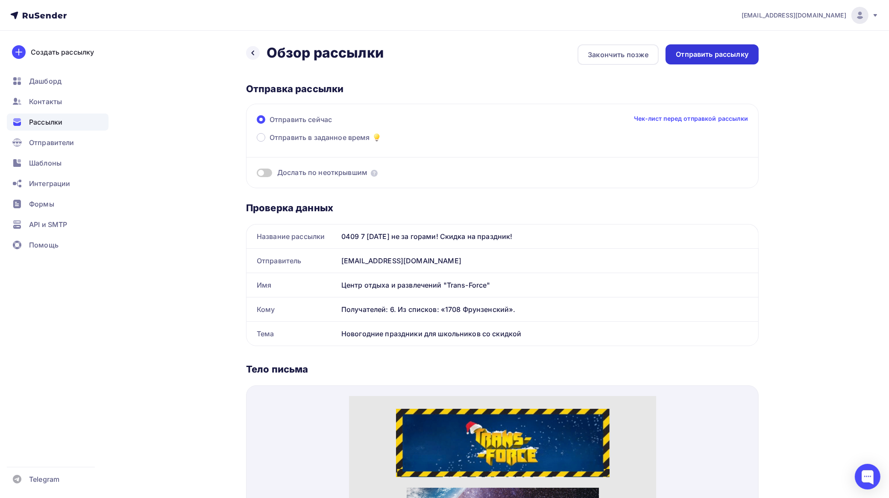
click at [735, 54] on div "Отправить рассылку" at bounding box center [712, 55] width 73 height 10
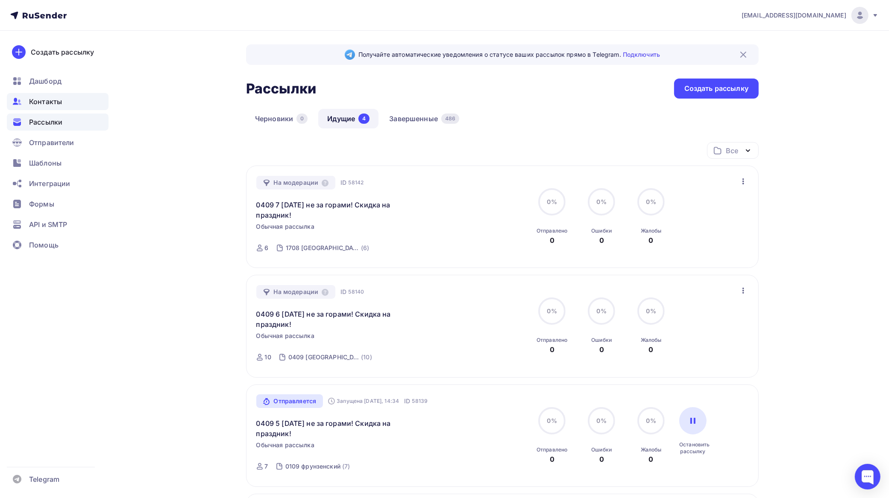
click at [44, 101] on span "Контакты" at bounding box center [45, 102] width 33 height 10
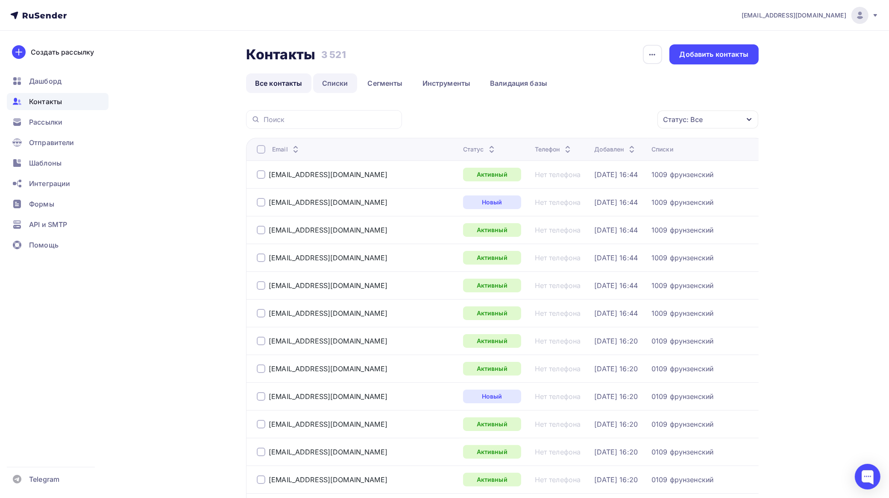
click at [346, 78] on link "Списки" at bounding box center [335, 83] width 44 height 20
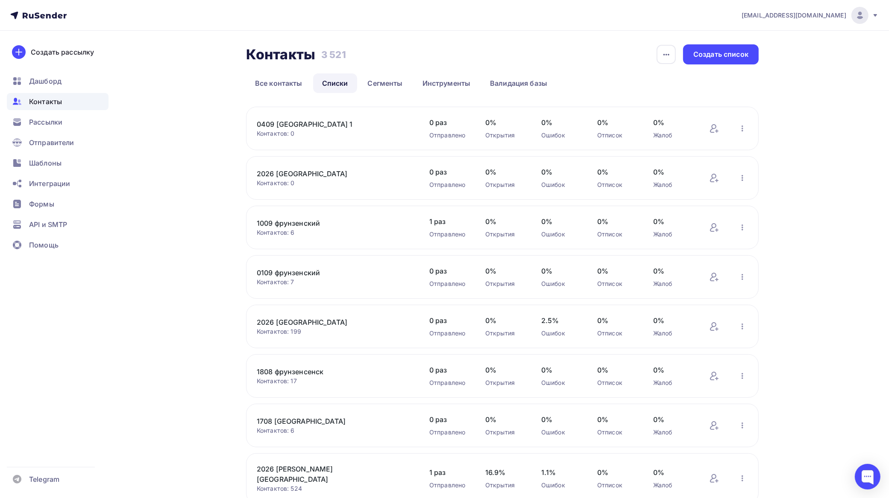
click at [310, 221] on link "1009 фрунзенский" at bounding box center [329, 223] width 145 height 10
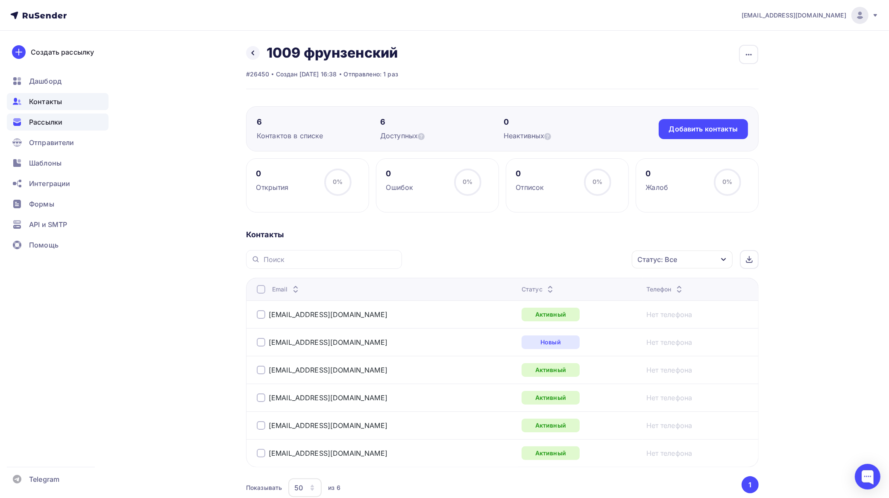
click at [48, 120] on span "Рассылки" at bounding box center [45, 122] width 33 height 10
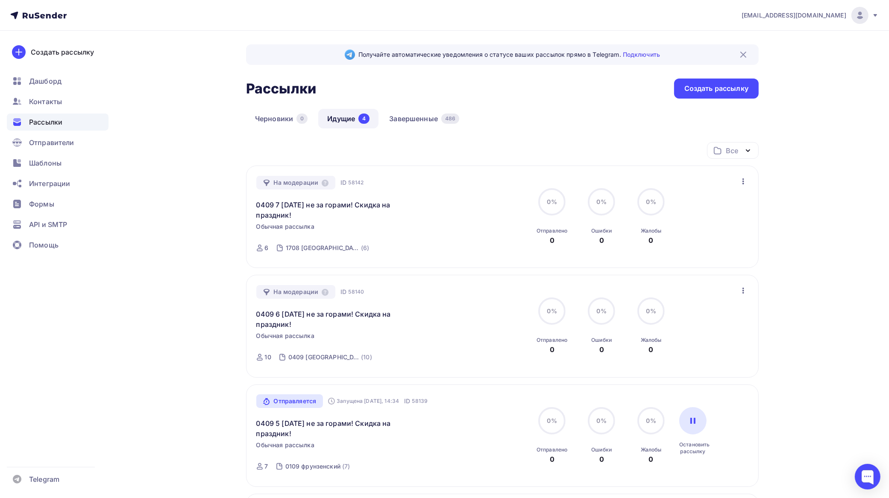
click at [338, 117] on link "Идущие 4" at bounding box center [348, 119] width 60 height 20
click at [55, 99] on span "Контакты" at bounding box center [45, 102] width 33 height 10
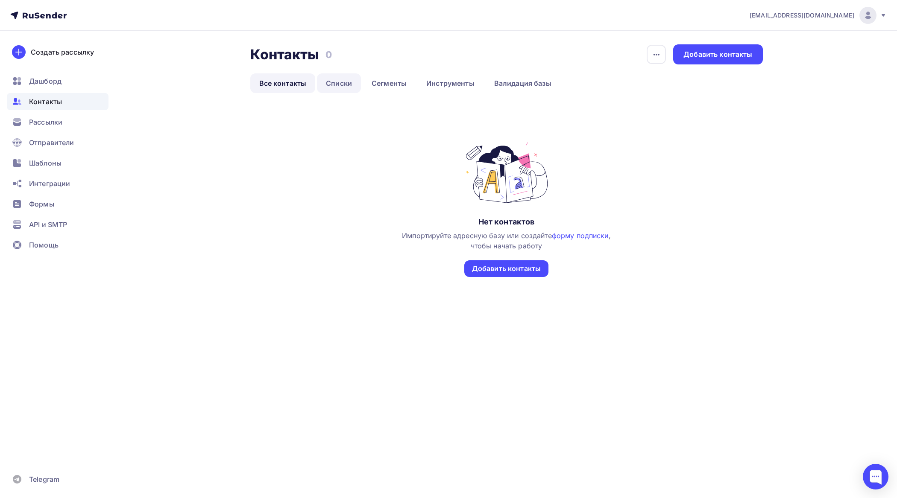
click at [343, 84] on link "Списки" at bounding box center [339, 83] width 44 height 20
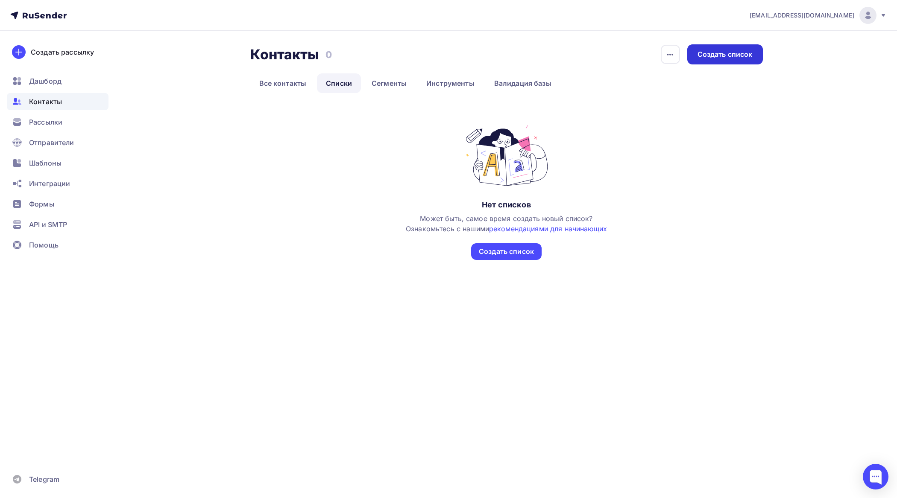
click at [722, 50] on div "Создать список" at bounding box center [724, 55] width 55 height 10
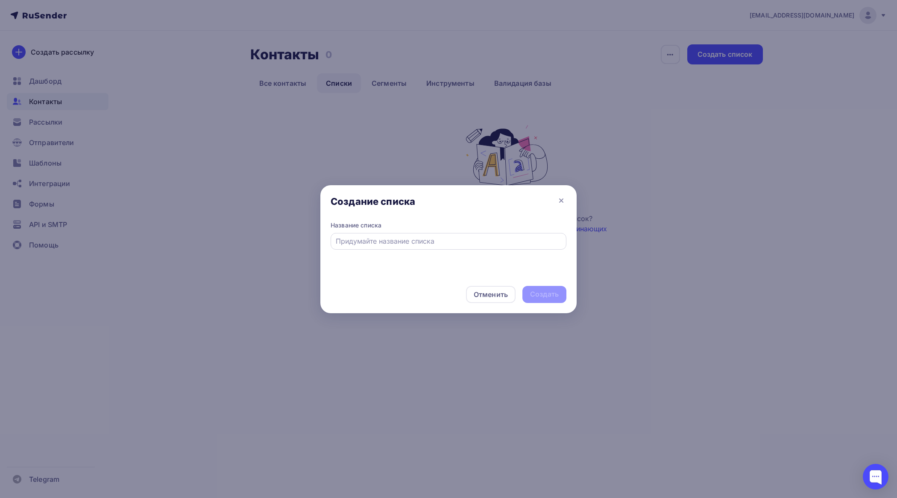
click at [356, 235] on div at bounding box center [449, 241] width 236 height 17
click at [346, 236] on input "text" at bounding box center [449, 241] width 226 height 10
type input "0509 фрунзенский"
click at [547, 293] on div "Создать" at bounding box center [544, 295] width 29 height 10
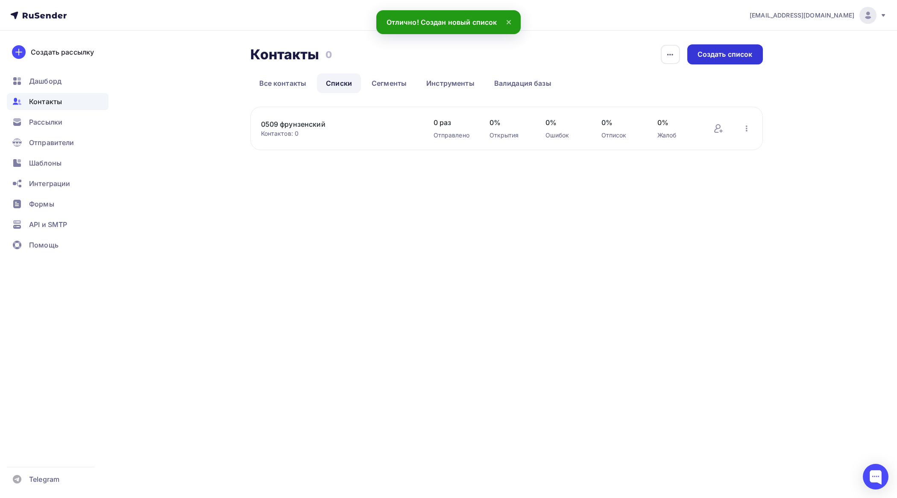
click at [716, 48] on div "Создать список" at bounding box center [725, 54] width 76 height 20
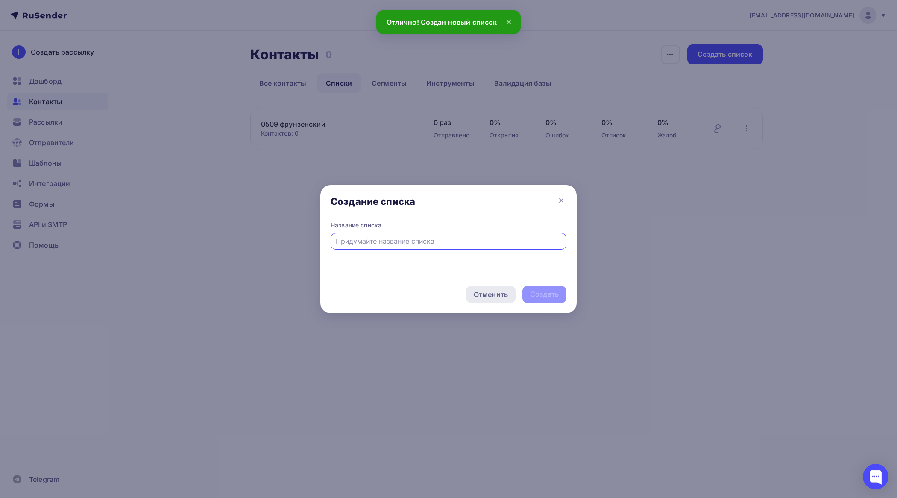
click at [486, 296] on div "Отменить" at bounding box center [491, 295] width 34 height 10
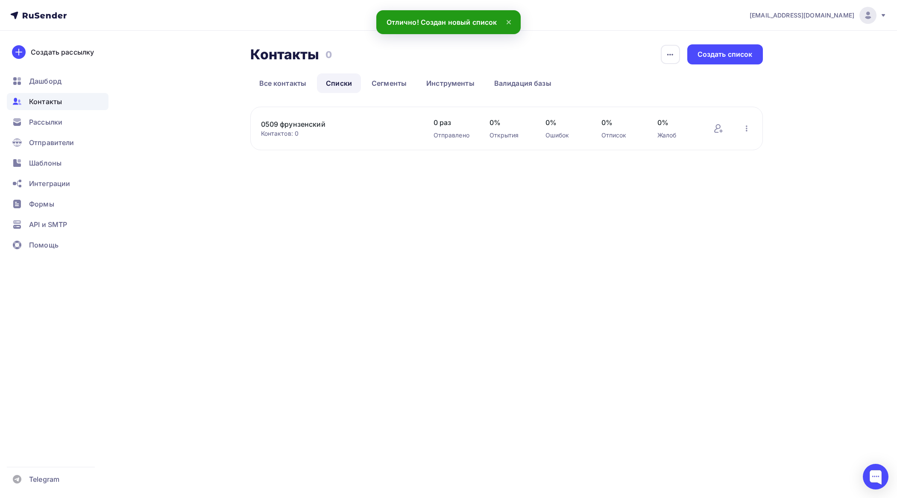
click at [311, 124] on link "0509 фрунзенский" at bounding box center [333, 124] width 145 height 10
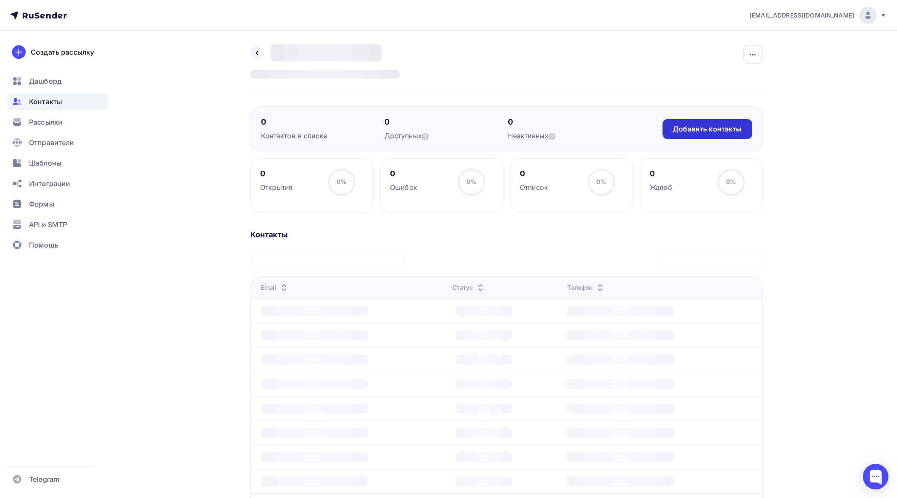
click at [723, 127] on div "Добавить контакты" at bounding box center [707, 129] width 69 height 10
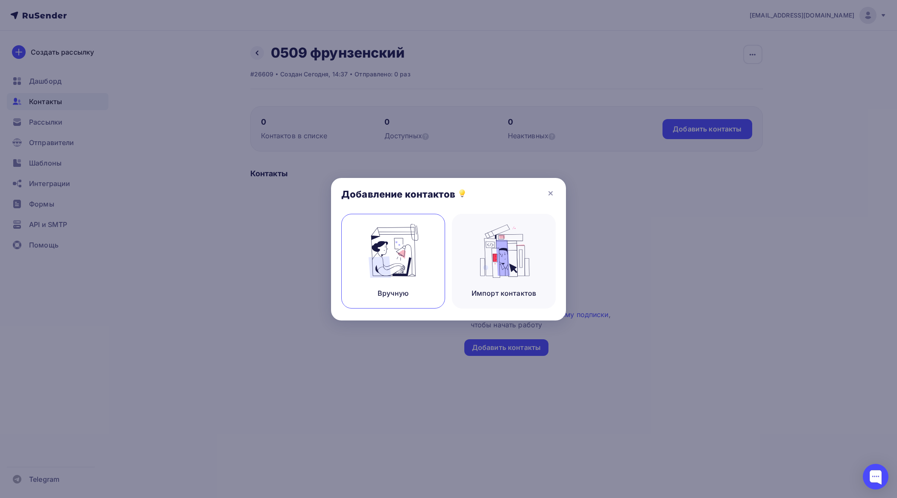
click at [408, 242] on img at bounding box center [393, 251] width 57 height 54
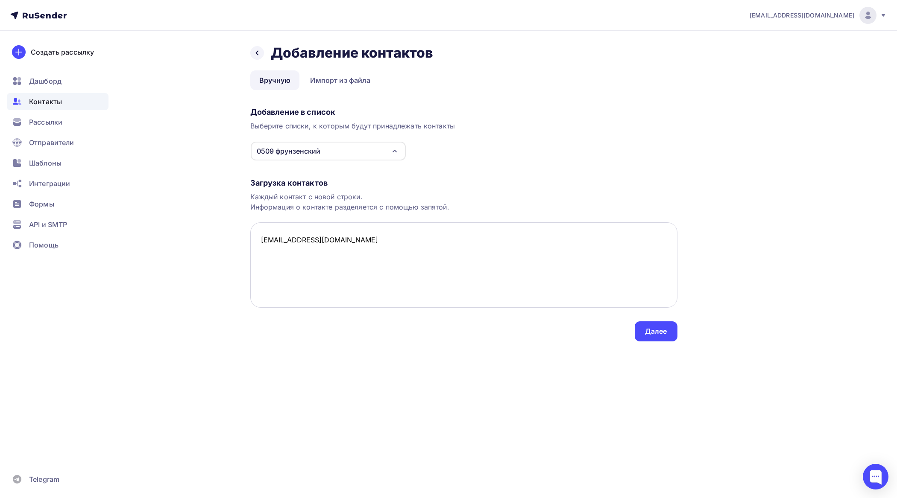
click at [278, 250] on textarea "[EMAIL_ADDRESS][DOMAIN_NAME]" at bounding box center [463, 264] width 427 height 85
paste textarea "[EMAIL_ADDRESS][DOMAIN_NAME]"
type textarea "info.sch312@obr.gov.spb.ru info.sch213@obr.gov.spb.ru info.sch205@obr.gov.spb.ru"
click at [663, 332] on div "Далее" at bounding box center [656, 332] width 22 height 10
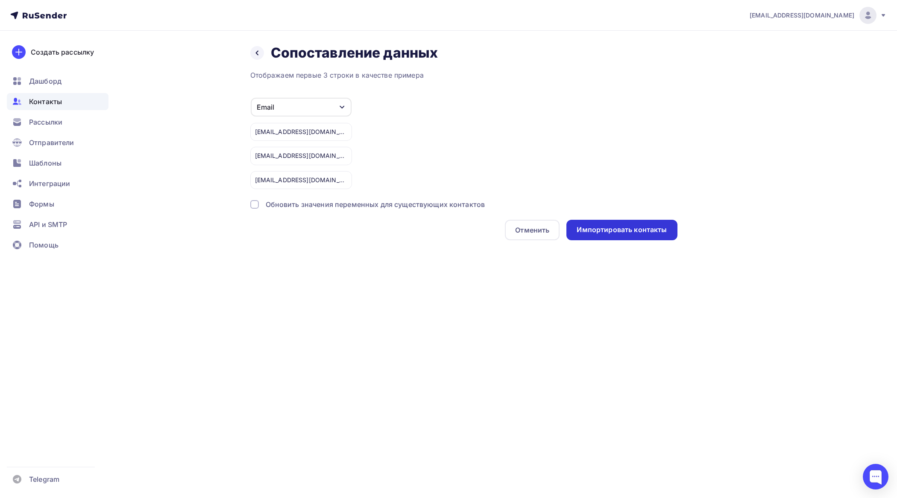
click at [637, 222] on div "Импортировать контакты" at bounding box center [621, 230] width 111 height 20
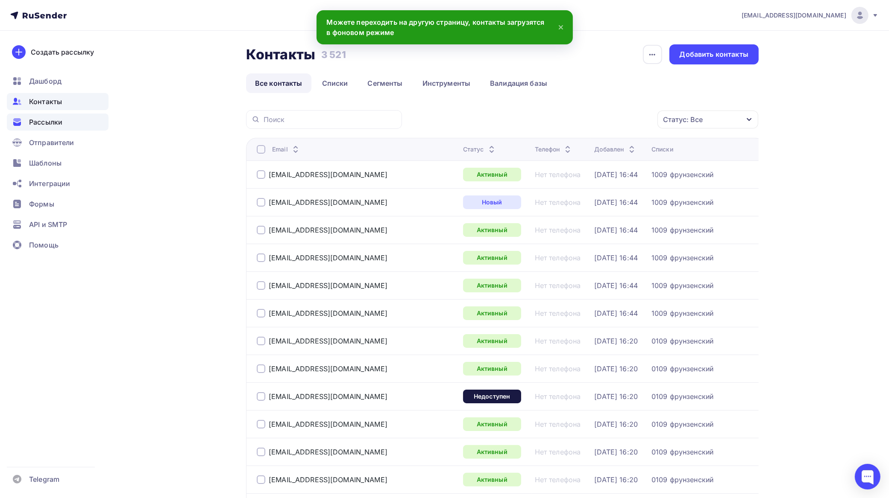
click at [49, 118] on span "Рассылки" at bounding box center [45, 122] width 33 height 10
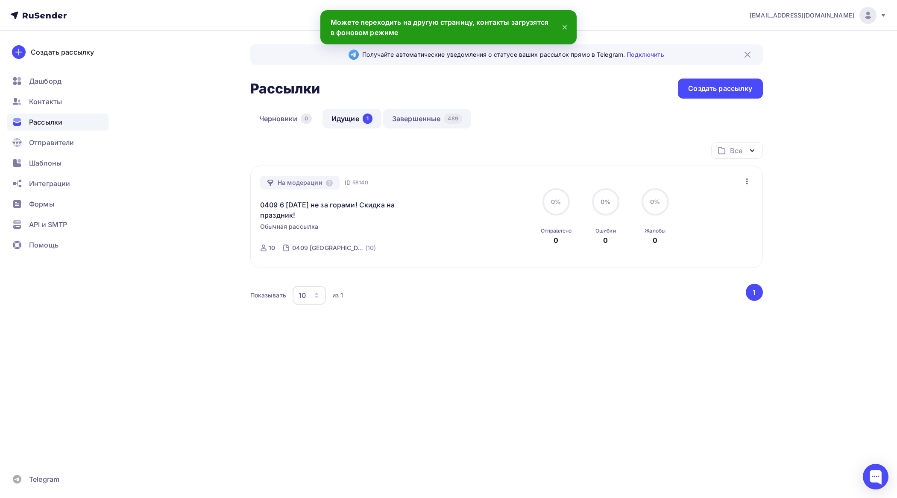
click at [442, 116] on link "Завершенные 489" at bounding box center [427, 119] width 88 height 20
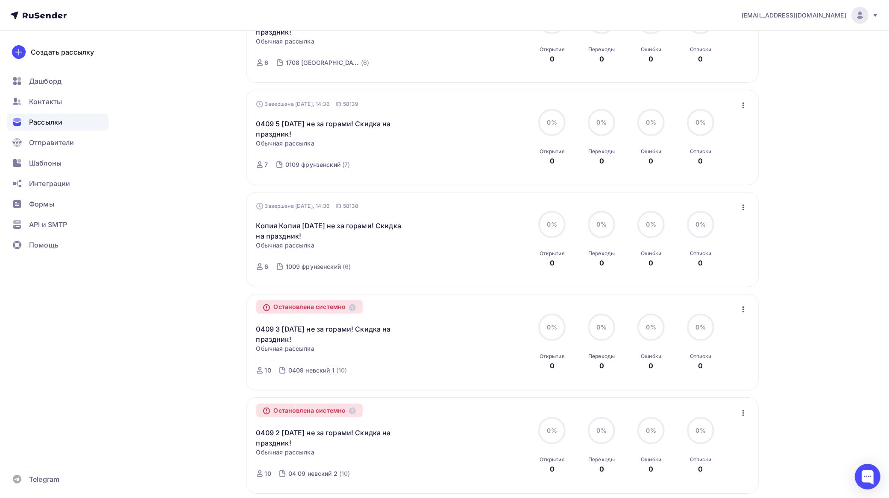
scroll to position [214, 0]
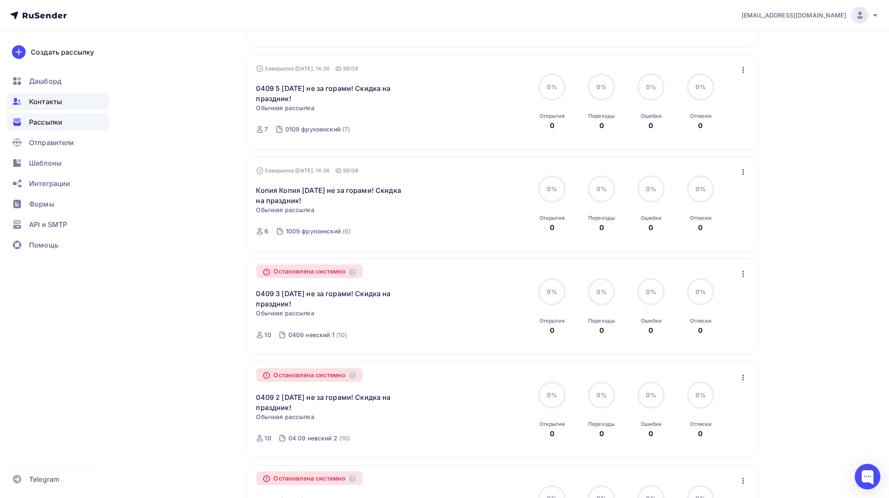
click at [52, 103] on span "Контакты" at bounding box center [45, 102] width 33 height 10
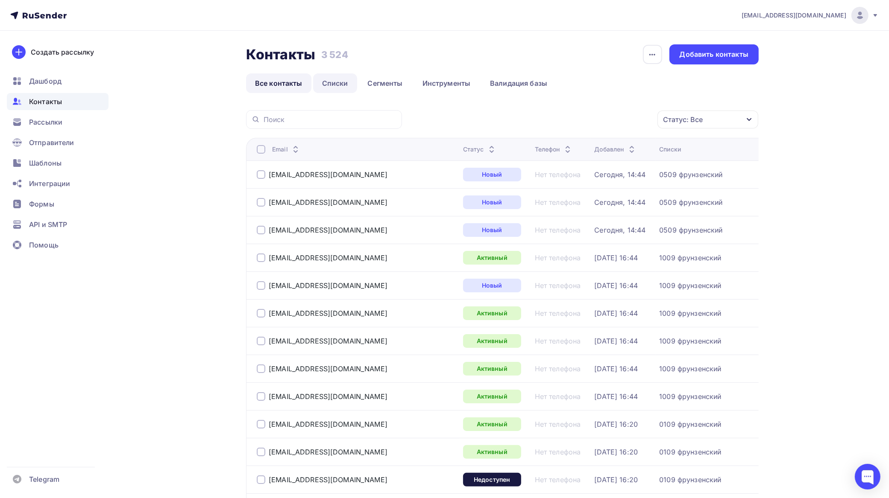
click at [353, 80] on link "Списки" at bounding box center [335, 83] width 44 height 20
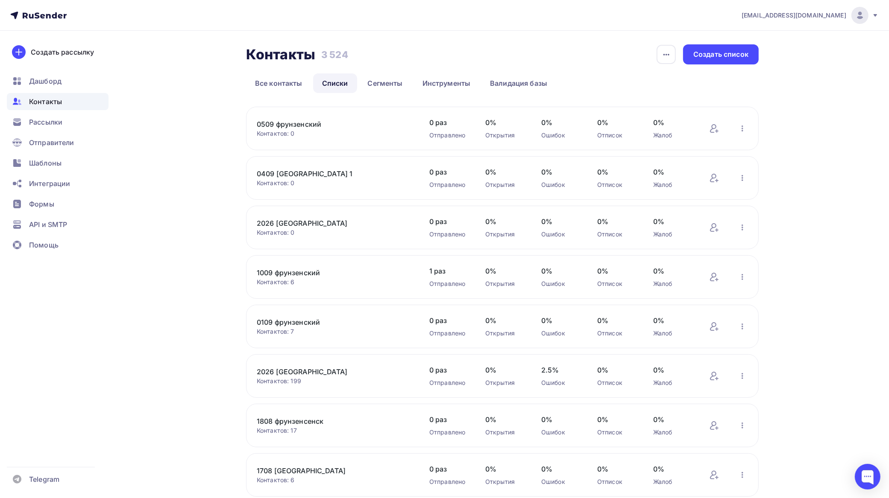
click at [309, 272] on link "1009 фрунзенский" at bounding box center [329, 273] width 145 height 10
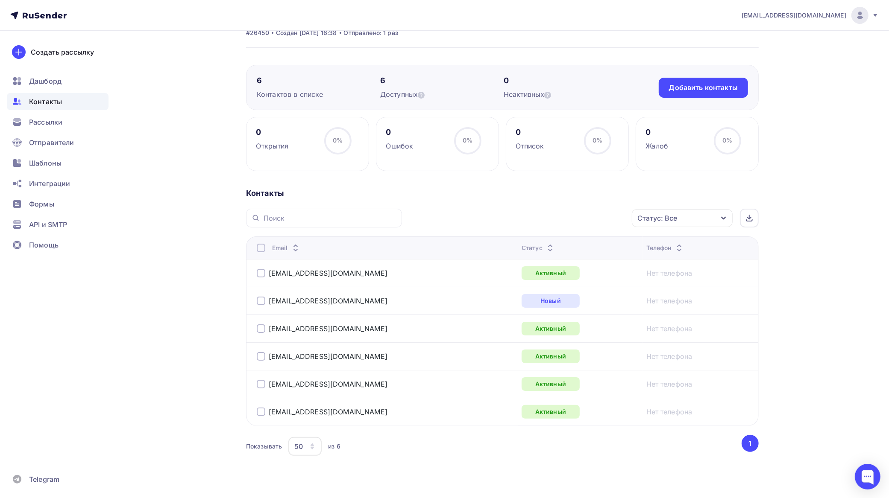
scroll to position [58, 0]
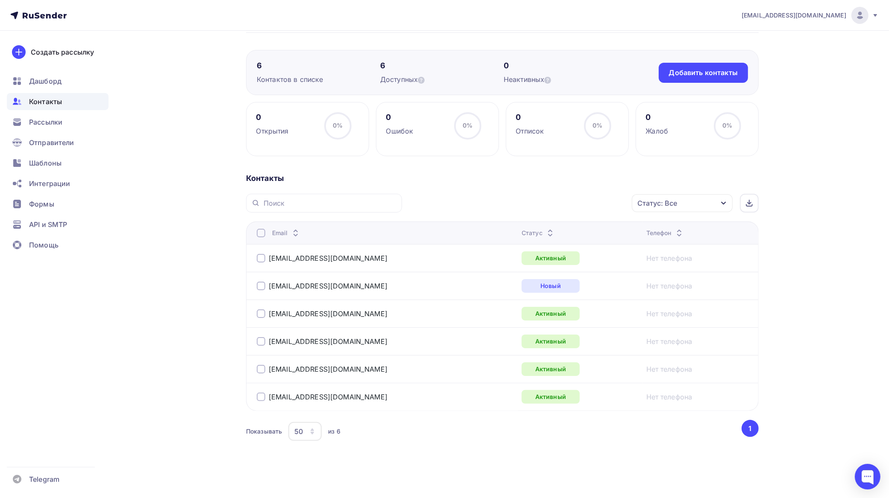
click at [259, 233] on div at bounding box center [261, 233] width 9 height 9
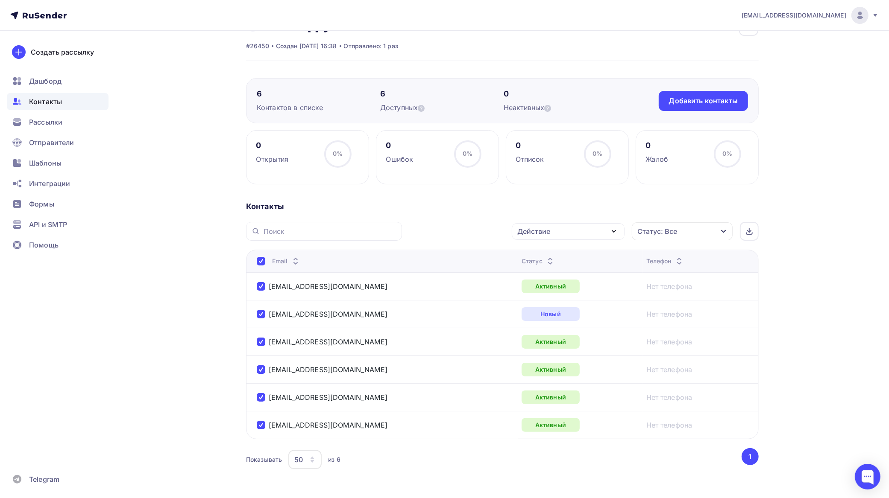
scroll to position [0, 0]
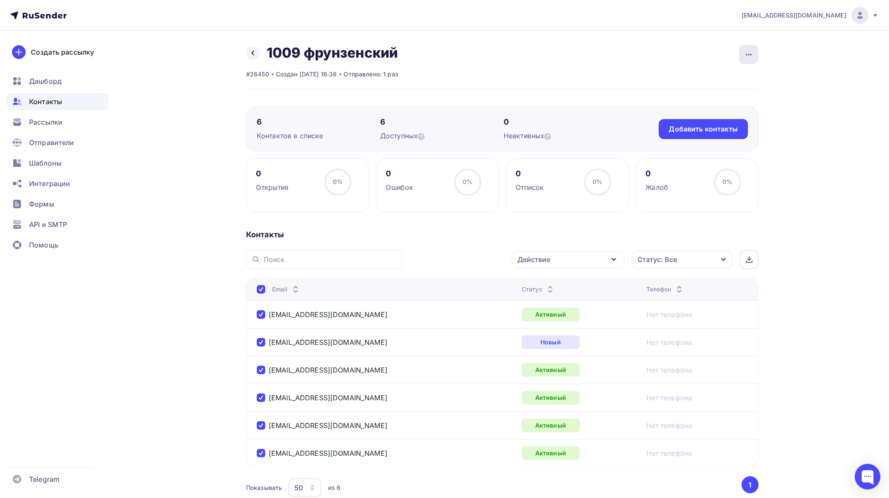
click at [751, 56] on icon "button" at bounding box center [749, 55] width 10 height 10
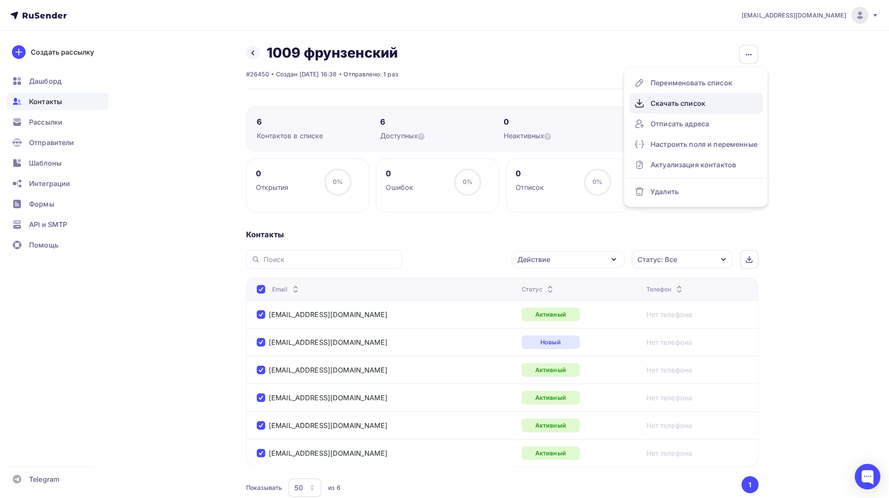
click at [693, 101] on div "Скачать список" at bounding box center [695, 104] width 123 height 14
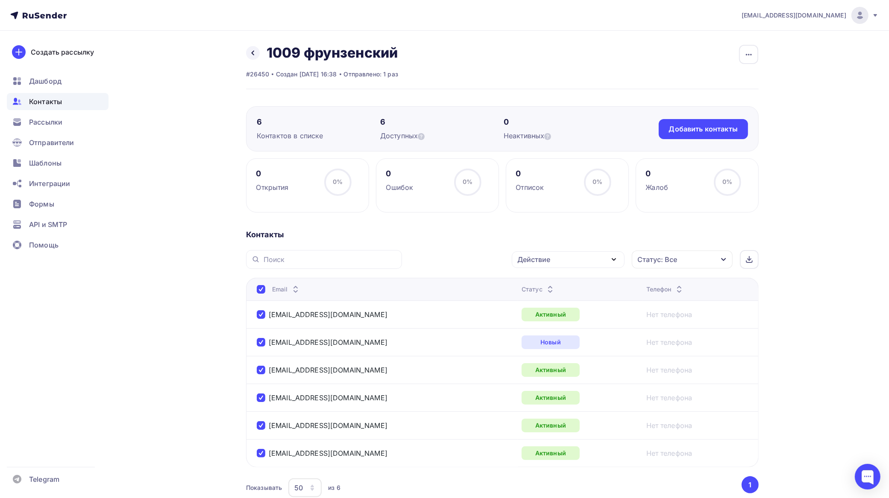
click at [562, 259] on div "Действие" at bounding box center [568, 260] width 113 height 17
click at [553, 288] on div "Добавить в списки" at bounding box center [555, 285] width 66 height 10
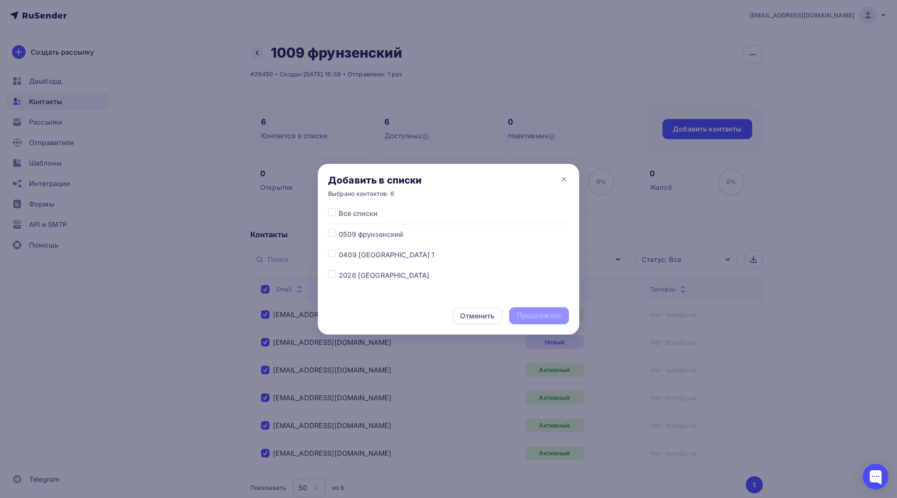
click at [339, 270] on label at bounding box center [339, 270] width 0 height 0
click at [331, 272] on input "checkbox" at bounding box center [332, 274] width 8 height 8
checkbox input "true"
click at [532, 314] on div "Продолжить" at bounding box center [539, 316] width 44 height 10
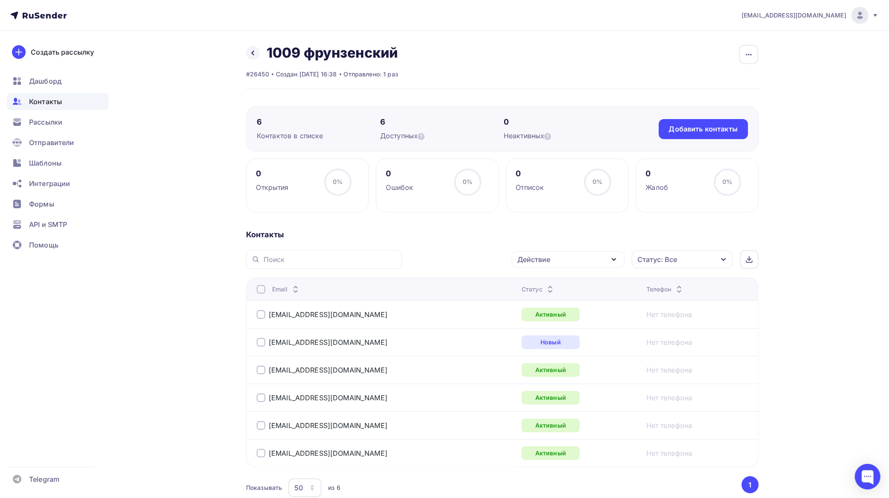
click at [260, 290] on div at bounding box center [261, 289] width 9 height 9
click at [261, 289] on div at bounding box center [261, 289] width 9 height 9
click at [565, 262] on div "Действие" at bounding box center [568, 260] width 113 height 17
click at [557, 283] on div "Добавить в списки" at bounding box center [555, 285] width 66 height 10
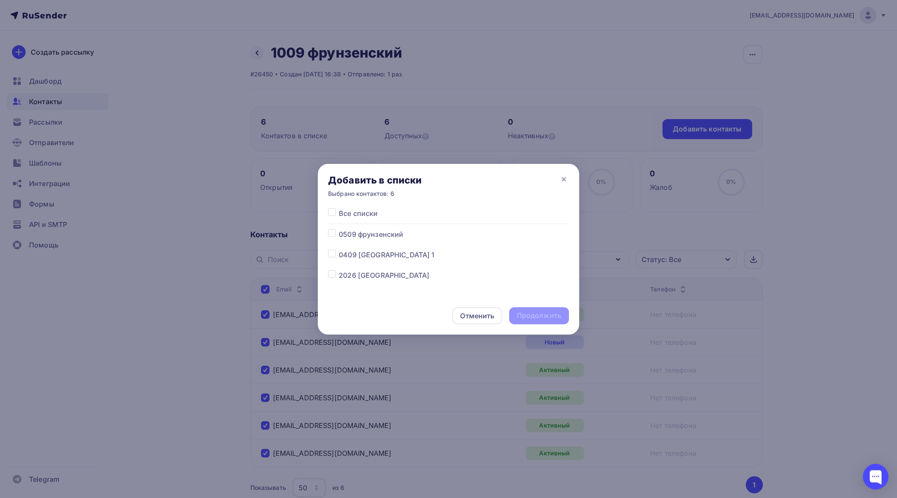
click at [339, 270] on label at bounding box center [339, 270] width 0 height 0
click at [333, 272] on input "checkbox" at bounding box center [332, 274] width 8 height 8
checkbox input "true"
click at [551, 312] on div "Продолжить" at bounding box center [539, 316] width 44 height 10
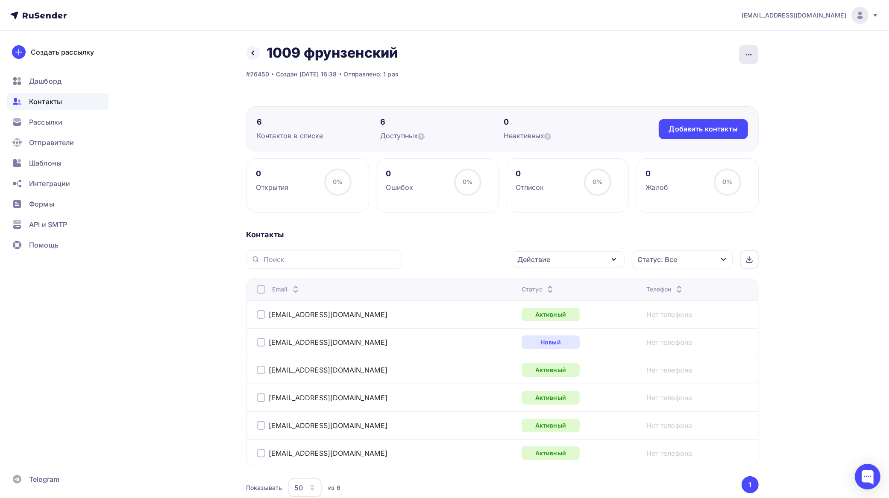
click at [746, 50] on icon "button" at bounding box center [749, 55] width 10 height 10
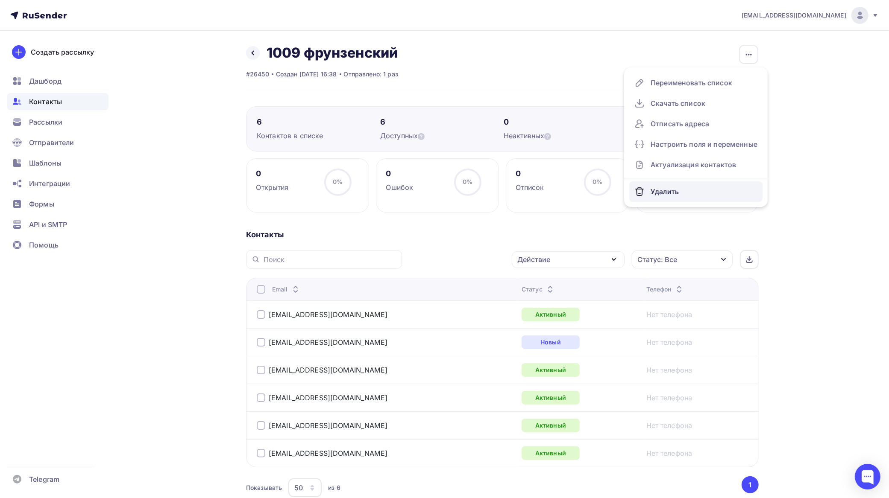
click at [675, 190] on div "Удалить" at bounding box center [695, 192] width 123 height 14
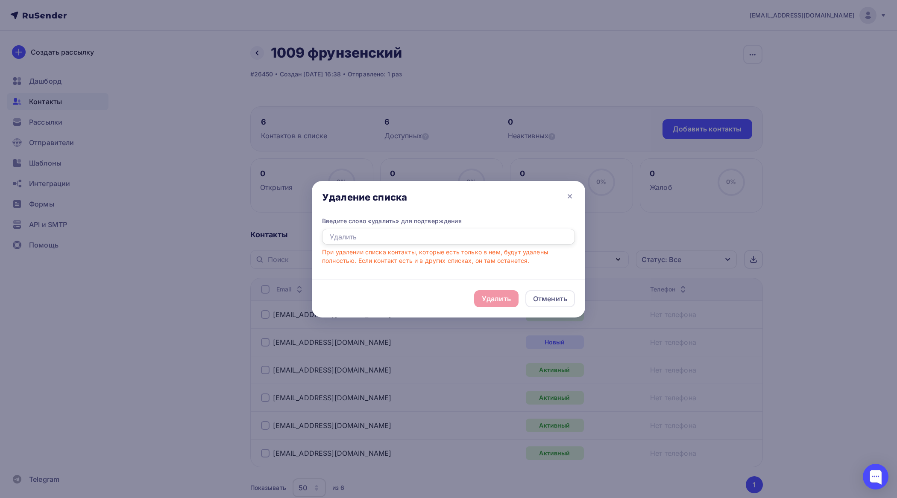
click at [443, 242] on input "text" at bounding box center [448, 237] width 253 height 16
type input "удалить"
click at [495, 305] on div "Удалить" at bounding box center [496, 298] width 44 height 17
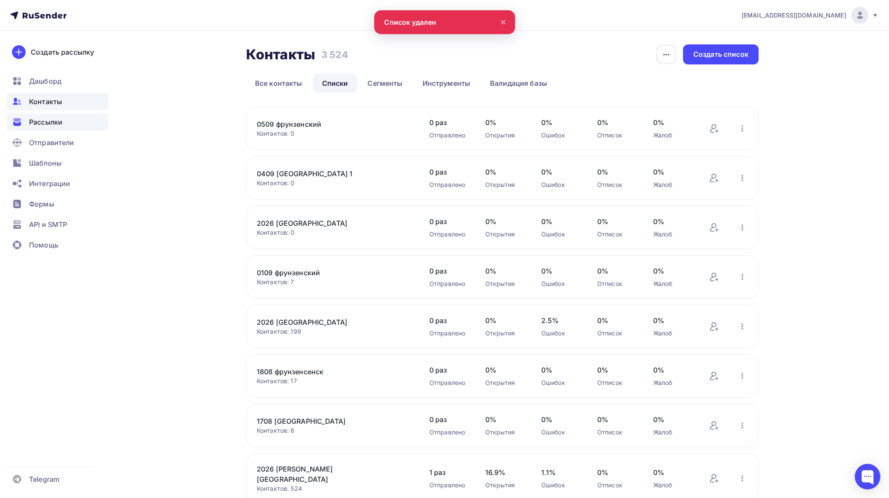
click at [64, 118] on div "Рассылки" at bounding box center [58, 122] width 102 height 17
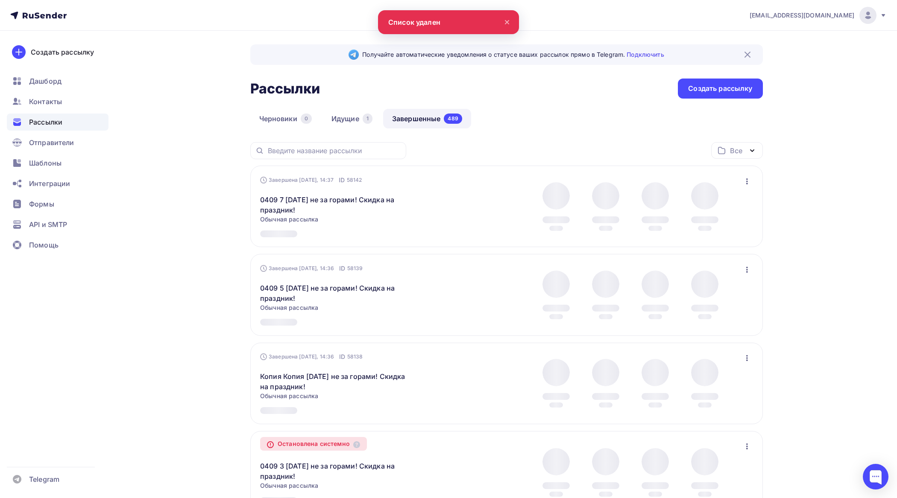
click at [407, 112] on link "Завершенные 489" at bounding box center [427, 119] width 88 height 20
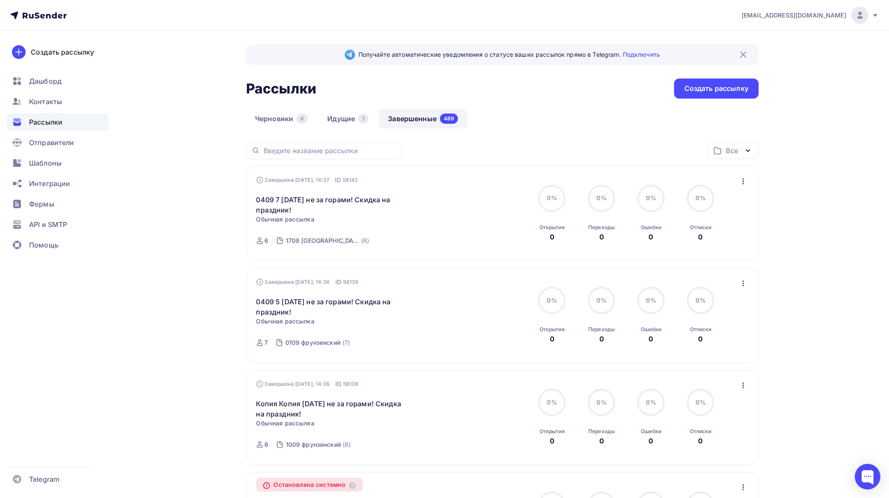
click at [413, 120] on link "Завершенные 489" at bounding box center [423, 119] width 88 height 20
click at [327, 116] on link "Идущие 1" at bounding box center [347, 119] width 59 height 20
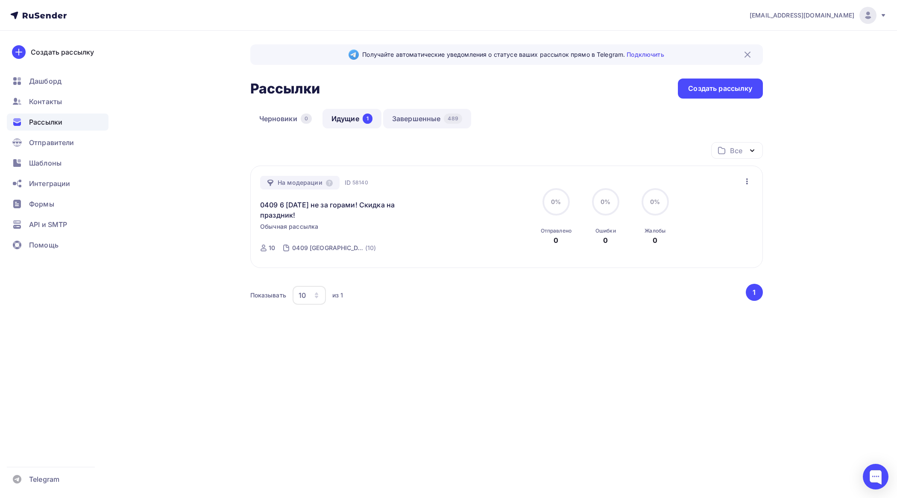
click at [415, 117] on link "Завершенные 489" at bounding box center [427, 119] width 88 height 20
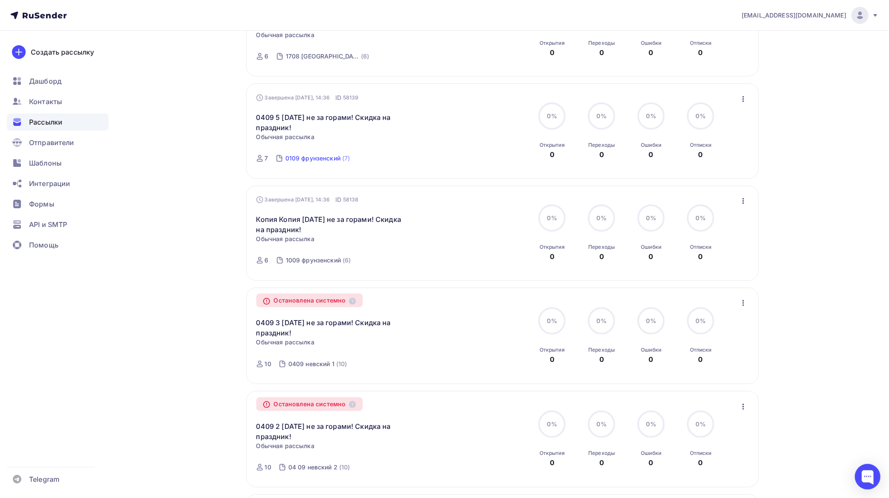
scroll to position [160, 0]
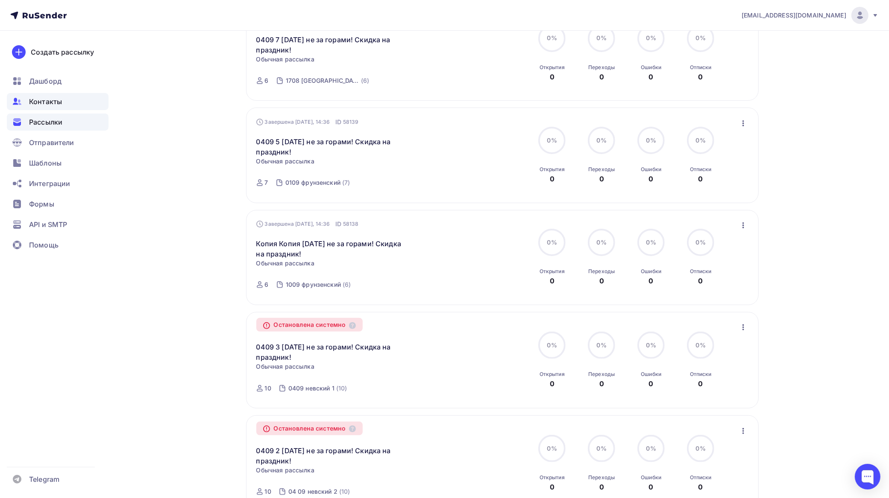
click at [50, 99] on span "Контакты" at bounding box center [45, 102] width 33 height 10
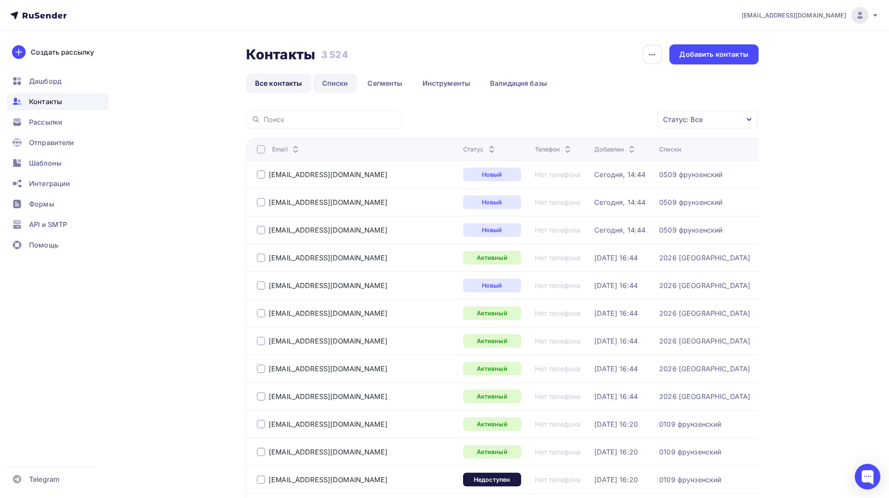
click at [348, 88] on link "Списки" at bounding box center [335, 83] width 44 height 20
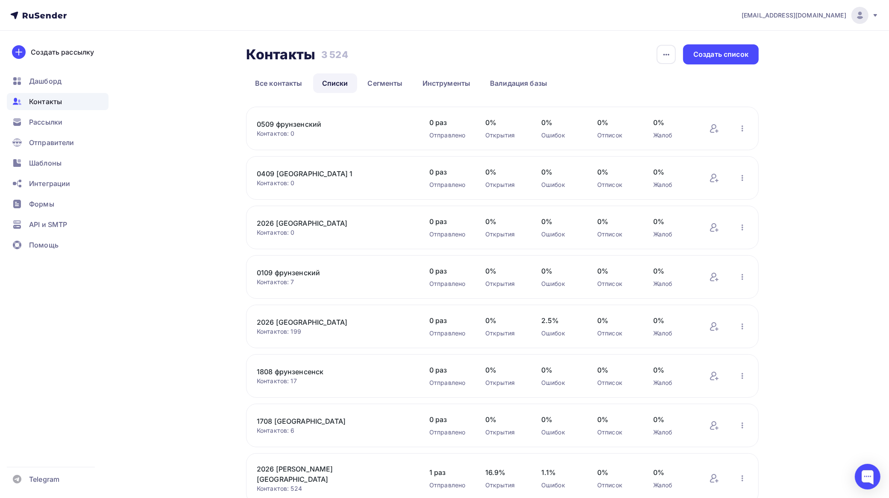
click at [303, 272] on link "0109 фрунзенский" at bounding box center [329, 273] width 145 height 10
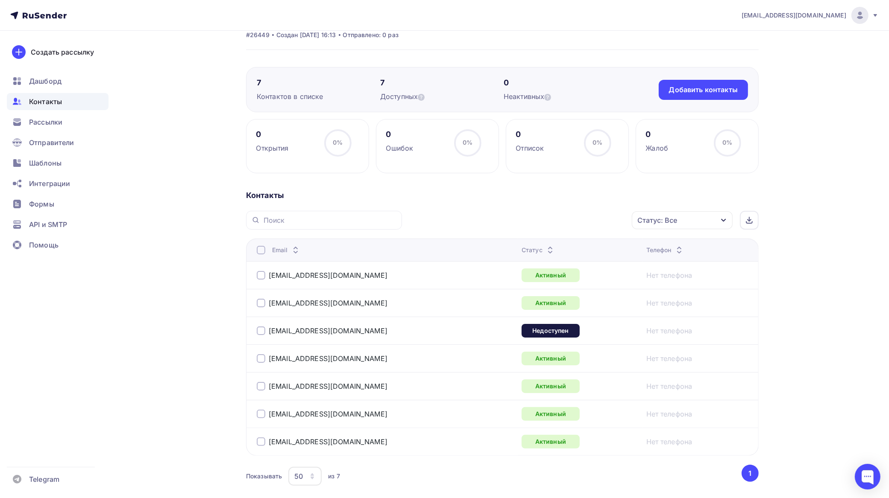
scroll to position [86, 0]
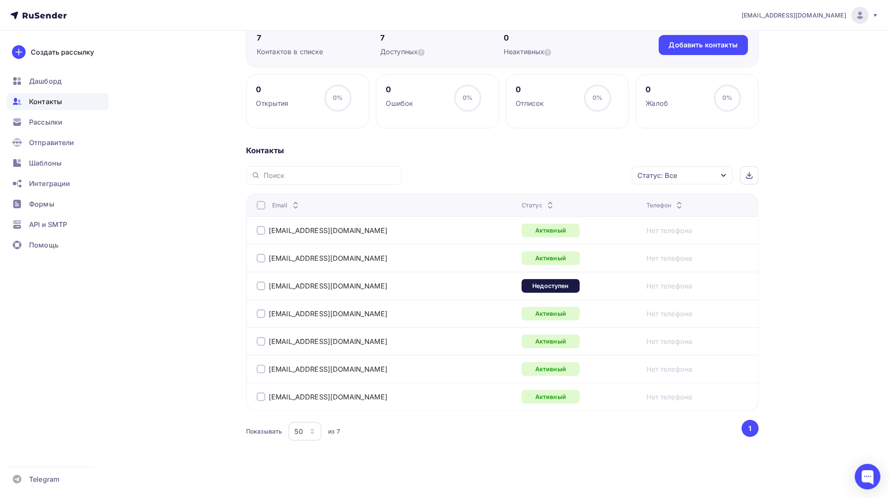
click at [259, 284] on div at bounding box center [261, 286] width 9 height 9
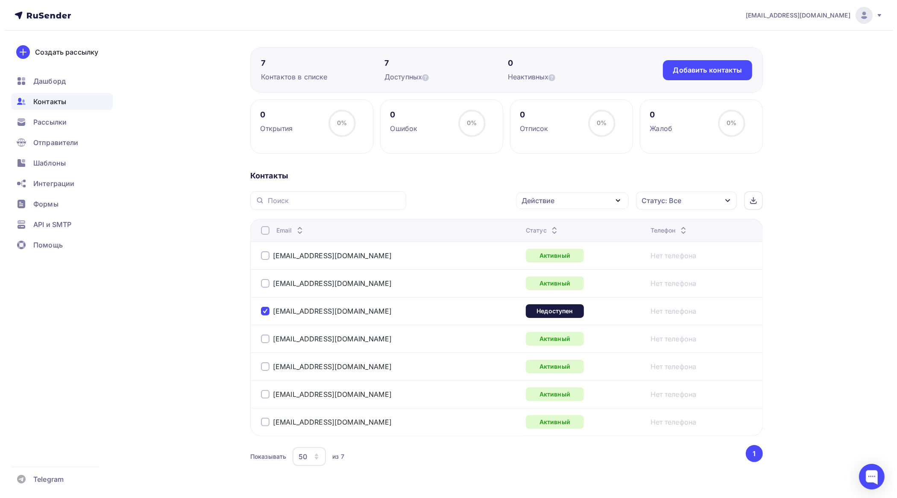
scroll to position [0, 0]
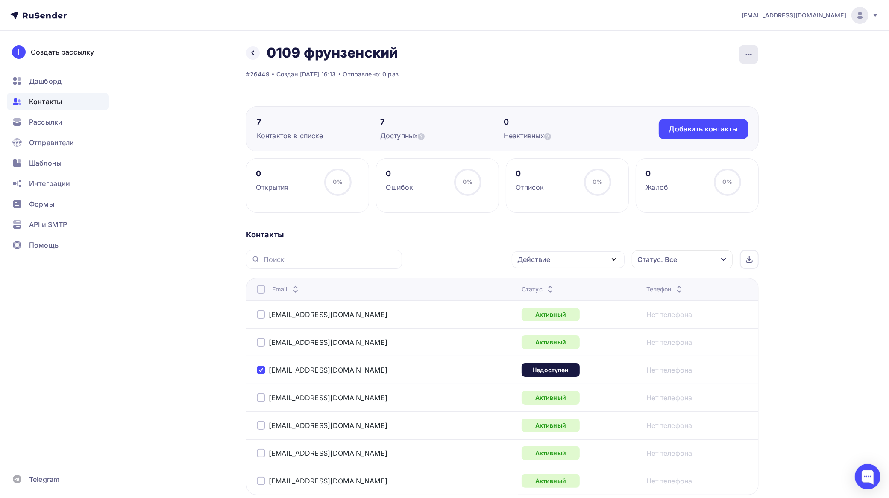
click at [751, 48] on div "button" at bounding box center [748, 54] width 19 height 19
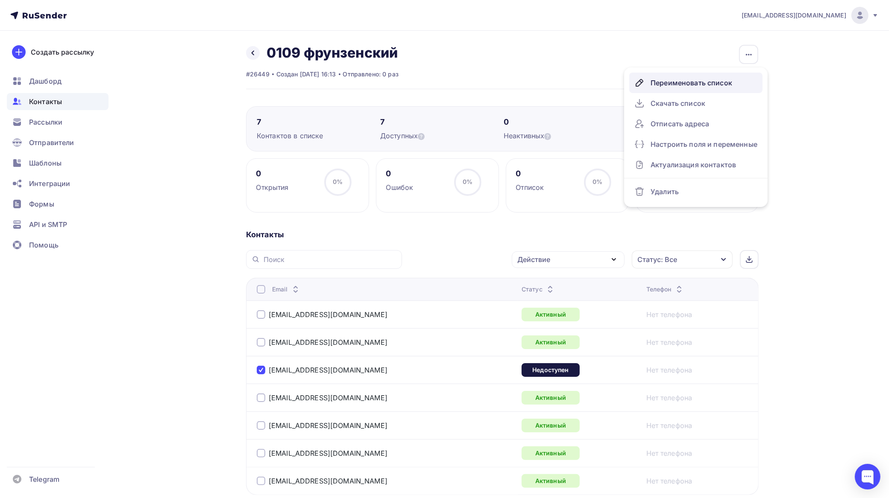
click at [717, 79] on div "Переименовать список" at bounding box center [695, 83] width 123 height 14
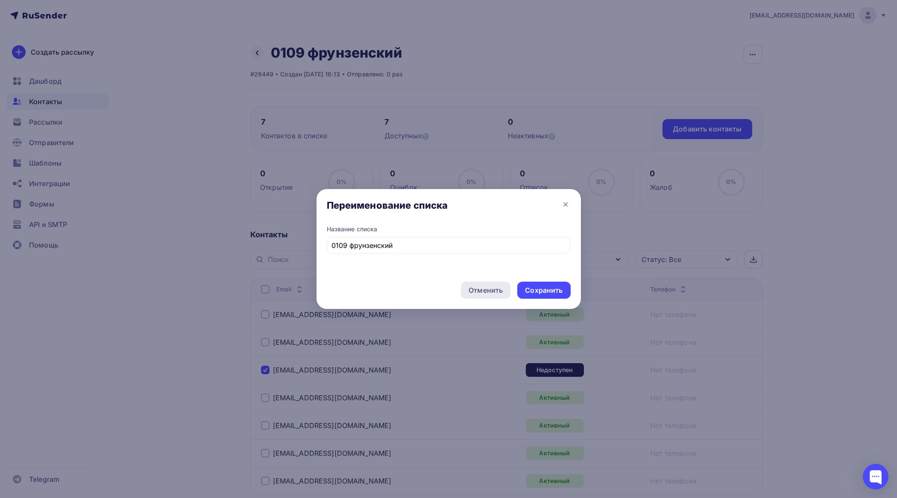
click at [486, 293] on div "Отменить" at bounding box center [485, 290] width 34 height 10
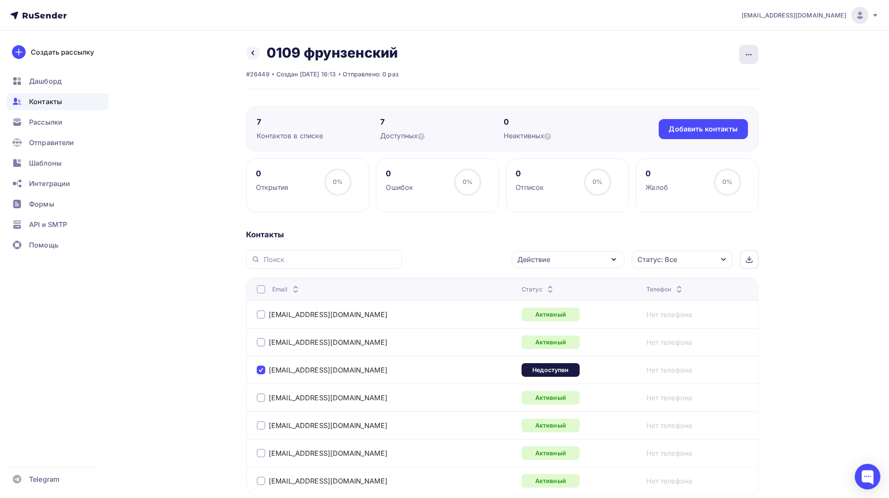
click at [747, 56] on icon "button" at bounding box center [749, 55] width 10 height 10
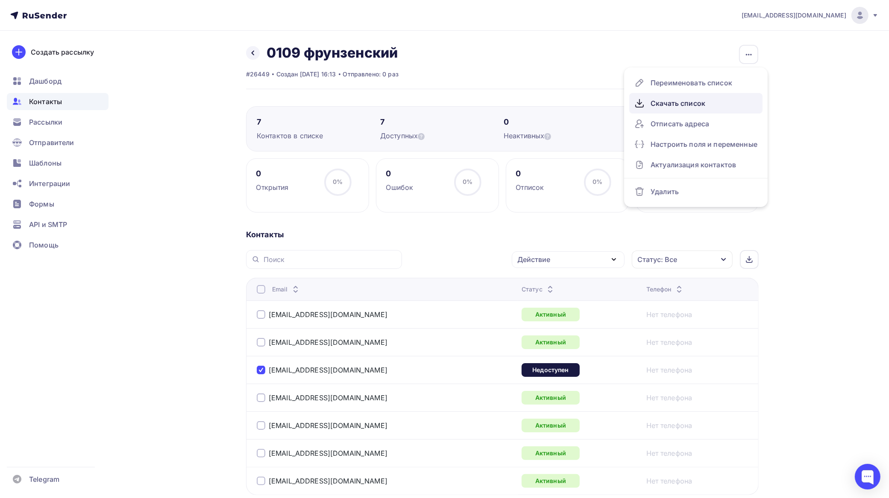
click at [682, 103] on div "Скачать список" at bounding box center [695, 104] width 123 height 14
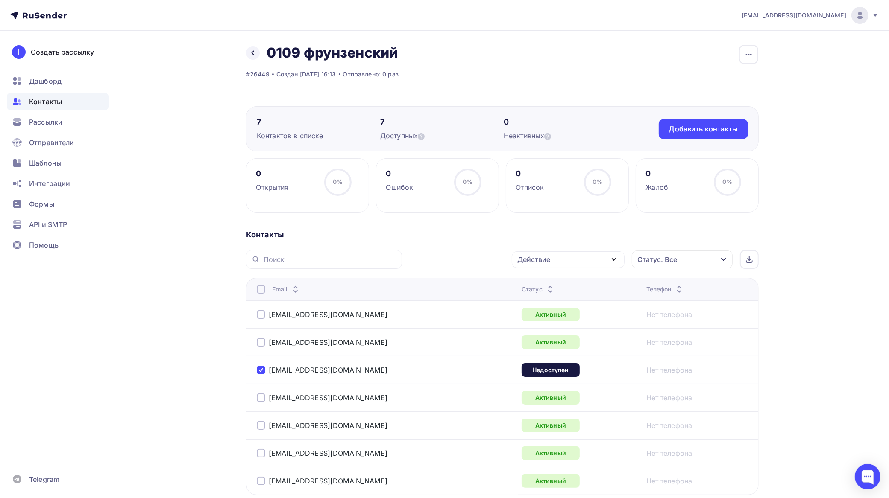
click at [571, 261] on div "Действие" at bounding box center [568, 260] width 113 height 17
click at [554, 283] on div "Добавить в списки" at bounding box center [555, 285] width 66 height 10
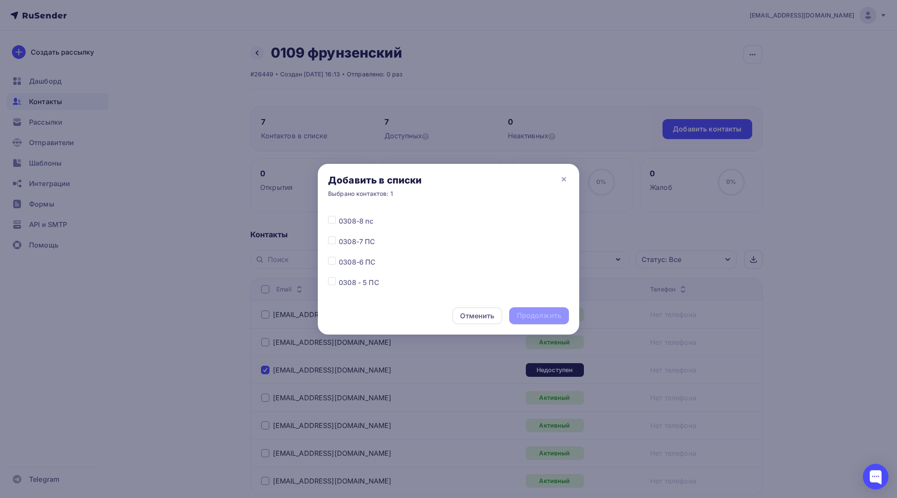
scroll to position [1748, 0]
click at [339, 245] on label at bounding box center [339, 245] width 0 height 0
click at [332, 249] on input "checkbox" at bounding box center [332, 249] width 8 height 8
checkbox input "true"
click at [537, 315] on div "Продолжить" at bounding box center [539, 316] width 44 height 10
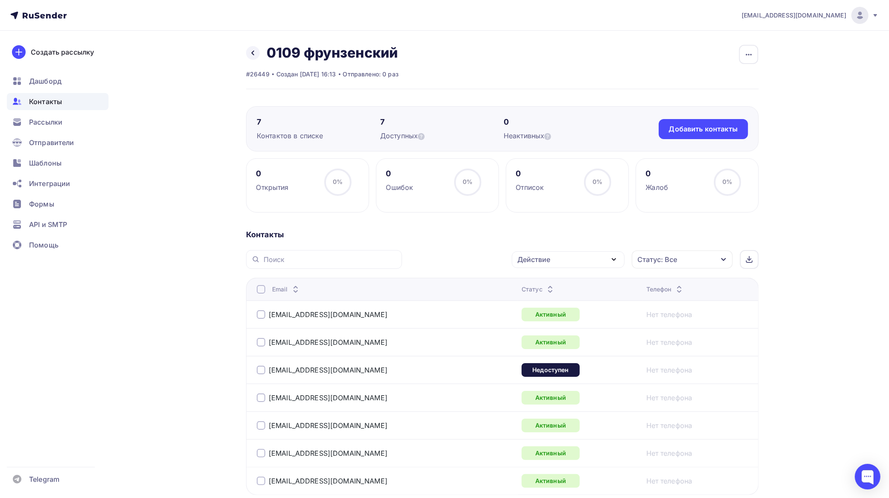
click at [261, 373] on div at bounding box center [261, 370] width 9 height 9
click at [540, 250] on div "Контакты Действие Добавить в списки Исключить из списка Удалить Статус: Все Ста…" at bounding box center [502, 389] width 512 height 319
click at [539, 261] on div "Действие" at bounding box center [533, 260] width 33 height 10
click at [543, 299] on div "Исключить из списка" at bounding box center [559, 302] width 74 height 10
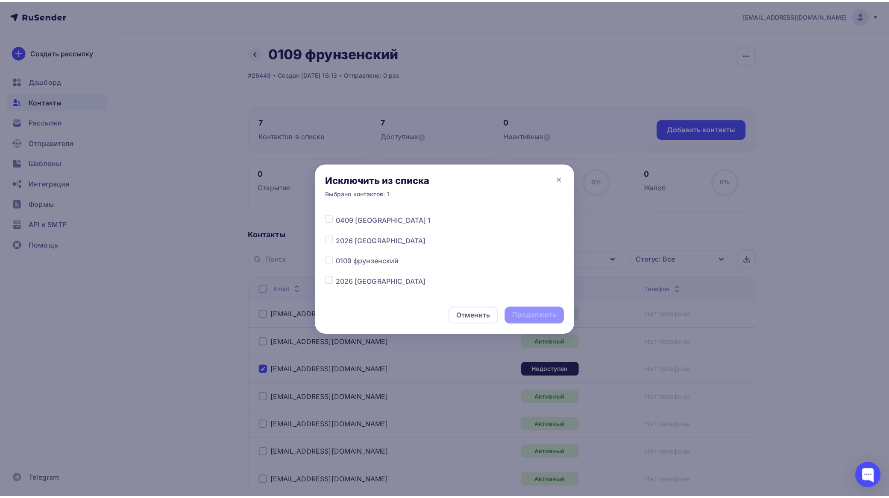
scroll to position [53, 0]
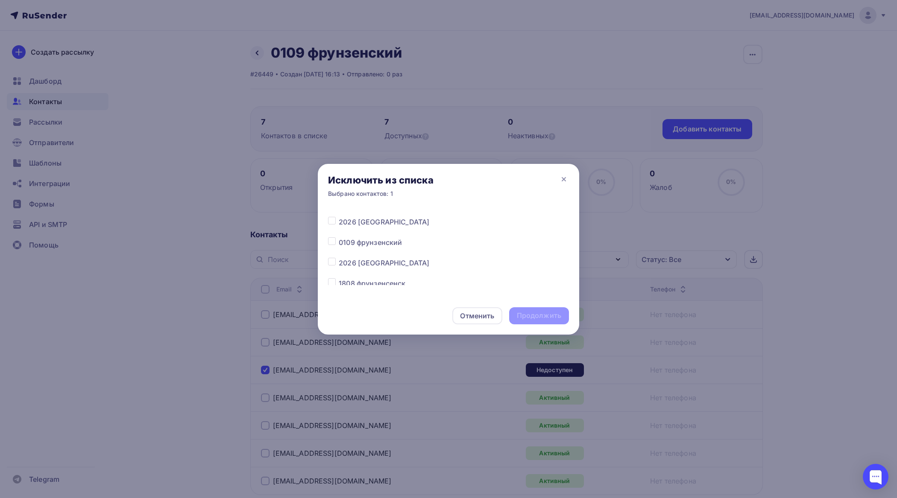
click at [339, 237] on label at bounding box center [339, 237] width 0 height 0
click at [331, 242] on input "checkbox" at bounding box center [332, 241] width 8 height 8
checkbox input "true"
click at [533, 317] on div "Продолжить" at bounding box center [539, 316] width 44 height 10
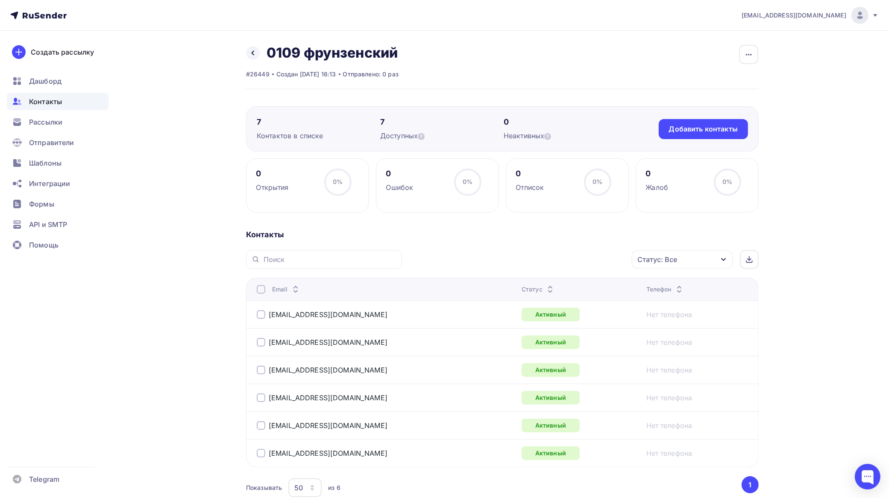
click at [262, 292] on div at bounding box center [261, 289] width 9 height 9
click at [561, 260] on div "Действие" at bounding box center [568, 260] width 113 height 17
click at [552, 285] on div "Добавить в списки" at bounding box center [555, 285] width 66 height 10
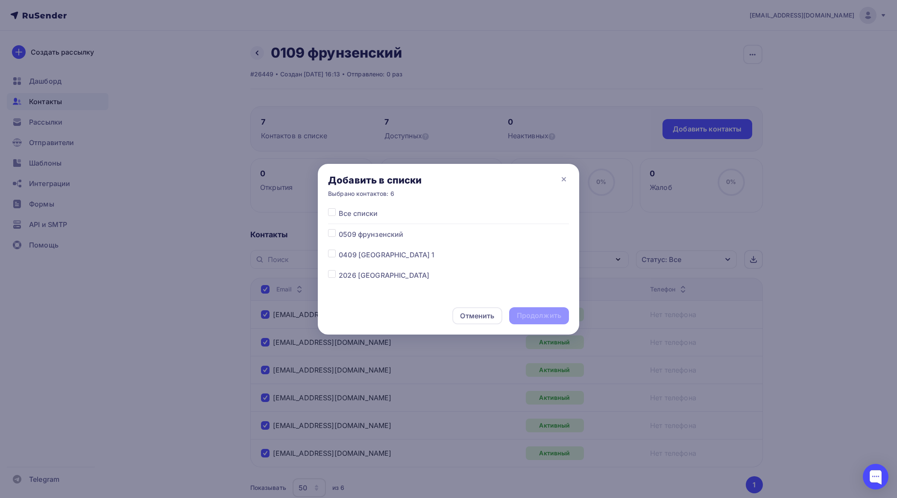
click at [339, 270] on label at bounding box center [339, 270] width 0 height 0
click at [334, 275] on input "checkbox" at bounding box center [332, 274] width 8 height 8
checkbox input "true"
click at [551, 317] on div "Продолжить" at bounding box center [539, 316] width 44 height 10
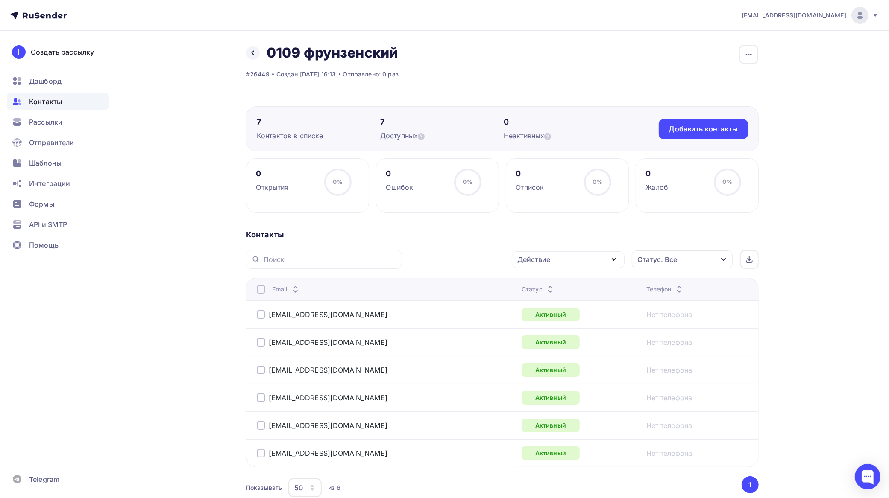
click at [263, 289] on div at bounding box center [261, 289] width 9 height 9
click at [263, 293] on div at bounding box center [261, 289] width 9 height 9
click at [550, 259] on div "Действие" at bounding box center [533, 260] width 33 height 10
click at [537, 284] on div "Добавить в списки" at bounding box center [555, 285] width 66 height 10
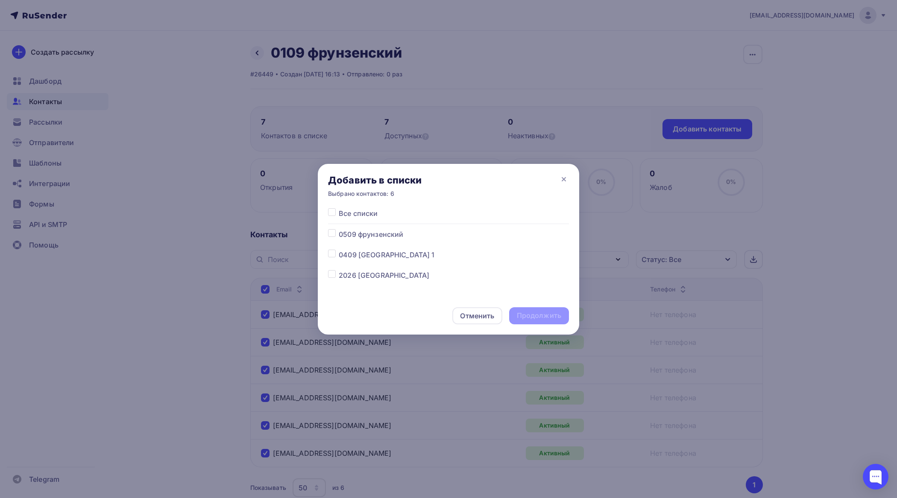
click at [339, 270] on label at bounding box center [339, 270] width 0 height 0
click at [333, 274] on input "checkbox" at bounding box center [332, 274] width 8 height 8
checkbox input "true"
click at [535, 307] on div "Отменить Продолжить" at bounding box center [448, 316] width 261 height 38
click at [536, 312] on div "Продолжить" at bounding box center [539, 316] width 44 height 10
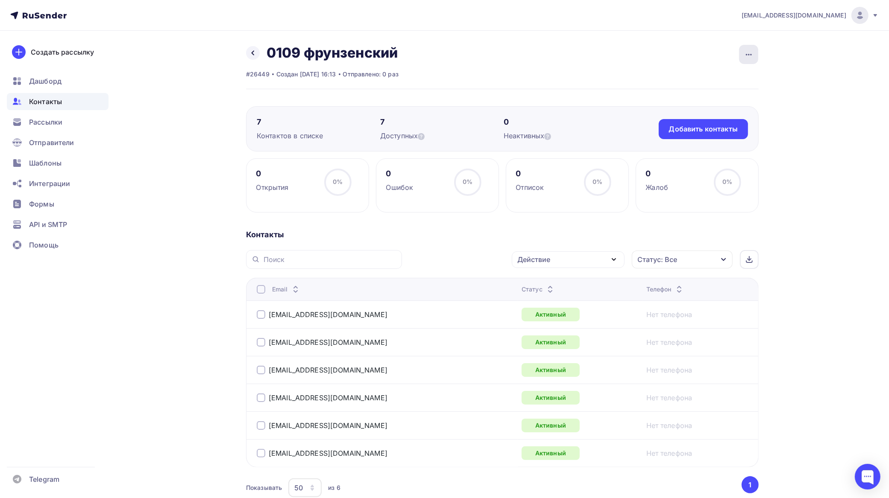
click at [746, 50] on icon "button" at bounding box center [749, 55] width 10 height 10
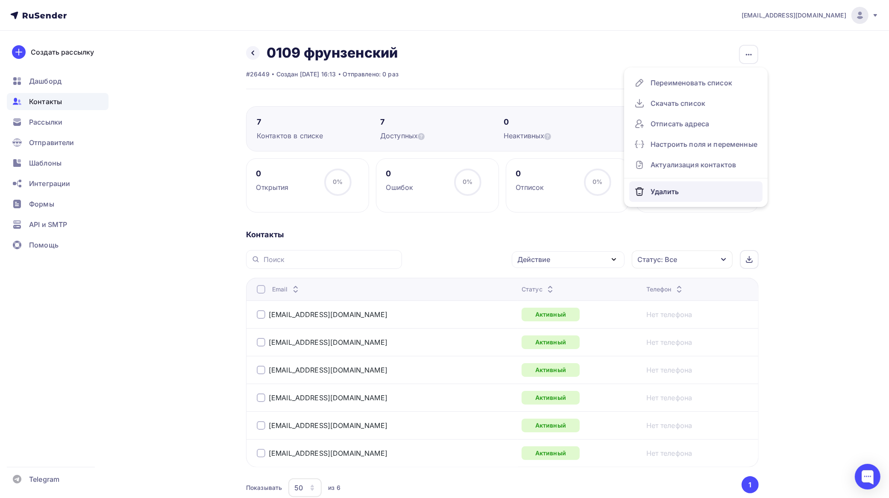
click at [665, 186] on div "Удалить" at bounding box center [695, 192] width 123 height 14
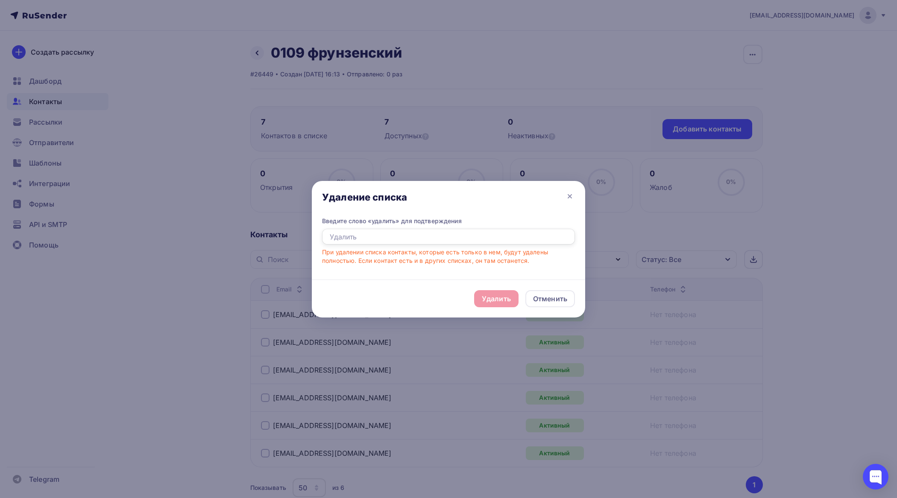
click at [395, 239] on input "text" at bounding box center [448, 237] width 253 height 16
type input "удалить"
click at [503, 295] on div "Удалить" at bounding box center [496, 299] width 29 height 10
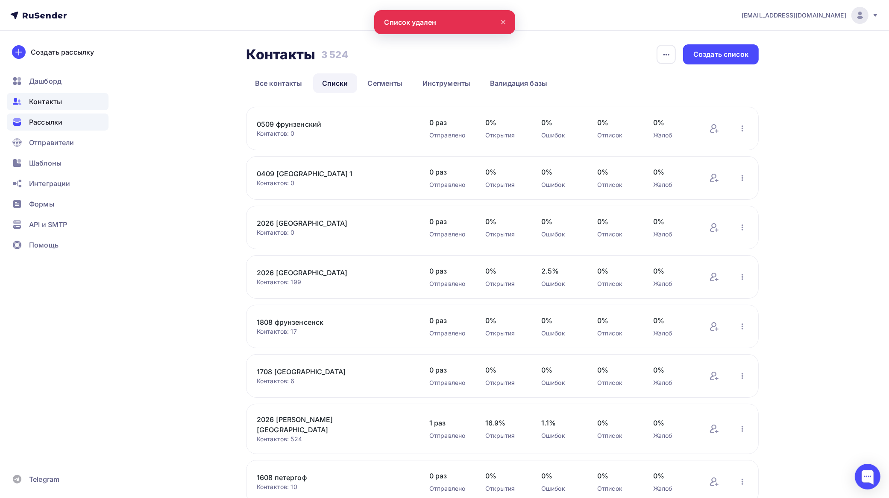
click at [54, 120] on span "Рассылки" at bounding box center [45, 122] width 33 height 10
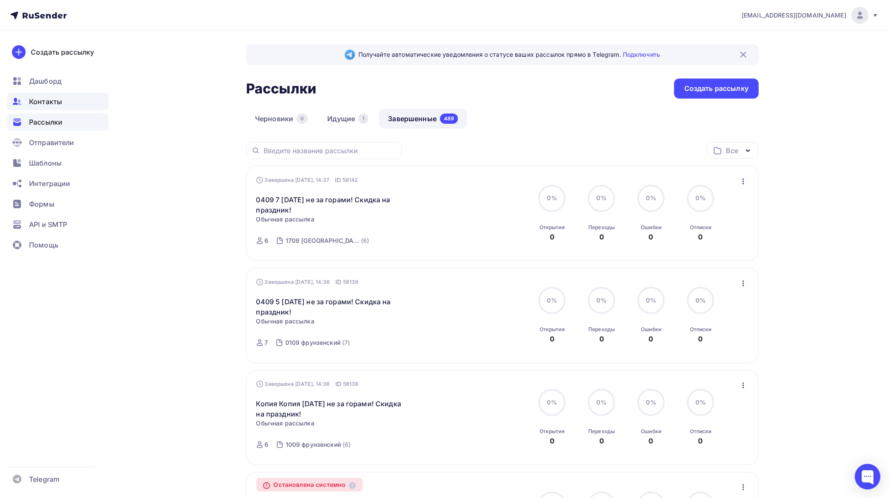
click at [46, 105] on span "Контакты" at bounding box center [45, 102] width 33 height 10
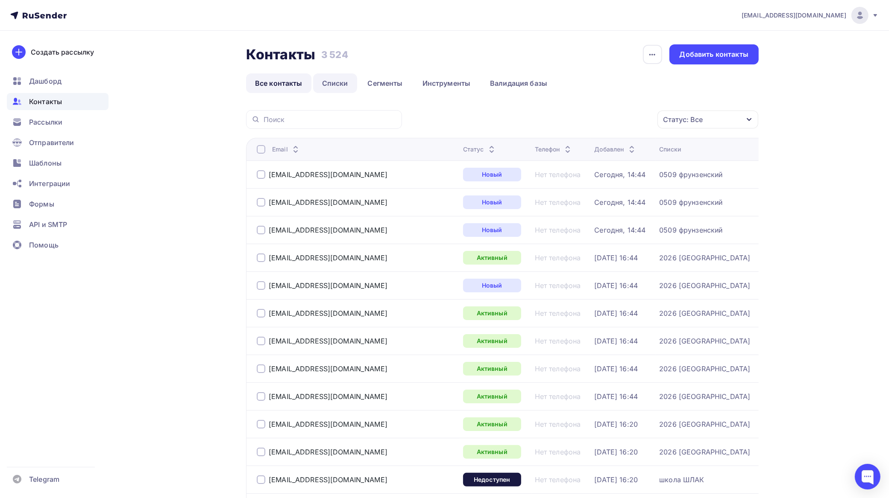
click at [342, 81] on link "Списки" at bounding box center [335, 83] width 44 height 20
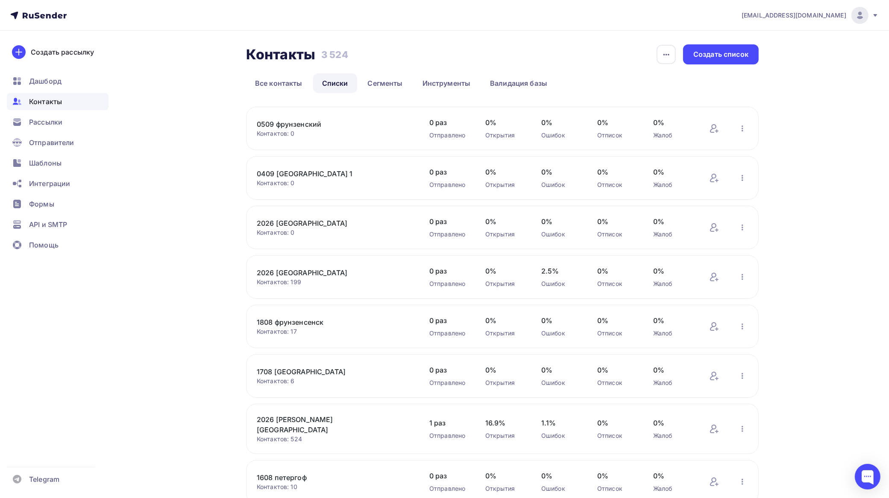
click at [302, 369] on link "1708 [GEOGRAPHIC_DATA]" at bounding box center [329, 372] width 145 height 10
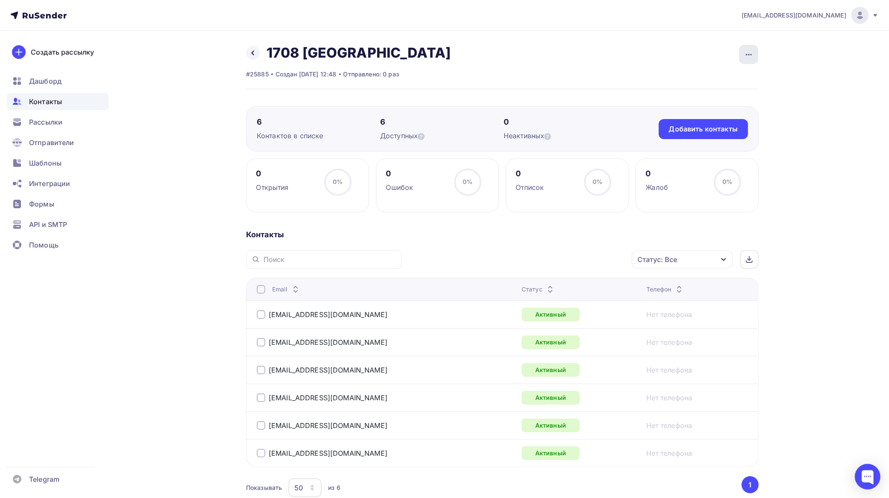
click at [750, 50] on icon "button" at bounding box center [749, 55] width 10 height 10
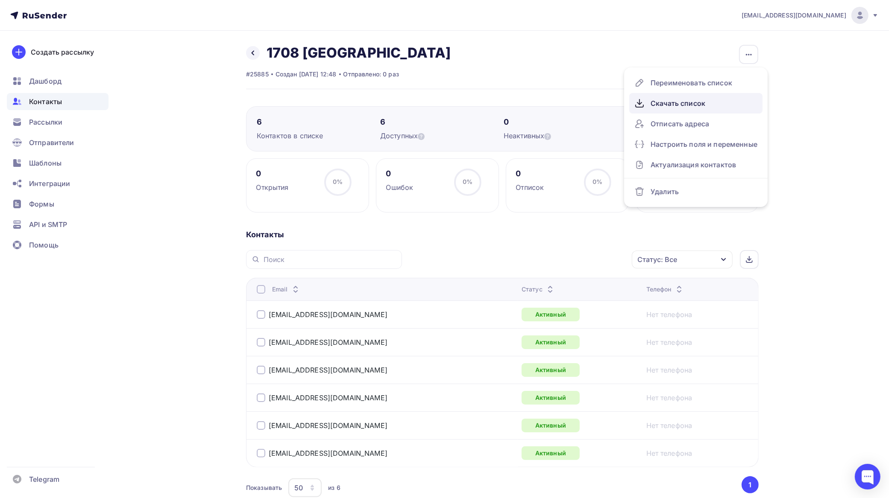
click at [699, 103] on div "Скачать список" at bounding box center [695, 104] width 123 height 14
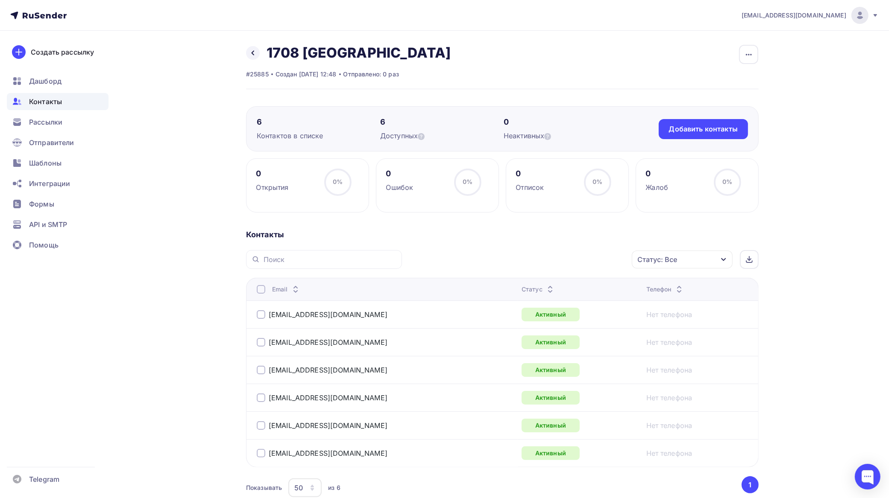
click at [261, 288] on div at bounding box center [261, 289] width 9 height 9
click at [568, 260] on div "Действие" at bounding box center [568, 260] width 113 height 17
click at [558, 282] on div "Добавить в списки" at bounding box center [555, 285] width 66 height 10
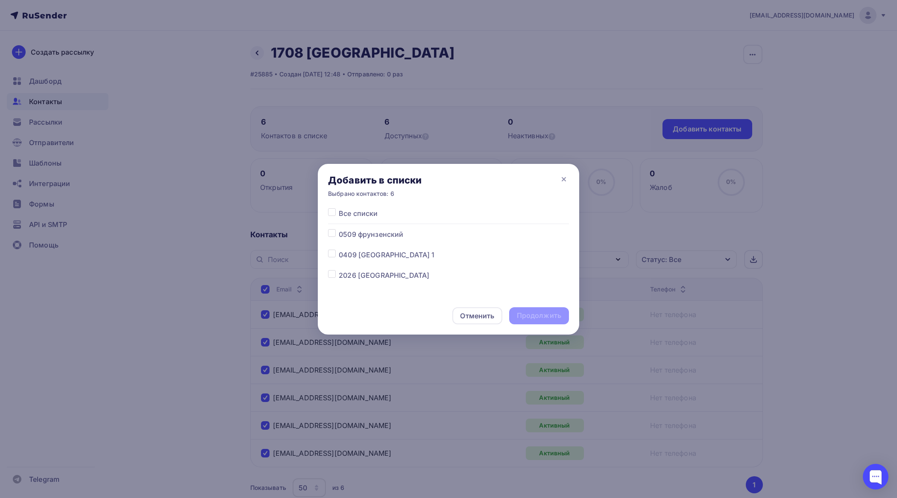
click at [339, 270] on label at bounding box center [339, 270] width 0 height 0
click at [333, 275] on input "checkbox" at bounding box center [332, 274] width 8 height 8
checkbox input "true"
click at [542, 315] on div "Продолжить" at bounding box center [539, 316] width 44 height 10
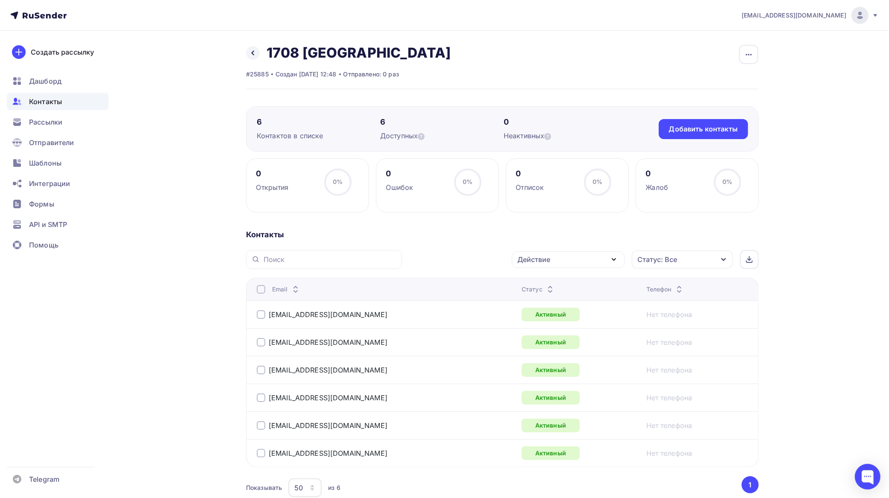
click at [259, 289] on div at bounding box center [261, 289] width 9 height 9
click at [261, 290] on div at bounding box center [261, 289] width 9 height 9
click at [554, 255] on div "Действие" at bounding box center [568, 260] width 113 height 17
click at [539, 283] on div "Добавить в списки" at bounding box center [555, 285] width 66 height 10
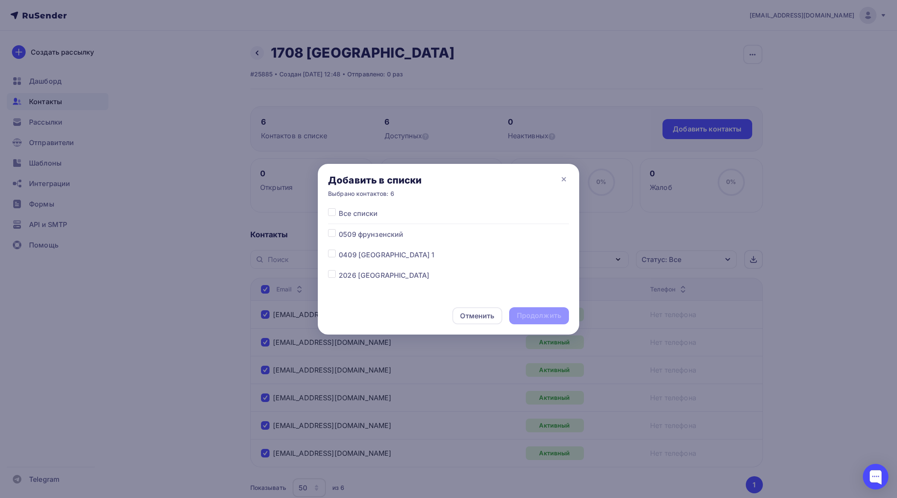
click at [339, 270] on label at bounding box center [339, 270] width 0 height 0
click at [331, 272] on input "checkbox" at bounding box center [332, 274] width 8 height 8
checkbox input "true"
click at [549, 316] on div "Продолжить" at bounding box center [539, 316] width 44 height 10
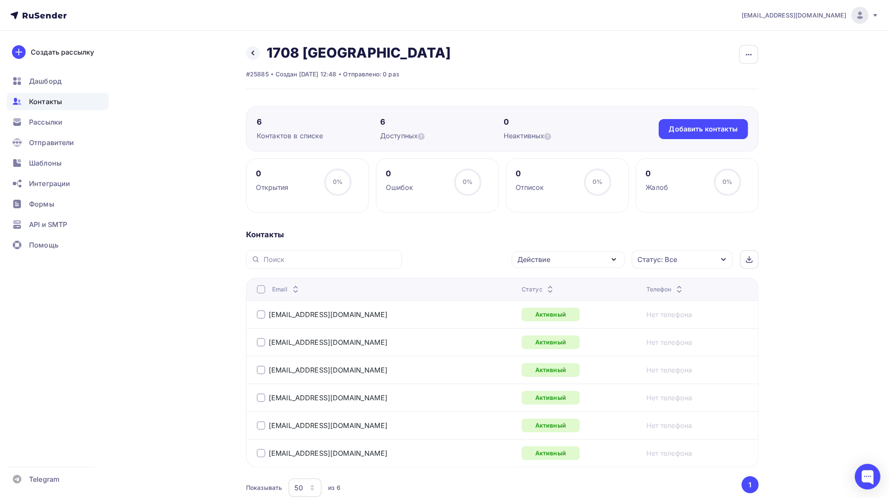
click at [738, 47] on button "button" at bounding box center [748, 54] width 20 height 20
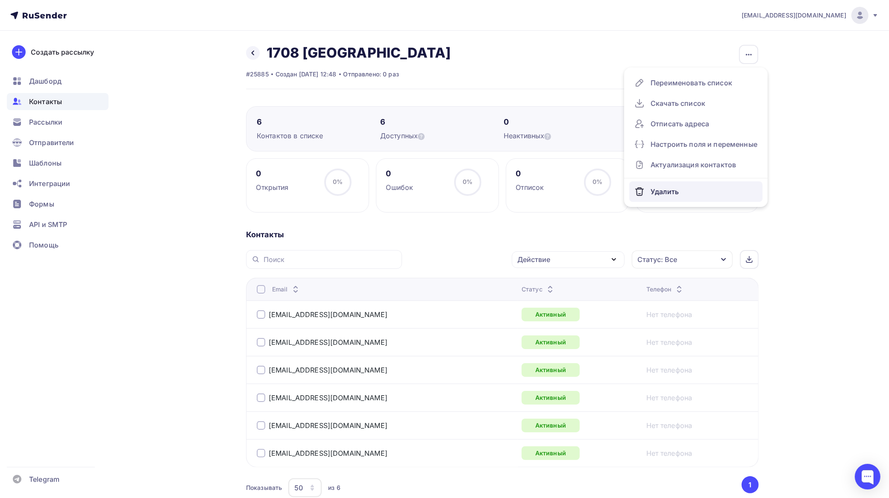
click at [664, 187] on div "Удалить" at bounding box center [695, 192] width 123 height 14
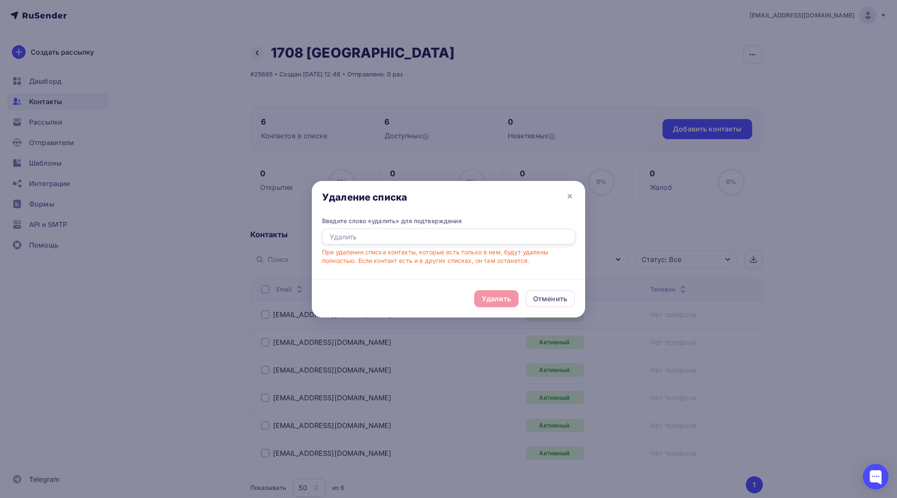
click at [454, 236] on input "text" at bounding box center [448, 237] width 253 height 16
type input "удалить"
click at [506, 300] on div "Удалить" at bounding box center [496, 299] width 29 height 10
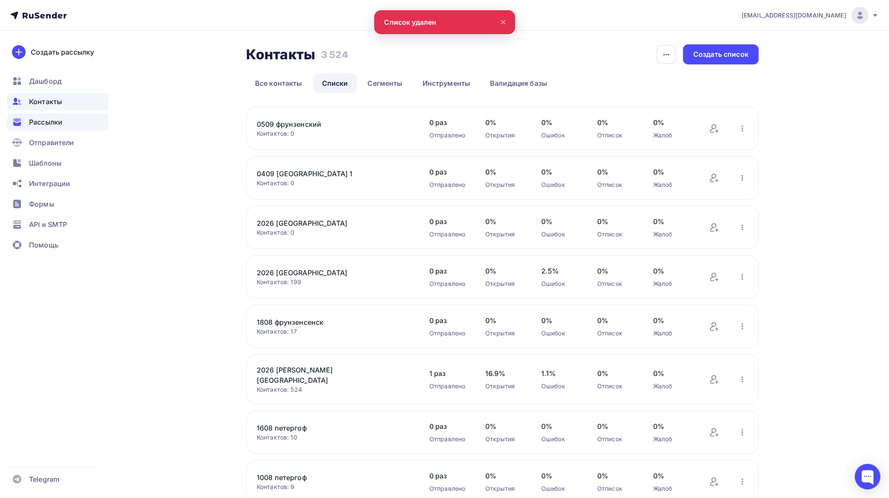
click at [47, 126] on span "Рассылки" at bounding box center [45, 122] width 33 height 10
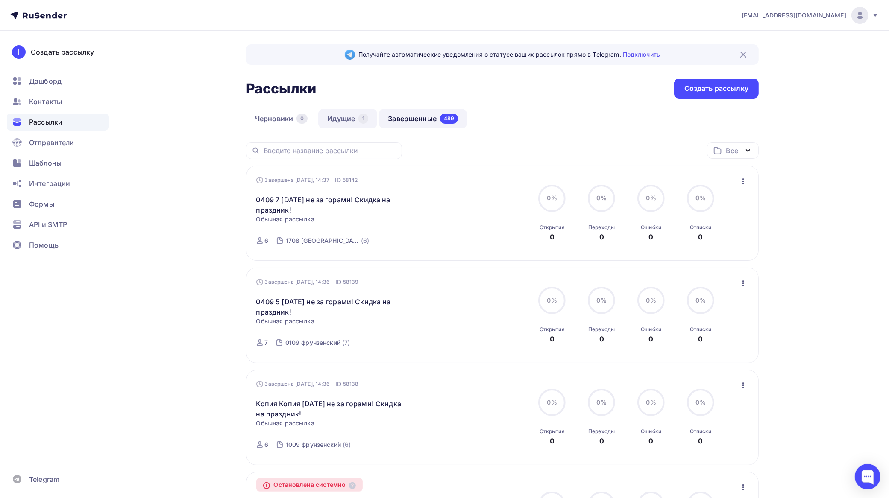
click at [336, 114] on link "Идущие 1" at bounding box center [347, 119] width 59 height 20
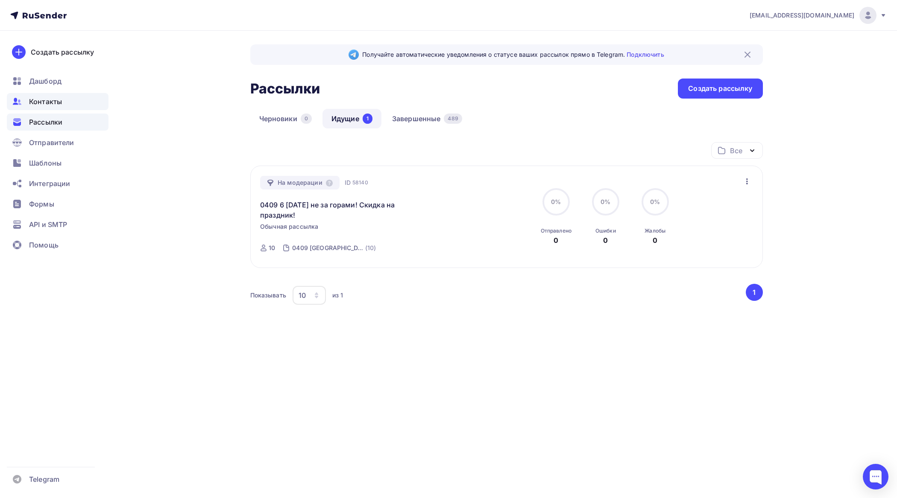
click at [47, 99] on span "Контакты" at bounding box center [45, 102] width 33 height 10
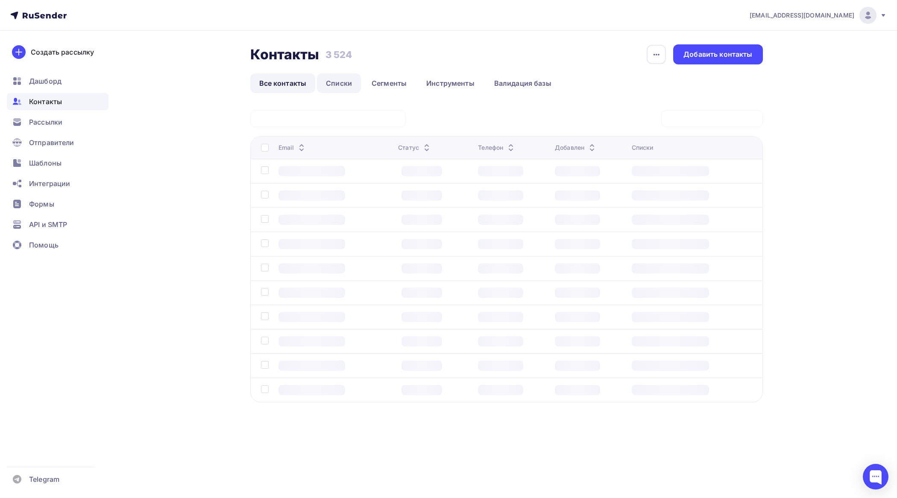
click at [344, 82] on link "Списки" at bounding box center [339, 83] width 44 height 20
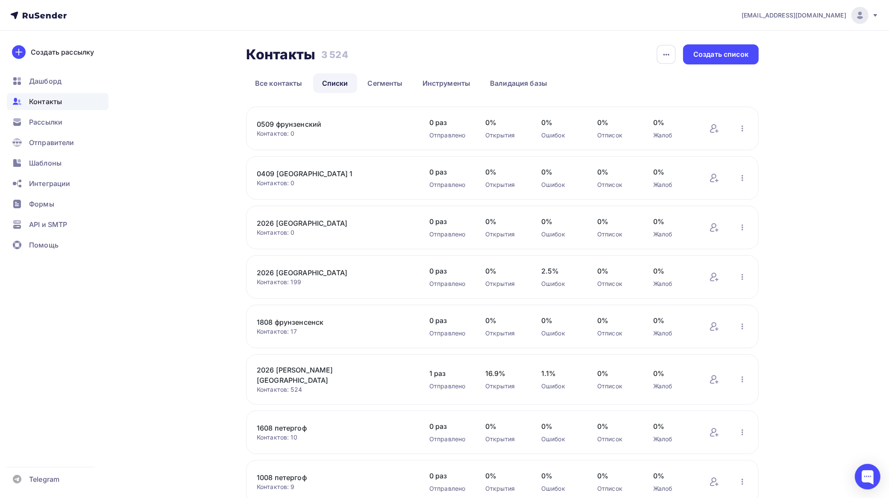
click at [315, 322] on link "1808 фрунзенсенск" at bounding box center [329, 322] width 145 height 10
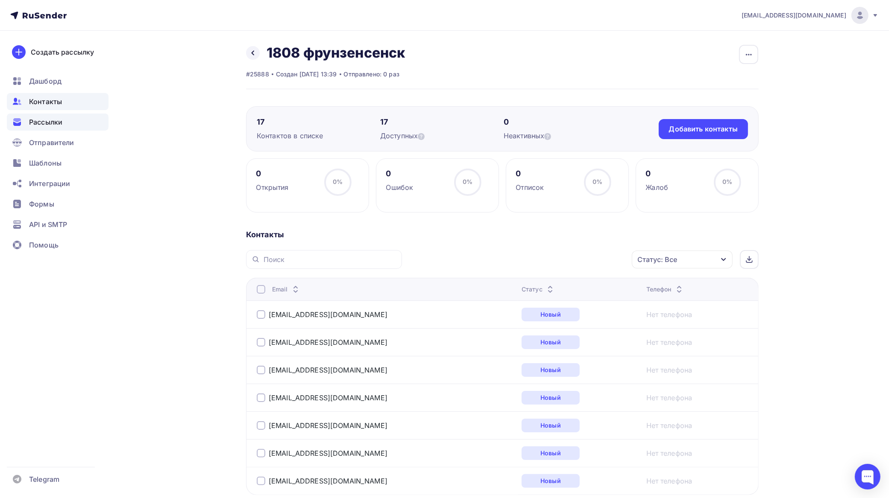
click at [51, 120] on span "Рассылки" at bounding box center [45, 122] width 33 height 10
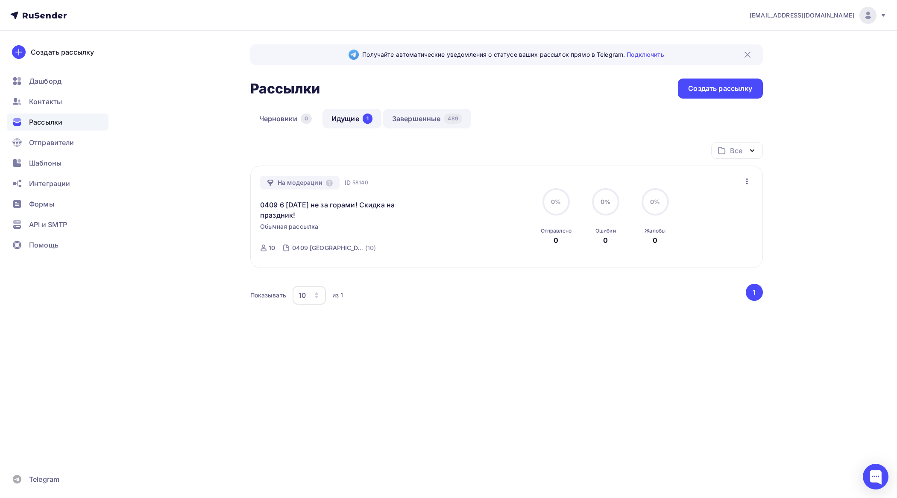
click at [409, 118] on link "Завершенные 489" at bounding box center [427, 119] width 88 height 20
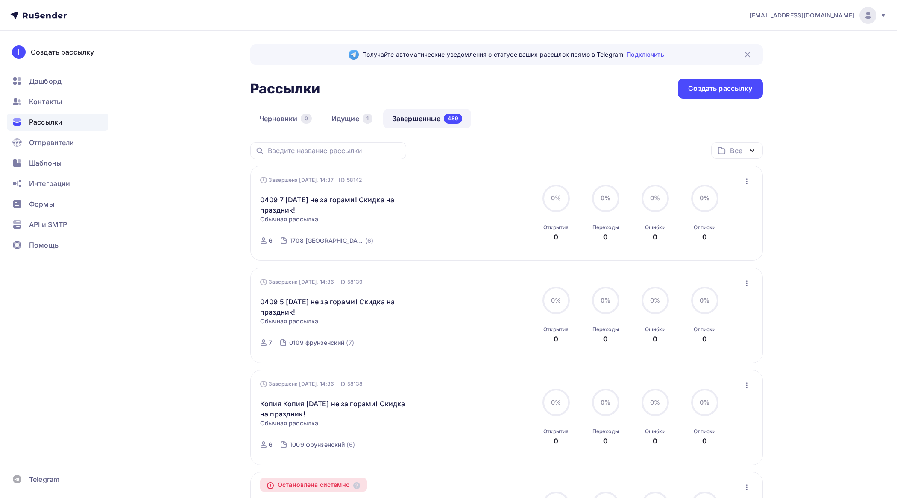
click at [413, 117] on link "Завершенные 489" at bounding box center [427, 119] width 88 height 20
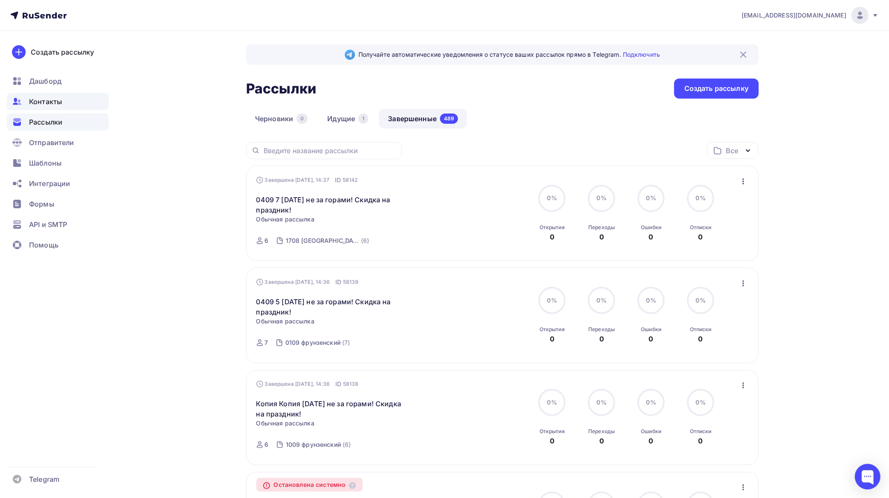
click at [44, 100] on span "Контакты" at bounding box center [45, 102] width 33 height 10
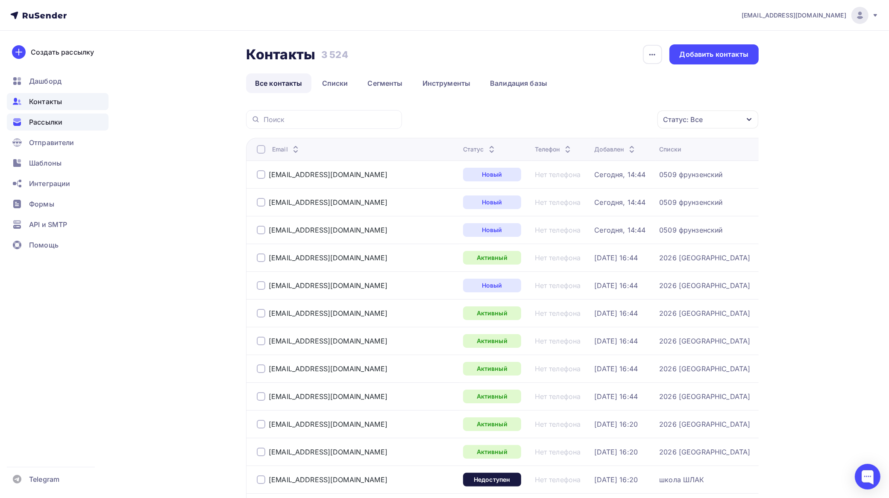
click at [50, 122] on span "Рассылки" at bounding box center [45, 122] width 33 height 10
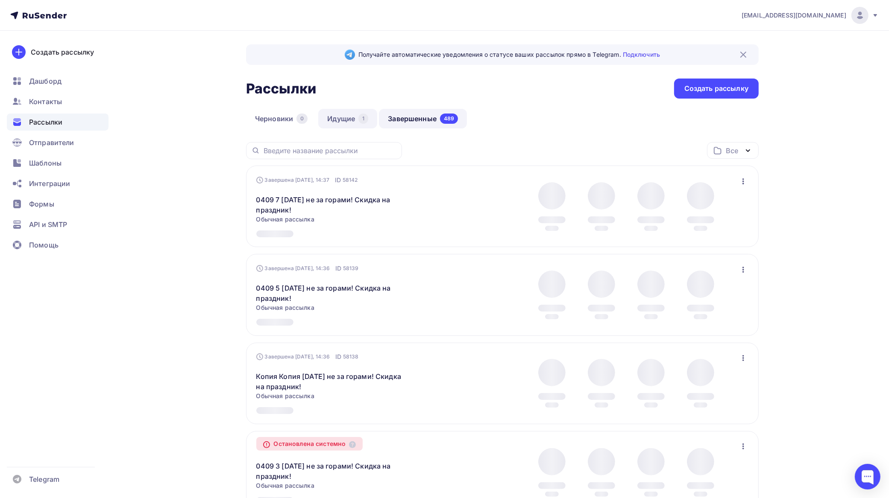
click at [348, 117] on link "Идущие 1" at bounding box center [347, 119] width 59 height 20
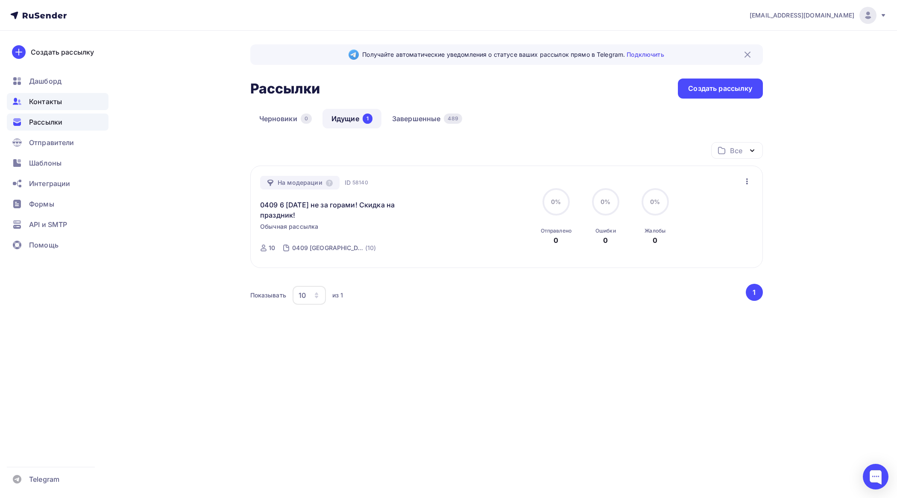
click at [50, 99] on span "Контакты" at bounding box center [45, 102] width 33 height 10
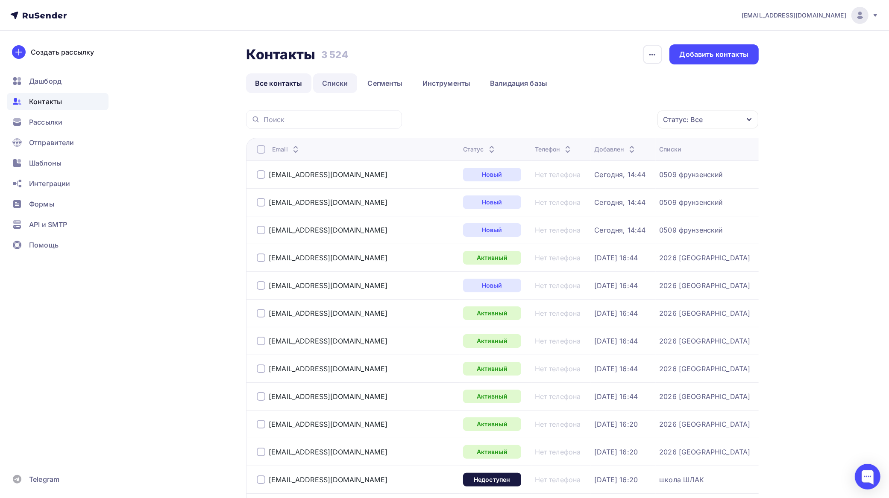
click at [335, 82] on link "Списки" at bounding box center [335, 83] width 44 height 20
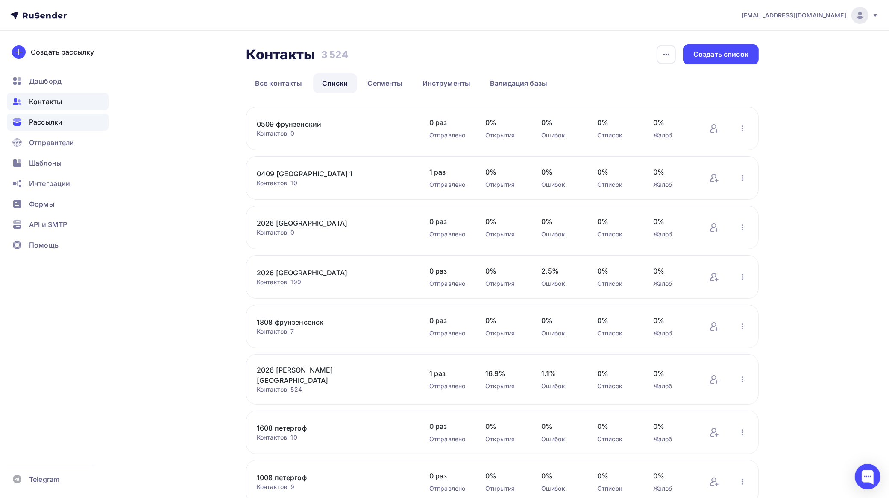
click at [50, 120] on span "Рассылки" at bounding box center [45, 122] width 33 height 10
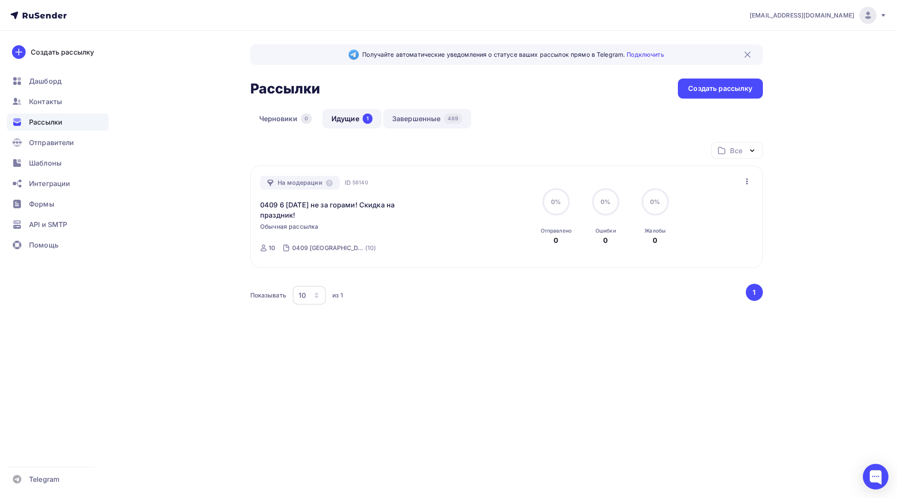
click at [429, 122] on link "Завершенные 489" at bounding box center [427, 119] width 88 height 20
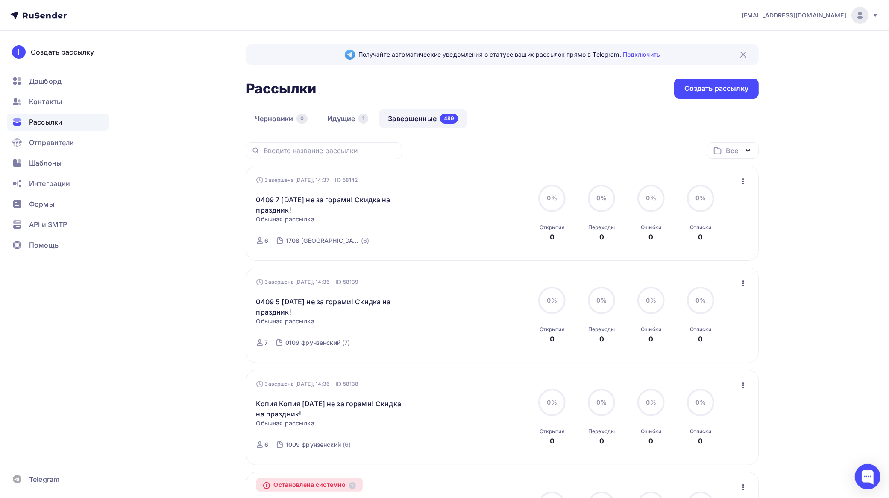
click at [744, 179] on icon "button" at bounding box center [743, 181] width 10 height 10
click at [714, 237] on div "Копировать в новую" at bounding box center [705, 238] width 88 height 10
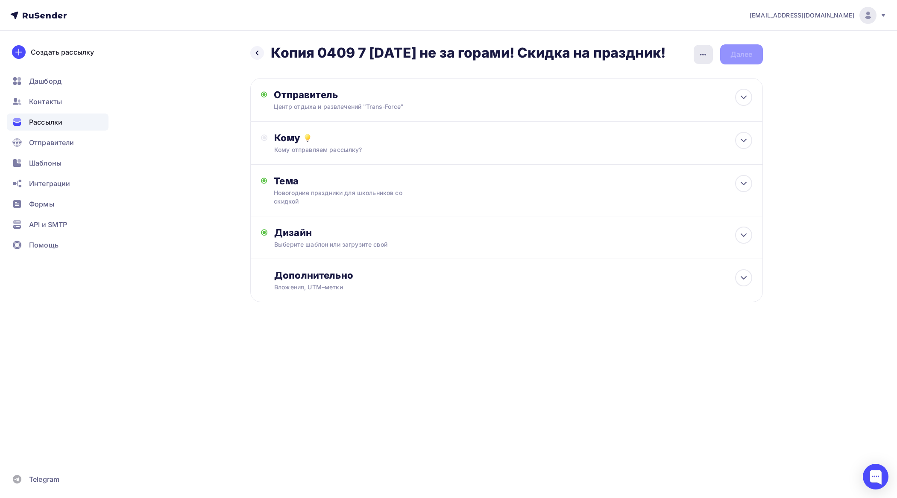
click at [702, 54] on icon "button" at bounding box center [703, 55] width 10 height 10
click at [660, 97] on div "Переименовать рассылку" at bounding box center [658, 98] width 106 height 10
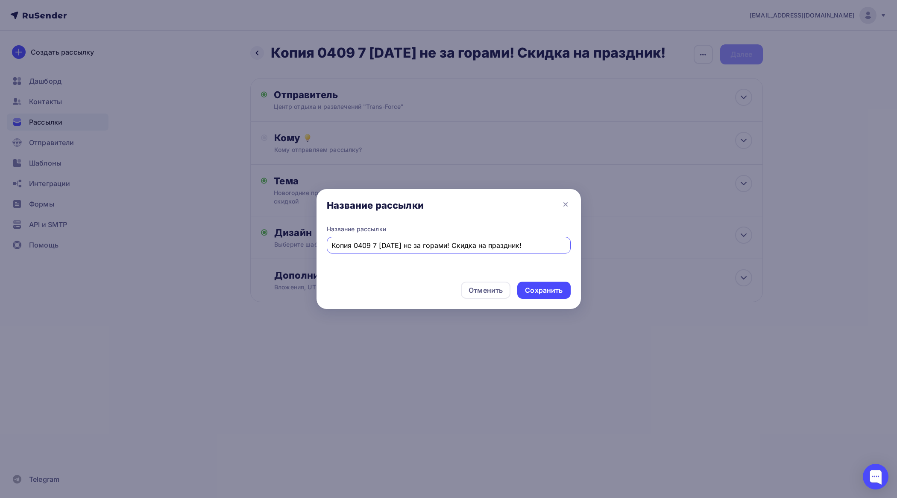
drag, startPoint x: 375, startPoint y: 246, endPoint x: 278, endPoint y: 247, distance: 96.1
click at [278, 247] on div "Название рассылки Название рассылки Копия 0409 7 [DATE] не за горами! Скидка на…" at bounding box center [448, 249] width 897 height 498
type input "0409 8 [DATE] не за горами! Скидка на праздник!"
click at [541, 284] on div "Сохранить" at bounding box center [543, 290] width 53 height 17
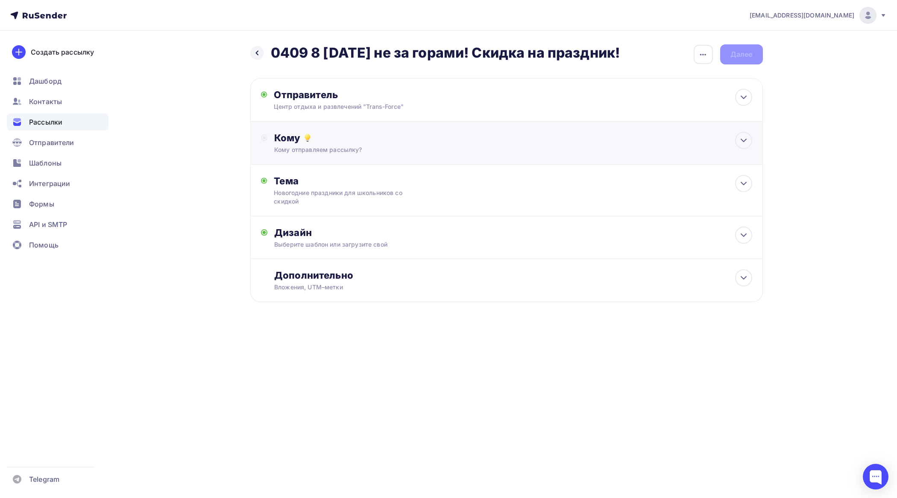
click at [363, 146] on div "Кому отправляем рассылку?" at bounding box center [489, 150] width 430 height 9
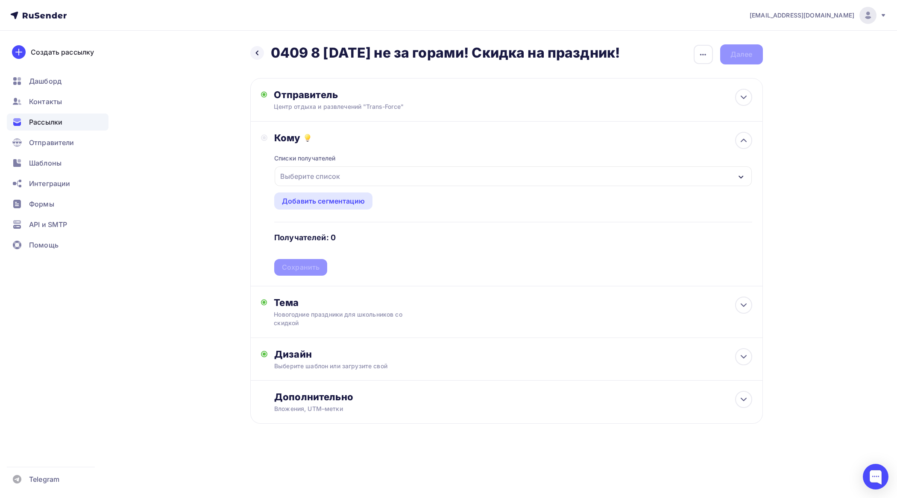
click at [345, 177] on div "Выберите список" at bounding box center [513, 177] width 477 height 20
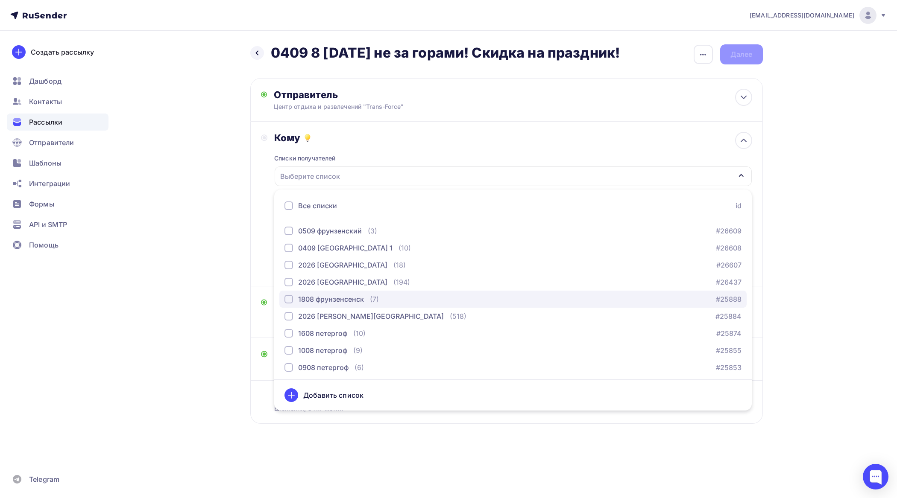
click at [287, 299] on div "button" at bounding box center [288, 299] width 9 height 9
click at [820, 234] on div "[EMAIL_ADDRESS][DOMAIN_NAME] Аккаунт Тарифы Выйти Создать рассылку [GEOGRAPHIC_…" at bounding box center [448, 239] width 897 height 479
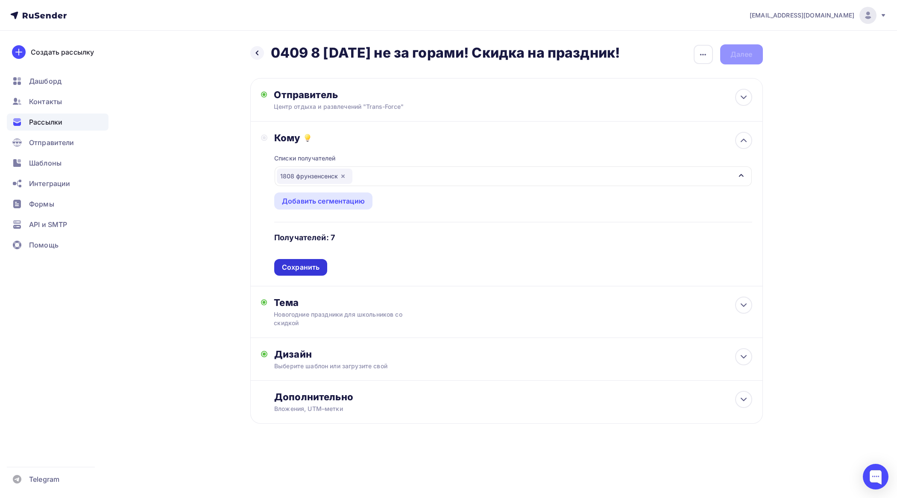
click at [318, 268] on div "Сохранить" at bounding box center [301, 268] width 38 height 10
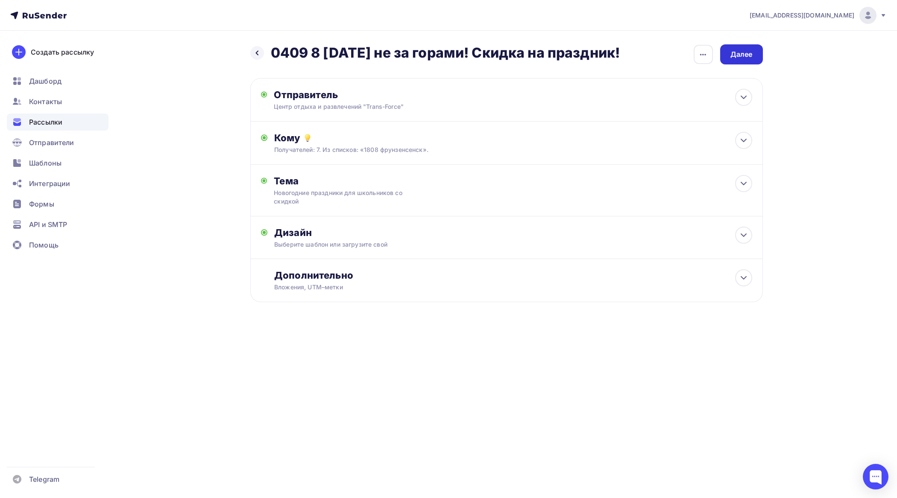
click at [737, 50] on div "Далее" at bounding box center [741, 55] width 22 height 10
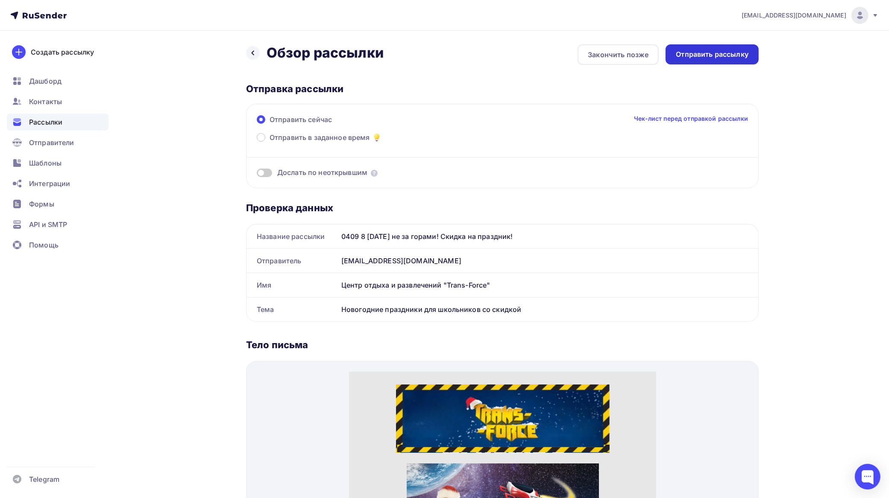
click at [695, 51] on div "Отправить рассылку" at bounding box center [712, 55] width 73 height 10
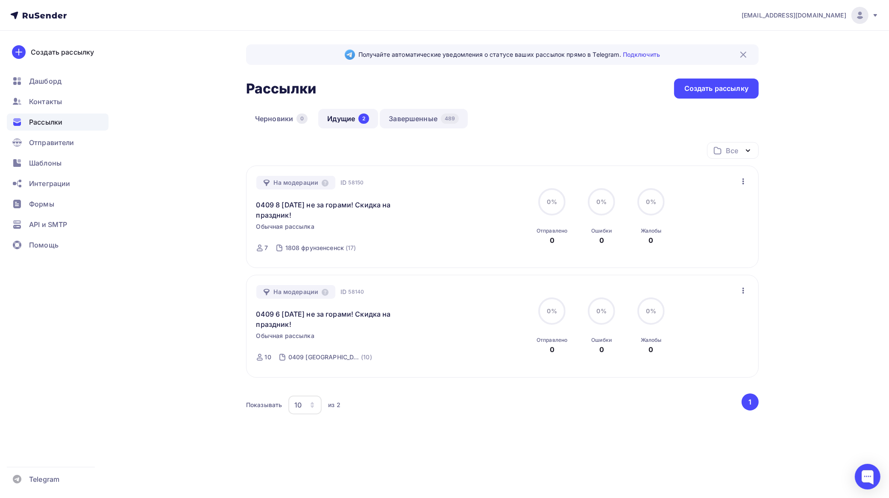
click at [407, 115] on link "Завершенные 489" at bounding box center [424, 119] width 88 height 20
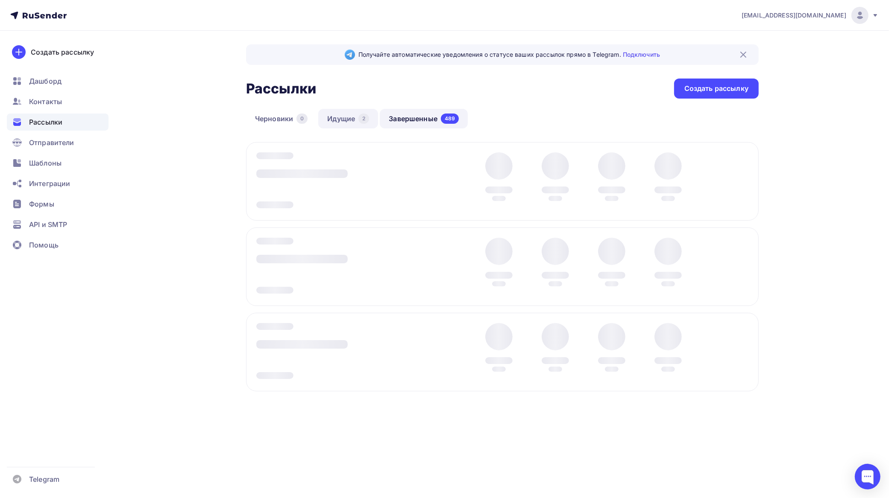
click at [44, 101] on span "Контакты" at bounding box center [45, 102] width 33 height 10
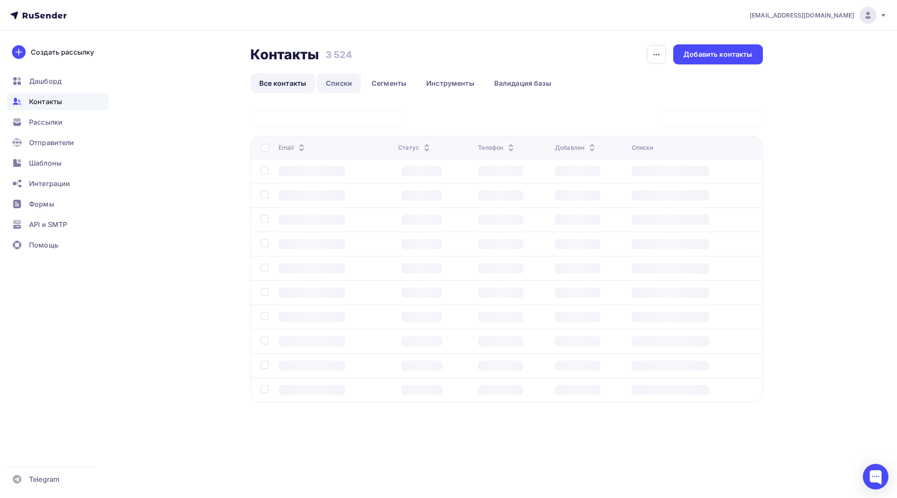
click at [341, 85] on link "Списки" at bounding box center [339, 83] width 44 height 20
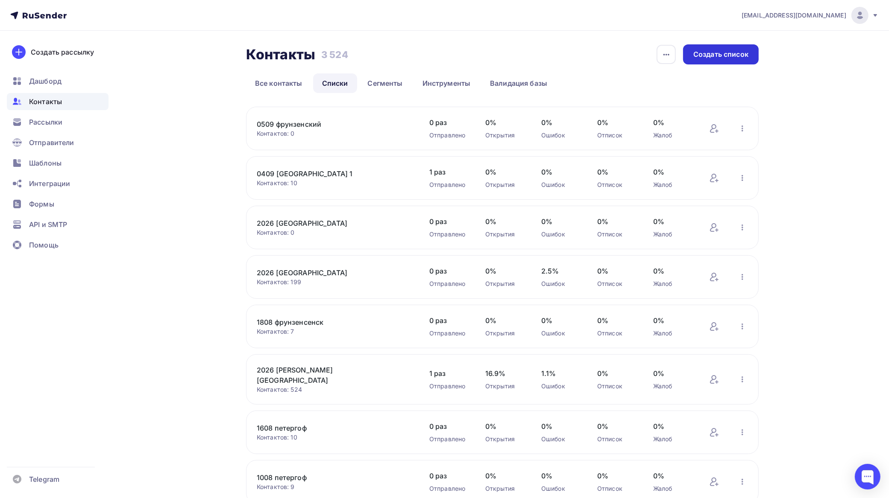
click at [711, 54] on div "Создать список" at bounding box center [720, 55] width 55 height 10
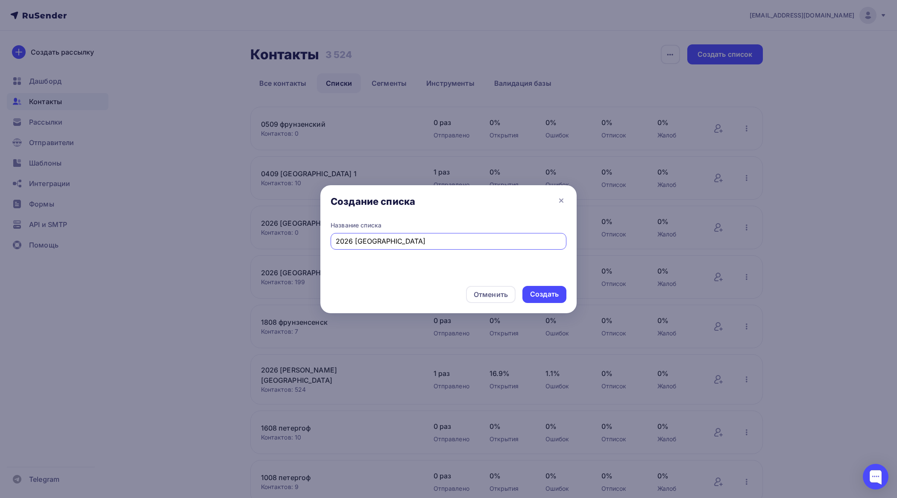
click at [366, 240] on input "2026 [GEOGRAPHIC_DATA]" at bounding box center [449, 241] width 226 height 10
type input "[DEMOGRAPHIC_DATA] [GEOGRAPHIC_DATA]"
click at [559, 293] on div "Создать" at bounding box center [544, 294] width 44 height 17
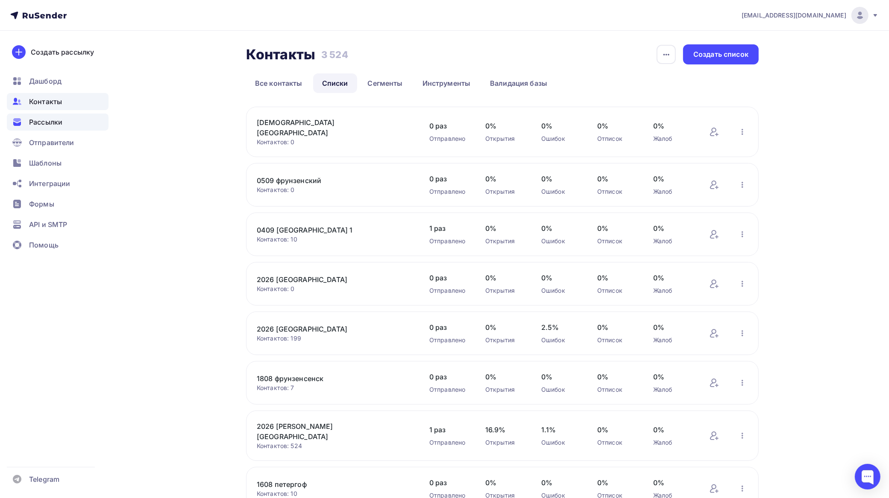
click at [44, 119] on span "Рассылки" at bounding box center [45, 122] width 33 height 10
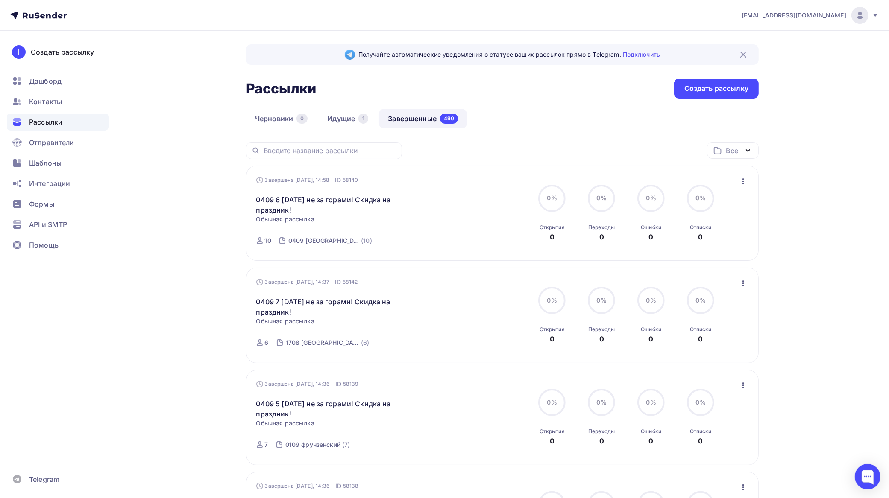
click at [413, 120] on link "Завершенные 490" at bounding box center [423, 119] width 88 height 20
click at [745, 176] on icon "button" at bounding box center [743, 181] width 10 height 10
click at [714, 237] on div "Копировать в новую" at bounding box center [705, 238] width 88 height 10
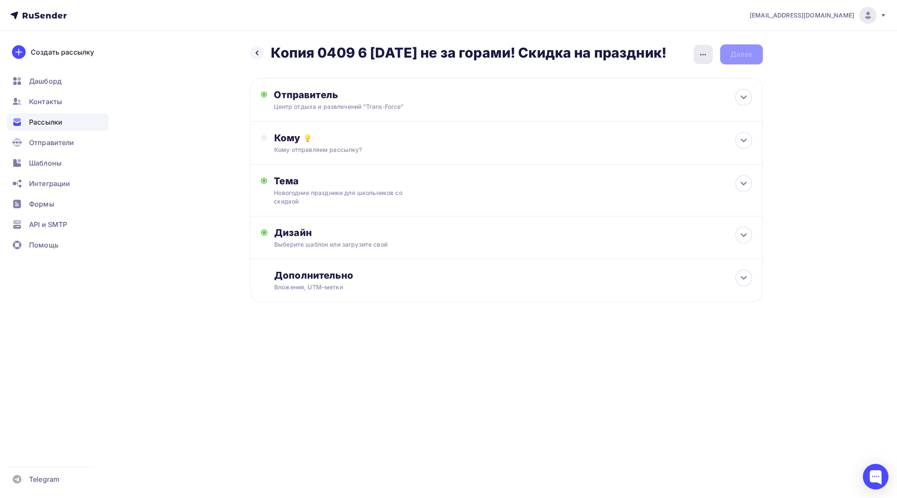
click at [698, 54] on icon "button" at bounding box center [703, 55] width 10 height 10
click at [677, 99] on div "Переименовать рассылку" at bounding box center [658, 98] width 106 height 10
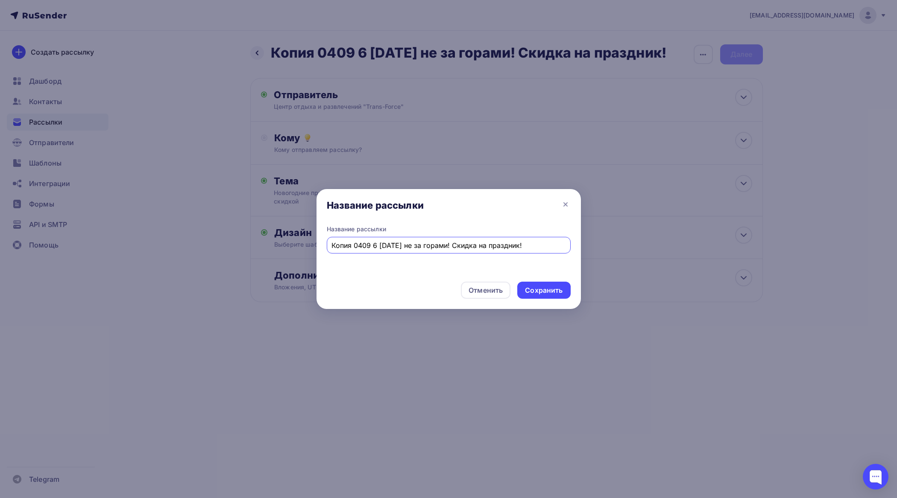
drag, startPoint x: 377, startPoint y: 242, endPoint x: 278, endPoint y: 243, distance: 98.7
click at [278, 243] on div "Название рассылки Название рассылки Копия 0409 6 [DATE] не за горами! Скидка на…" at bounding box center [448, 249] width 897 height 498
type input "04098 [DATE] не за горами! Скидка на праздник!"
click at [550, 289] on div "Сохранить" at bounding box center [544, 291] width 38 height 10
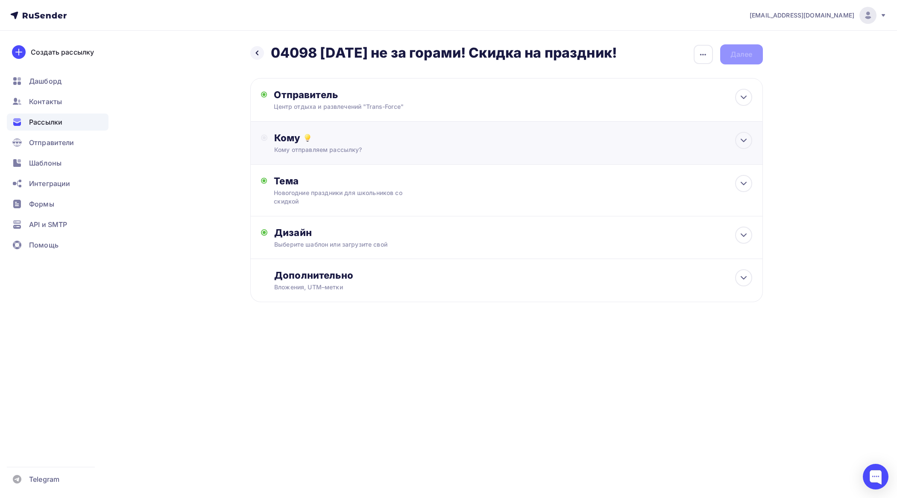
click at [352, 146] on div "Кому отправляем рассылку?" at bounding box center [489, 150] width 430 height 9
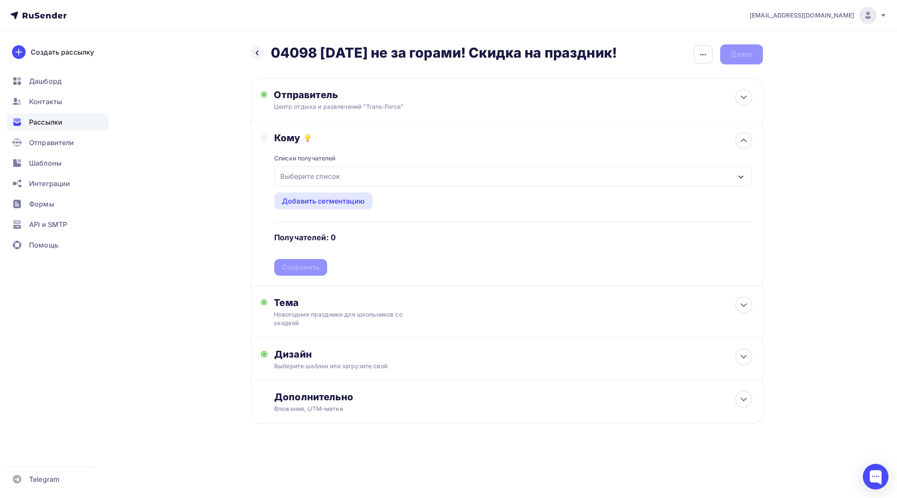
click at [362, 173] on div "Выберите список" at bounding box center [513, 177] width 477 height 20
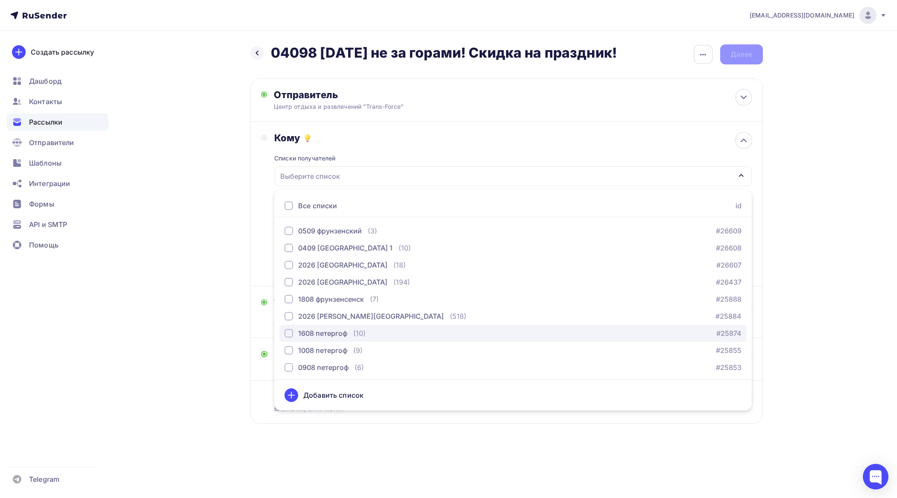
click at [292, 330] on div "1608 петергоф" at bounding box center [315, 333] width 63 height 10
click at [793, 205] on div "Назад 04098 Новый год не за горами! Скидка на праздник! 04098 Новый год не за г…" at bounding box center [449, 255] width 700 height 448
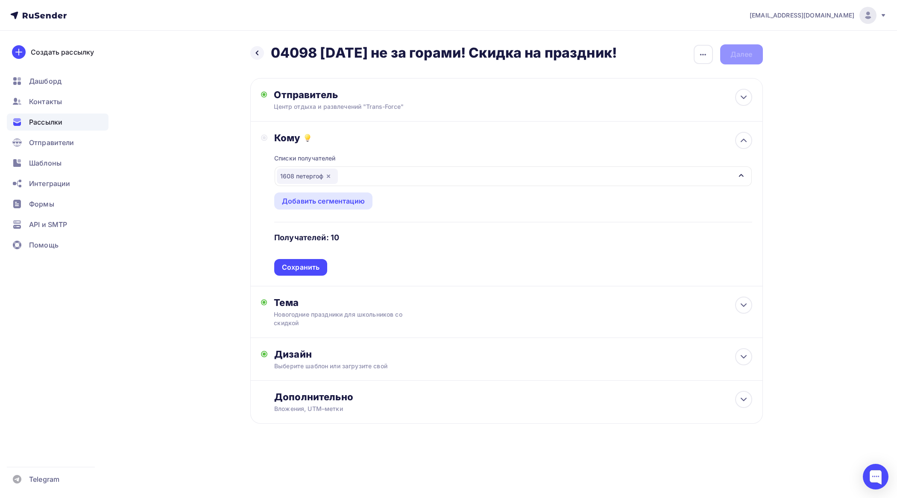
click at [296, 261] on div "Сохранить" at bounding box center [300, 267] width 53 height 17
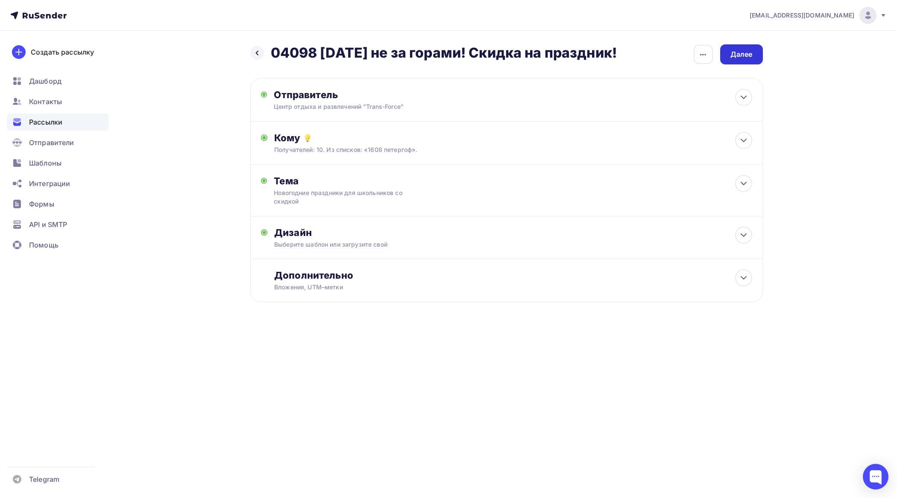
click at [740, 54] on div "Далее" at bounding box center [741, 55] width 22 height 10
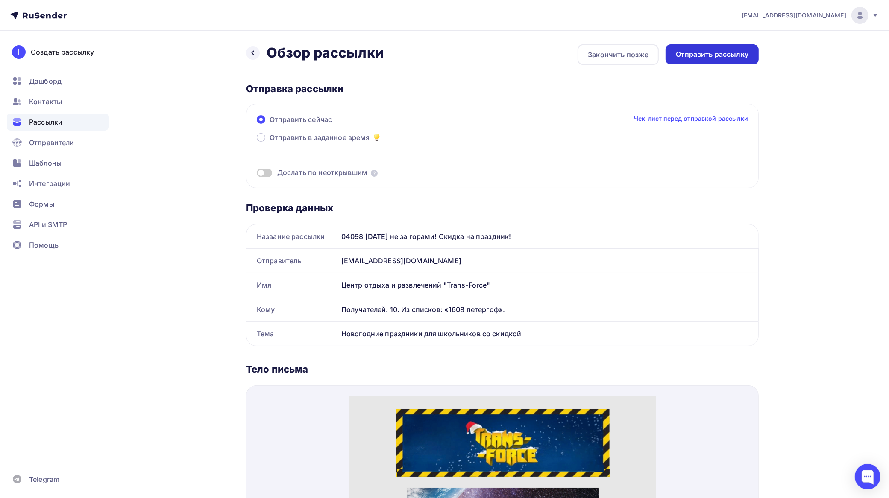
click at [703, 54] on div "Отправить рассылку" at bounding box center [712, 55] width 73 height 10
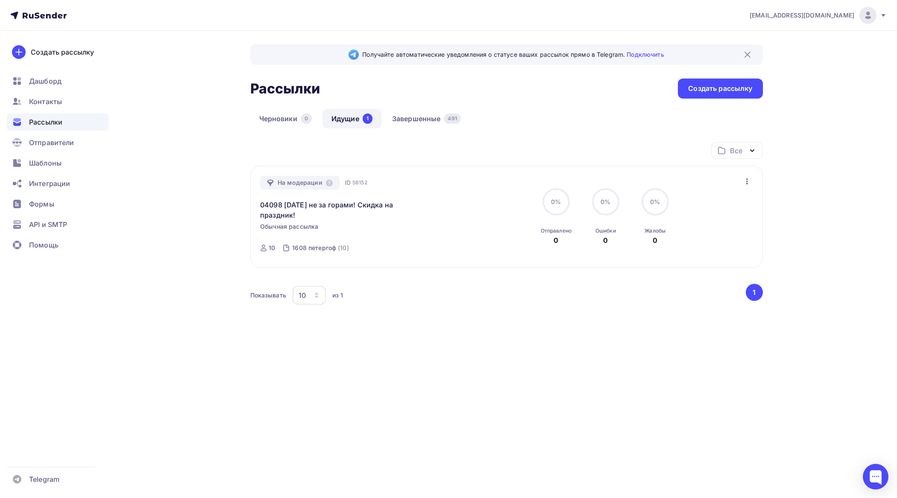
click at [50, 120] on span "Рассылки" at bounding box center [45, 122] width 33 height 10
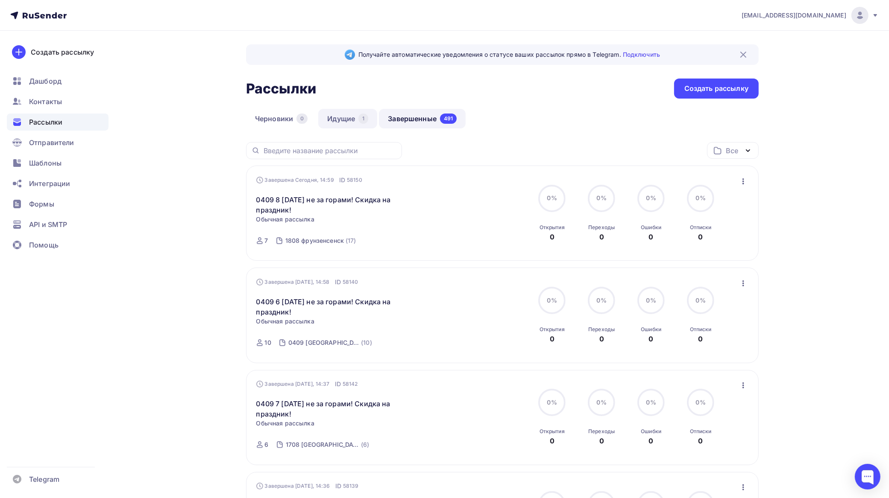
click at [357, 117] on link "Идущие 1" at bounding box center [347, 119] width 59 height 20
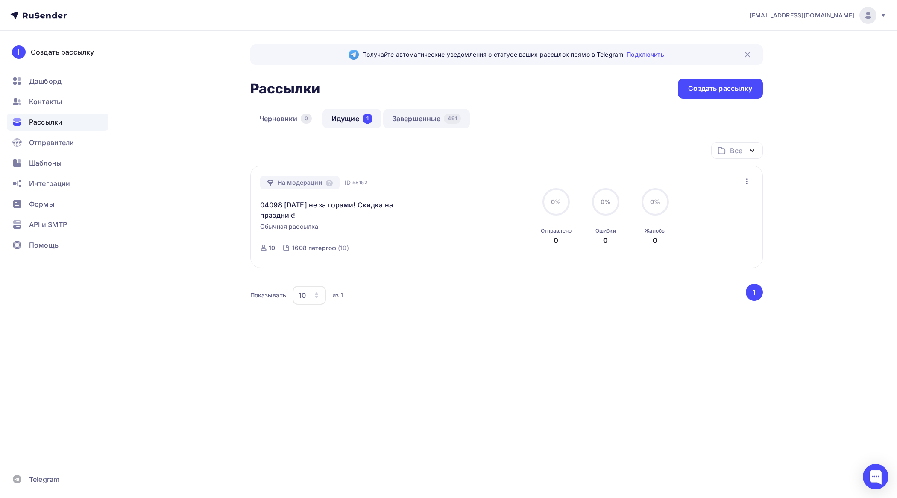
click at [432, 119] on link "Завершенные 491" at bounding box center [426, 119] width 87 height 20
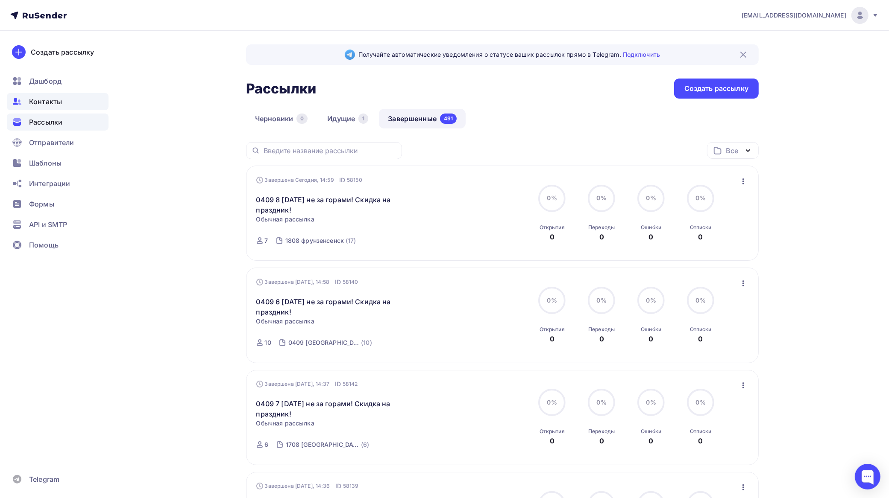
click at [50, 99] on span "Контакты" at bounding box center [45, 102] width 33 height 10
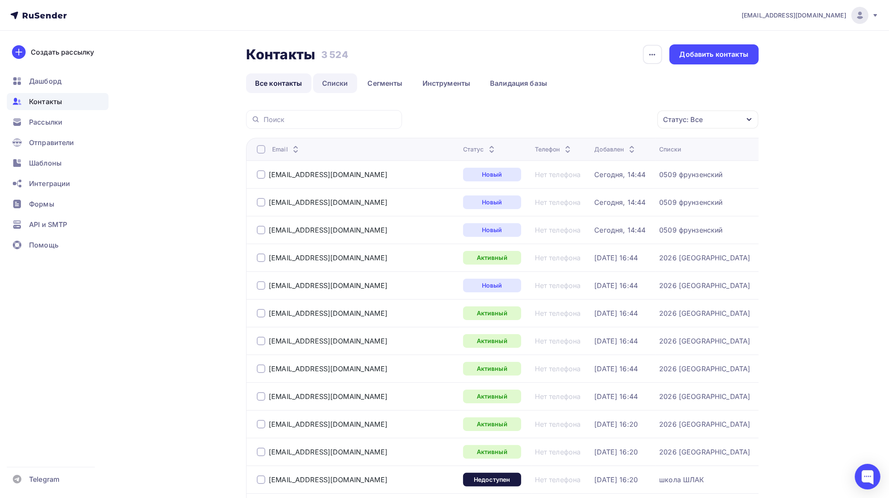
click at [335, 84] on link "Списки" at bounding box center [335, 83] width 44 height 20
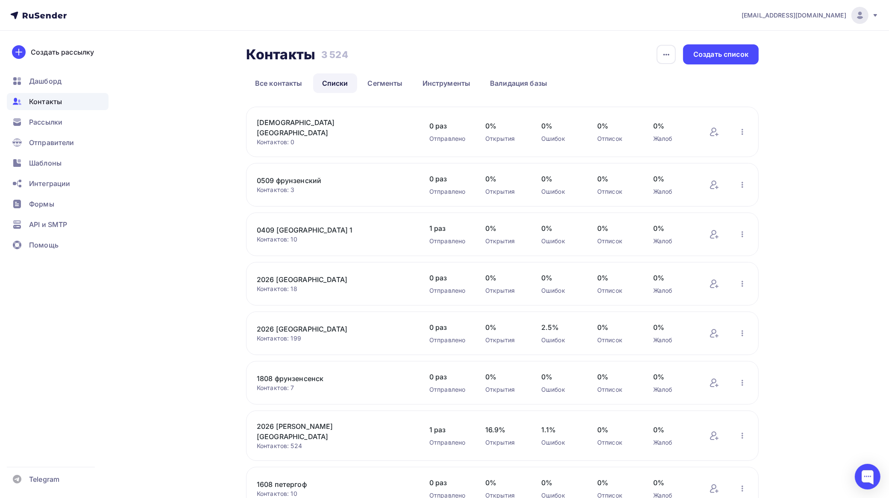
click at [310, 225] on link "0409 [GEOGRAPHIC_DATA] 1" at bounding box center [329, 230] width 145 height 10
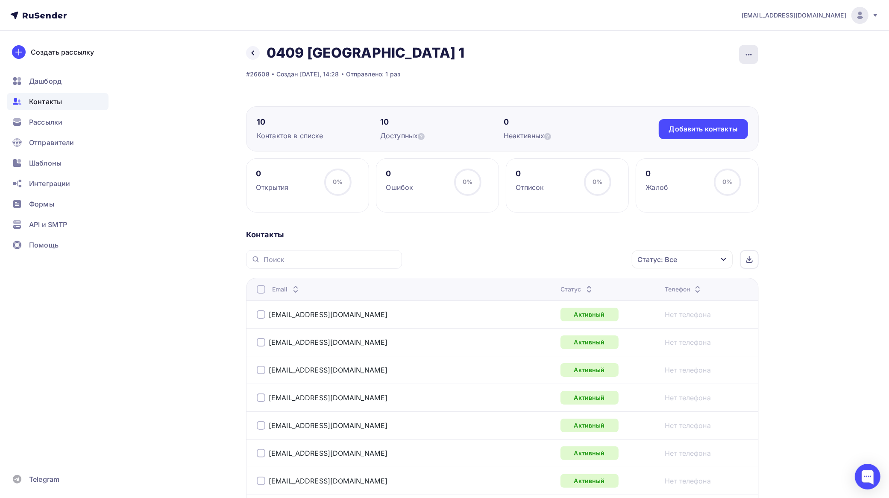
click at [748, 50] on icon "button" at bounding box center [749, 55] width 10 height 10
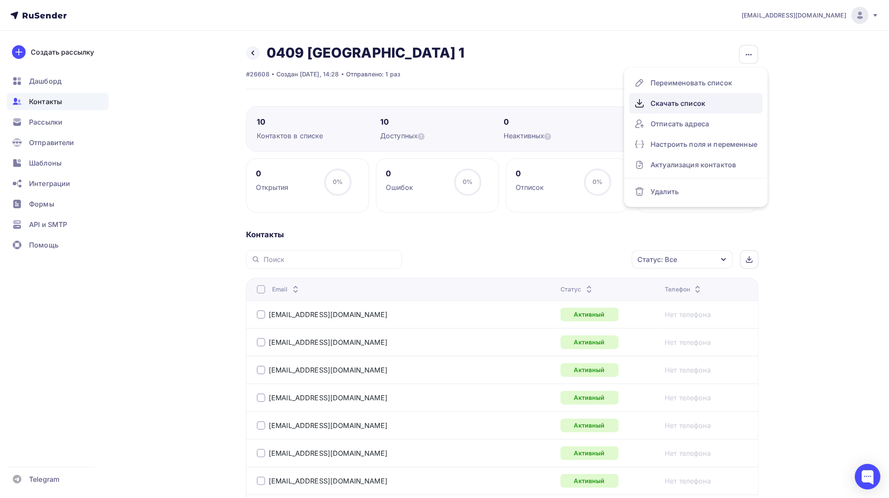
click at [693, 100] on div "Скачать список" at bounding box center [695, 104] width 123 height 14
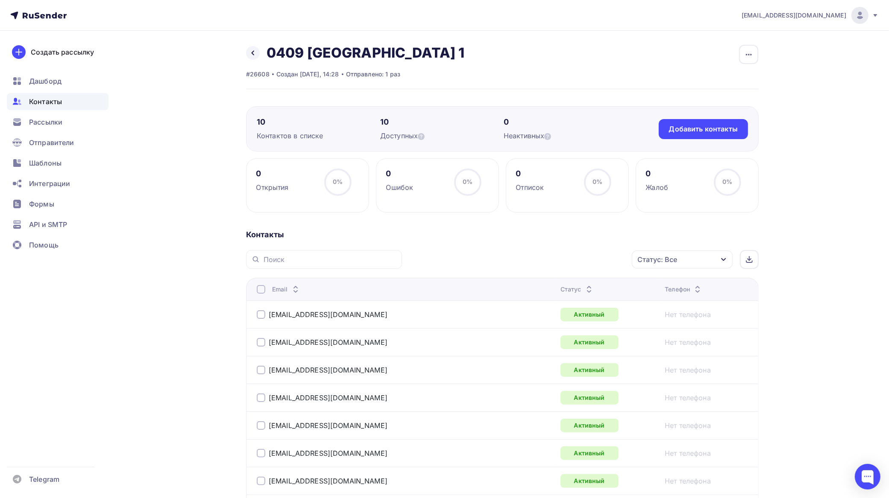
click at [263, 290] on div at bounding box center [261, 289] width 9 height 9
click at [547, 257] on div "Действие" at bounding box center [533, 260] width 33 height 10
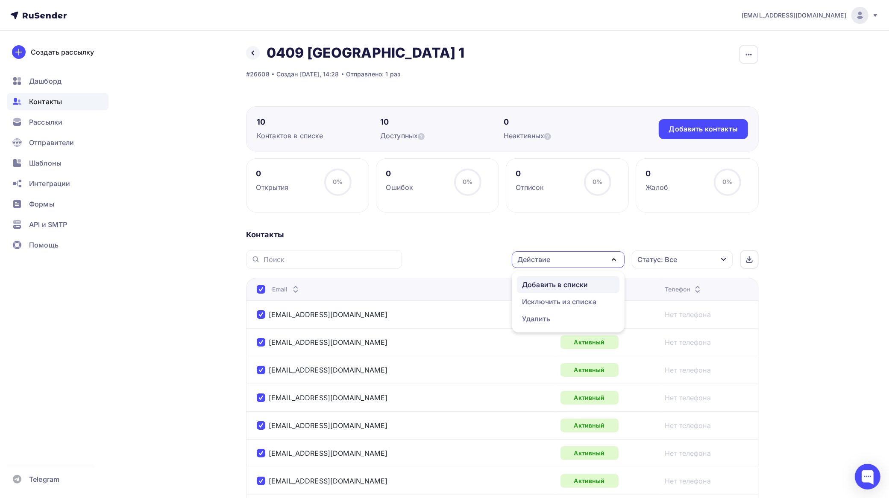
click at [541, 283] on div "Добавить в списки" at bounding box center [555, 285] width 66 height 10
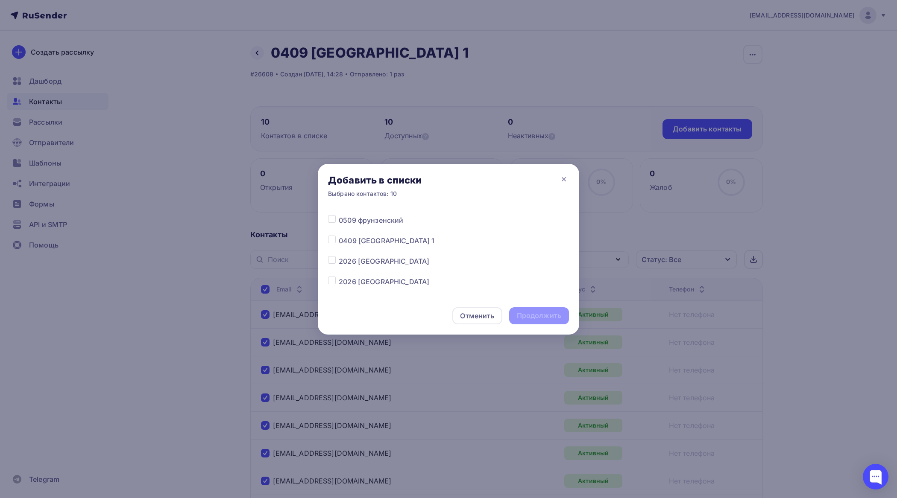
scroll to position [53, 0]
click at [339, 237] on label at bounding box center [339, 237] width 0 height 0
click at [334, 243] on input "checkbox" at bounding box center [332, 241] width 8 height 8
checkbox input "true"
drag, startPoint x: 545, startPoint y: 315, endPoint x: 533, endPoint y: 313, distance: 13.0
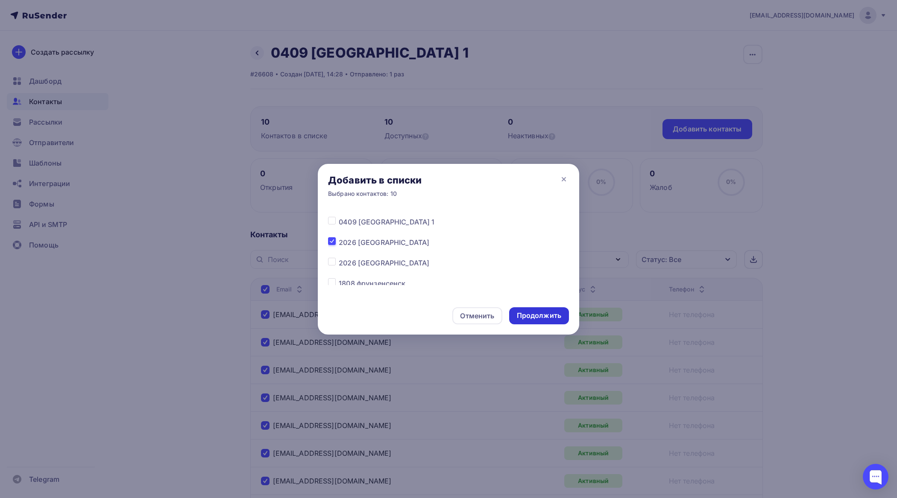
click at [545, 315] on div "Продолжить" at bounding box center [539, 316] width 44 height 10
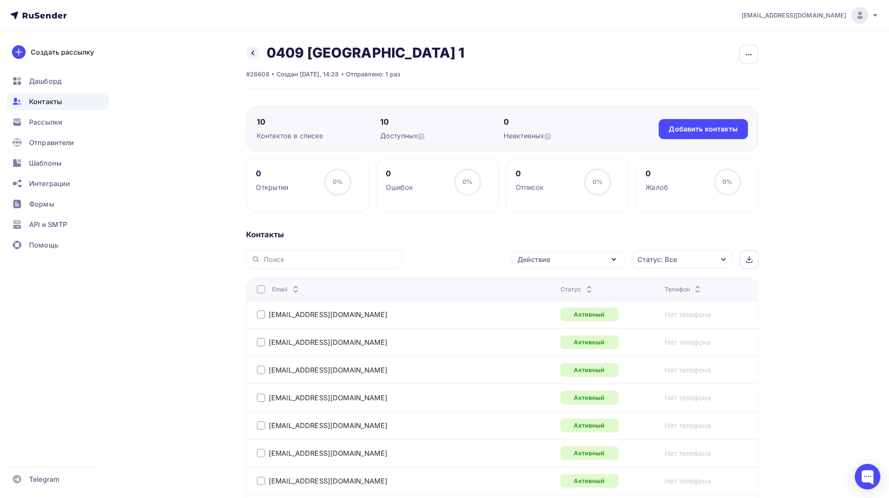
click at [263, 290] on div at bounding box center [261, 289] width 9 height 9
click at [263, 291] on div at bounding box center [261, 289] width 9 height 9
click at [557, 256] on div "Действие" at bounding box center [568, 260] width 113 height 17
click at [551, 281] on div "Добавить в списки" at bounding box center [555, 285] width 66 height 10
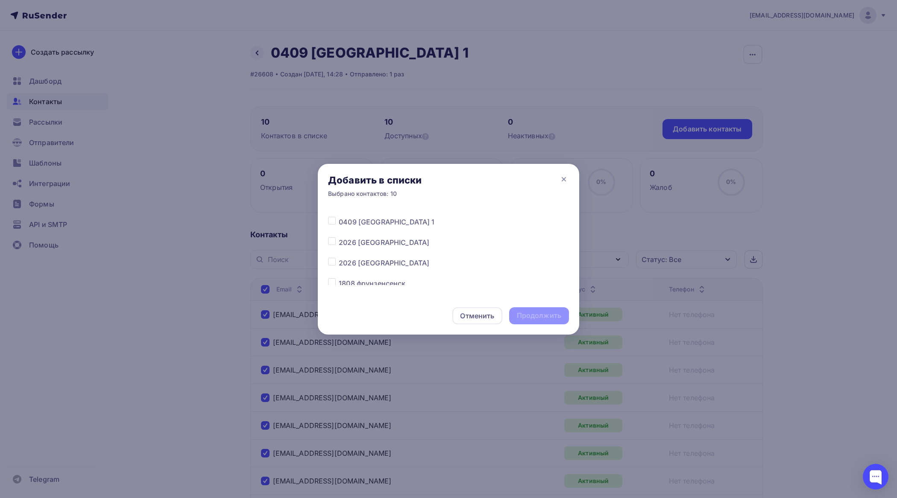
click at [339, 237] on label at bounding box center [339, 237] width 0 height 0
click at [332, 243] on input "checkbox" at bounding box center [332, 241] width 8 height 8
checkbox input "true"
click at [533, 313] on div "Продолжить" at bounding box center [539, 316] width 44 height 10
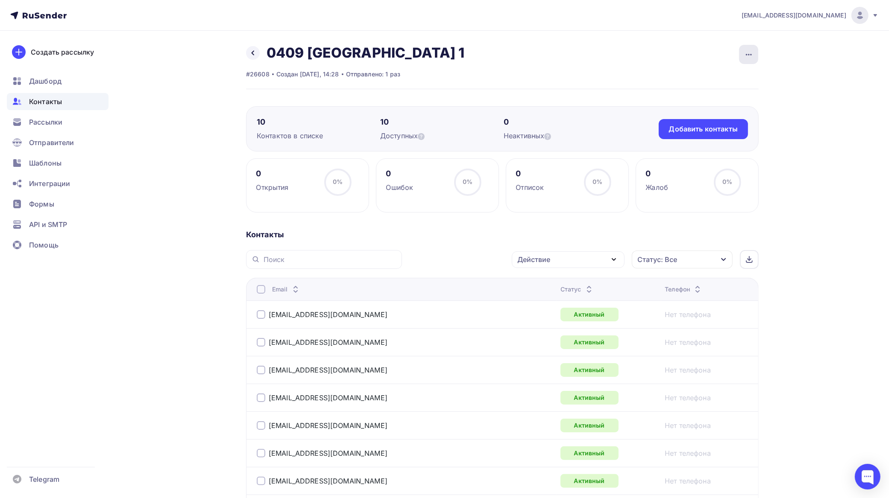
click at [742, 50] on div "button" at bounding box center [748, 54] width 19 height 19
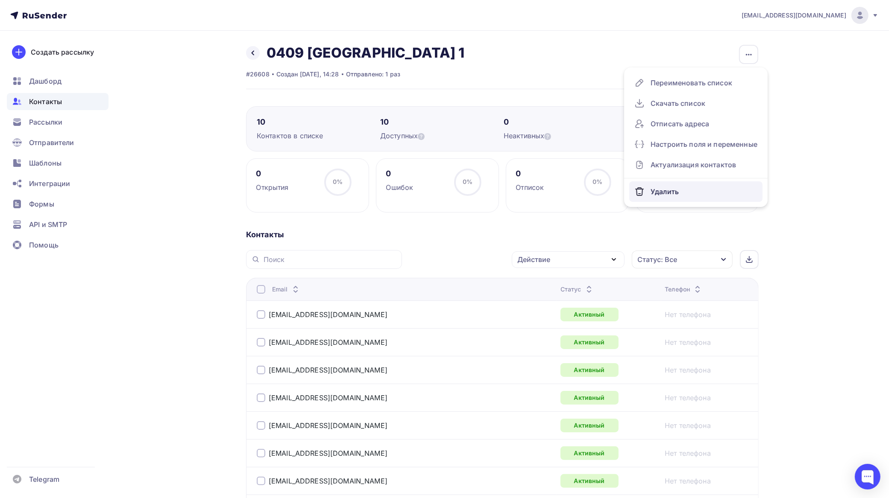
click at [671, 191] on div "Удалить" at bounding box center [695, 192] width 123 height 14
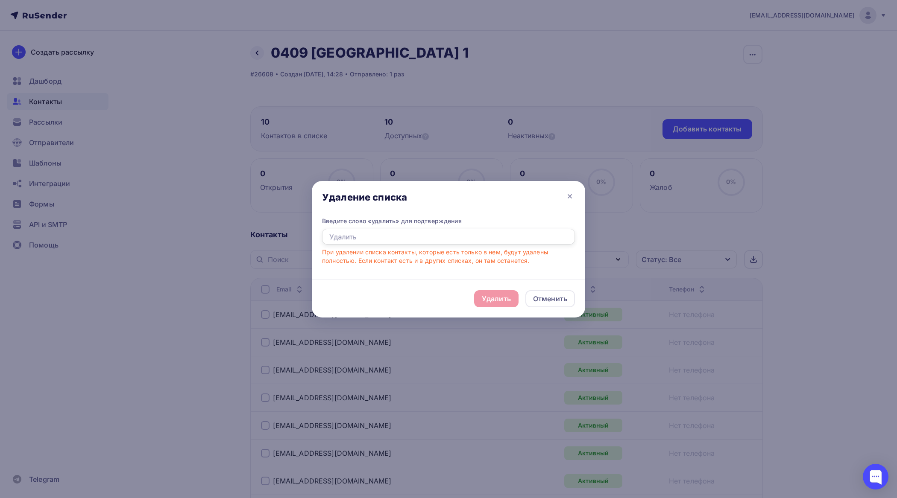
click at [443, 238] on input "text" at bounding box center [448, 237] width 253 height 16
type input "удалить"
click at [488, 297] on div "Удалить" at bounding box center [496, 299] width 29 height 10
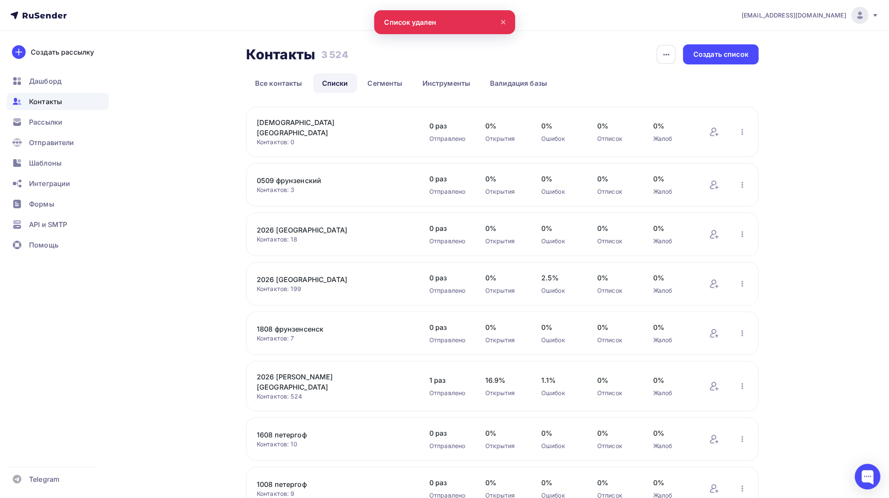
click at [339, 84] on link "Списки" at bounding box center [335, 83] width 44 height 20
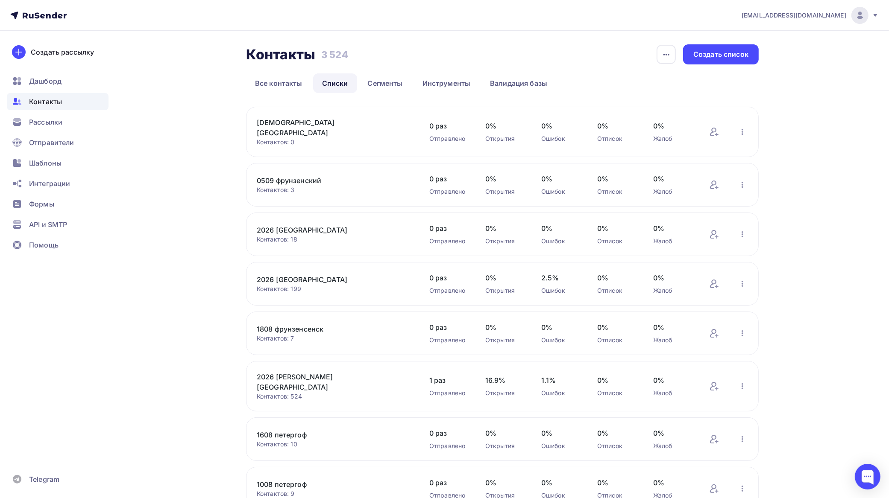
scroll to position [53, 0]
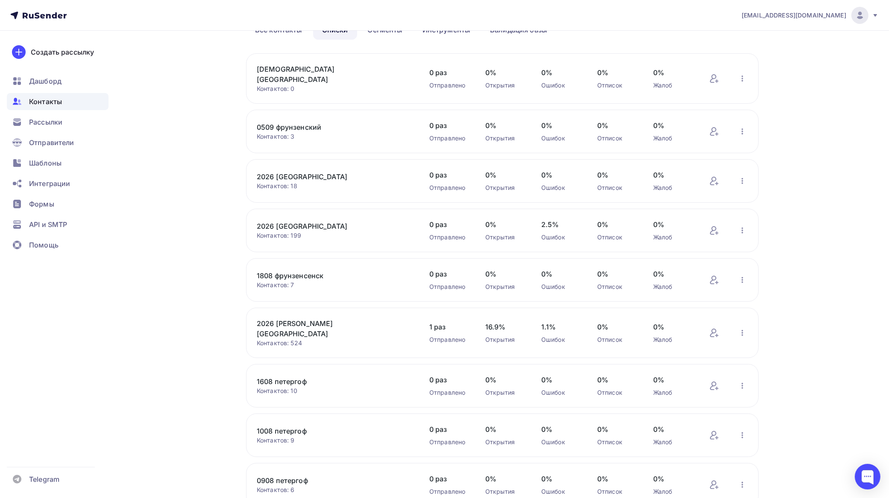
click at [315, 272] on link "1808 фрунзенсенск" at bounding box center [329, 276] width 145 height 10
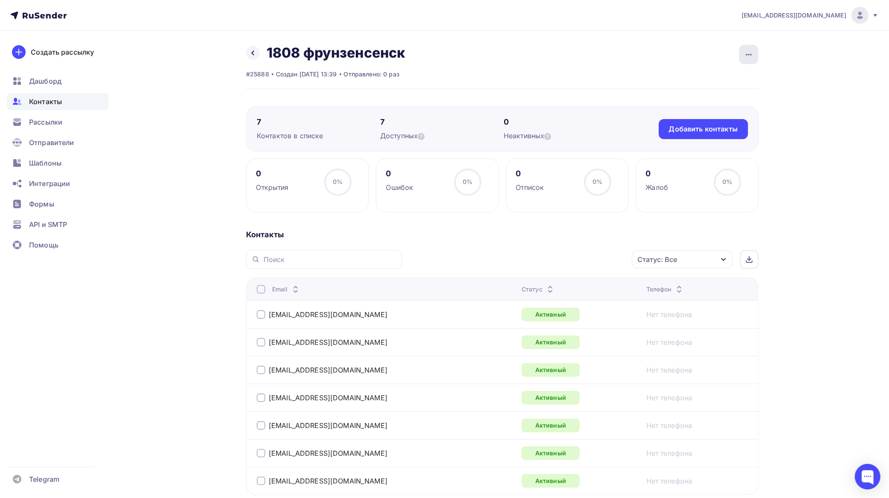
click at [739, 55] on div "button" at bounding box center [748, 54] width 19 height 19
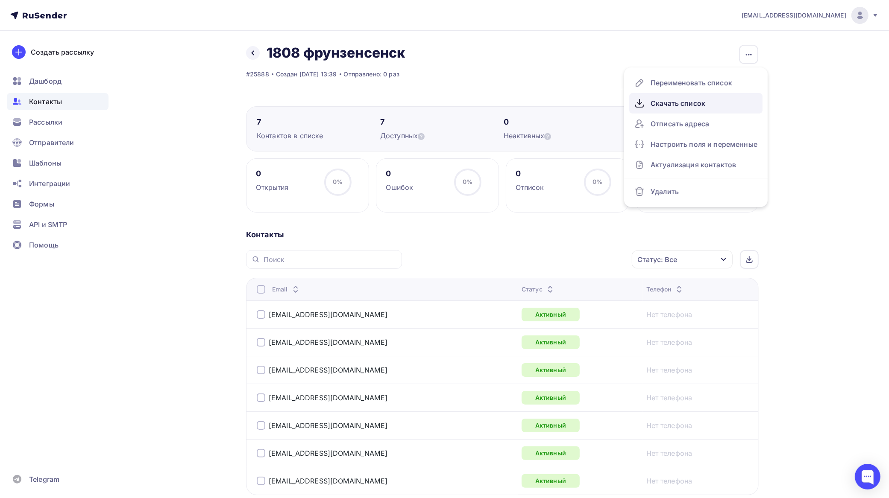
click at [676, 98] on div "Скачать список" at bounding box center [695, 104] width 123 height 14
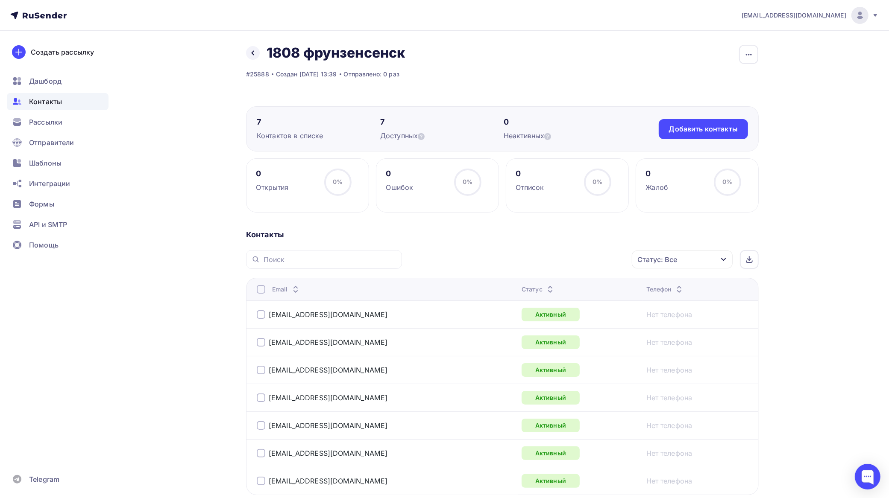
click at [261, 291] on div at bounding box center [261, 289] width 9 height 9
click at [565, 262] on div "Действие" at bounding box center [568, 260] width 113 height 17
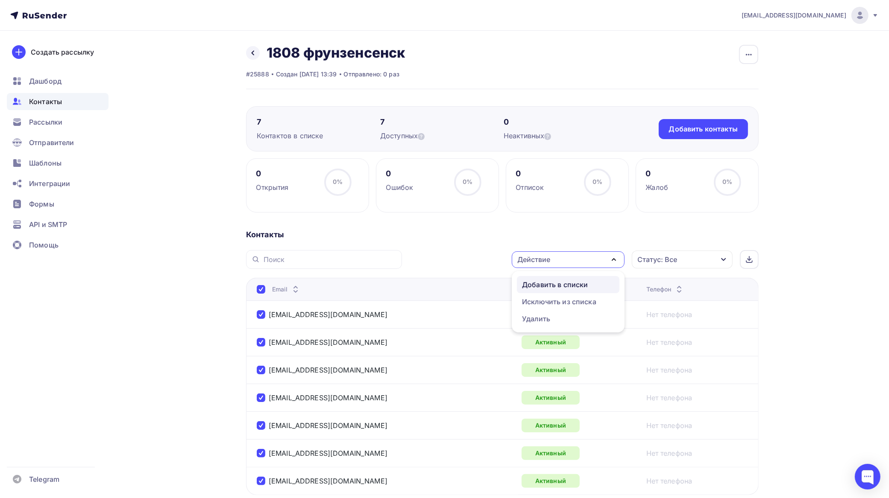
click at [549, 282] on div "Добавить в списки" at bounding box center [555, 285] width 66 height 10
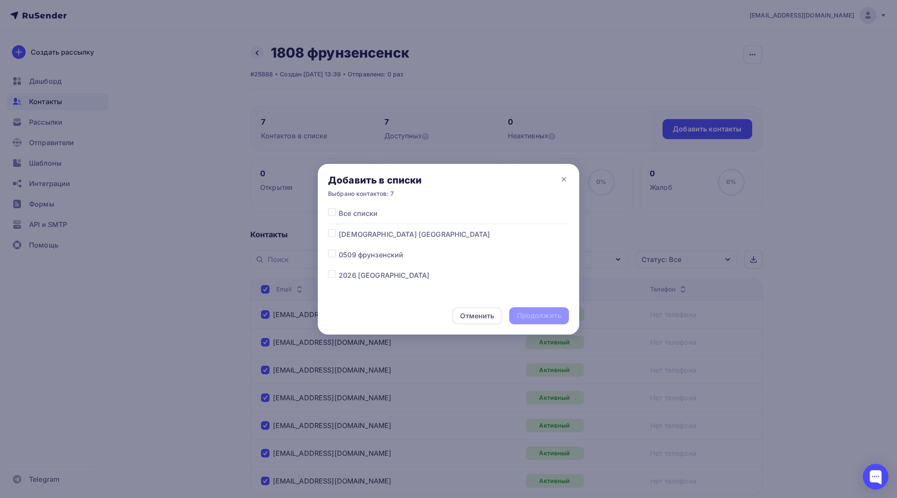
click at [339, 270] on label at bounding box center [339, 270] width 0 height 0
click at [334, 273] on input "checkbox" at bounding box center [332, 274] width 8 height 8
checkbox input "true"
click at [546, 310] on div "Продолжить" at bounding box center [539, 315] width 60 height 17
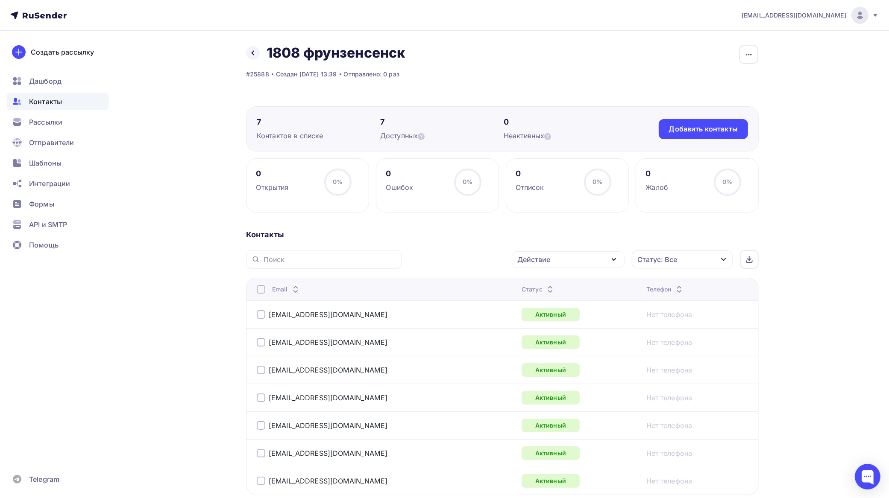
click at [261, 290] on div at bounding box center [261, 289] width 9 height 9
click at [577, 265] on div "Действие" at bounding box center [568, 260] width 113 height 17
click at [554, 284] on div "Добавить в списки" at bounding box center [555, 285] width 66 height 10
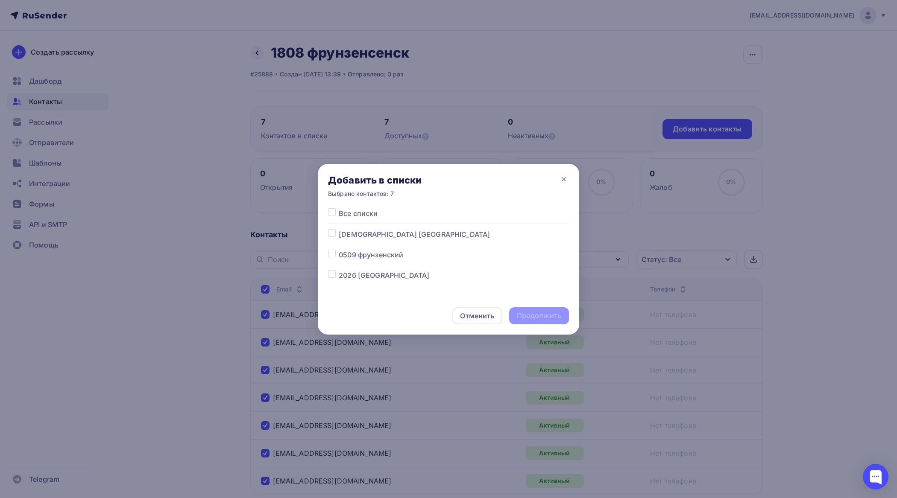
click at [339, 270] on label at bounding box center [339, 270] width 0 height 0
click at [331, 275] on input "checkbox" at bounding box center [332, 274] width 8 height 8
checkbox input "true"
click at [537, 312] on div "Продолжить" at bounding box center [539, 316] width 44 height 10
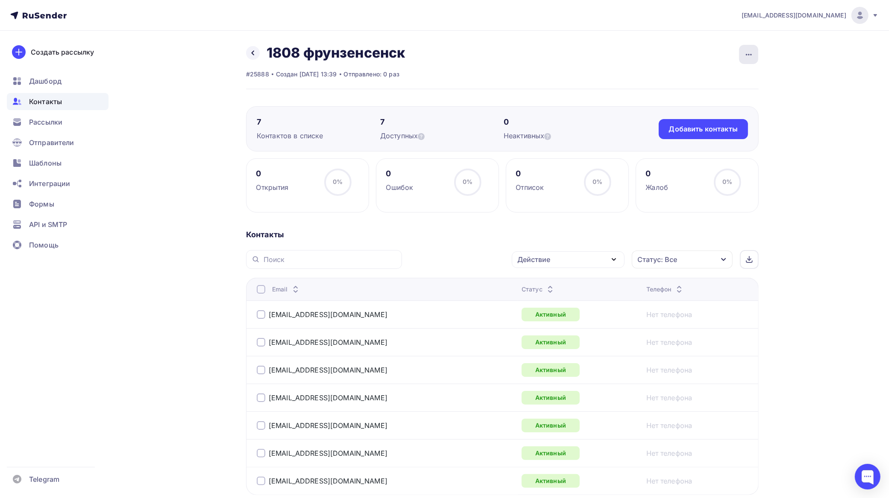
click at [749, 53] on icon "button" at bounding box center [749, 55] width 10 height 10
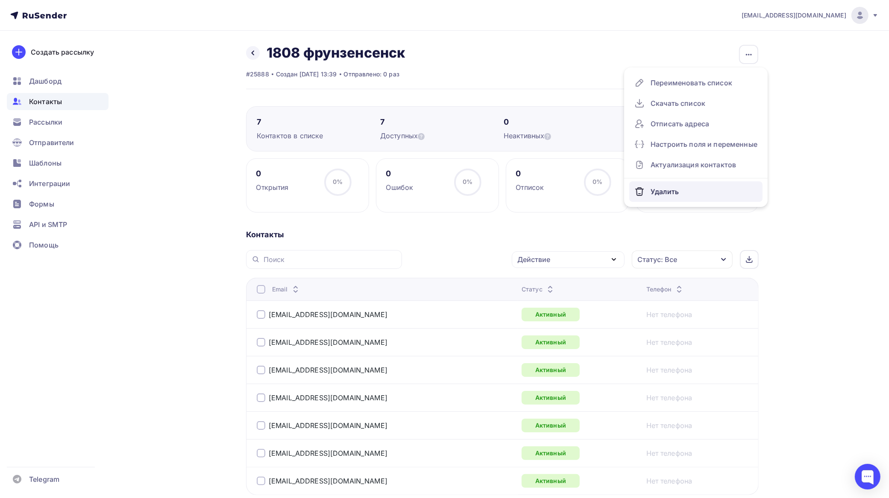
click at [673, 185] on div "Удалить" at bounding box center [695, 192] width 123 height 14
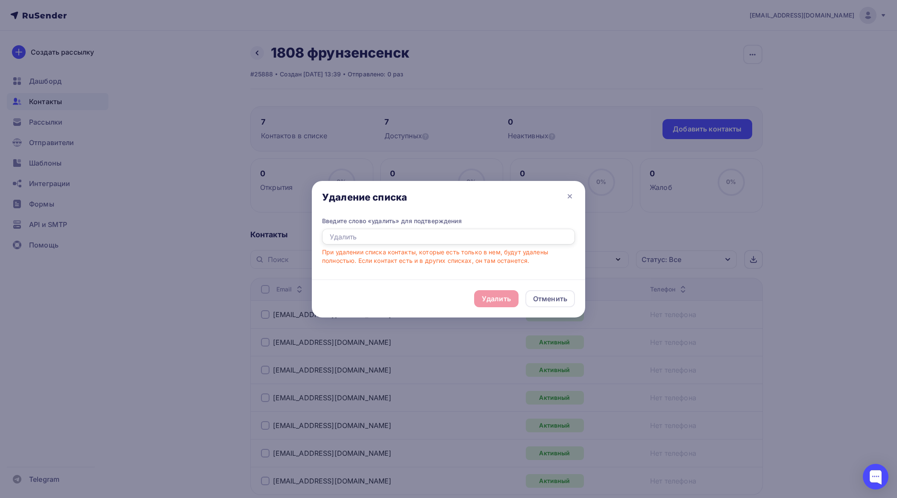
click at [438, 235] on input "text" at bounding box center [448, 237] width 253 height 16
type input "удалить"
click at [502, 296] on div "Удалить" at bounding box center [496, 299] width 29 height 10
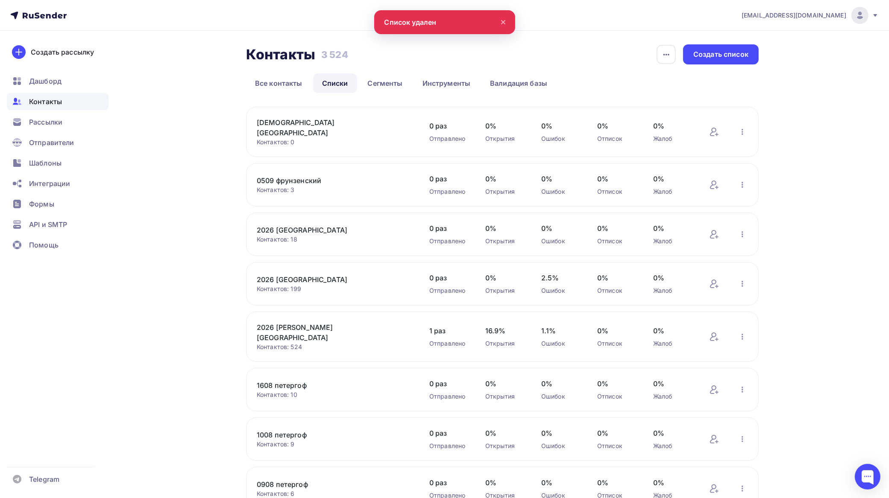
click at [54, 97] on span "Контакты" at bounding box center [45, 102] width 33 height 10
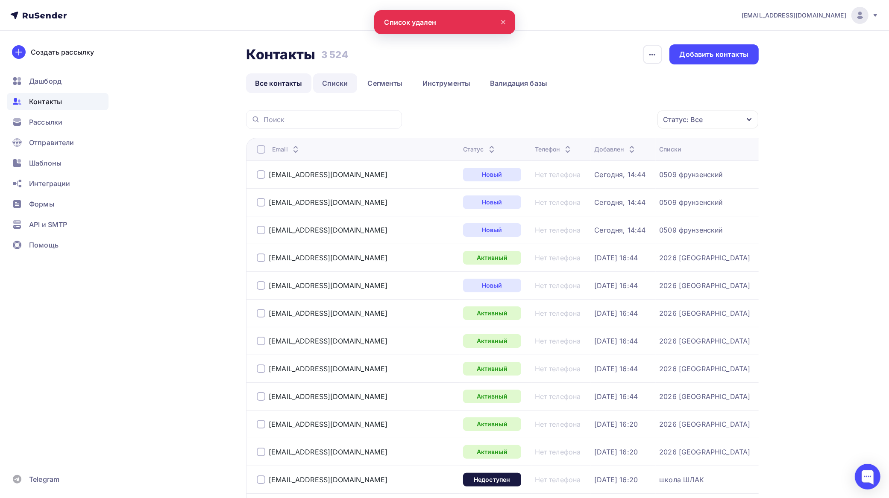
click at [338, 85] on link "Списки" at bounding box center [335, 83] width 44 height 20
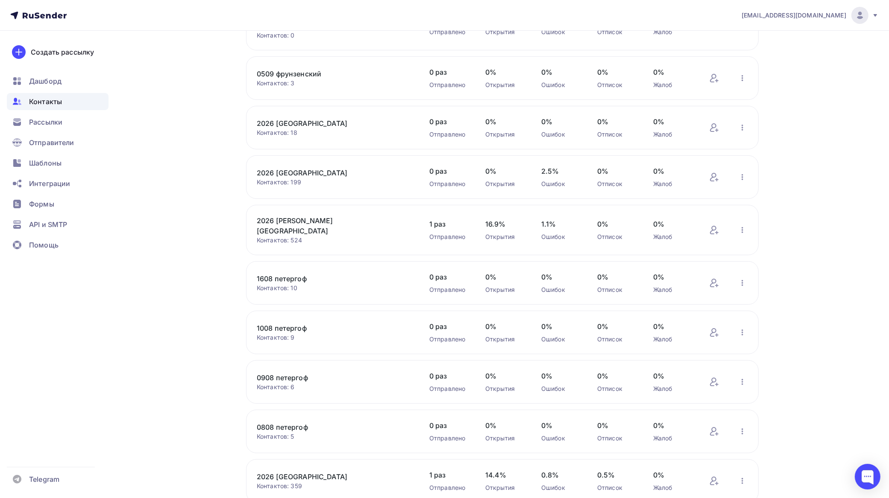
scroll to position [53, 0]
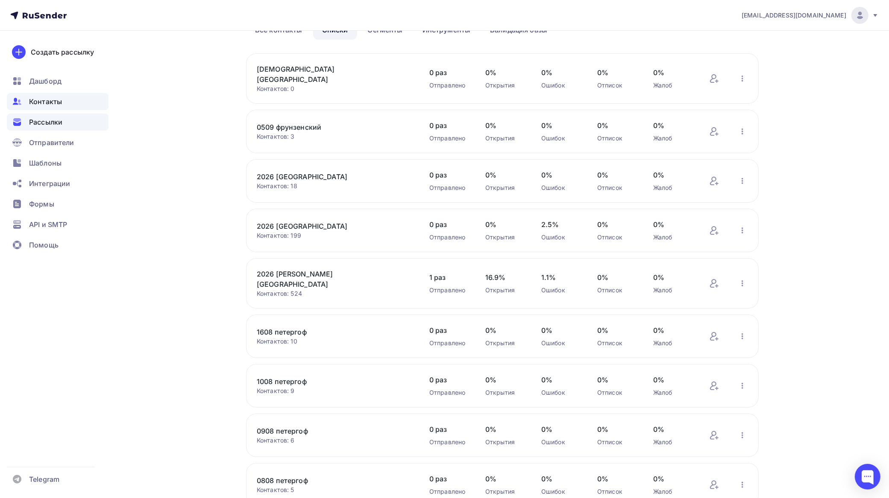
click at [53, 122] on span "Рассылки" at bounding box center [45, 122] width 33 height 10
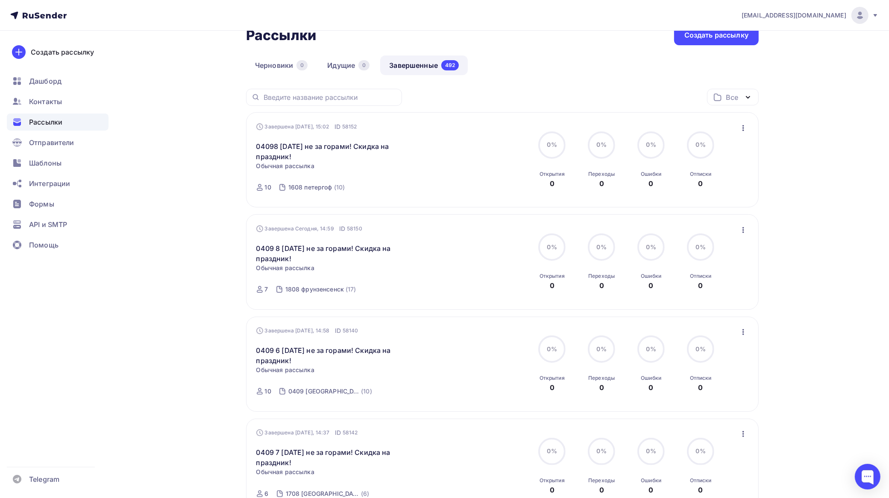
click at [423, 75] on link "Завершенные 492" at bounding box center [424, 66] width 88 height 20
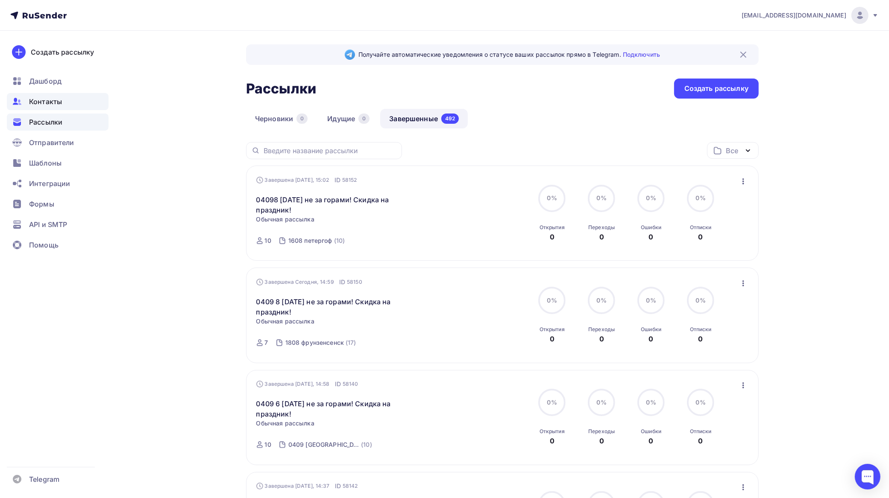
click at [47, 97] on span "Контакты" at bounding box center [45, 102] width 33 height 10
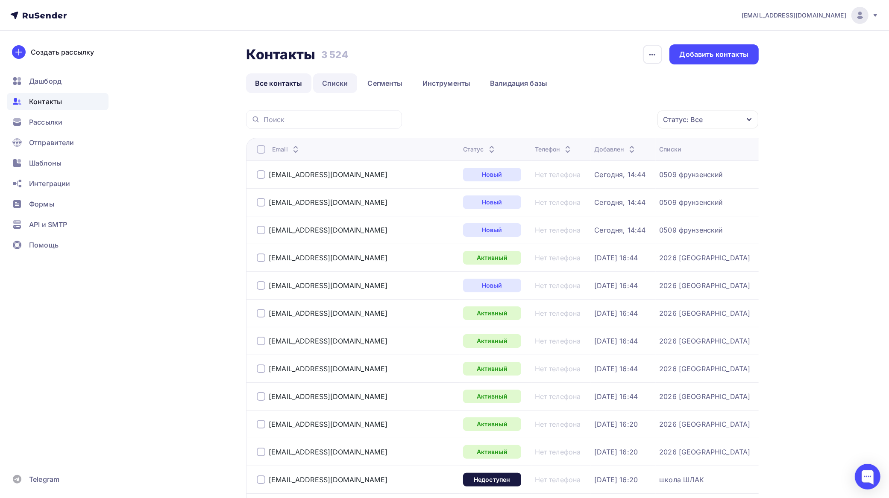
click at [335, 82] on link "Списки" at bounding box center [335, 83] width 44 height 20
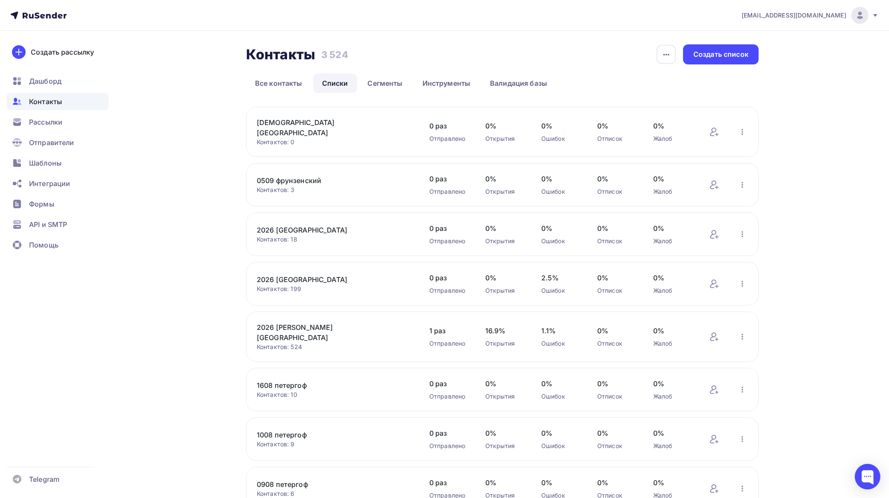
click at [307, 381] on link "1608 петергоф" at bounding box center [329, 386] width 145 height 10
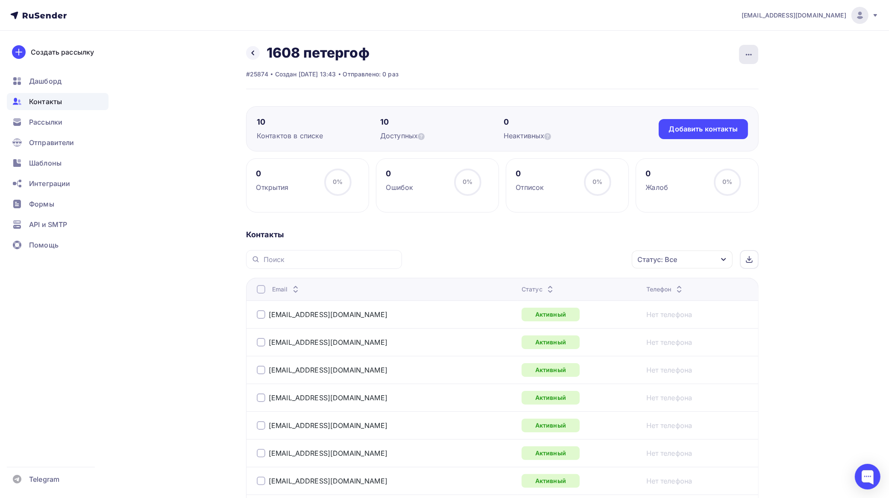
click at [753, 46] on div "button" at bounding box center [748, 54] width 19 height 19
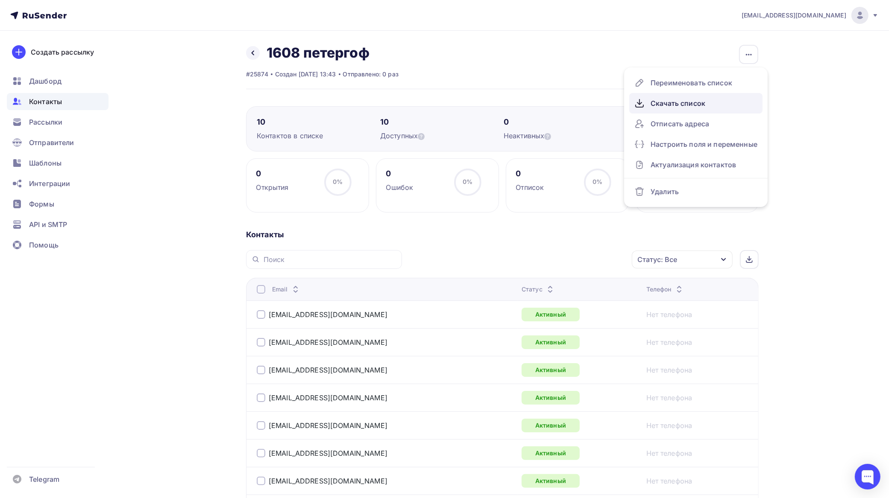
click at [693, 99] on div "Скачать список" at bounding box center [695, 104] width 123 height 14
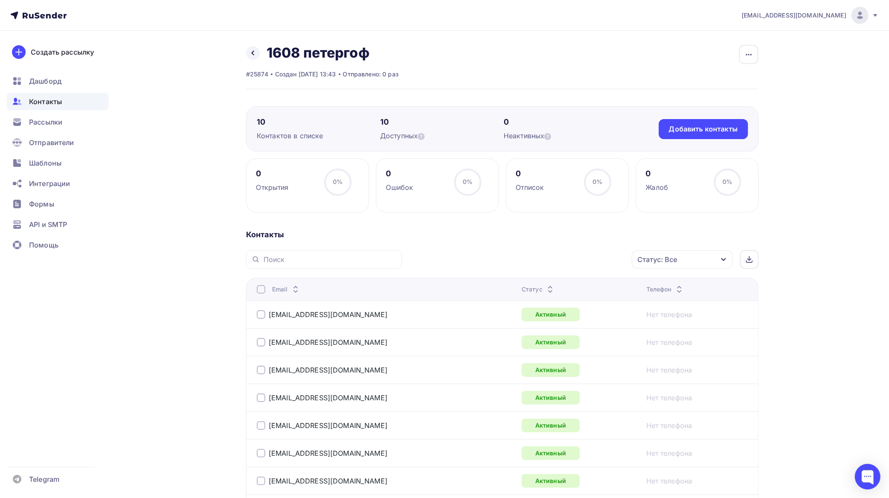
click at [261, 294] on div at bounding box center [261, 289] width 9 height 9
click at [547, 258] on div "Действие" at bounding box center [533, 260] width 33 height 10
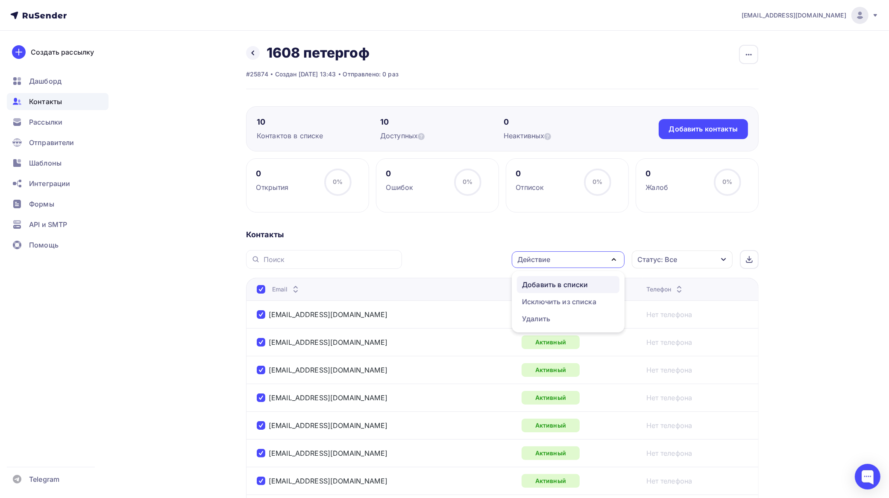
click at [544, 282] on div "Добавить в списки" at bounding box center [555, 285] width 66 height 10
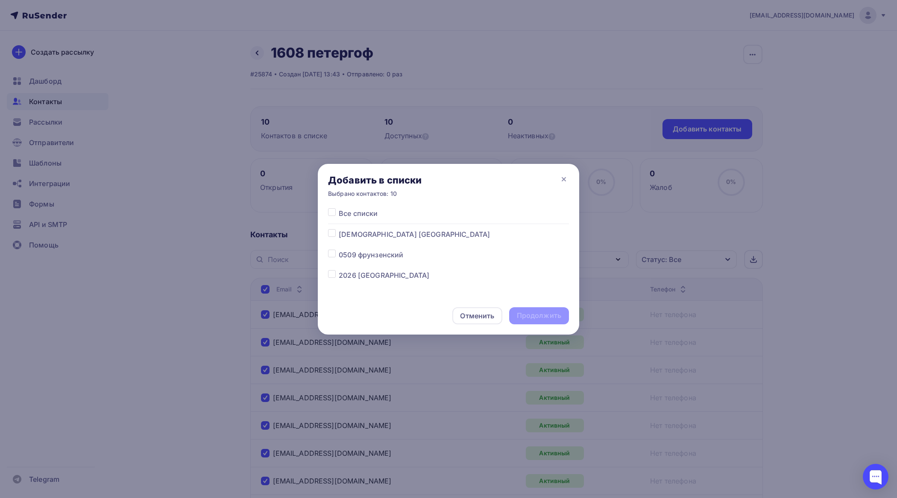
click at [339, 229] on label at bounding box center [339, 229] width 0 height 0
click at [332, 233] on input "checkbox" at bounding box center [332, 233] width 8 height 8
checkbox input "true"
click at [536, 313] on div "Продолжить" at bounding box center [539, 316] width 44 height 10
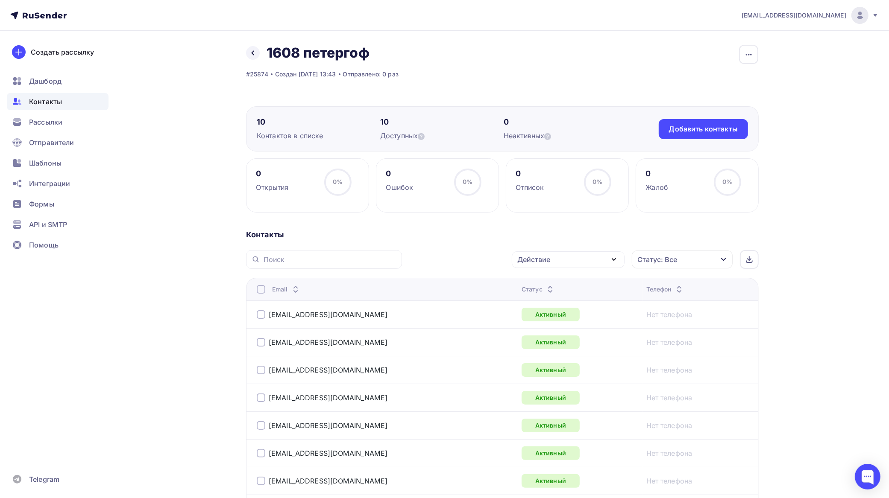
click at [261, 290] on div at bounding box center [261, 289] width 9 height 9
click at [263, 291] on div at bounding box center [261, 289] width 9 height 9
click at [571, 264] on div "Действие" at bounding box center [568, 260] width 113 height 17
click at [548, 285] on div "Добавить в списки" at bounding box center [555, 285] width 66 height 10
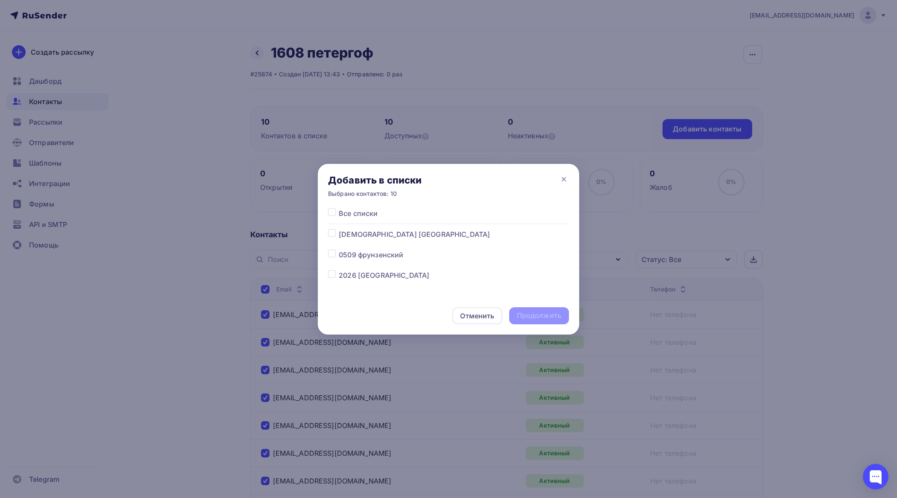
click at [339, 229] on label at bounding box center [339, 229] width 0 height 0
click at [334, 234] on input "checkbox" at bounding box center [332, 233] width 8 height 8
checkbox input "true"
click at [549, 313] on div "Продолжить" at bounding box center [539, 316] width 44 height 10
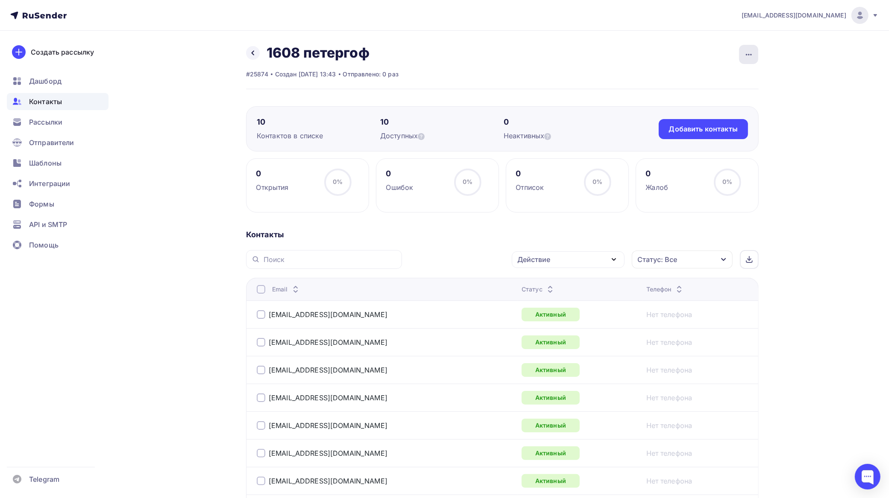
click at [748, 50] on icon "button" at bounding box center [749, 55] width 10 height 10
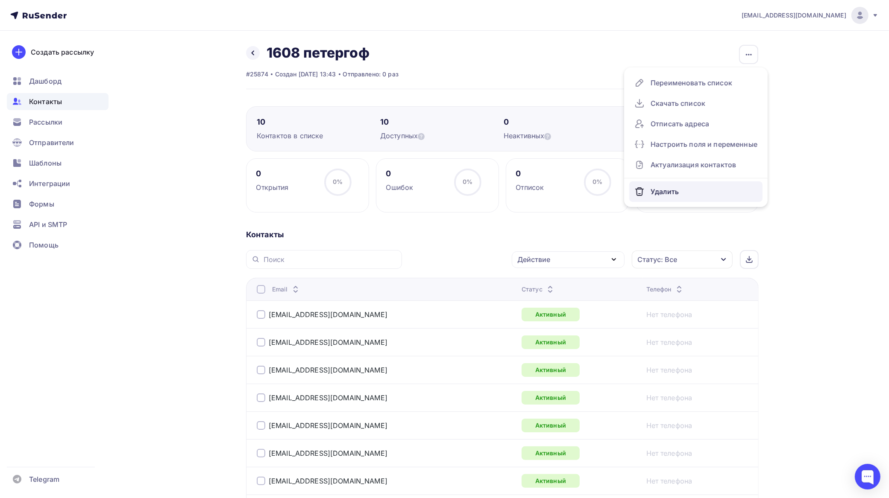
click at [676, 196] on div "Удалить" at bounding box center [695, 192] width 123 height 14
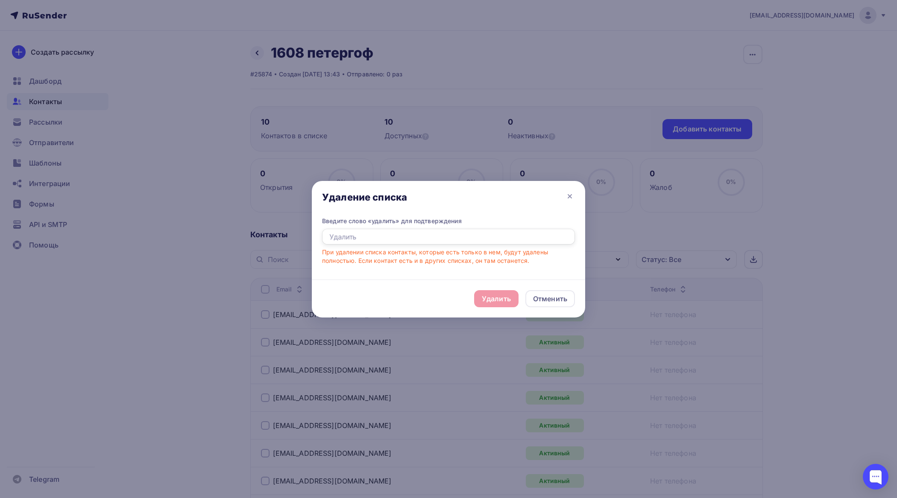
click at [473, 238] on input "text" at bounding box center [448, 237] width 253 height 16
type input "удалить"
click at [504, 300] on div "Удалить" at bounding box center [496, 299] width 29 height 10
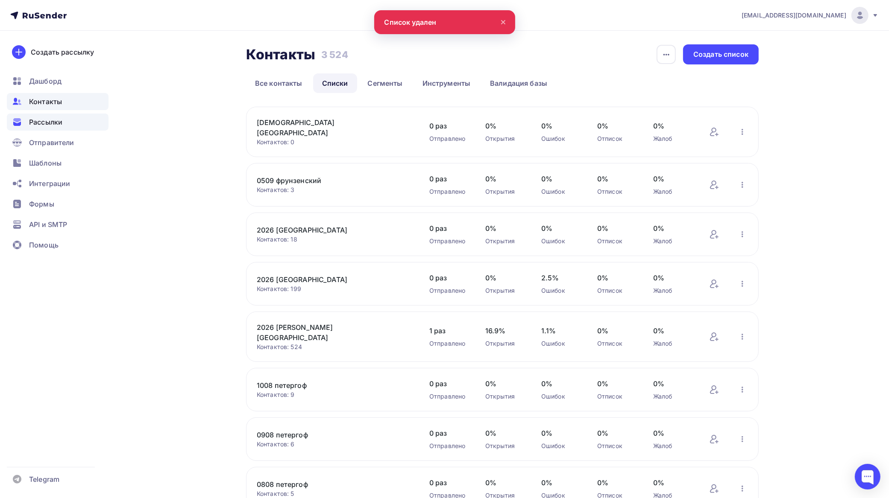
click at [46, 118] on span "Рассылки" at bounding box center [45, 122] width 33 height 10
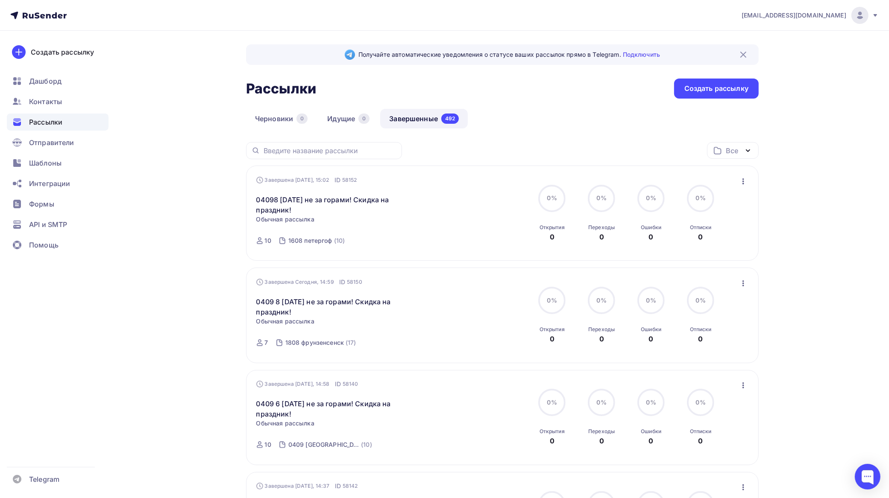
click at [739, 181] on icon "button" at bounding box center [743, 181] width 10 height 10
click at [705, 238] on div "Копировать в новую" at bounding box center [705, 238] width 88 height 10
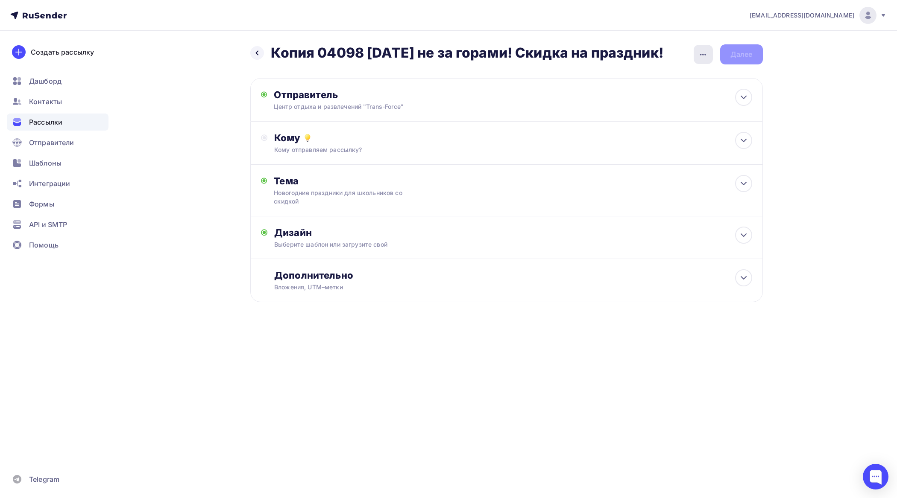
click at [705, 56] on icon "button" at bounding box center [703, 55] width 10 height 10
click at [674, 98] on div "Переименовать рассылку" at bounding box center [658, 98] width 106 height 10
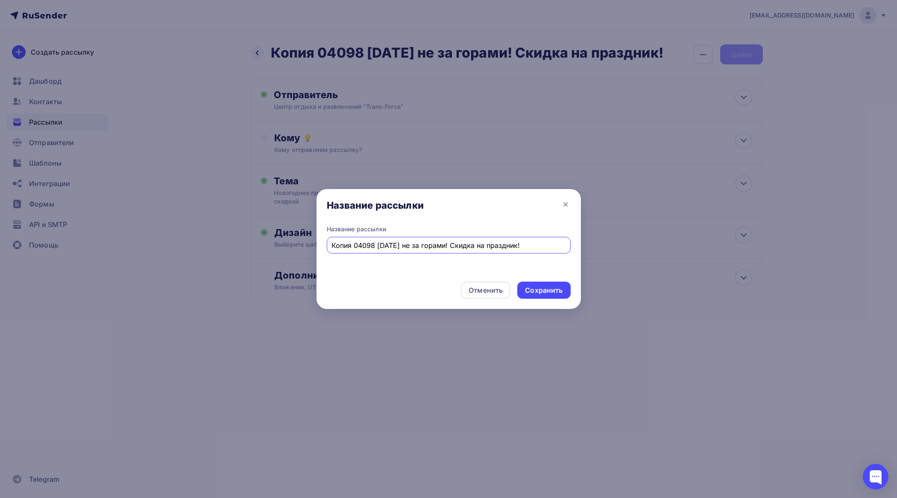
drag, startPoint x: 375, startPoint y: 244, endPoint x: 218, endPoint y: 246, distance: 156.8
click at [218, 246] on div "Название рассылки Название рассылки Копия 04098 Новый год не за горами! Скидка …" at bounding box center [448, 249] width 897 height 498
type input "0409 9 [DATE] не за горами! Скидка на праздник!"
click at [536, 282] on div "Сохранить" at bounding box center [543, 290] width 53 height 17
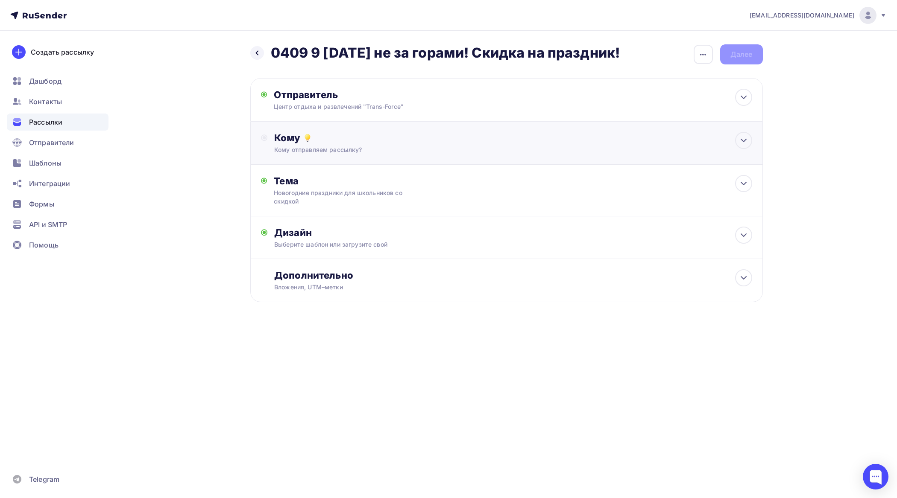
click at [393, 152] on div "Кому отправляем рассылку?" at bounding box center [489, 150] width 430 height 9
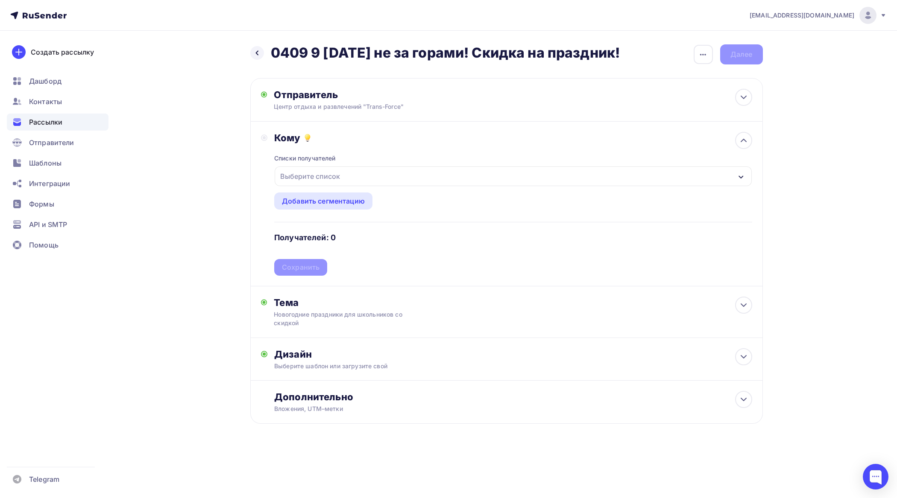
click at [380, 180] on div "Выберите список" at bounding box center [513, 177] width 477 height 20
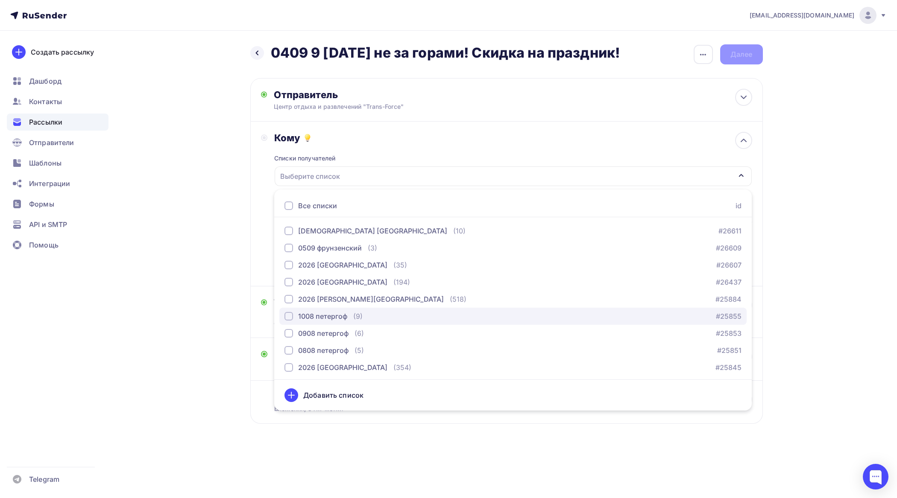
click at [290, 317] on div "button" at bounding box center [288, 316] width 9 height 9
click at [827, 295] on div "tfzakaz@yandex.ru Аккаунт Тарифы Выйти Создать рассылку Дашборд Контакты Рассыл…" at bounding box center [448, 239] width 897 height 479
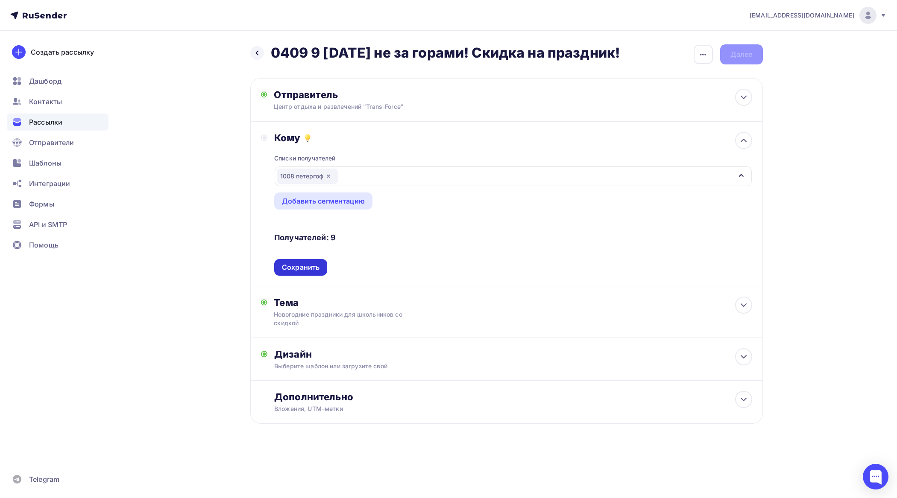
click at [316, 266] on div "Сохранить" at bounding box center [301, 268] width 38 height 10
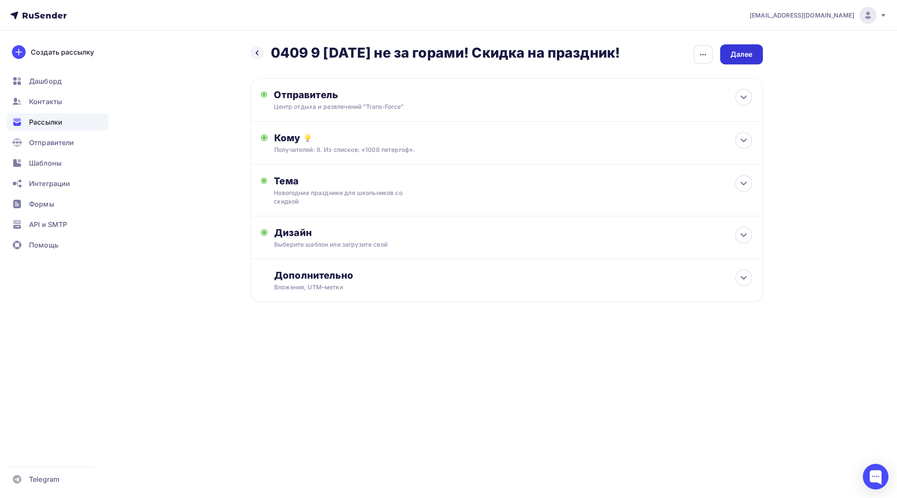
click at [742, 53] on div "Далее" at bounding box center [741, 55] width 22 height 10
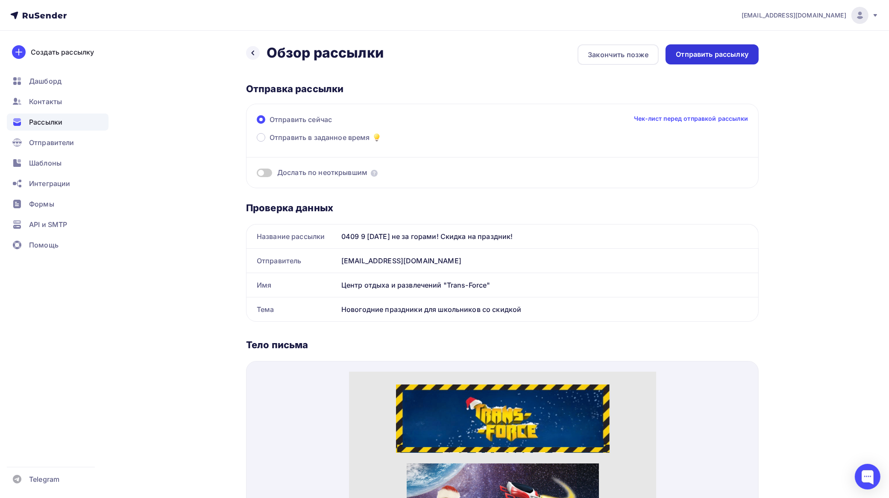
click at [739, 54] on div "Отправить рассылку" at bounding box center [712, 55] width 73 height 10
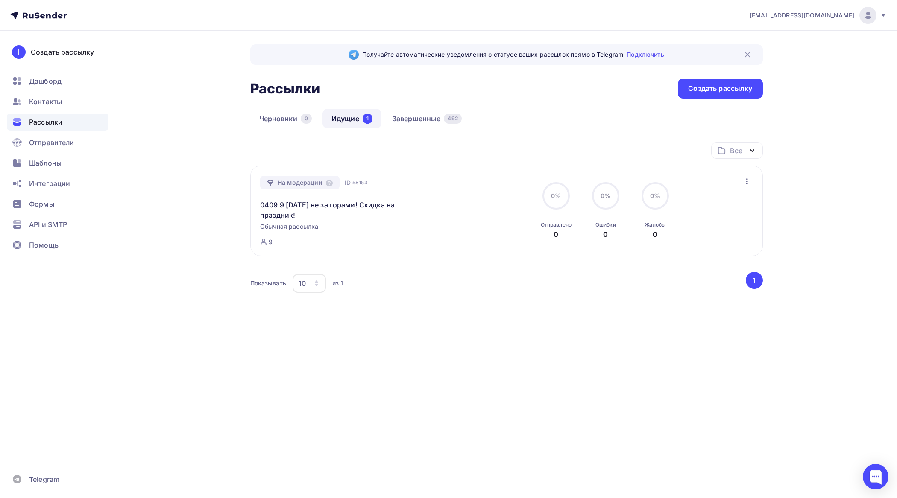
click at [341, 119] on link "Идущие 1" at bounding box center [351, 119] width 59 height 20
click at [421, 117] on link "Завершенные 492" at bounding box center [427, 119] width 88 height 20
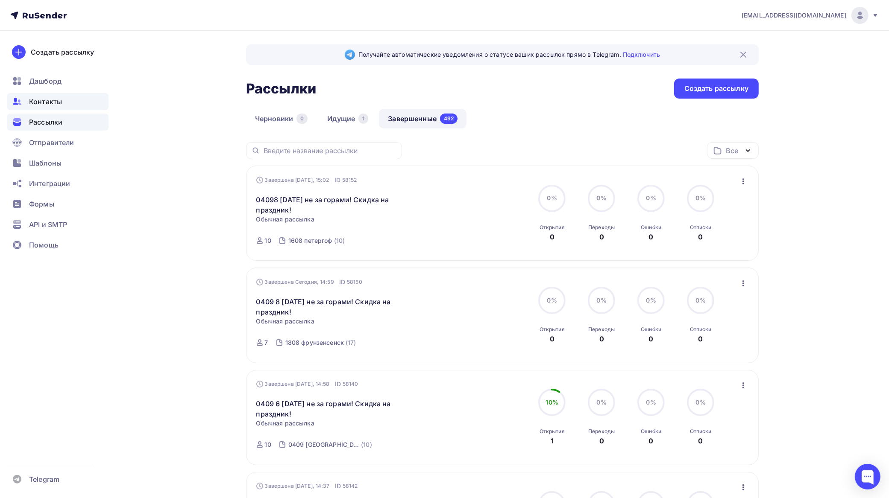
click at [44, 101] on span "Контакты" at bounding box center [45, 102] width 33 height 10
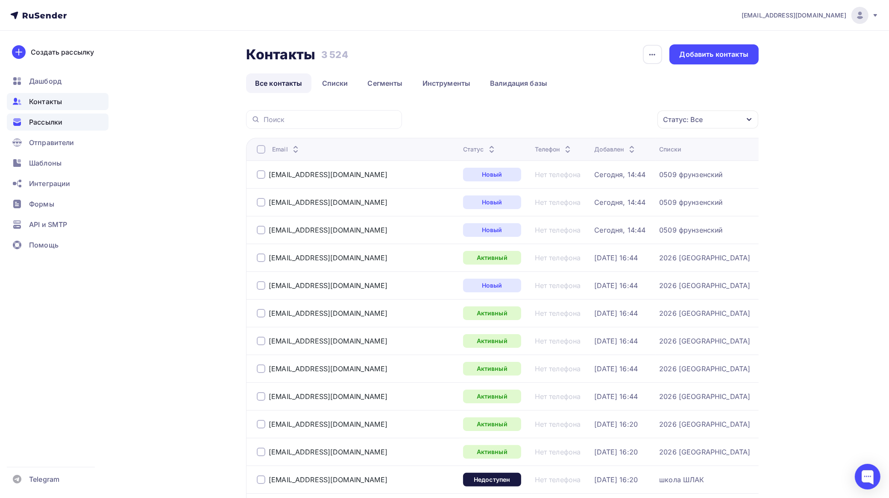
click at [52, 118] on span "Рассылки" at bounding box center [45, 122] width 33 height 10
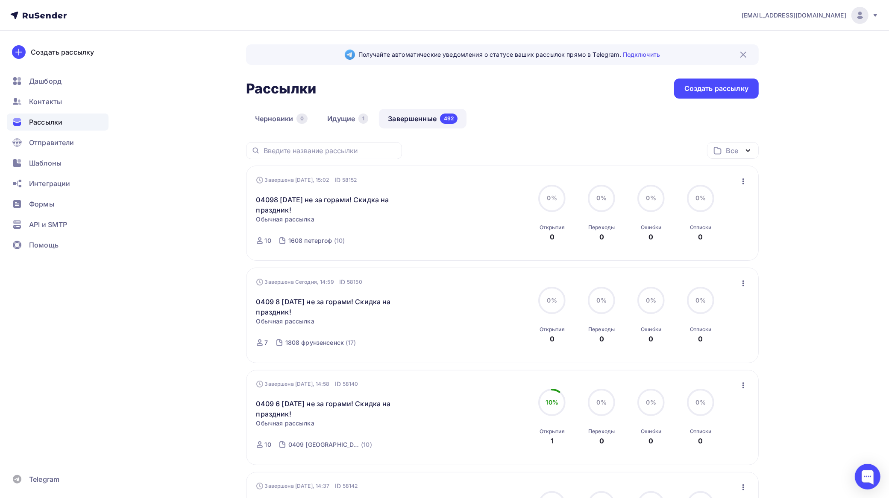
click at [743, 182] on icon "button" at bounding box center [743, 181] width 10 height 10
click at [716, 238] on div "Копировать в новую" at bounding box center [705, 238] width 88 height 10
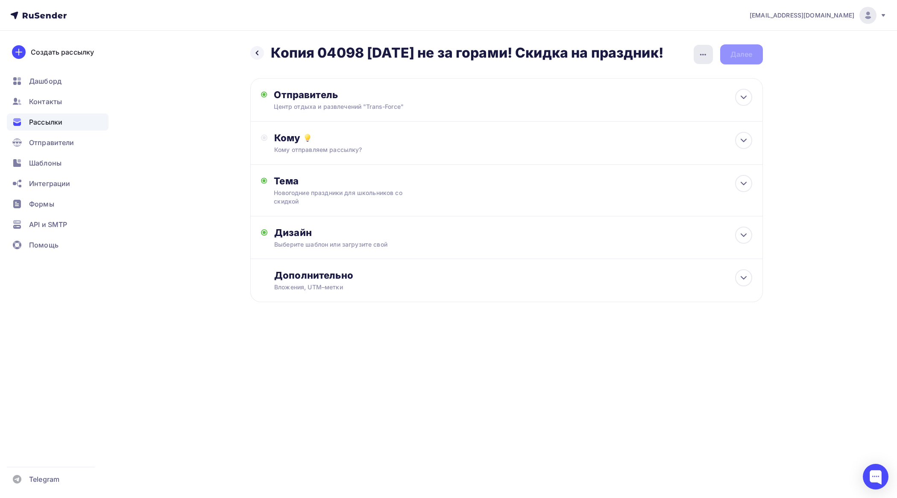
click at [702, 53] on icon "button" at bounding box center [703, 55] width 10 height 10
click at [653, 94] on div "Переименовать рассылку" at bounding box center [658, 98] width 106 height 10
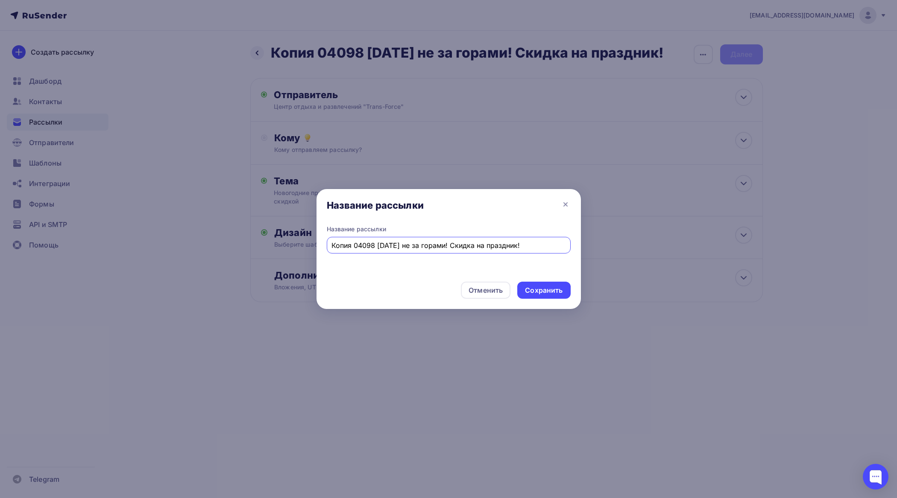
drag, startPoint x: 373, startPoint y: 244, endPoint x: 325, endPoint y: 255, distance: 49.0
click at [325, 255] on div "Название рассылки Копия 04098 [DATE] не за горами! Скидка на праздник!" at bounding box center [448, 250] width 264 height 50
type input "0409 10 [DATE] не за горами! Скидка на праздник!"
click at [525, 287] on div "Сохранить" at bounding box center [543, 290] width 53 height 17
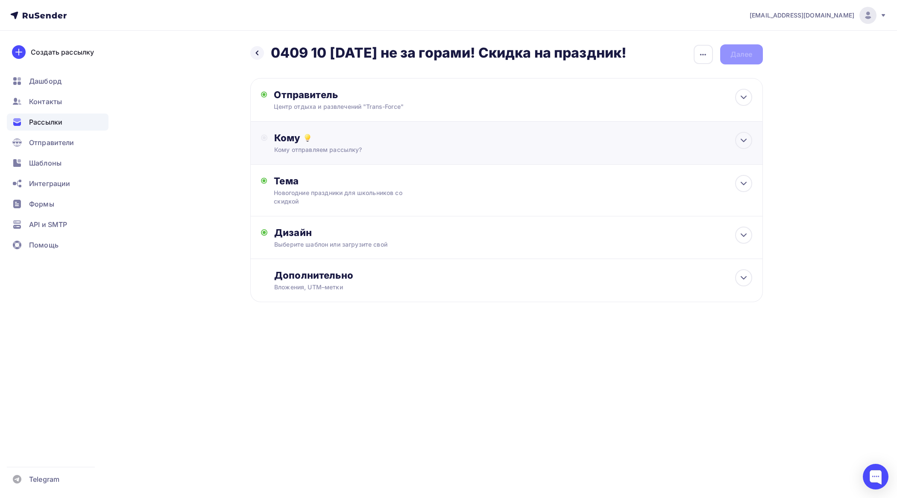
click at [335, 156] on div "Кому Кому отправляем рассылку? Списки получателей Выберите список Все списки id…" at bounding box center [506, 143] width 512 height 43
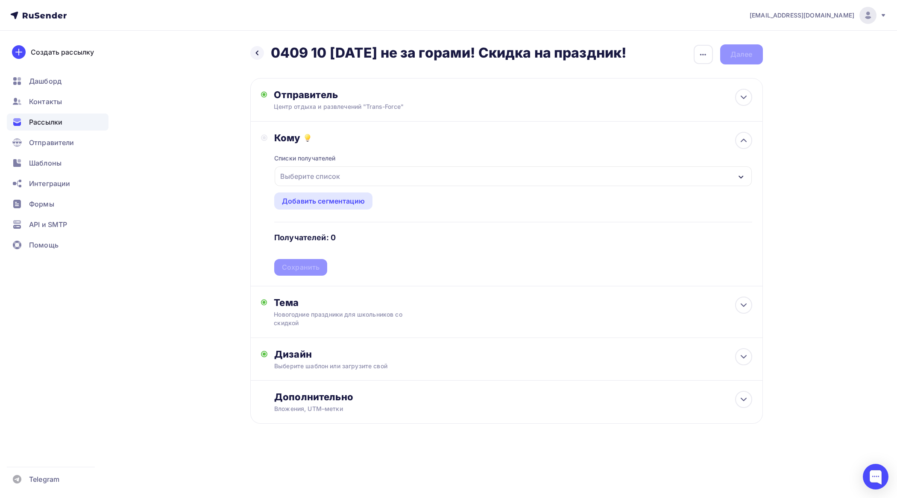
click at [335, 178] on div "Выберите список" at bounding box center [310, 176] width 67 height 15
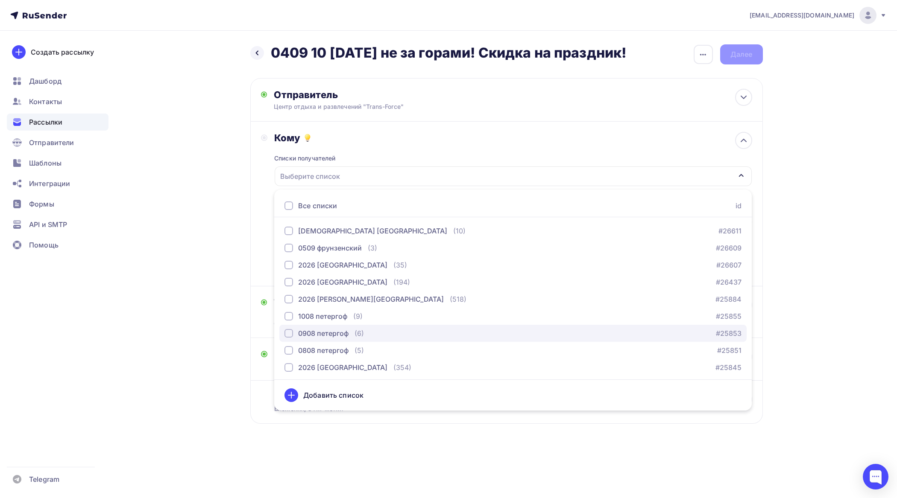
click at [290, 334] on div "button" at bounding box center [288, 333] width 9 height 9
click at [791, 261] on div "Назад 0409 10 [DATE] не за горами! Скидка на праздник! 0409 10 [DATE] не за гор…" at bounding box center [449, 255] width 700 height 448
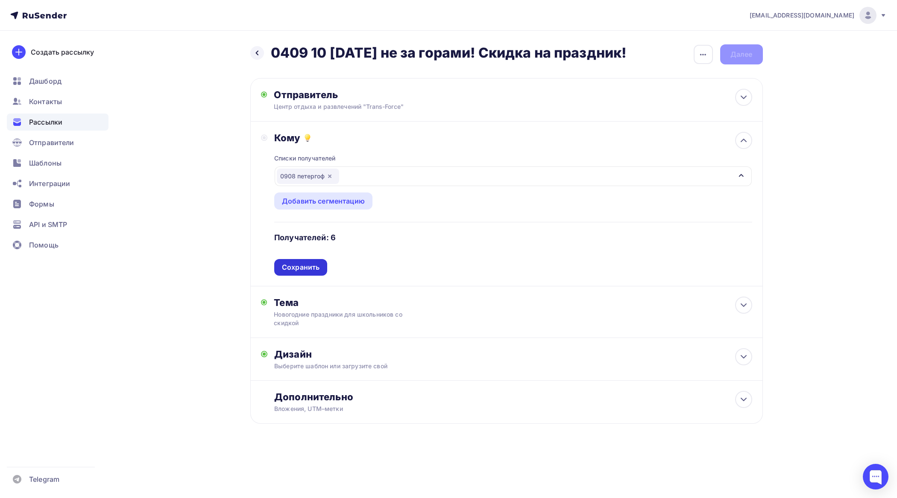
click at [319, 270] on div "Сохранить" at bounding box center [301, 268] width 38 height 10
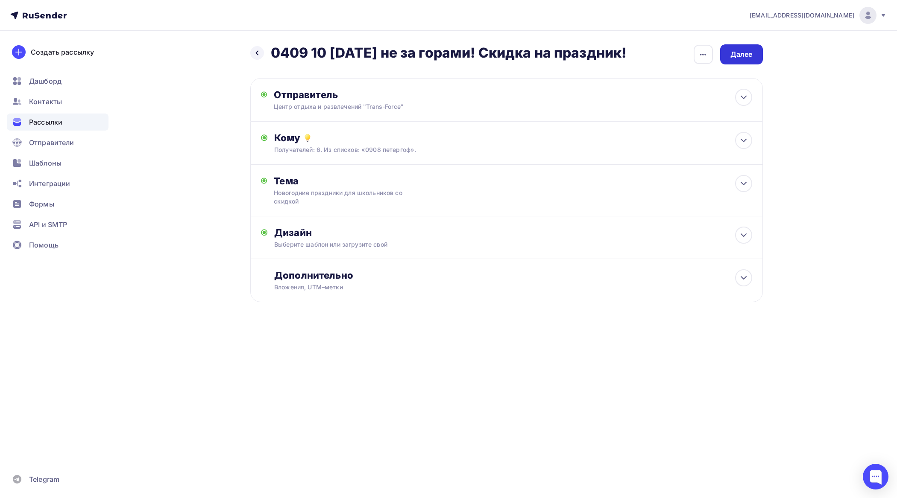
click at [749, 50] on div "Далее" at bounding box center [741, 55] width 22 height 10
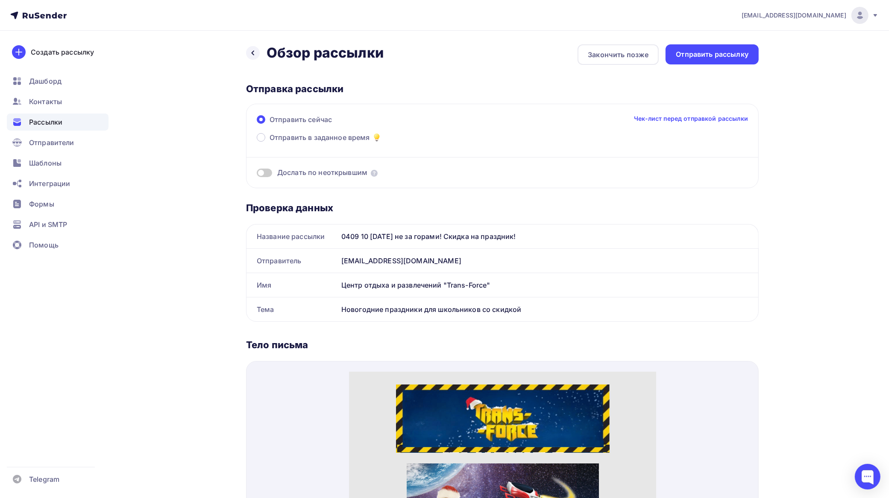
click at [744, 55] on div "Отправить рассылку" at bounding box center [712, 55] width 73 height 10
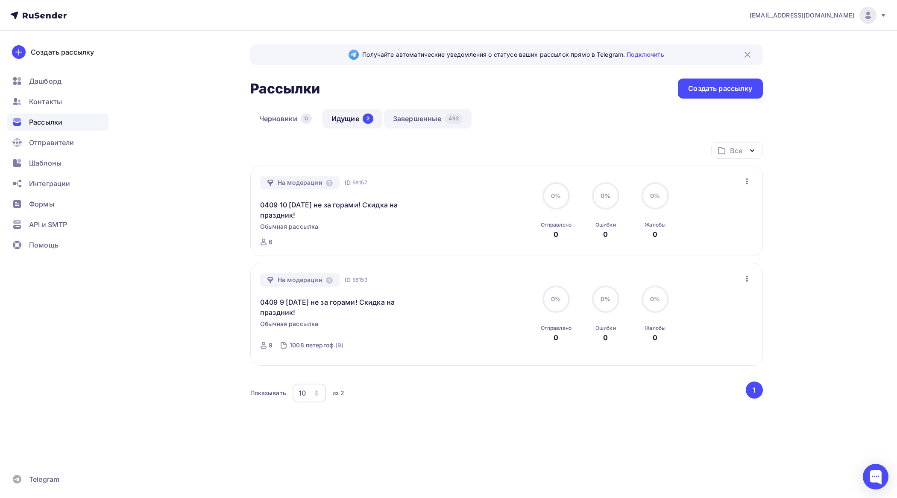
click at [414, 118] on link "Завершенные 492" at bounding box center [428, 119] width 88 height 20
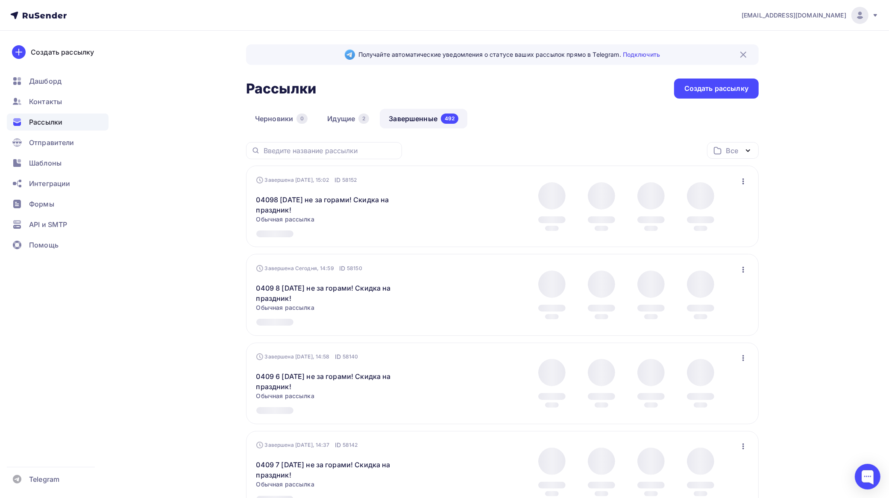
click at [741, 182] on icon "button" at bounding box center [743, 181] width 10 height 10
click at [704, 236] on div "Копировать в новую" at bounding box center [705, 238] width 88 height 10
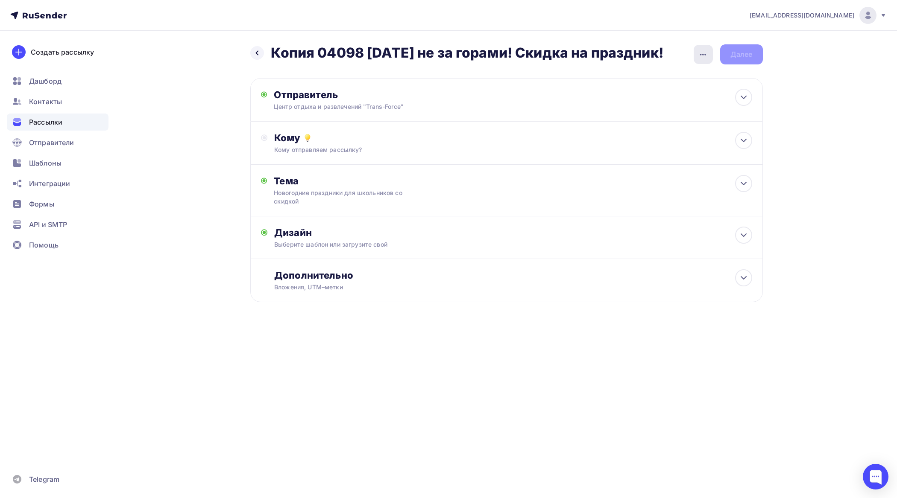
click at [703, 53] on icon "button" at bounding box center [703, 55] width 10 height 10
click at [644, 98] on div "Переименовать рассылку" at bounding box center [658, 98] width 106 height 10
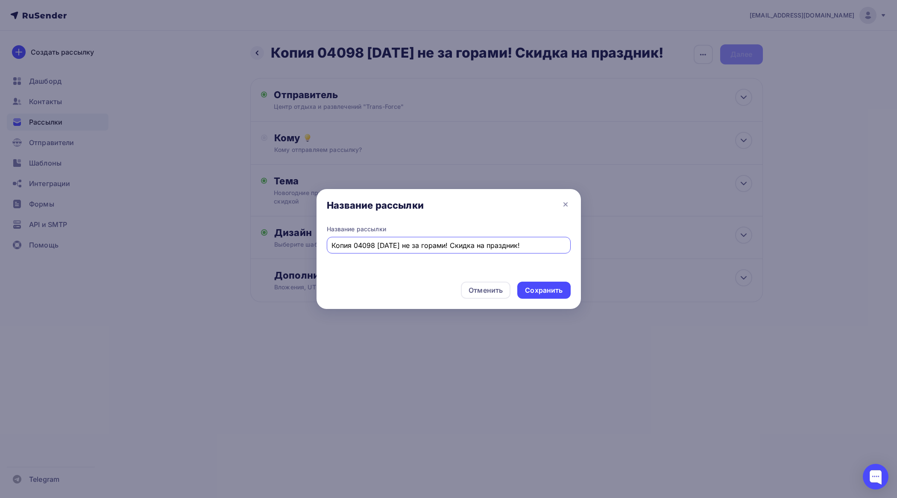
drag, startPoint x: 373, startPoint y: 244, endPoint x: 319, endPoint y: 245, distance: 53.4
click at [319, 245] on div "Название рассылки Копия 04098 [DATE] не за горами! Скидка на праздник!" at bounding box center [448, 250] width 264 height 50
type input "0409 11 [DATE] не за горами! Скидка на праздник!"
click at [527, 286] on div "Сохранить" at bounding box center [544, 291] width 38 height 10
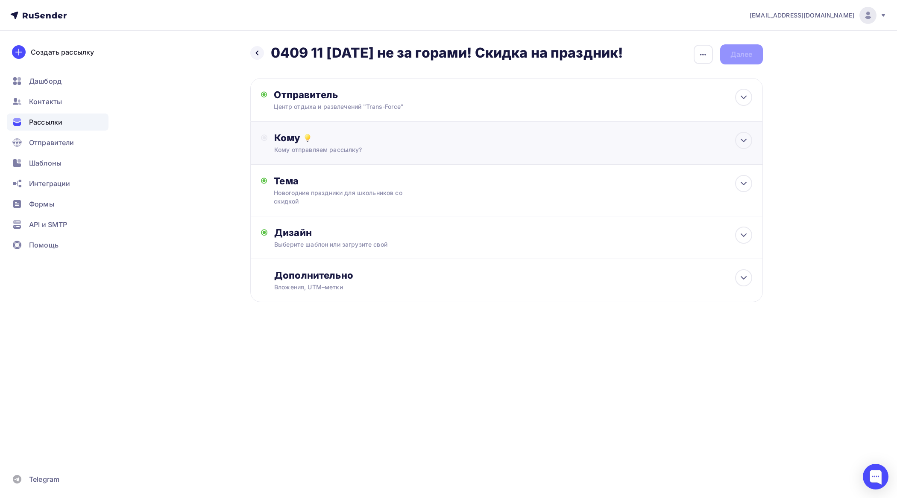
click at [349, 150] on div "Кому отправляем рассылку?" at bounding box center [489, 150] width 430 height 9
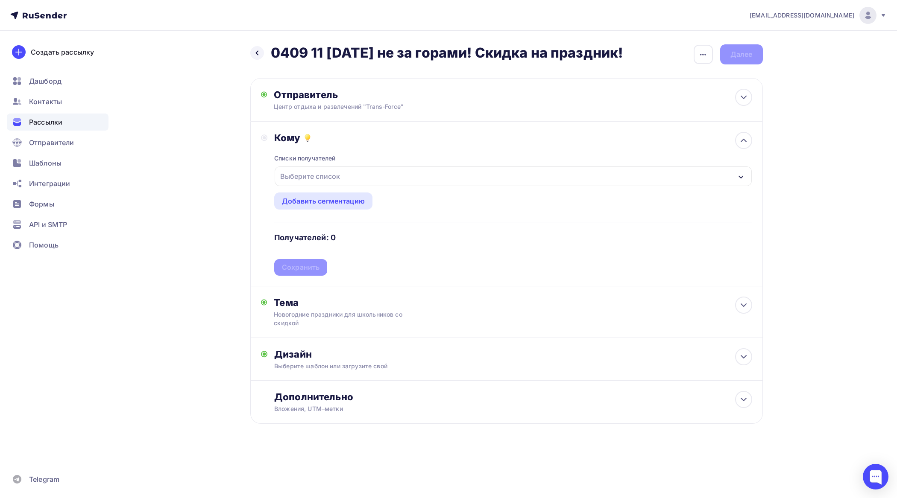
click at [347, 172] on div "Выберите список" at bounding box center [513, 177] width 477 height 20
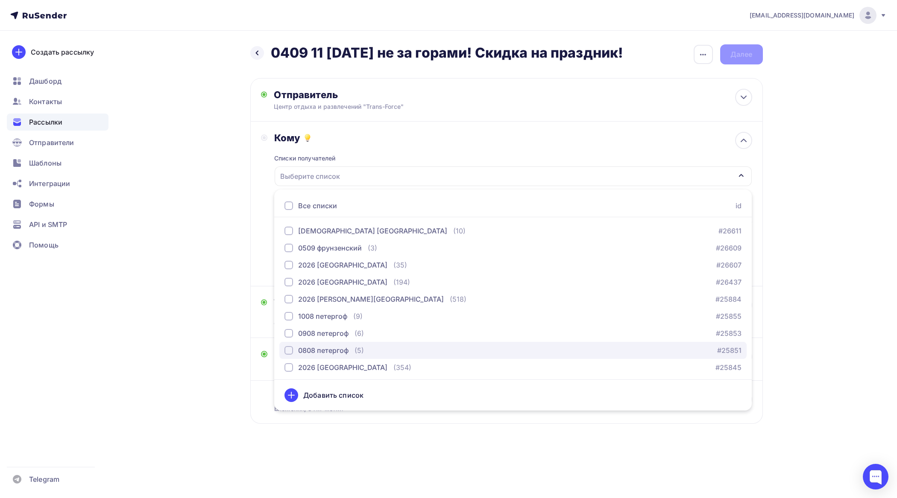
click at [290, 352] on div "button" at bounding box center [288, 350] width 9 height 9
click at [841, 240] on div "[EMAIL_ADDRESS][DOMAIN_NAME] Аккаунт Тарифы Выйти Создать рассылку [GEOGRAPHIC_…" at bounding box center [448, 239] width 897 height 479
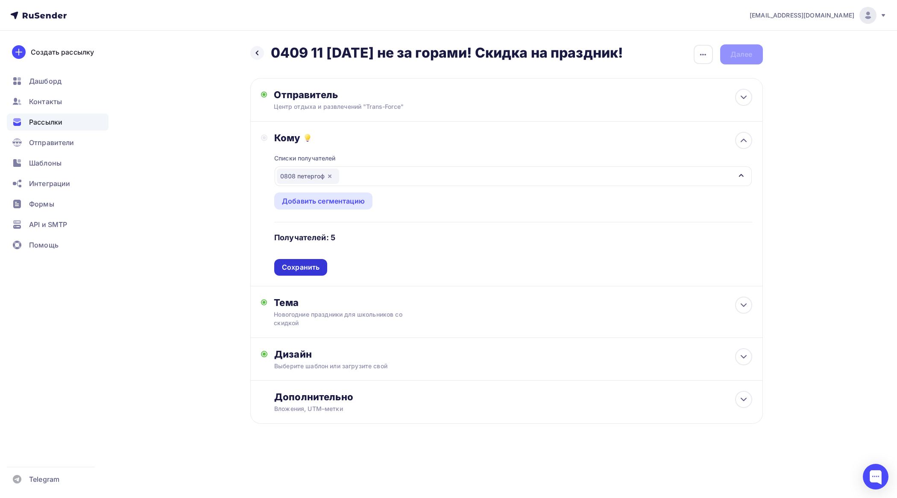
click at [322, 272] on div "Сохранить" at bounding box center [300, 267] width 53 height 17
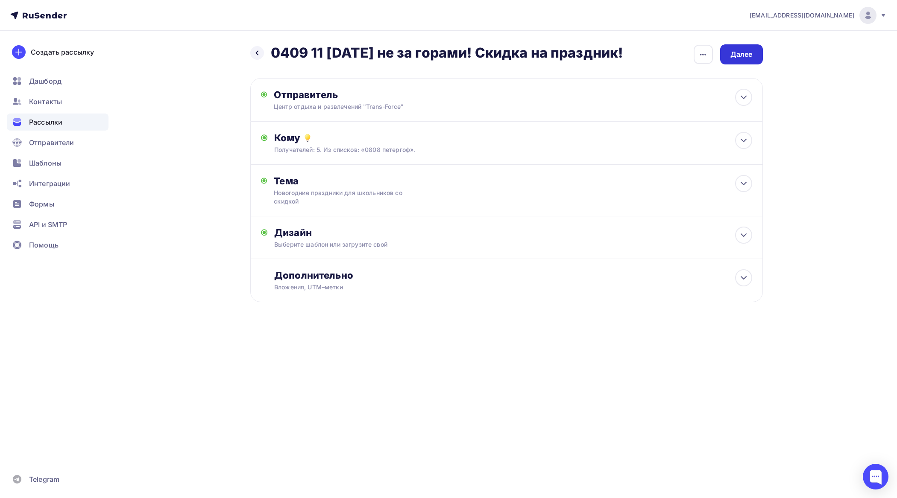
click at [740, 50] on div "Далее" at bounding box center [741, 55] width 22 height 10
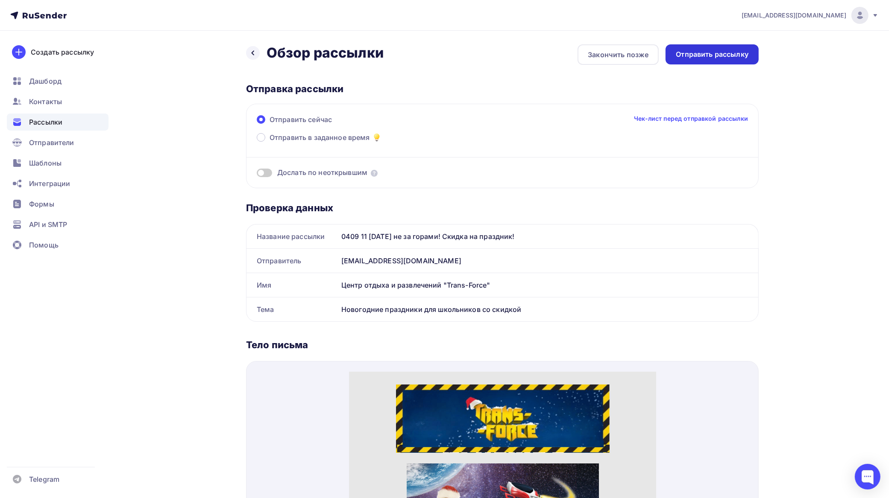
click at [735, 57] on div "Отправить рассылку" at bounding box center [712, 55] width 73 height 10
